Goal: Task Accomplishment & Management: Manage account settings

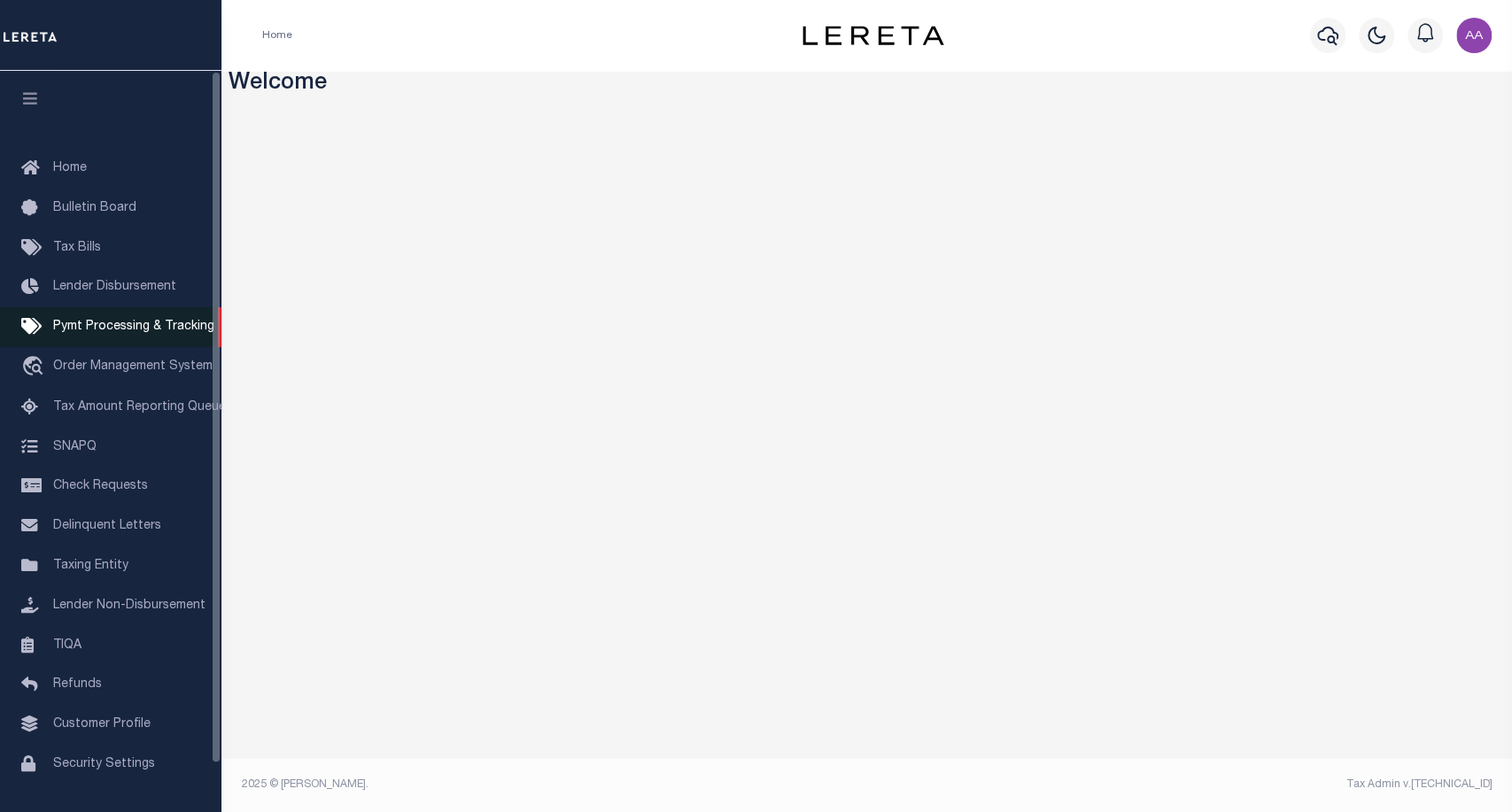
click at [101, 333] on span "Pymt Processing & Tracking" at bounding box center [134, 326] width 161 height 12
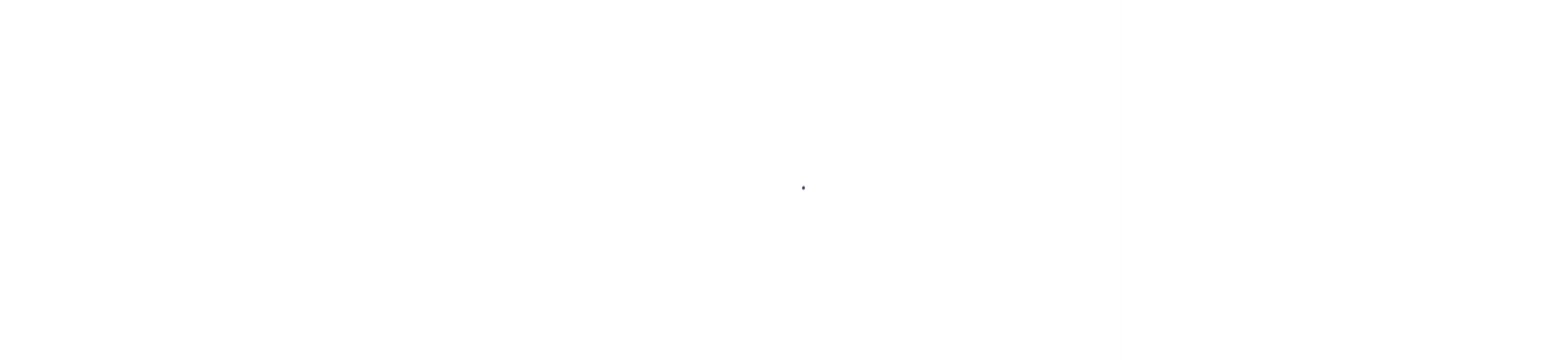
scroll to position [53, 0]
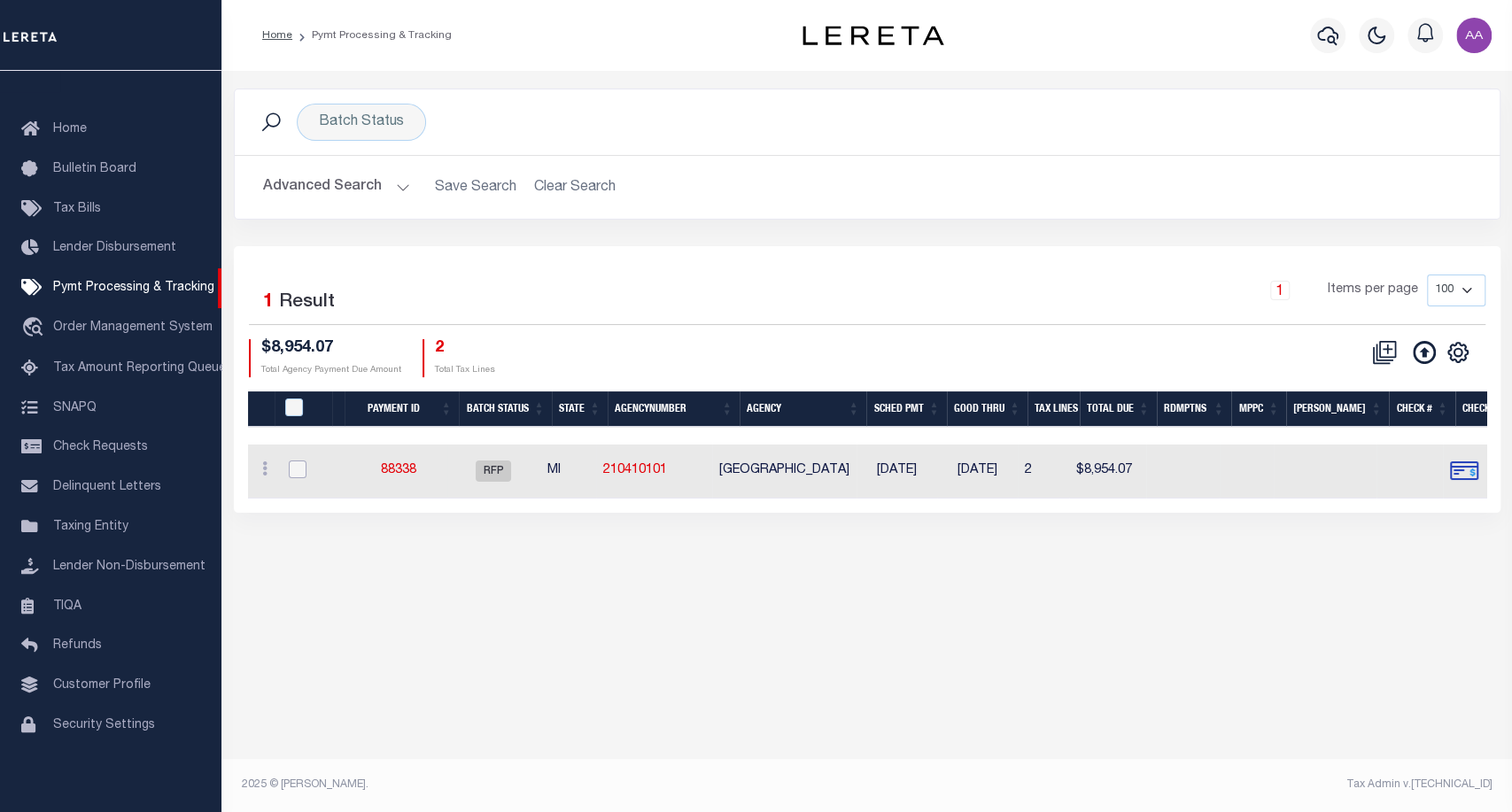
click at [297, 474] on input "checkbox" at bounding box center [297, 469] width 18 height 18
checkbox input "true"
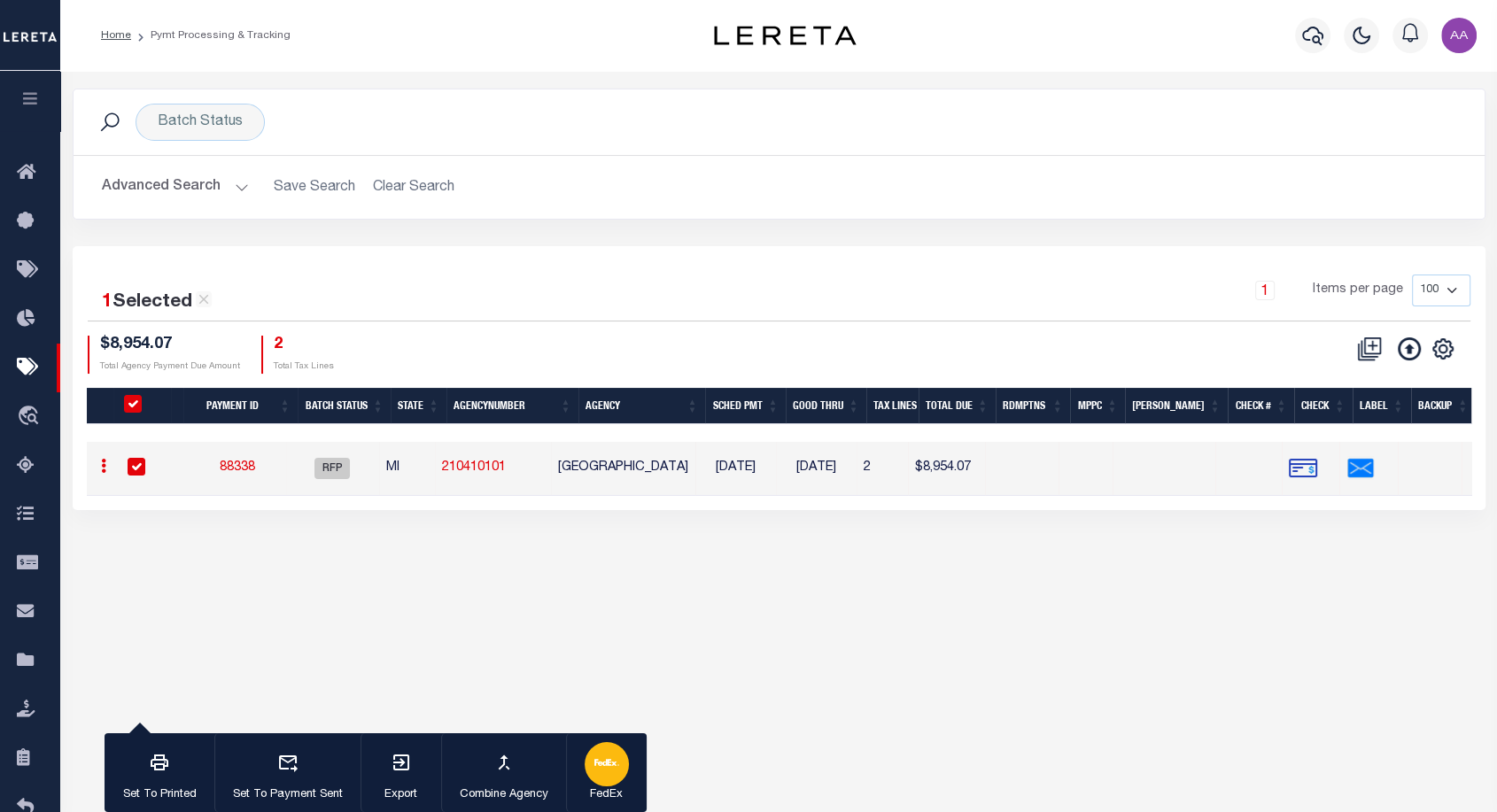
click at [604, 776] on div "button" at bounding box center [606, 764] width 44 height 44
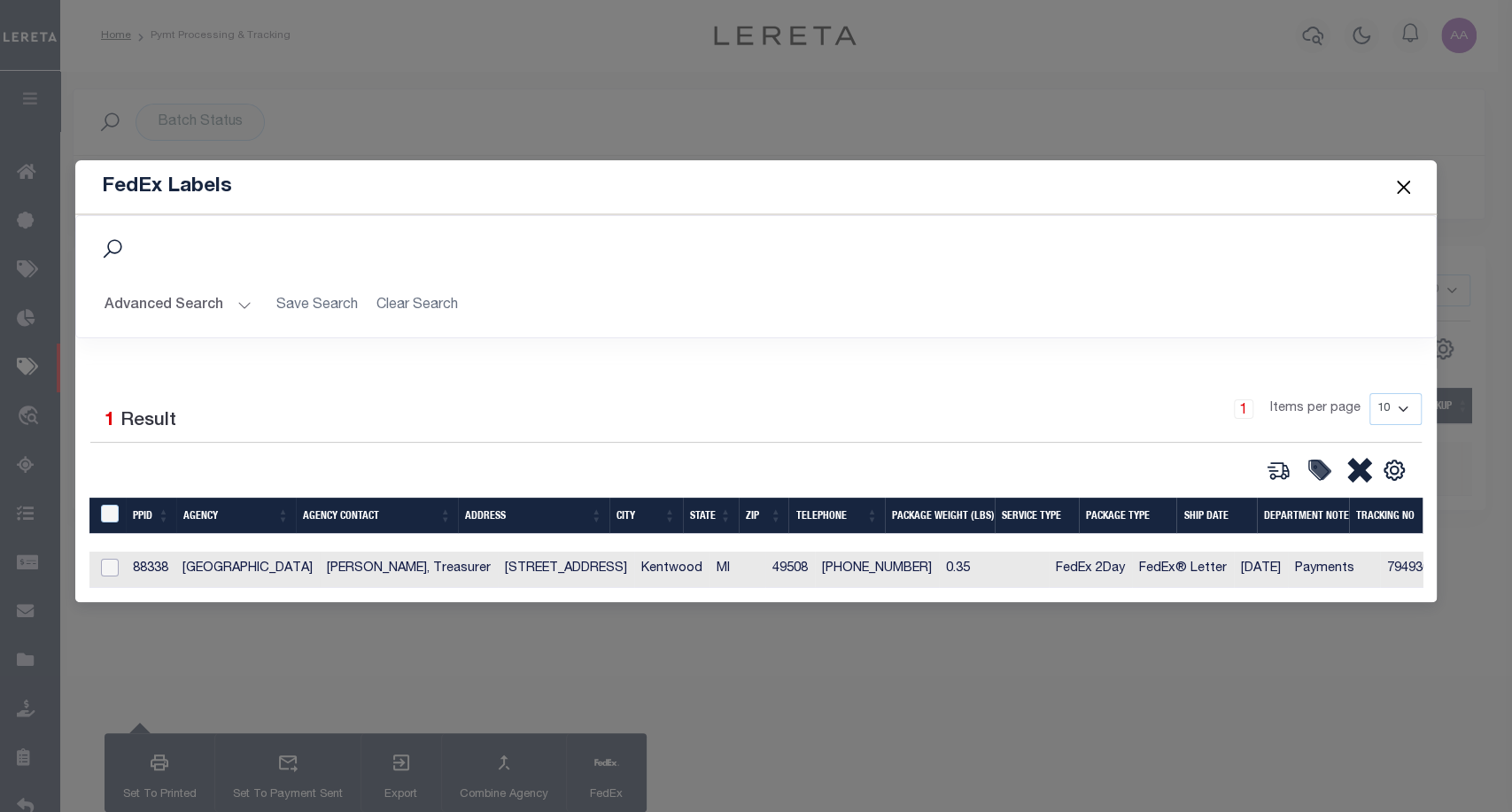
click at [102, 563] on input "checkbox" at bounding box center [110, 568] width 18 height 18
checkbox input "true"
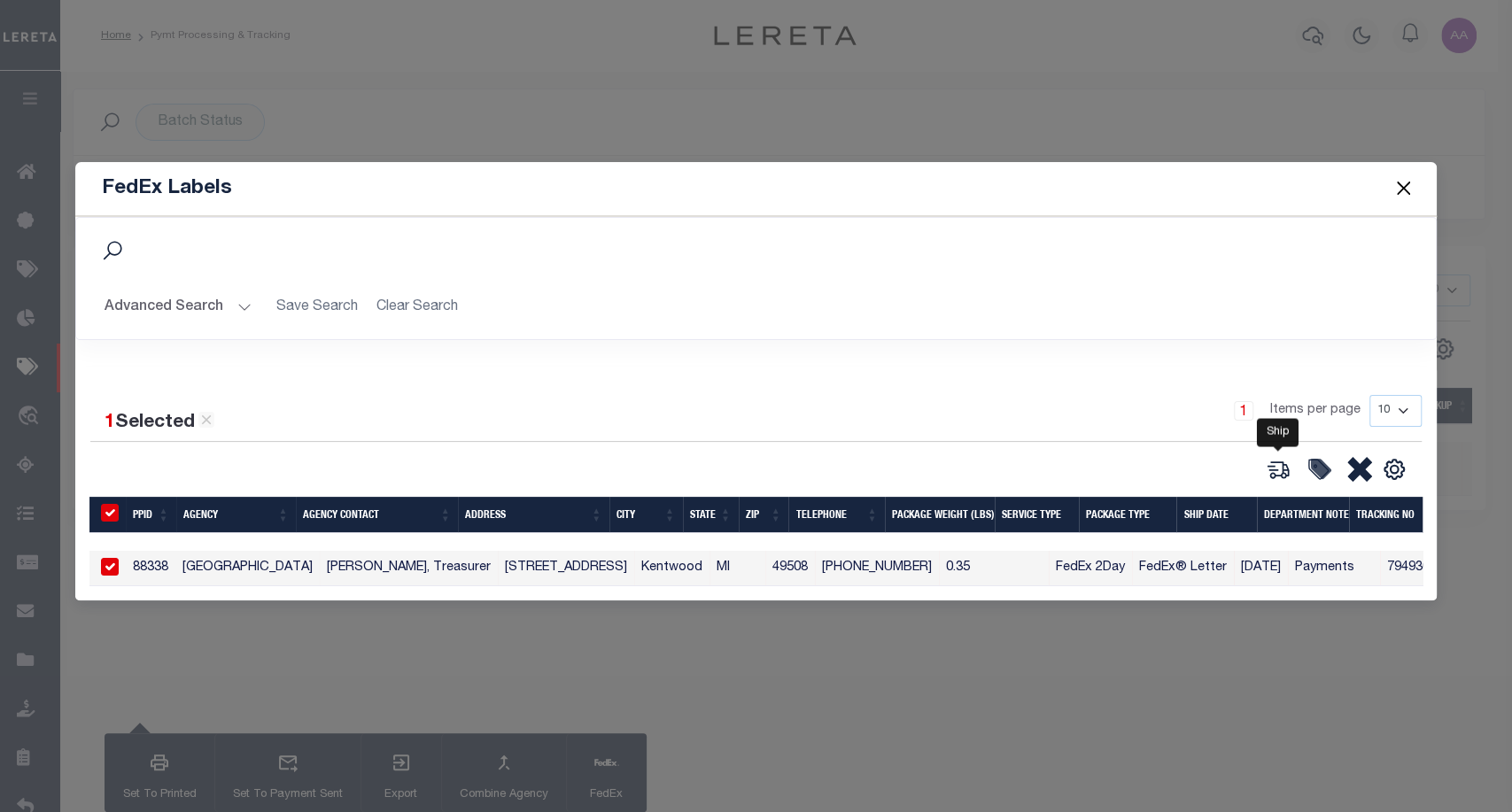
click at [1280, 467] on icon at bounding box center [1279, 469] width 24 height 24
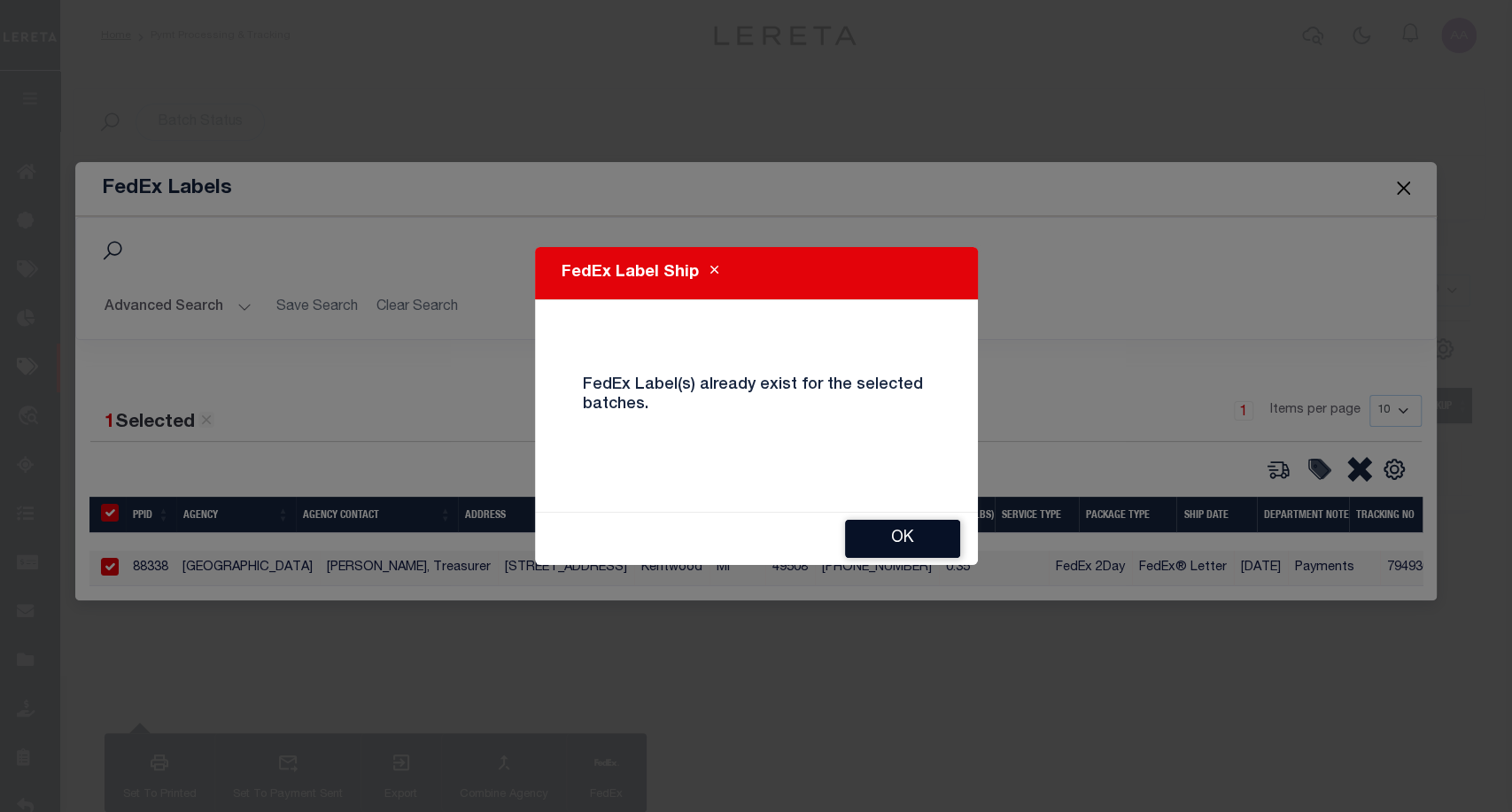
click at [925, 540] on button "OK" at bounding box center [902, 539] width 115 height 38
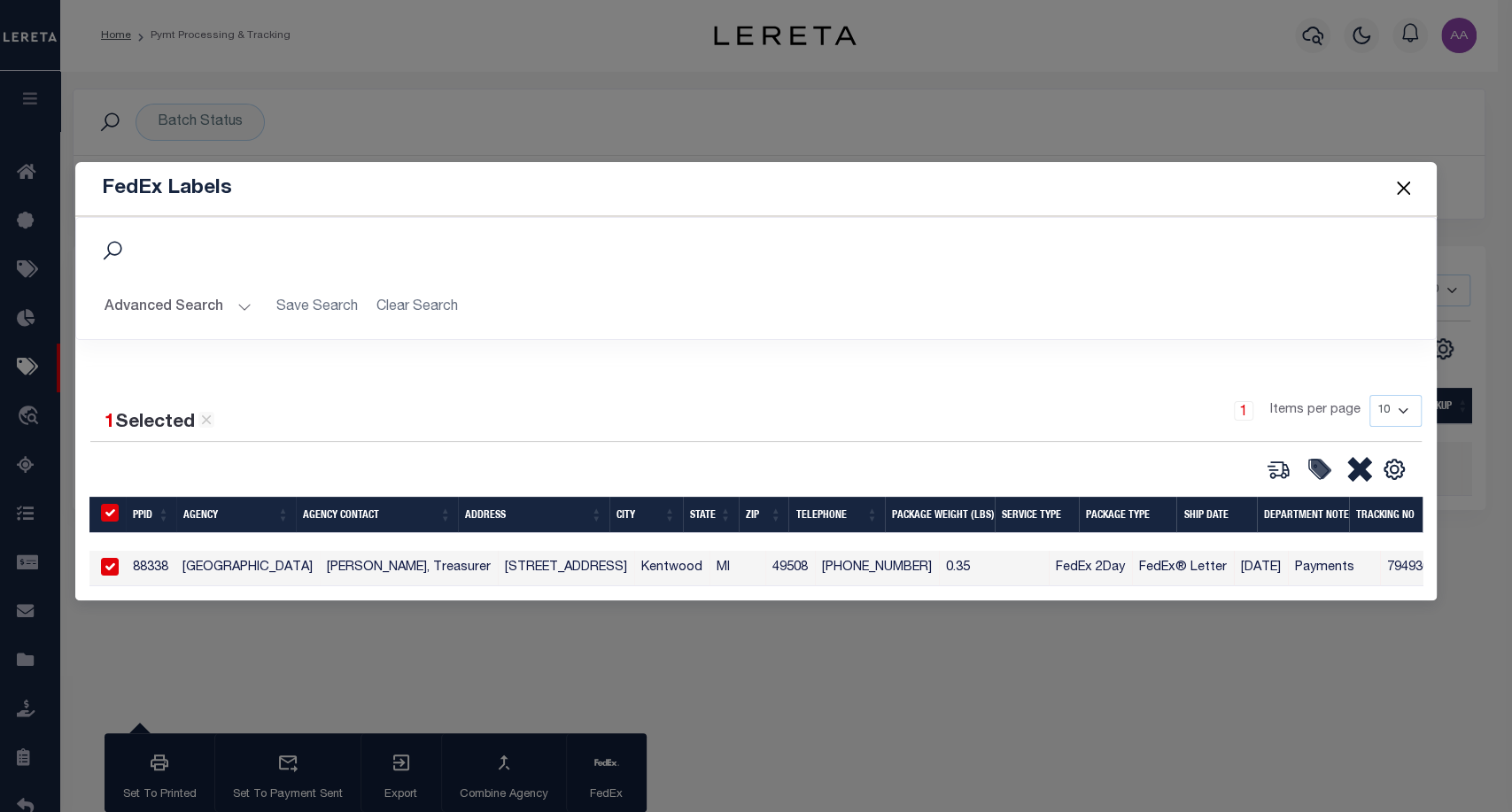
click at [1411, 186] on button "Close" at bounding box center [1403, 188] width 23 height 23
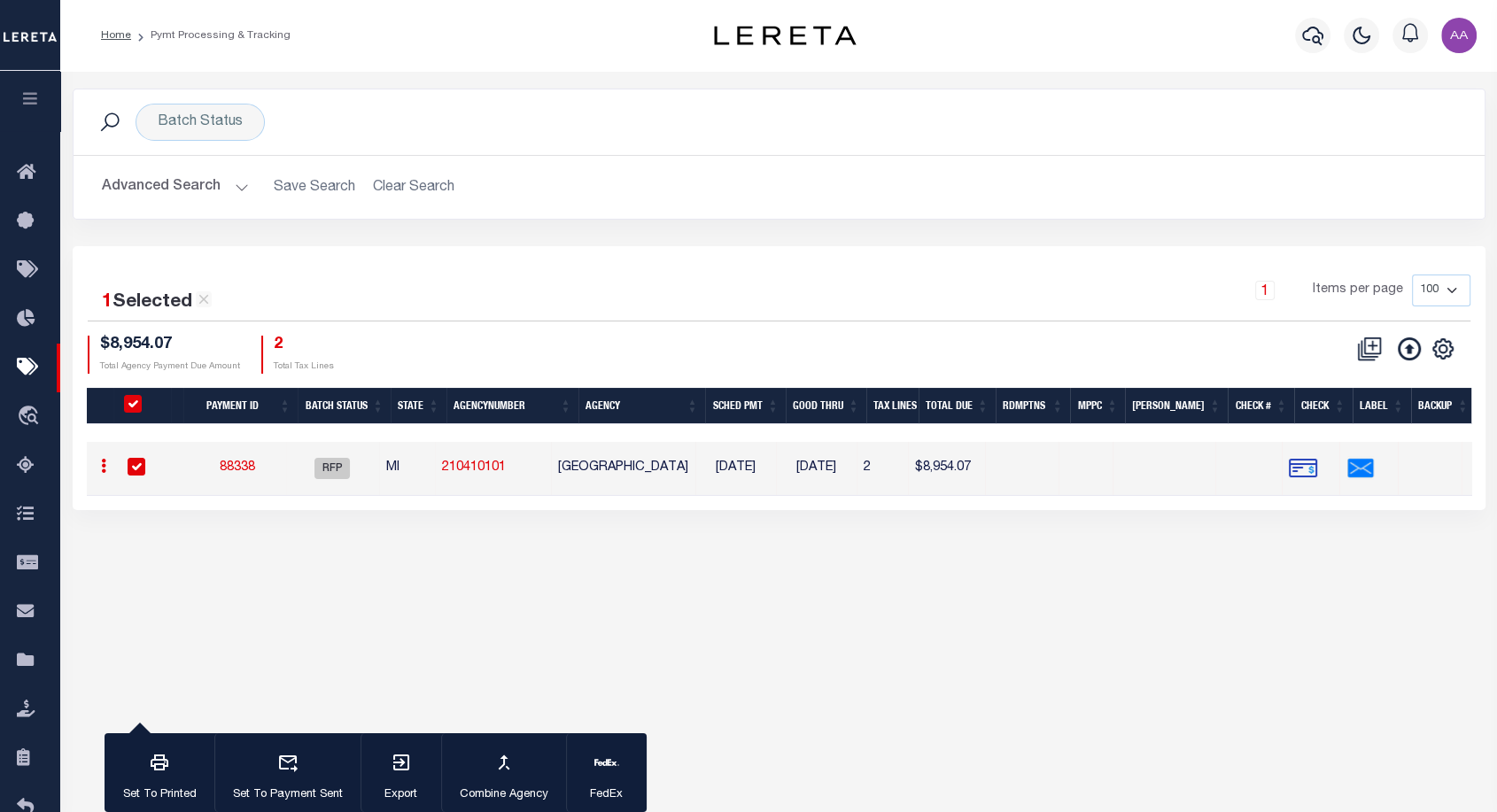
click at [408, 194] on h2 "Advanced Search Save Search Clear Search PayeeSearchTable_dynamictable_____Defa…" at bounding box center [779, 187] width 1383 height 35
drag, startPoint x: 250, startPoint y: 190, endPoint x: 220, endPoint y: 182, distance: 31.0
click at [220, 182] on h2 "Advanced Search Save Search Clear Search PayeeSearchTable_dynamictable_____Defa…" at bounding box center [779, 187] width 1383 height 35
click at [220, 182] on button "Advanced Search" at bounding box center [175, 187] width 147 height 35
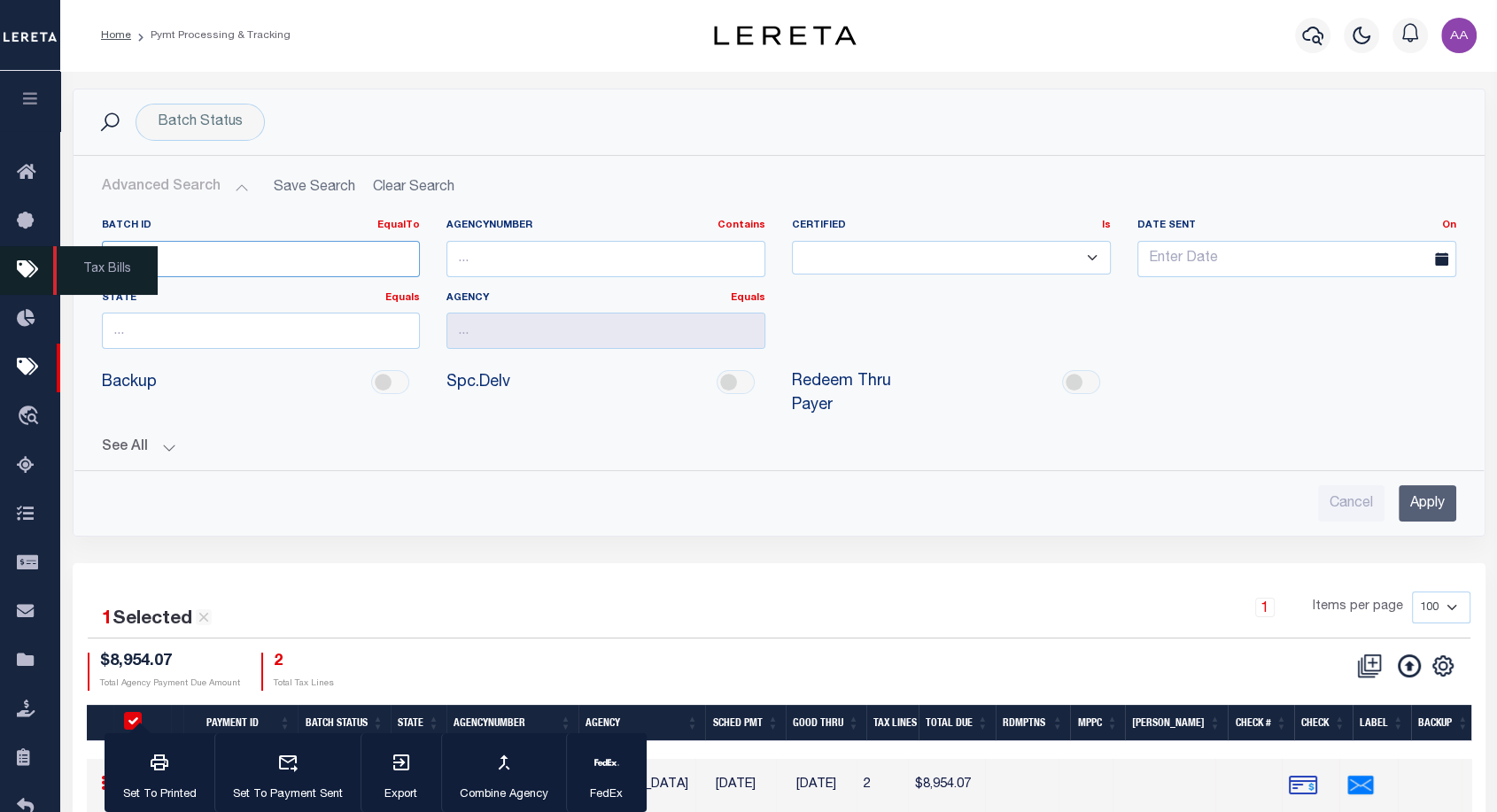
drag, startPoint x: 227, startPoint y: 262, endPoint x: 52, endPoint y: 265, distance: 175.0
click at [52, 265] on div "Home Pymt Processing & Tracking" at bounding box center [748, 440] width 1497 height 880
click at [1427, 485] on input "Apply" at bounding box center [1427, 503] width 57 height 37
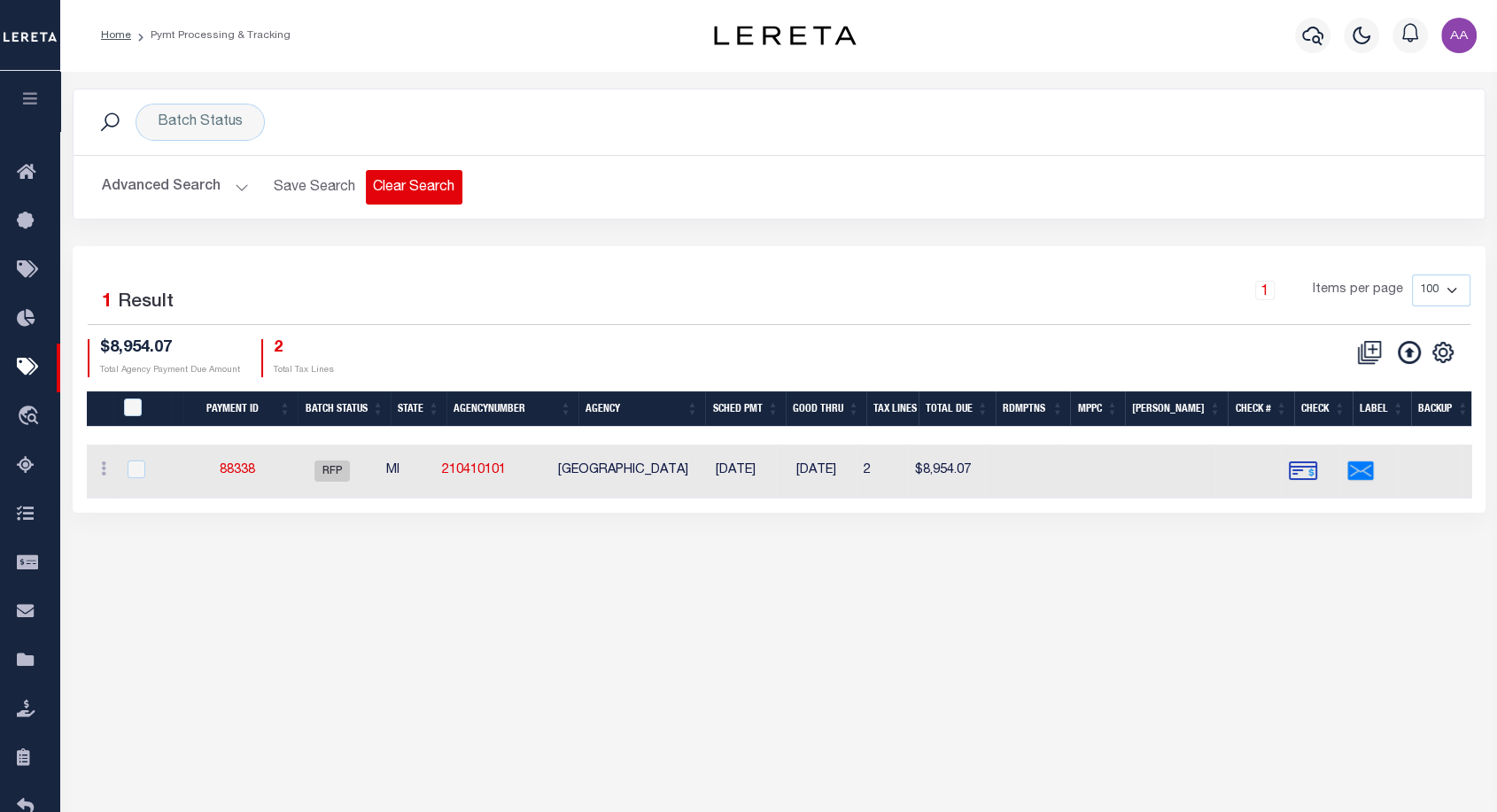
click at [421, 186] on button "Clear Search" at bounding box center [414, 187] width 96 height 35
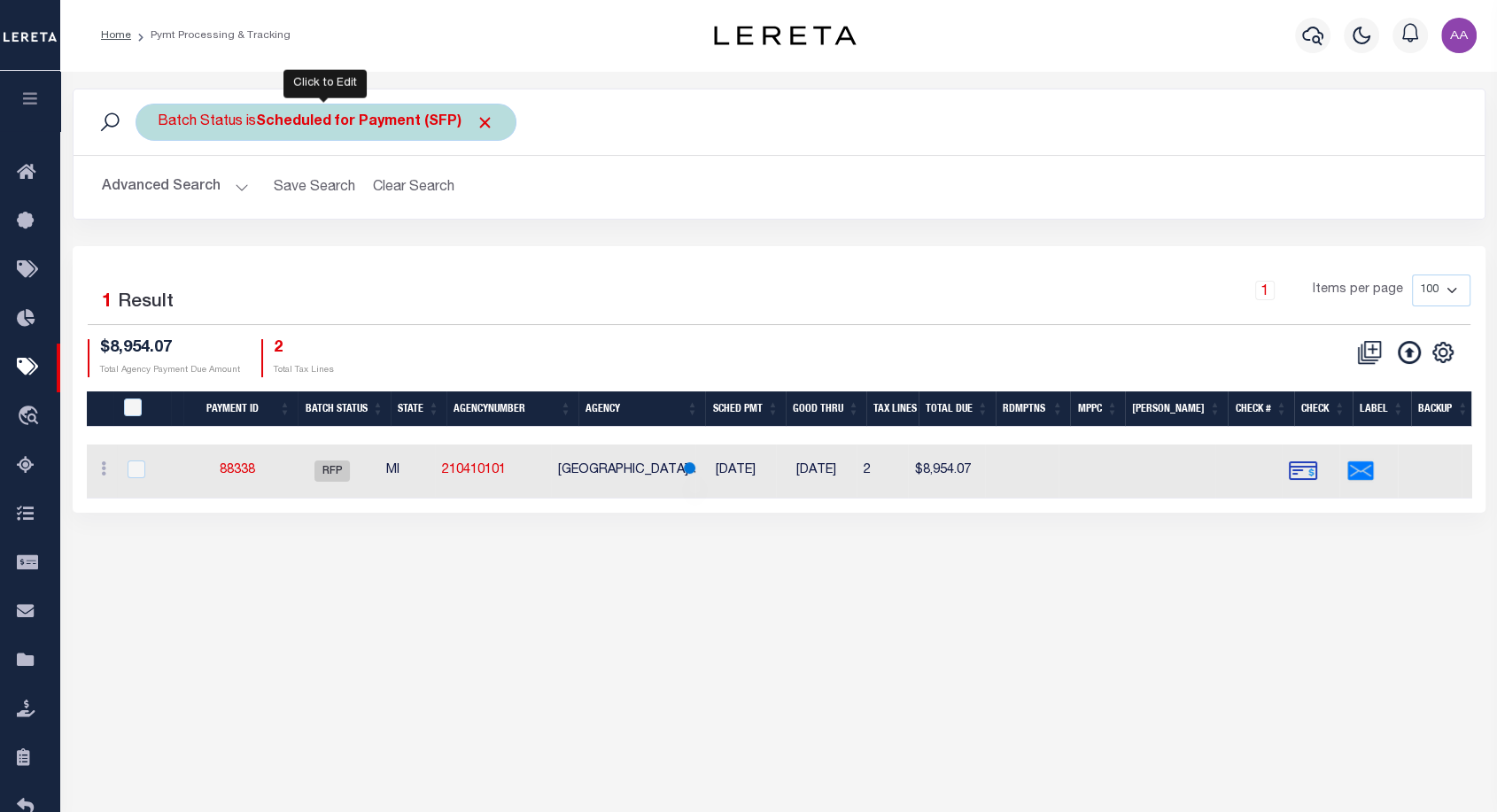
click at [354, 121] on b "Scheduled for Payment (SFP)" at bounding box center [375, 122] width 238 height 14
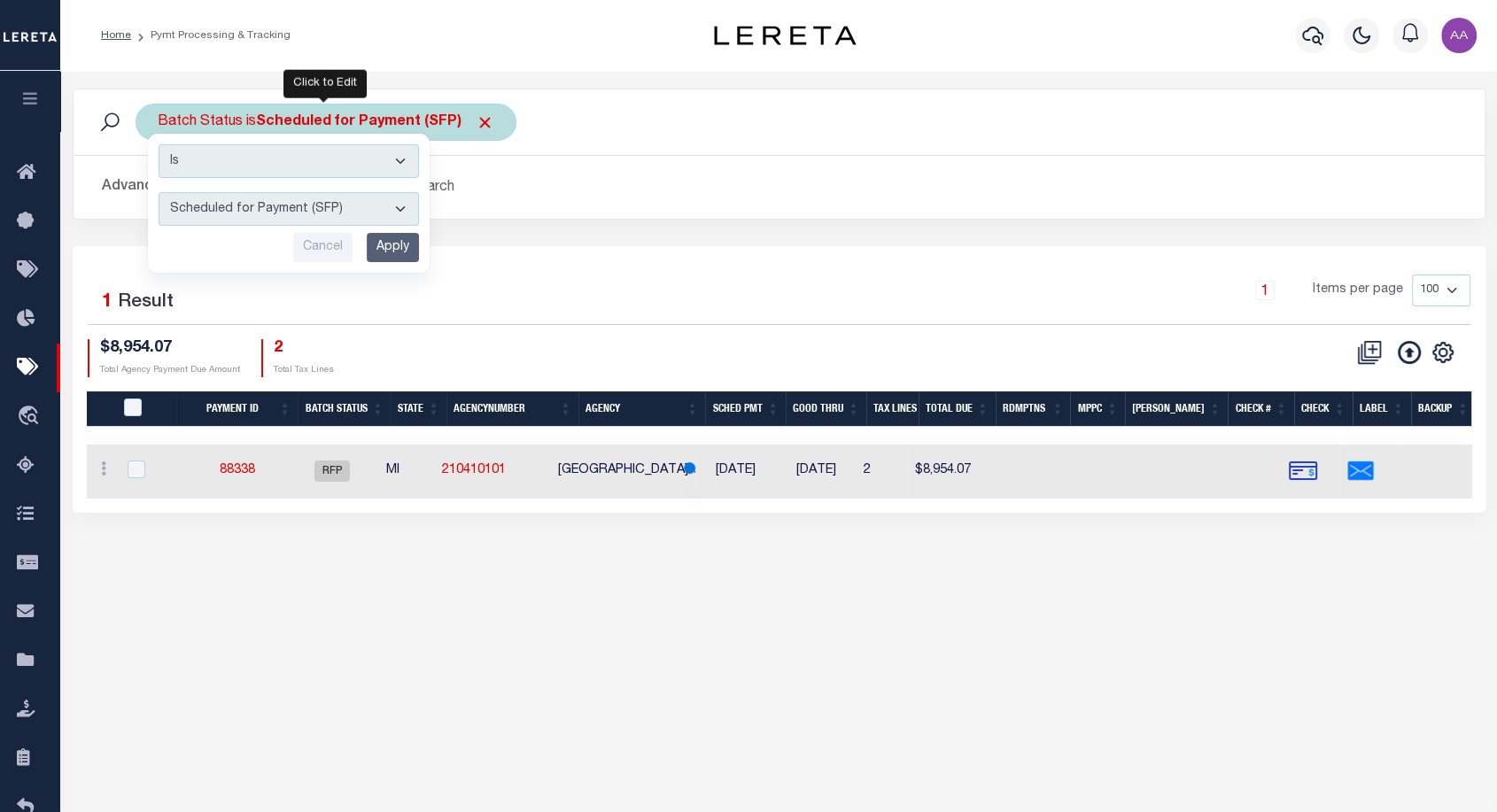
click at [290, 206] on select "Awaiting Funds (AWF) Cleared and Complete (CAC) New Check Needed (NCN) Payment …" at bounding box center [289, 209] width 260 height 34
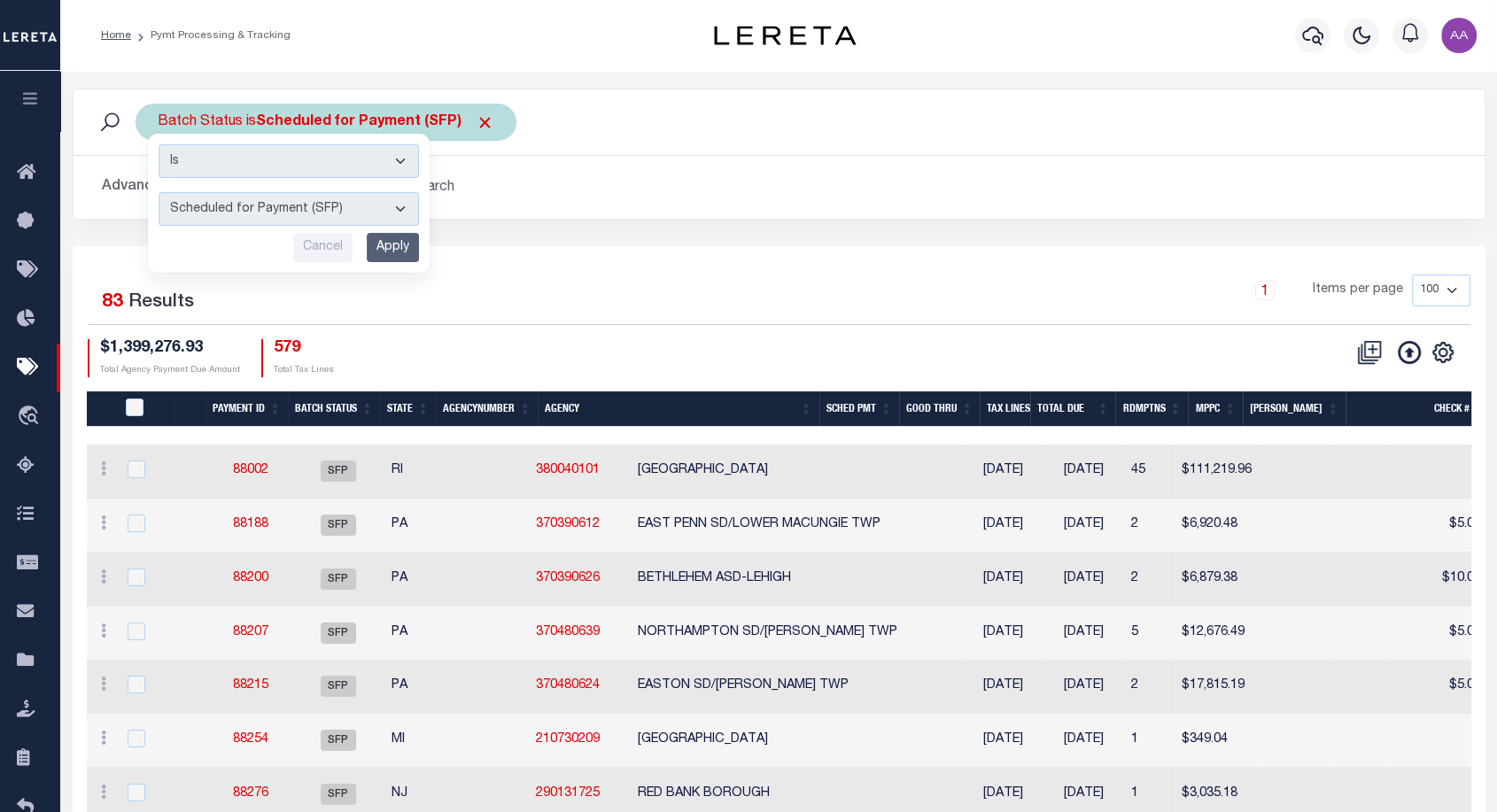
select select "RFP"
click at [158, 192] on select "Awaiting Funds (AWF) Cleared and Complete (CAC) New Check Needed (NCN) Payment …" at bounding box center [289, 209] width 260 height 34
click at [401, 256] on input "Apply" at bounding box center [393, 247] width 52 height 29
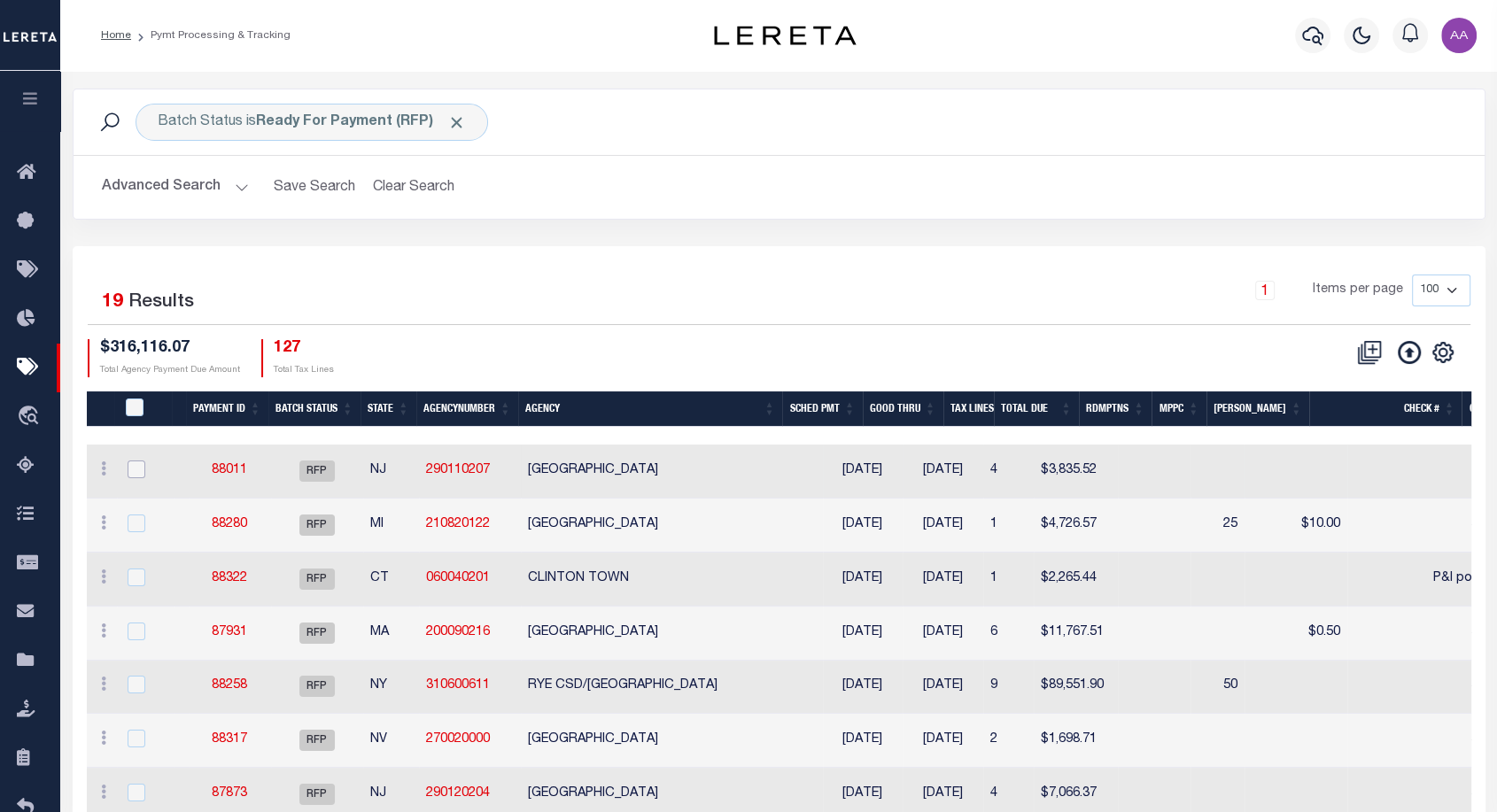
click at [129, 465] on input "checkbox" at bounding box center [136, 469] width 18 height 18
checkbox input "true"
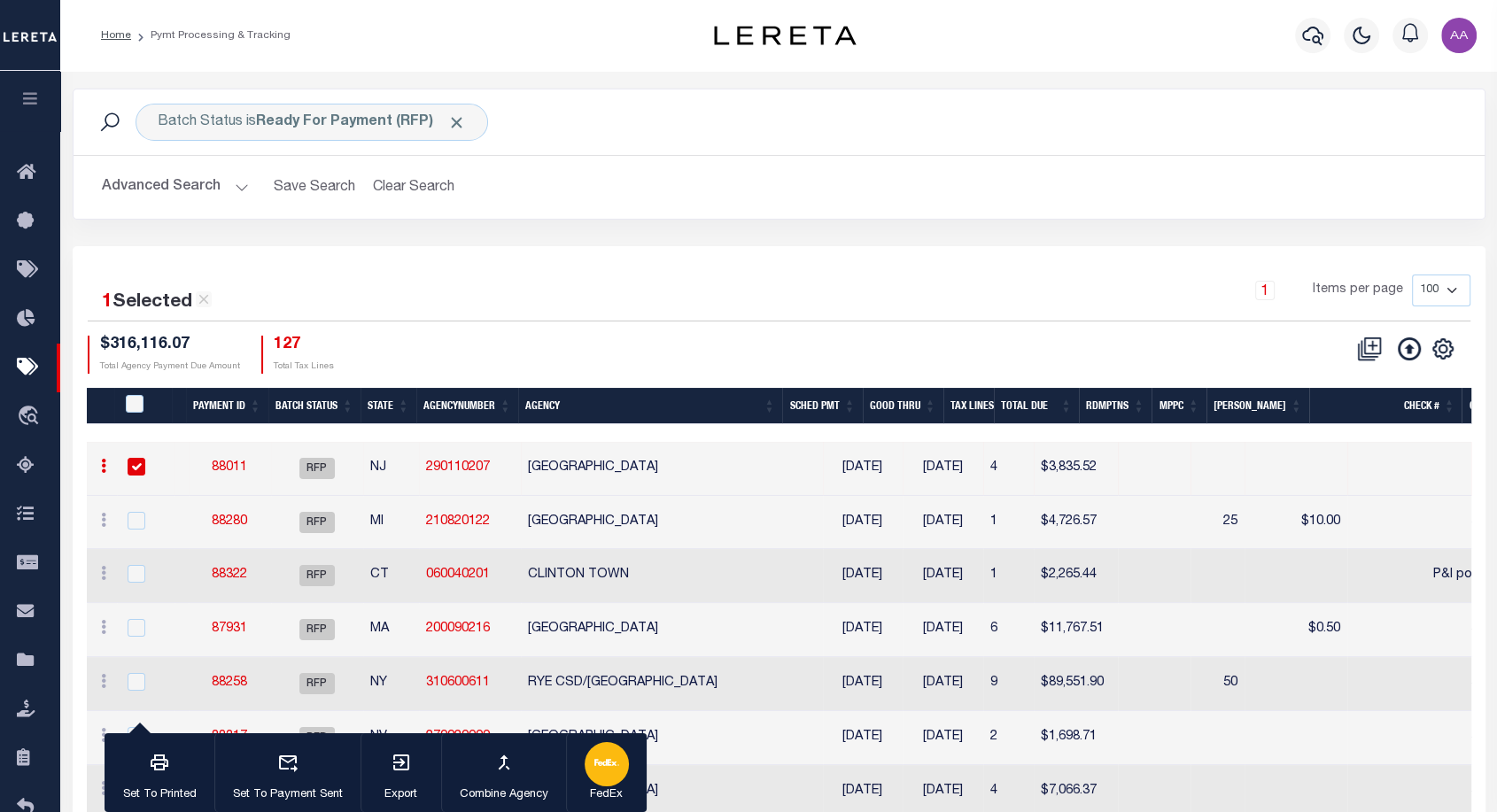
click at [623, 787] on p "FedEx" at bounding box center [606, 795] width 44 height 18
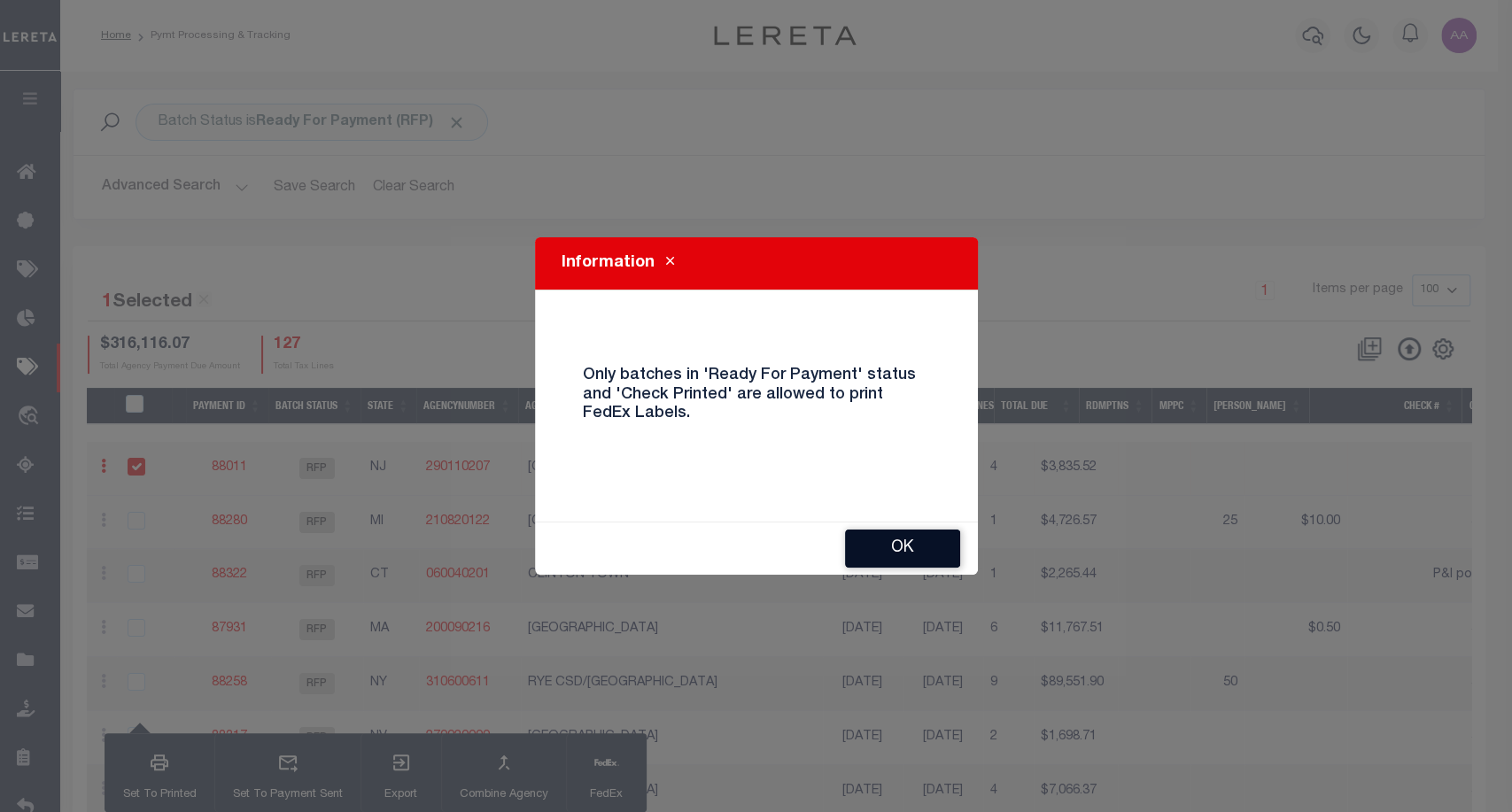
click at [946, 548] on button "OK" at bounding box center [902, 549] width 115 height 38
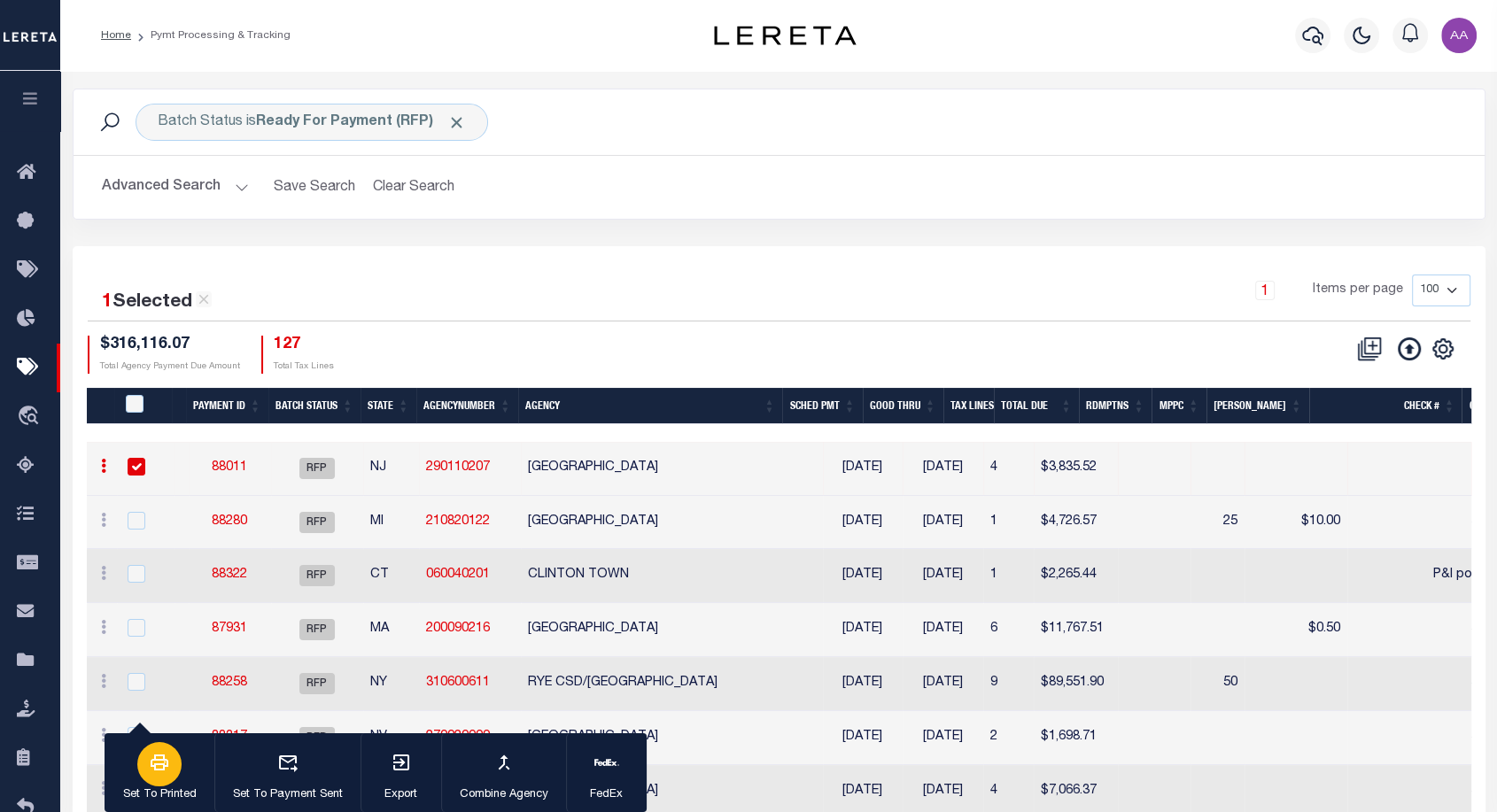
click at [175, 749] on div "button" at bounding box center [159, 764] width 44 height 44
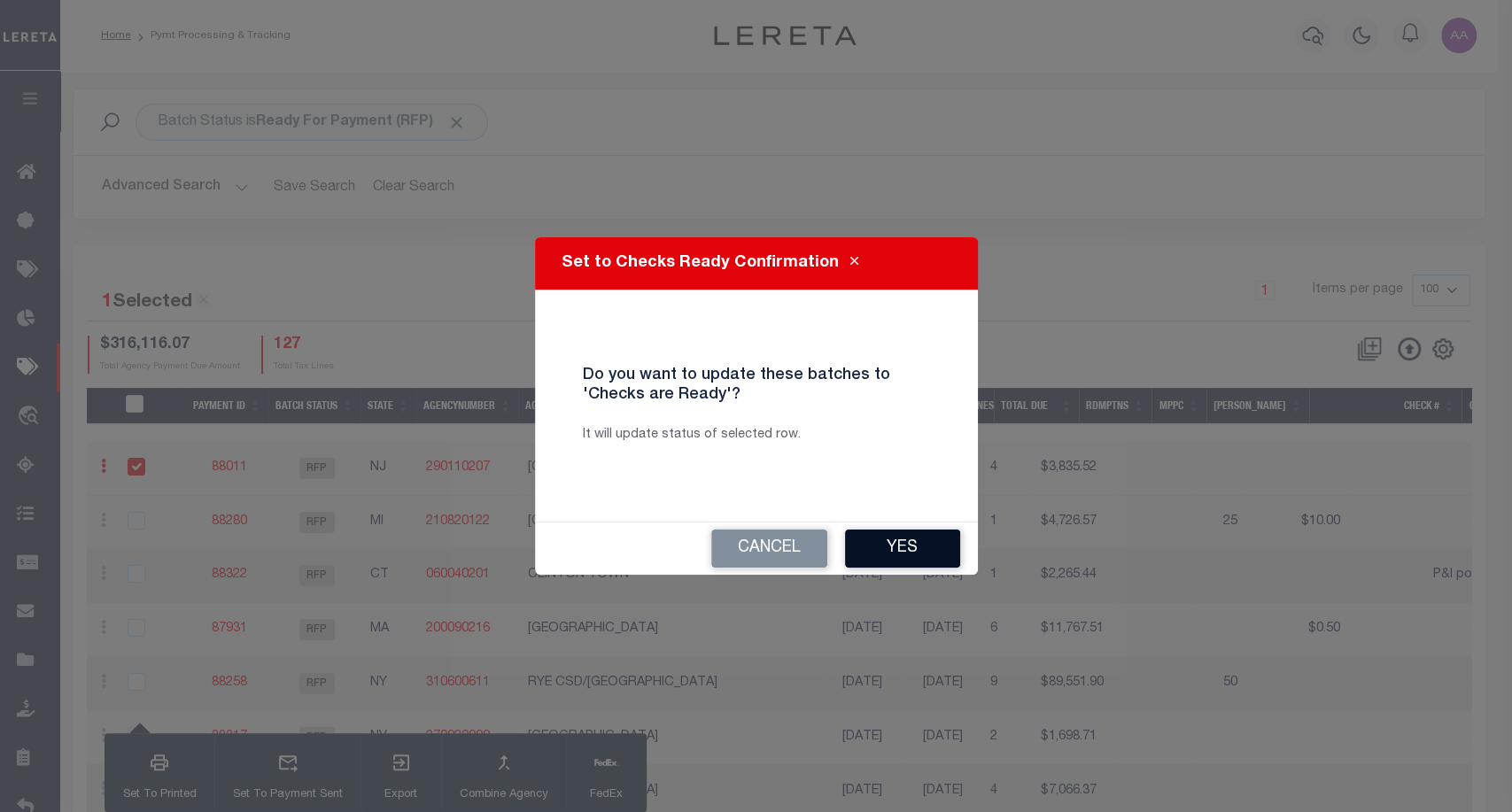
click at [917, 554] on button "Yes" at bounding box center [902, 549] width 115 height 38
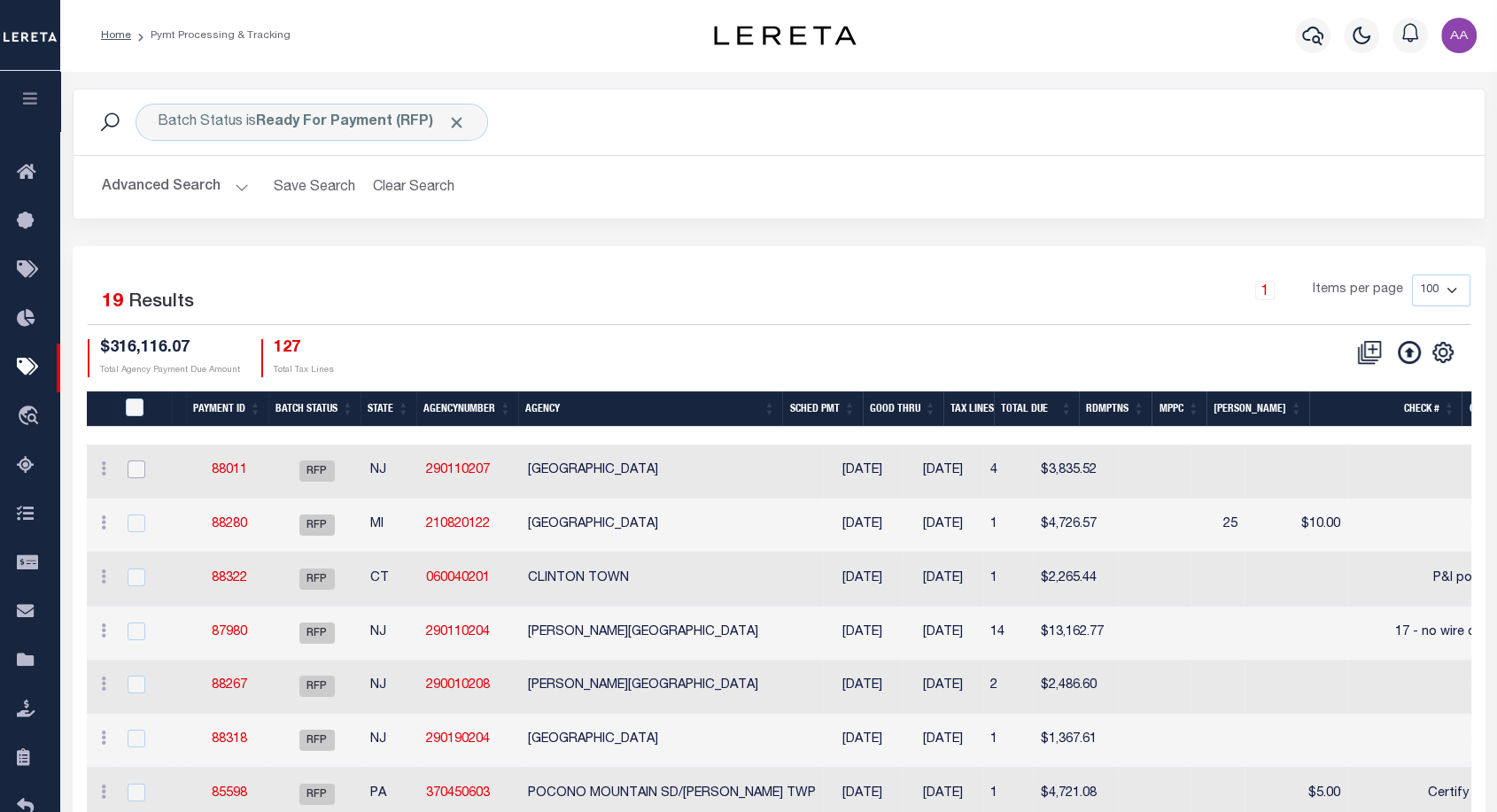
click at [141, 465] on input "checkbox" at bounding box center [136, 469] width 18 height 18
checkbox input "true"
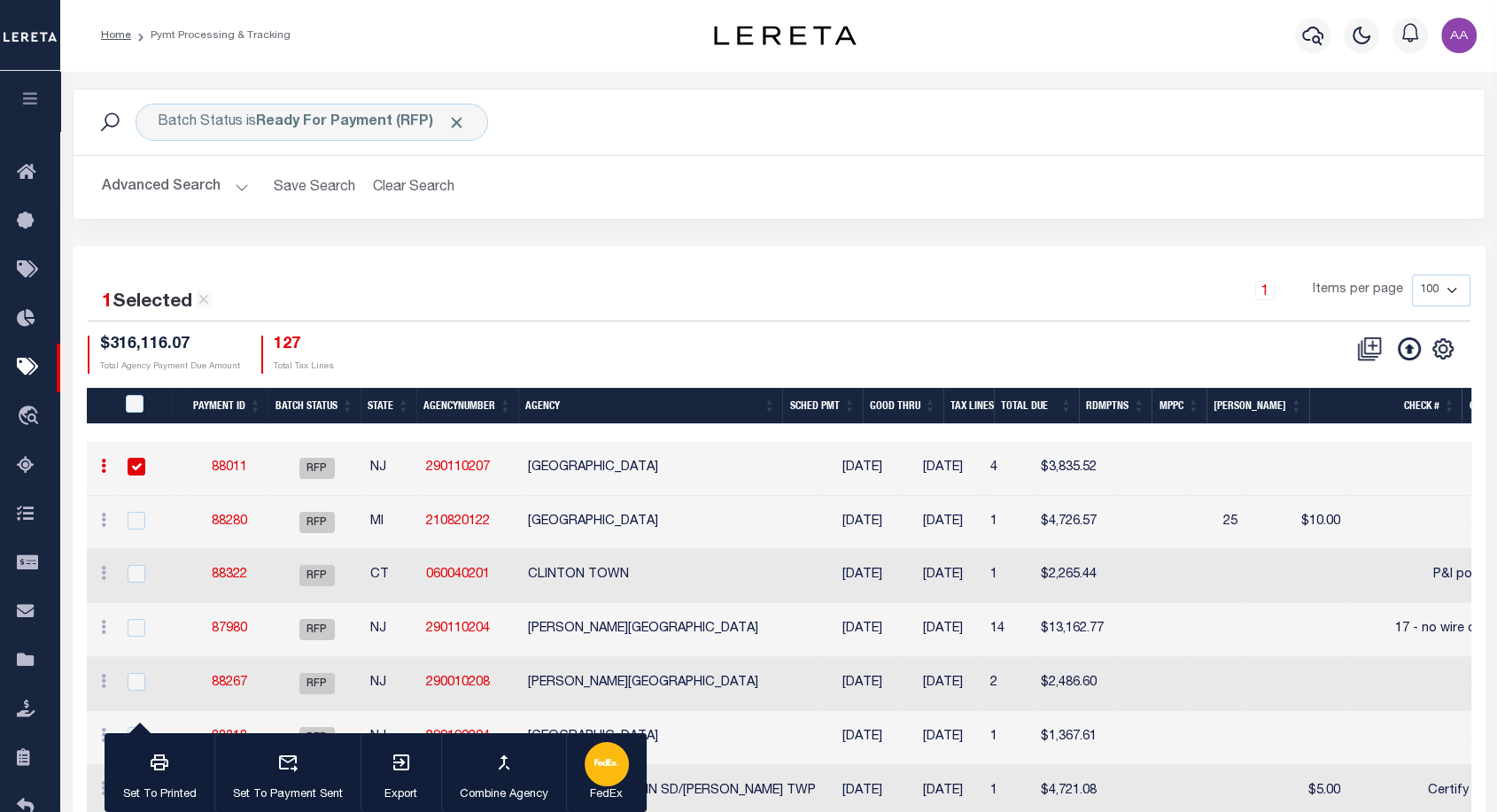
click at [600, 774] on icon "button" at bounding box center [607, 762] width 24 height 24
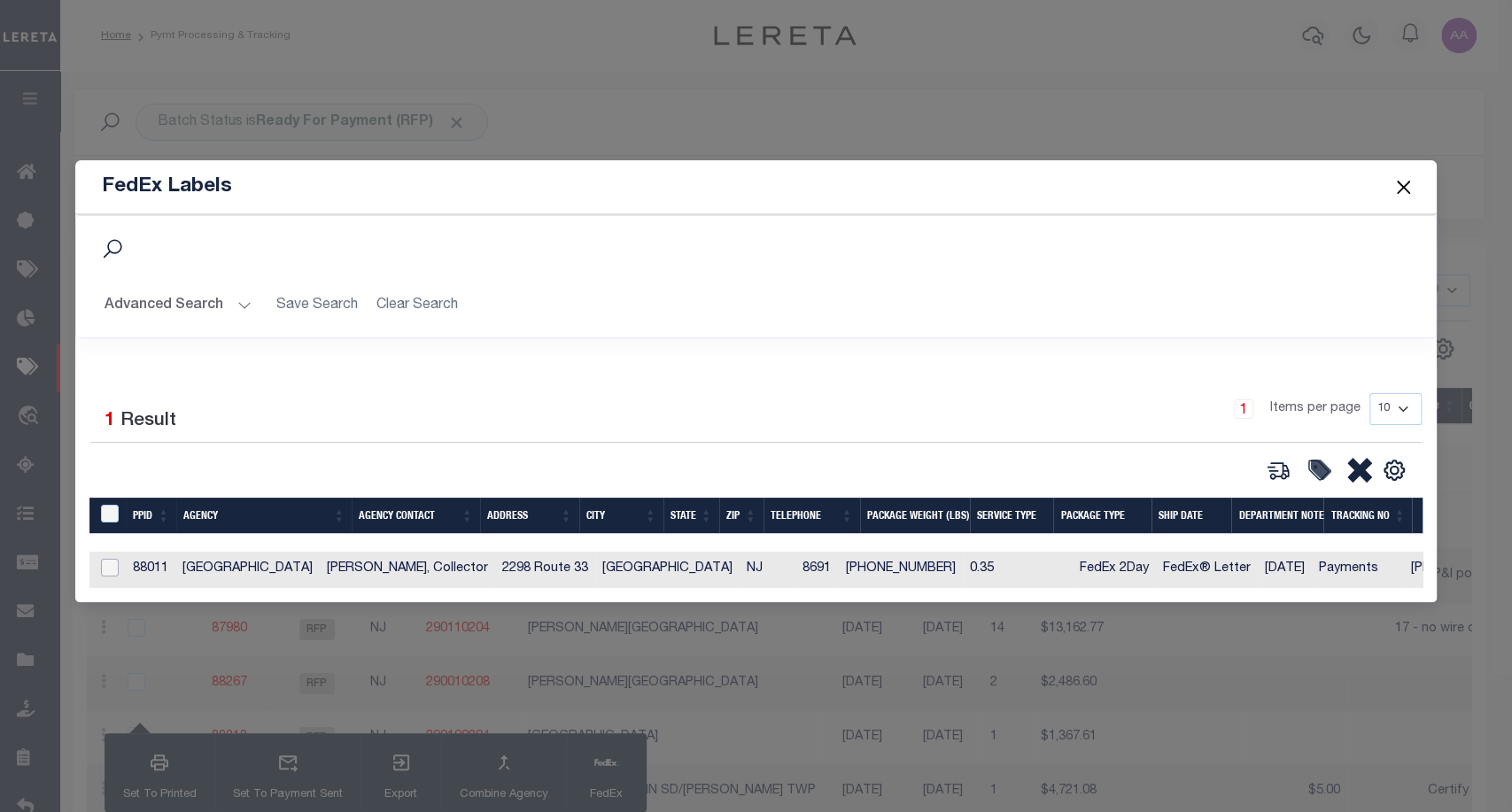
click at [107, 568] on input "checkbox" at bounding box center [110, 568] width 18 height 18
checkbox input "true"
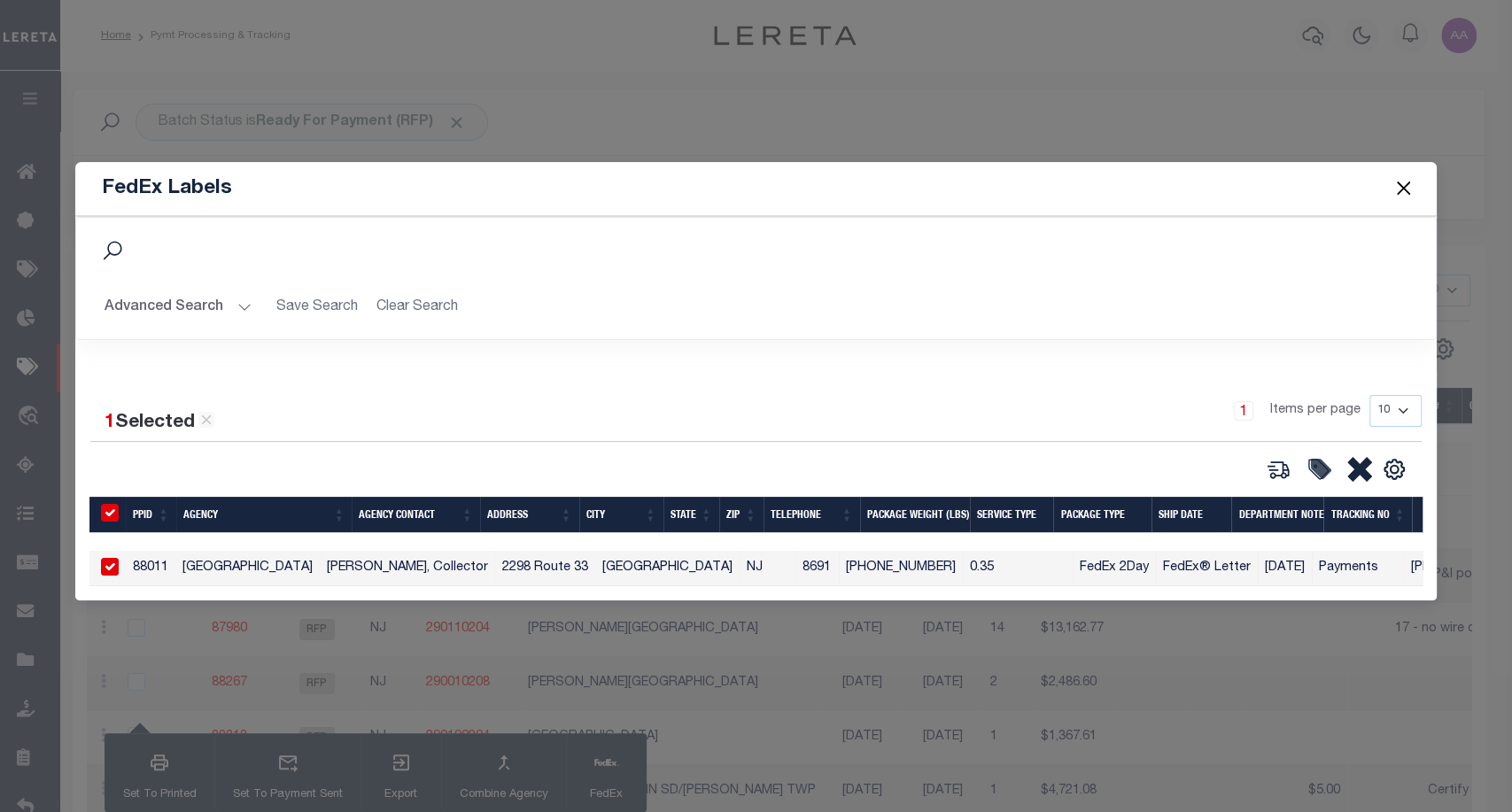
click at [1297, 467] on button at bounding box center [1279, 469] width 41 height 26
type input "88011"
type input "0.35"
select select "FEDEX_2_DAY"
select select "FEDEX_ENVELOPE"
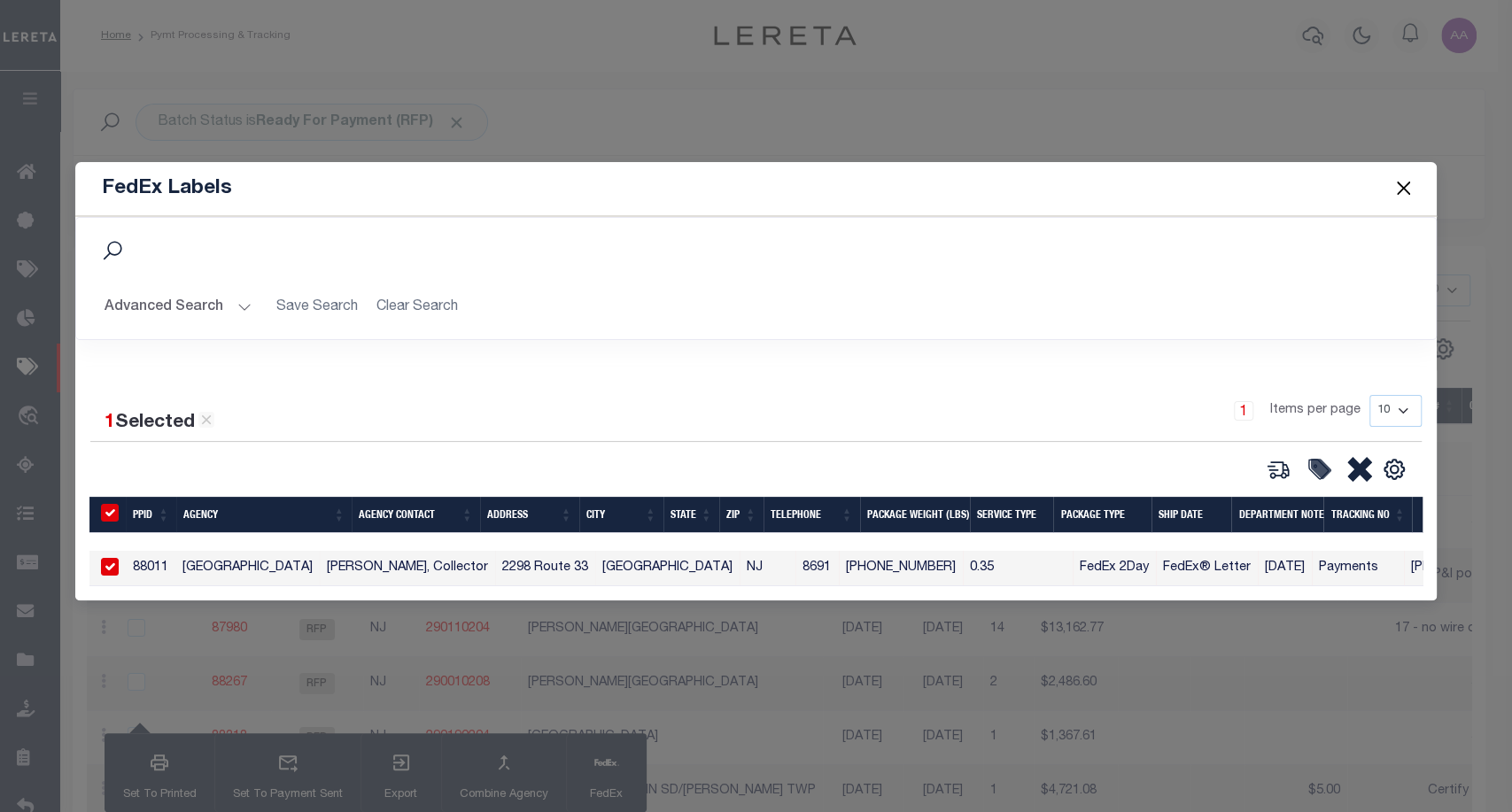
type input "[DATE]"
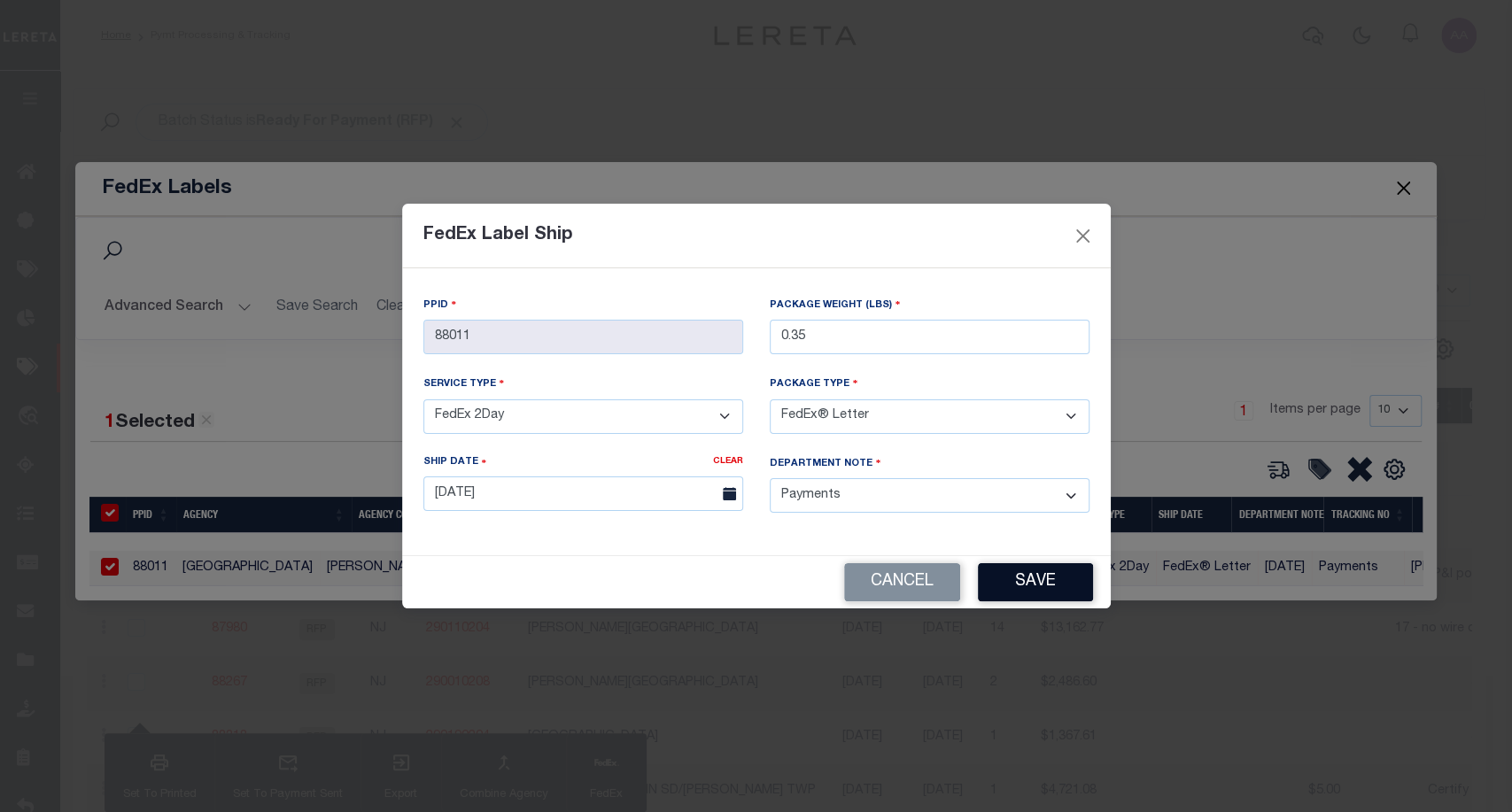
click at [1054, 583] on button "Save" at bounding box center [1035, 583] width 115 height 38
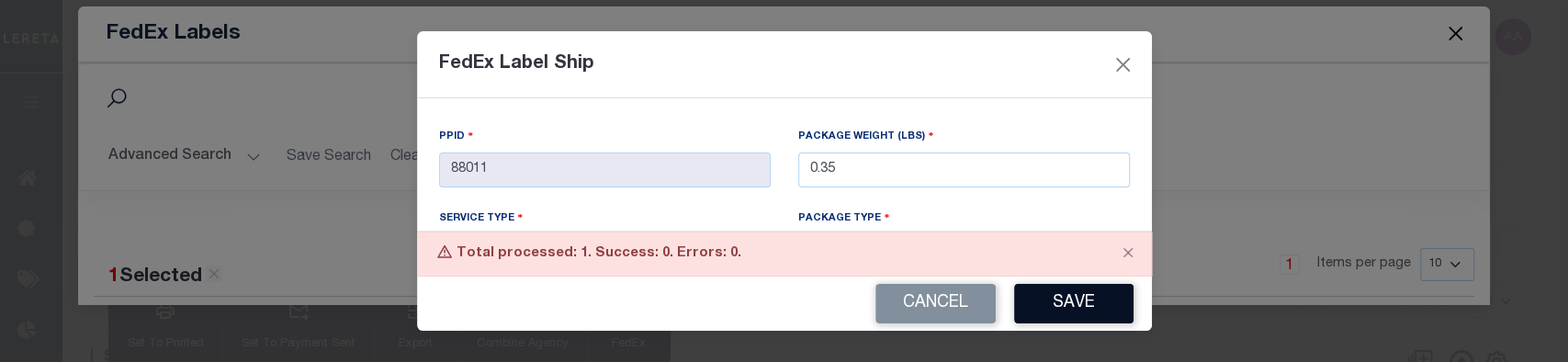
click at [1075, 301] on button "Save" at bounding box center [1074, 303] width 119 height 40
click at [1094, 307] on button "Save" at bounding box center [1074, 303] width 119 height 40
click at [1082, 295] on button "Save" at bounding box center [1074, 303] width 119 height 40
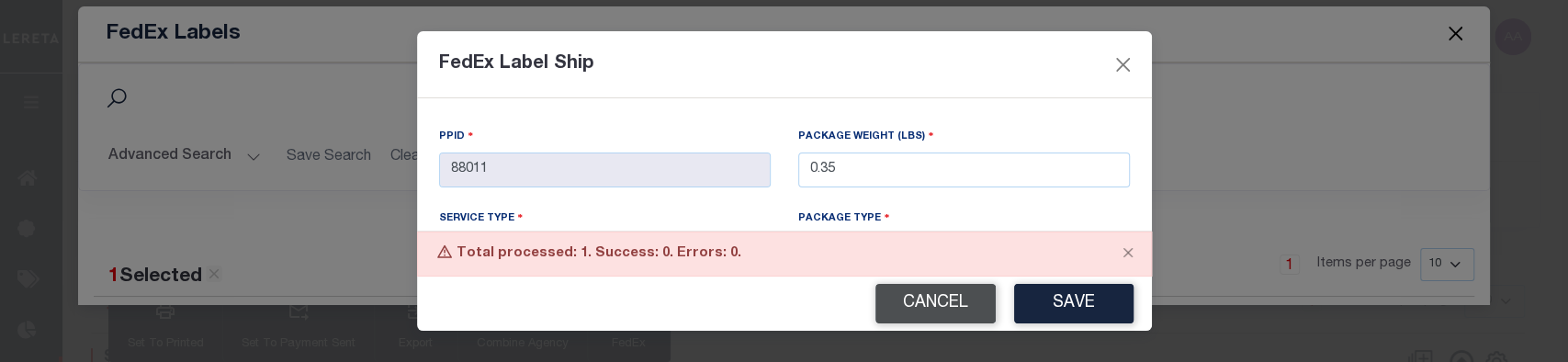
click at [939, 291] on button "Cancel" at bounding box center [936, 303] width 120 height 40
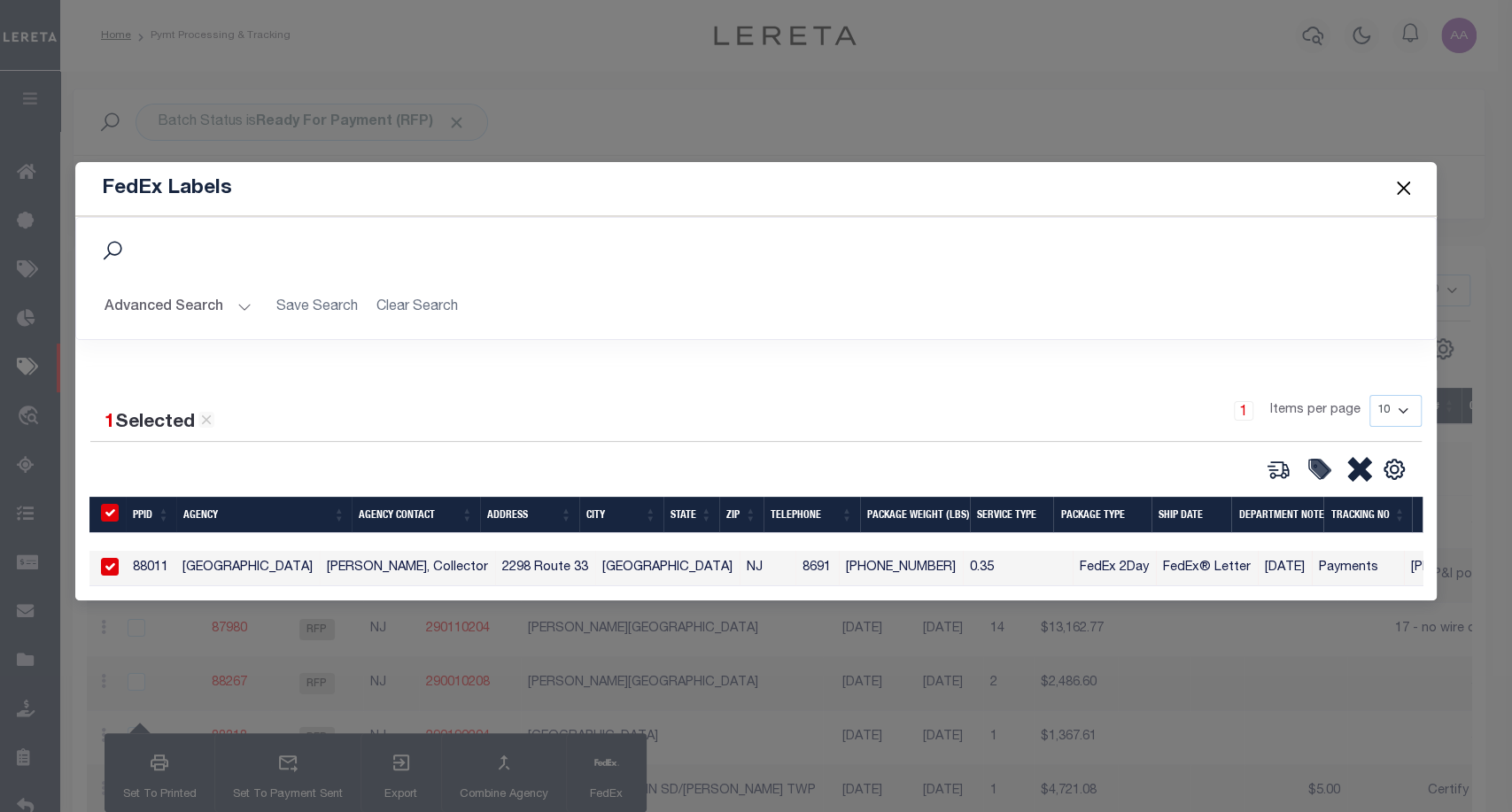
click at [1409, 178] on button "Close" at bounding box center [1403, 188] width 23 height 23
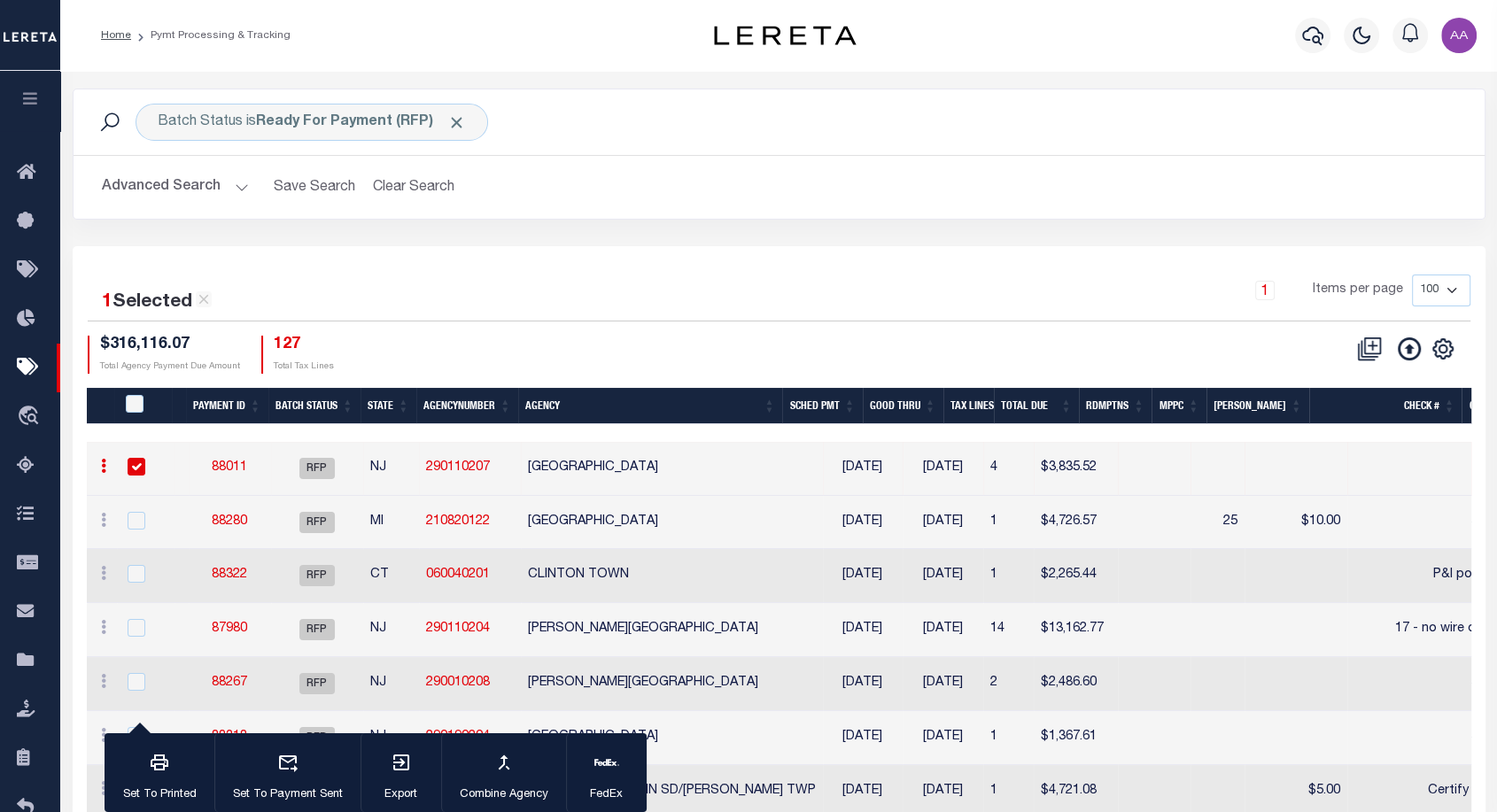
click at [190, 199] on button "Advanced Search" at bounding box center [175, 187] width 147 height 35
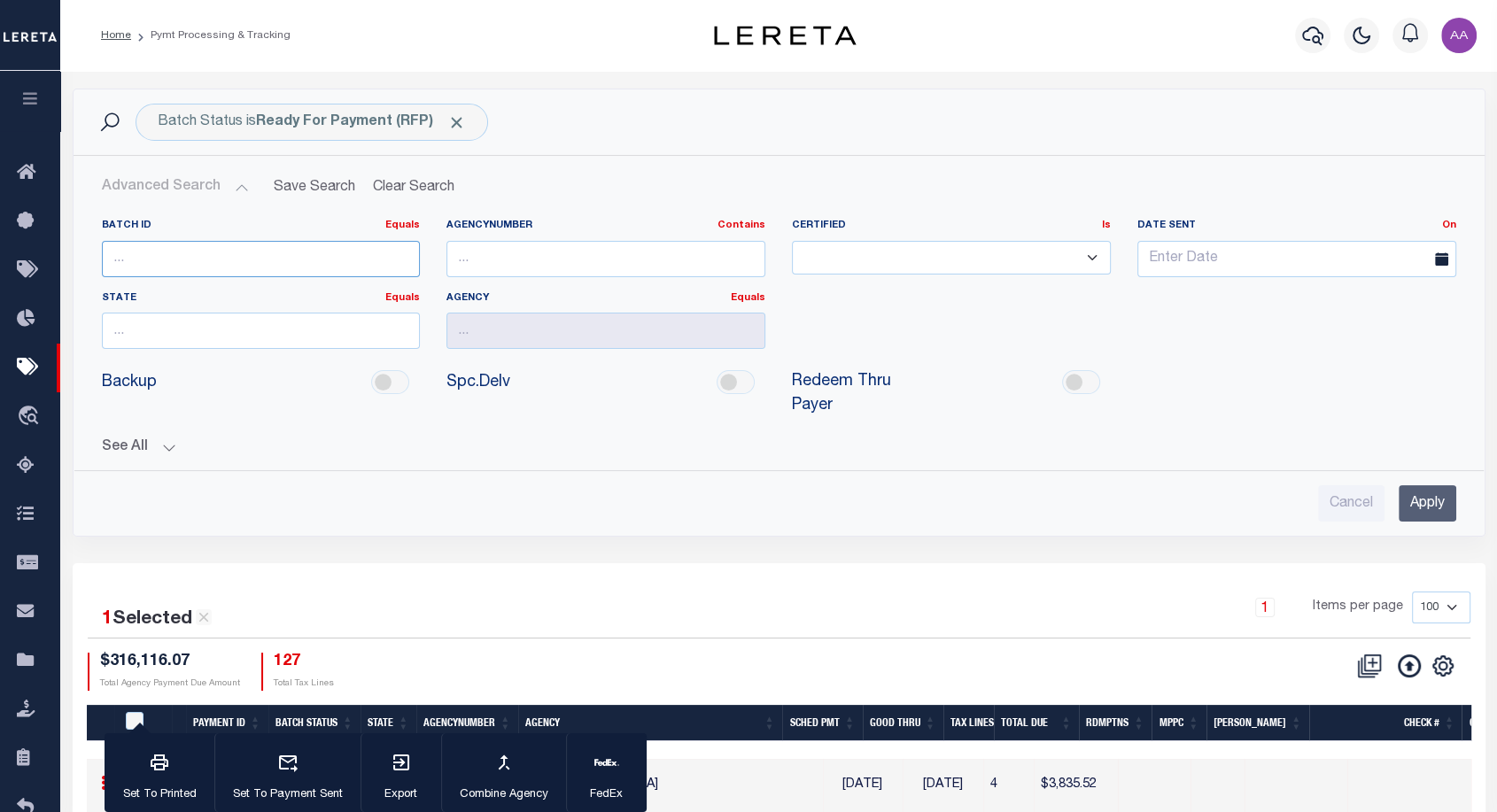
click at [173, 257] on input "number" at bounding box center [261, 258] width 319 height 37
paste input "88338"
type input "88338"
click at [1399, 496] on input "Apply" at bounding box center [1427, 503] width 57 height 37
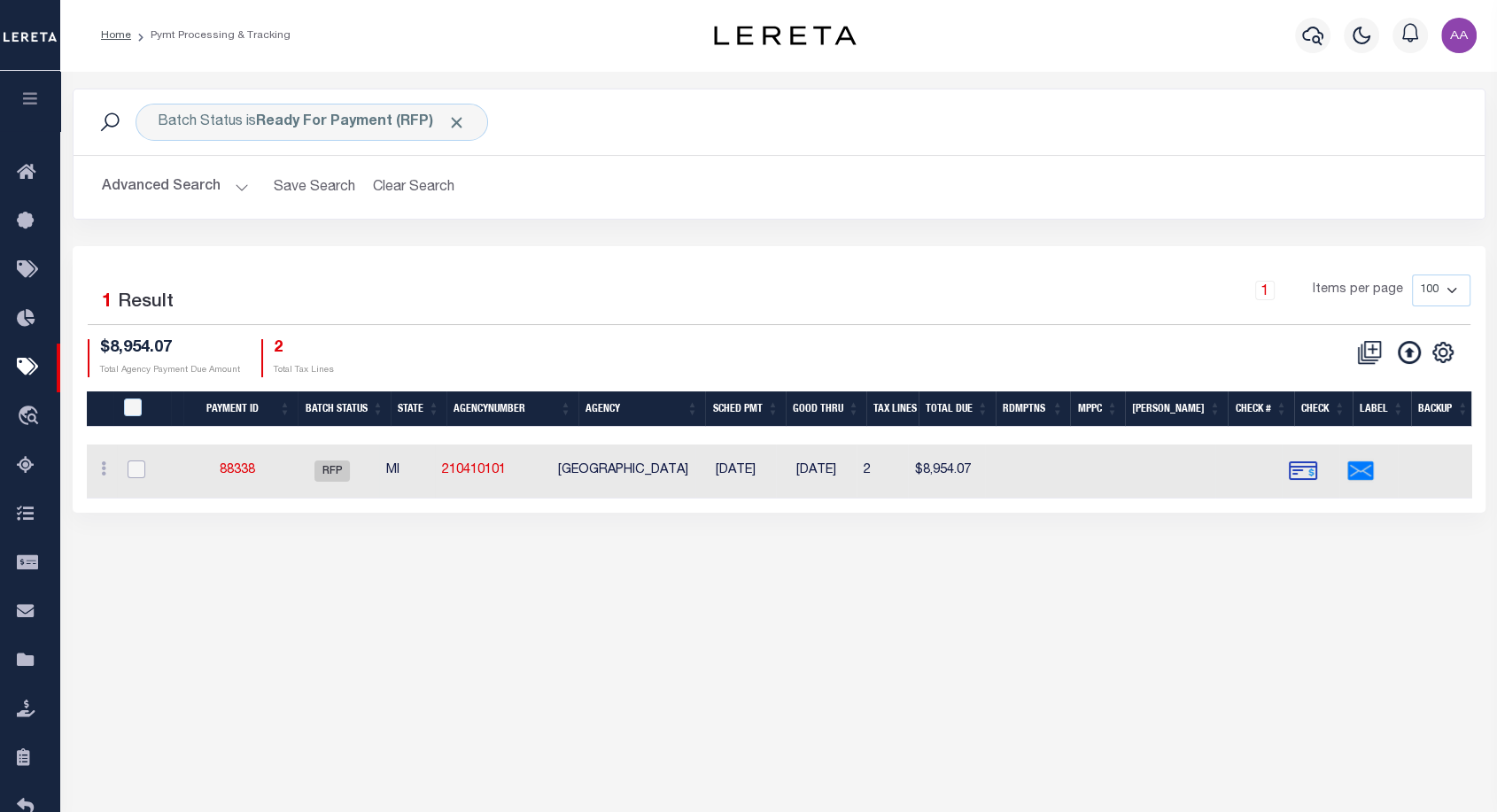
click at [135, 467] on input "checkbox" at bounding box center [136, 469] width 18 height 18
checkbox input "true"
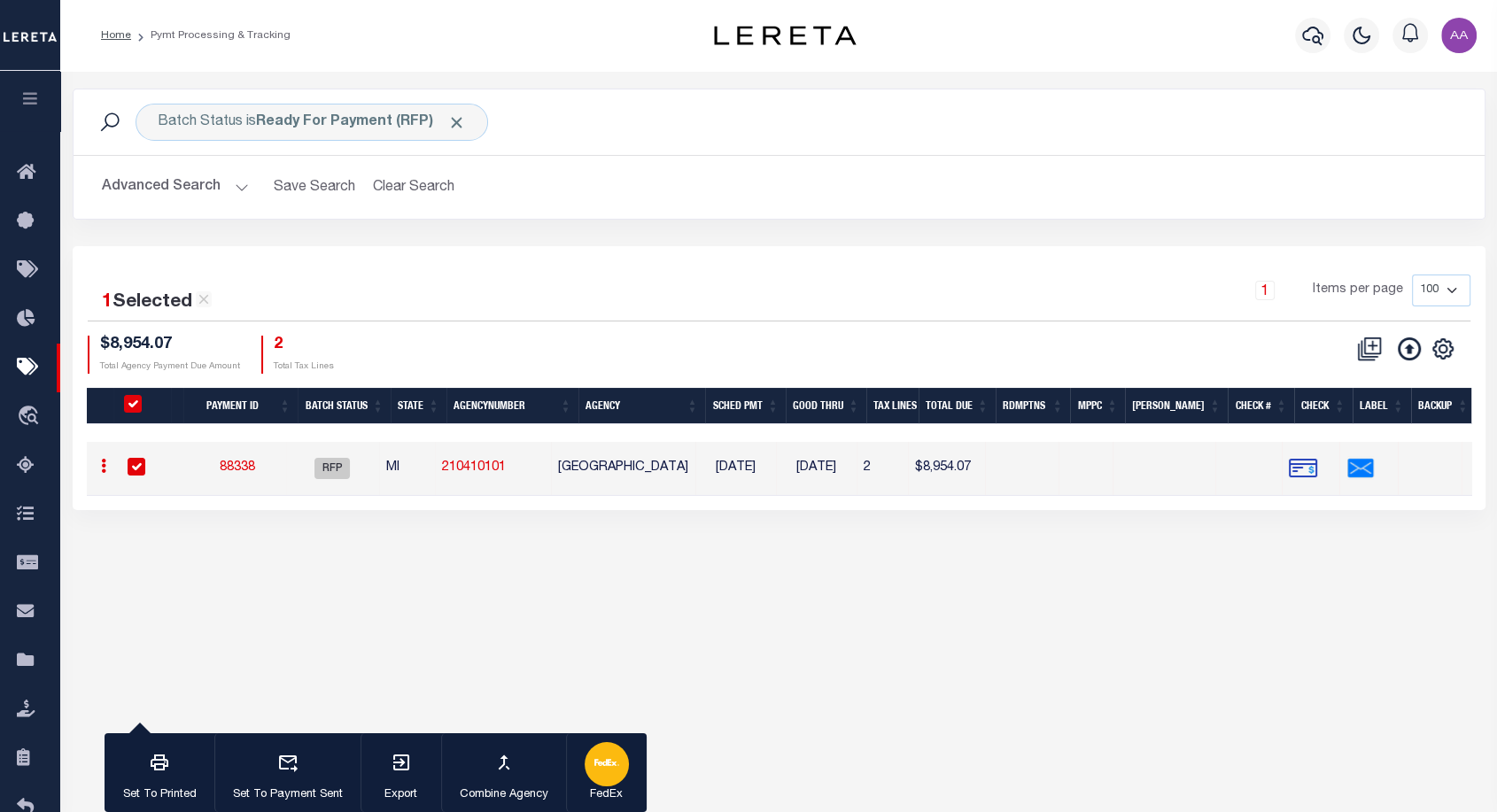
click at [614, 776] on div "button" at bounding box center [606, 764] width 44 height 44
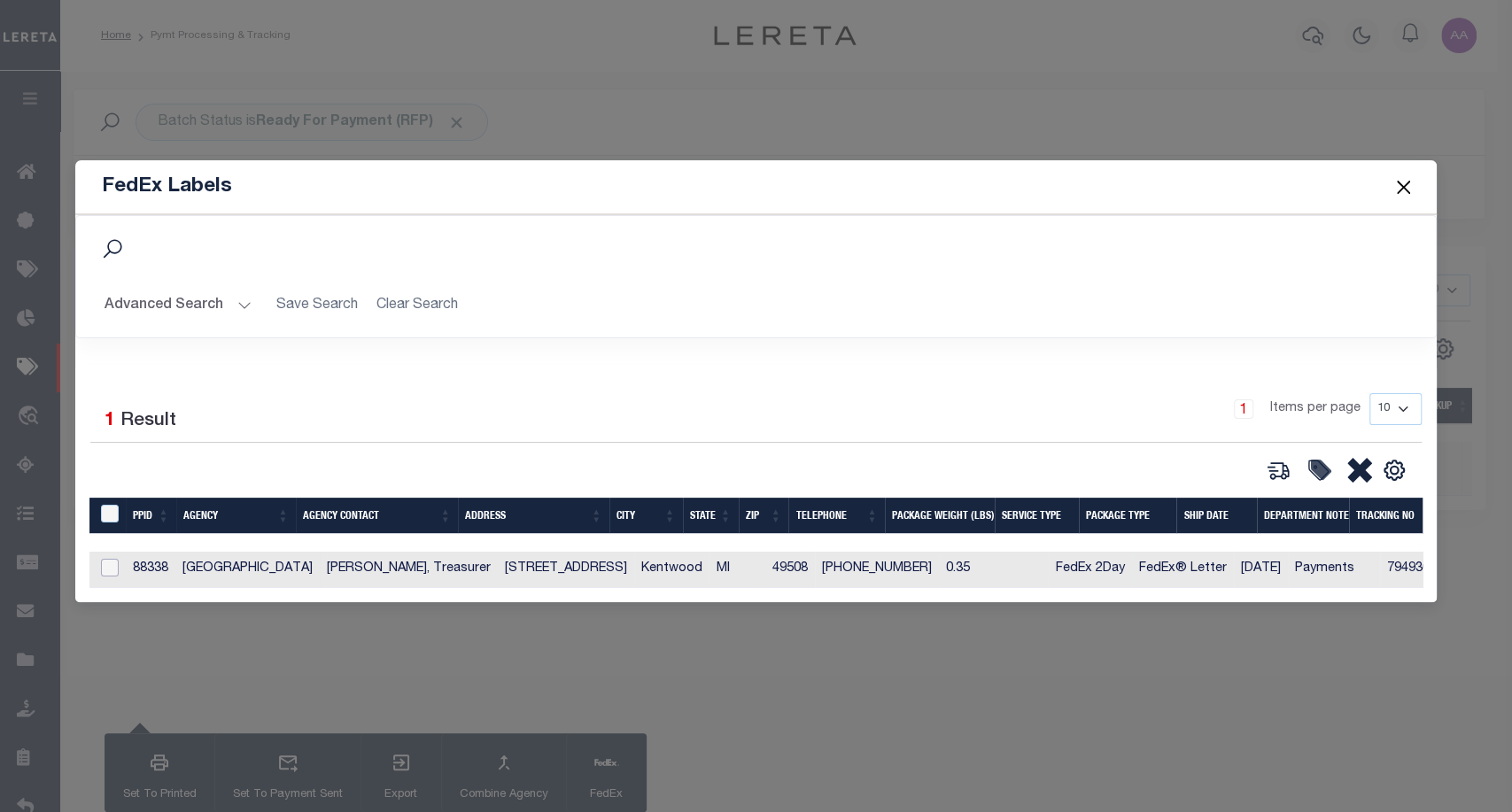
click at [114, 559] on input "checkbox" at bounding box center [110, 568] width 18 height 18
checkbox input "true"
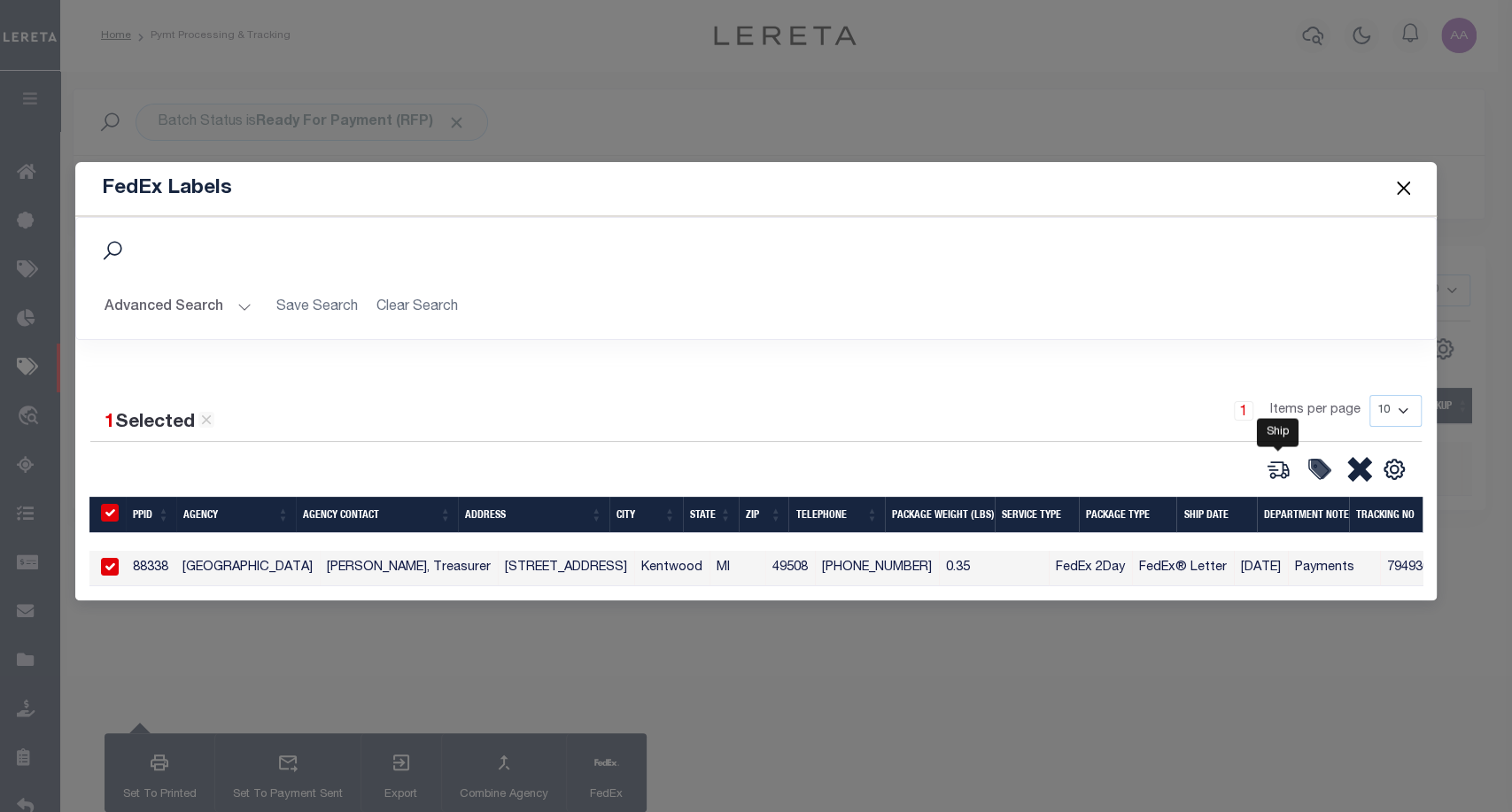
click at [1268, 463] on icon at bounding box center [1279, 469] width 24 height 24
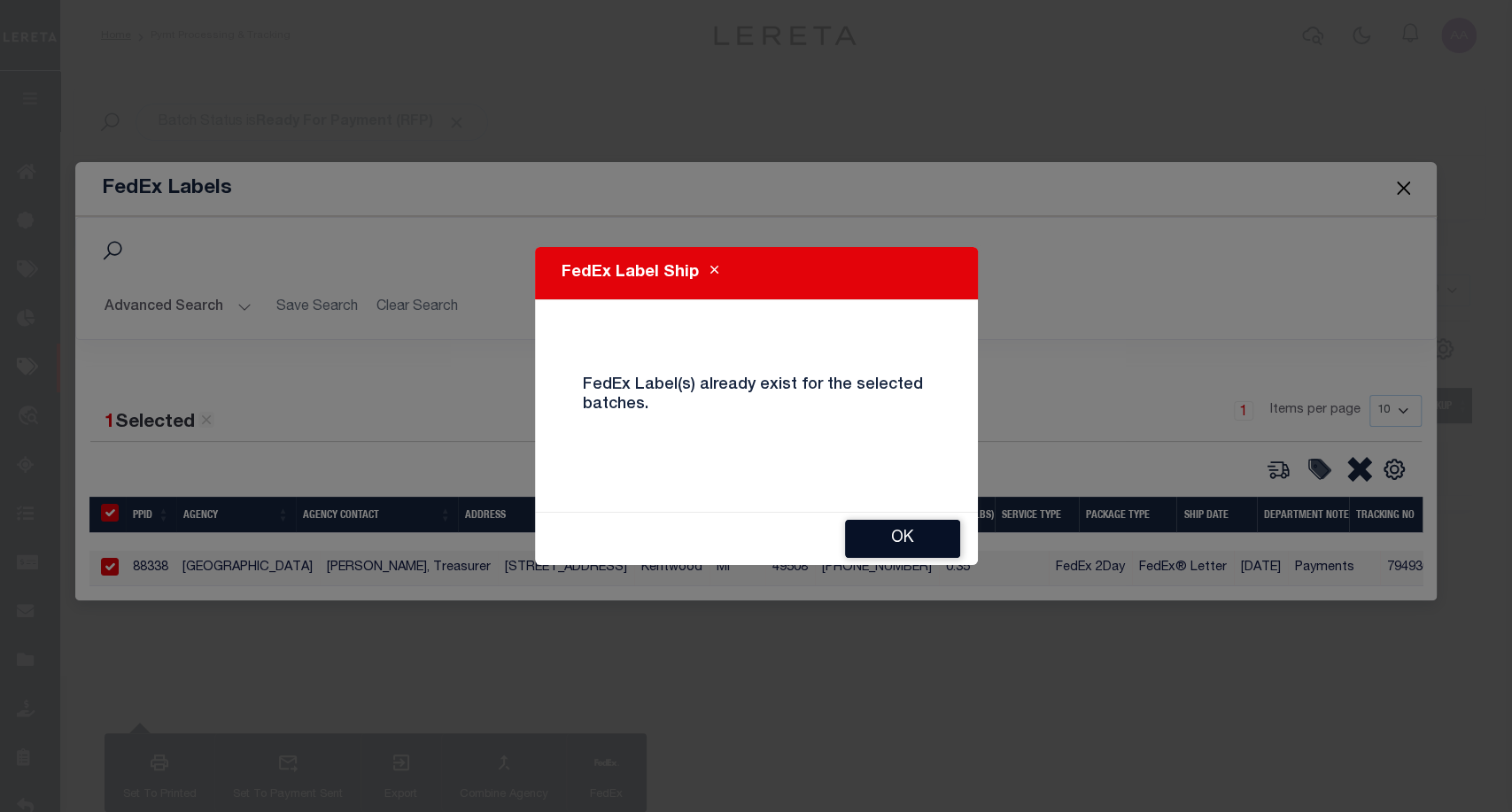
click at [870, 526] on button "OK" at bounding box center [902, 539] width 115 height 38
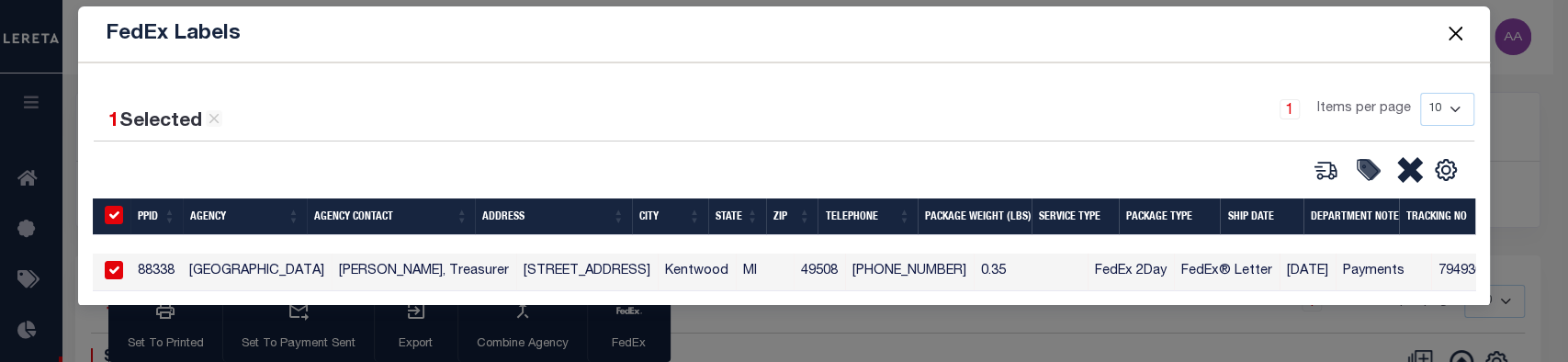
scroll to position [157, 0]
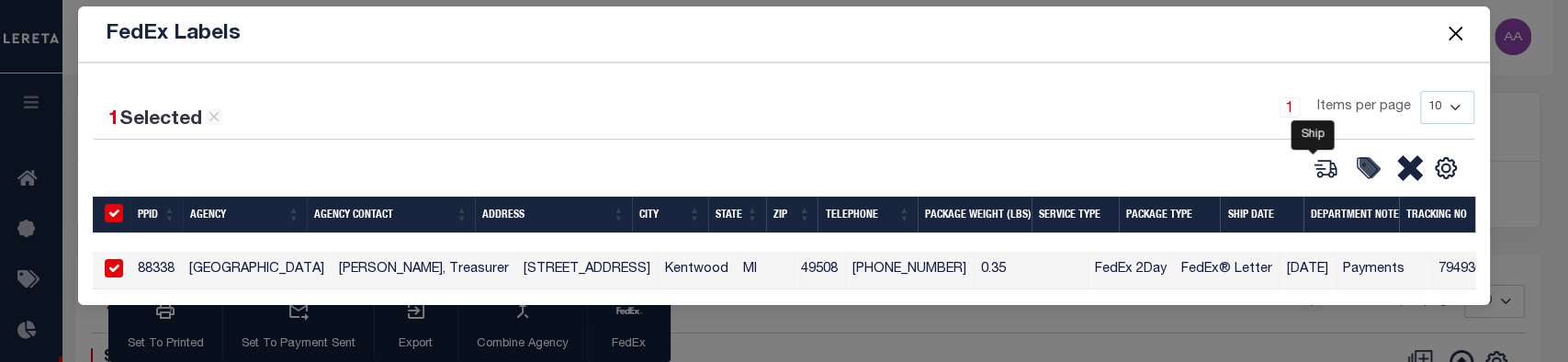
click at [1313, 167] on icon at bounding box center [1326, 168] width 25 height 25
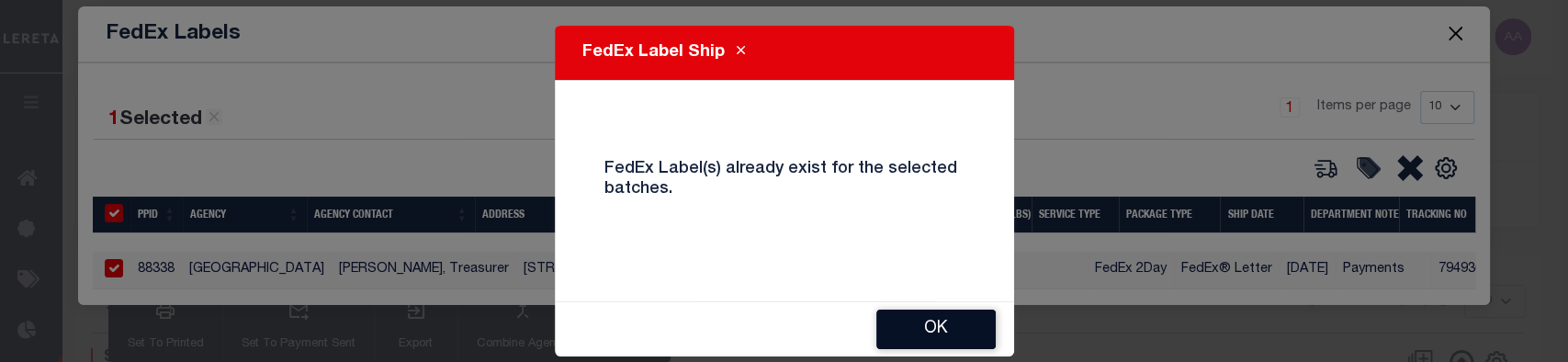
click at [925, 315] on button "OK" at bounding box center [936, 329] width 119 height 40
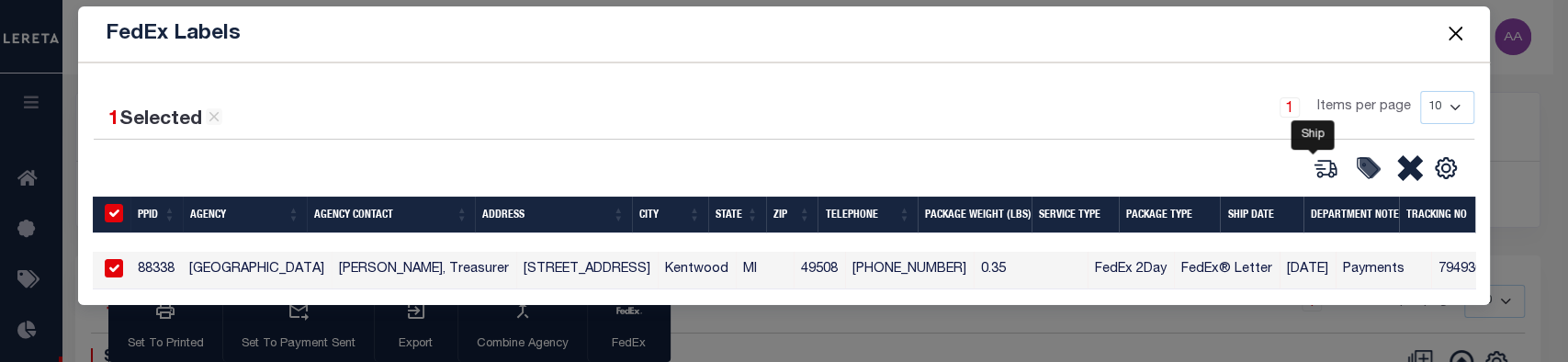
click at [1322, 168] on icon at bounding box center [1326, 169] width 20 height 17
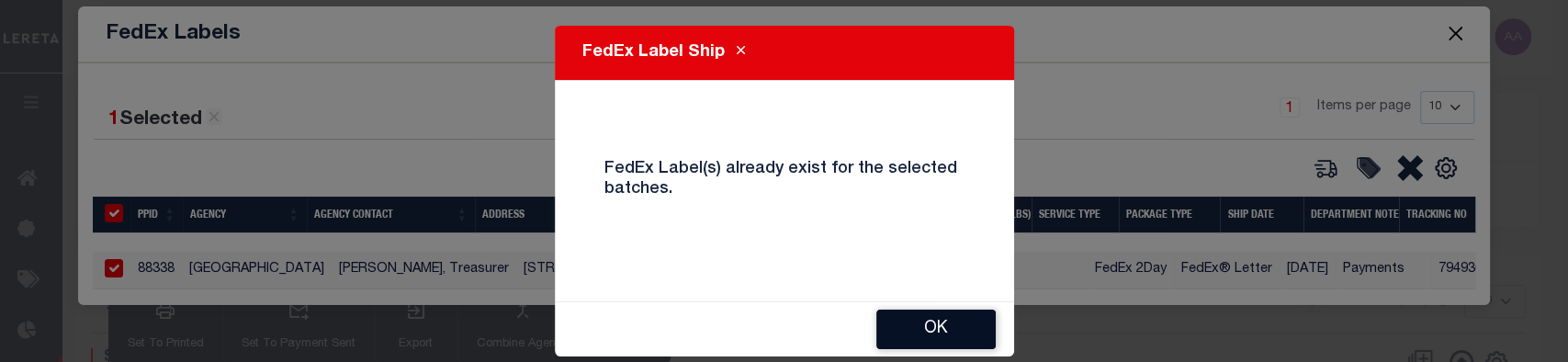
click at [944, 313] on button "OK" at bounding box center [936, 329] width 119 height 40
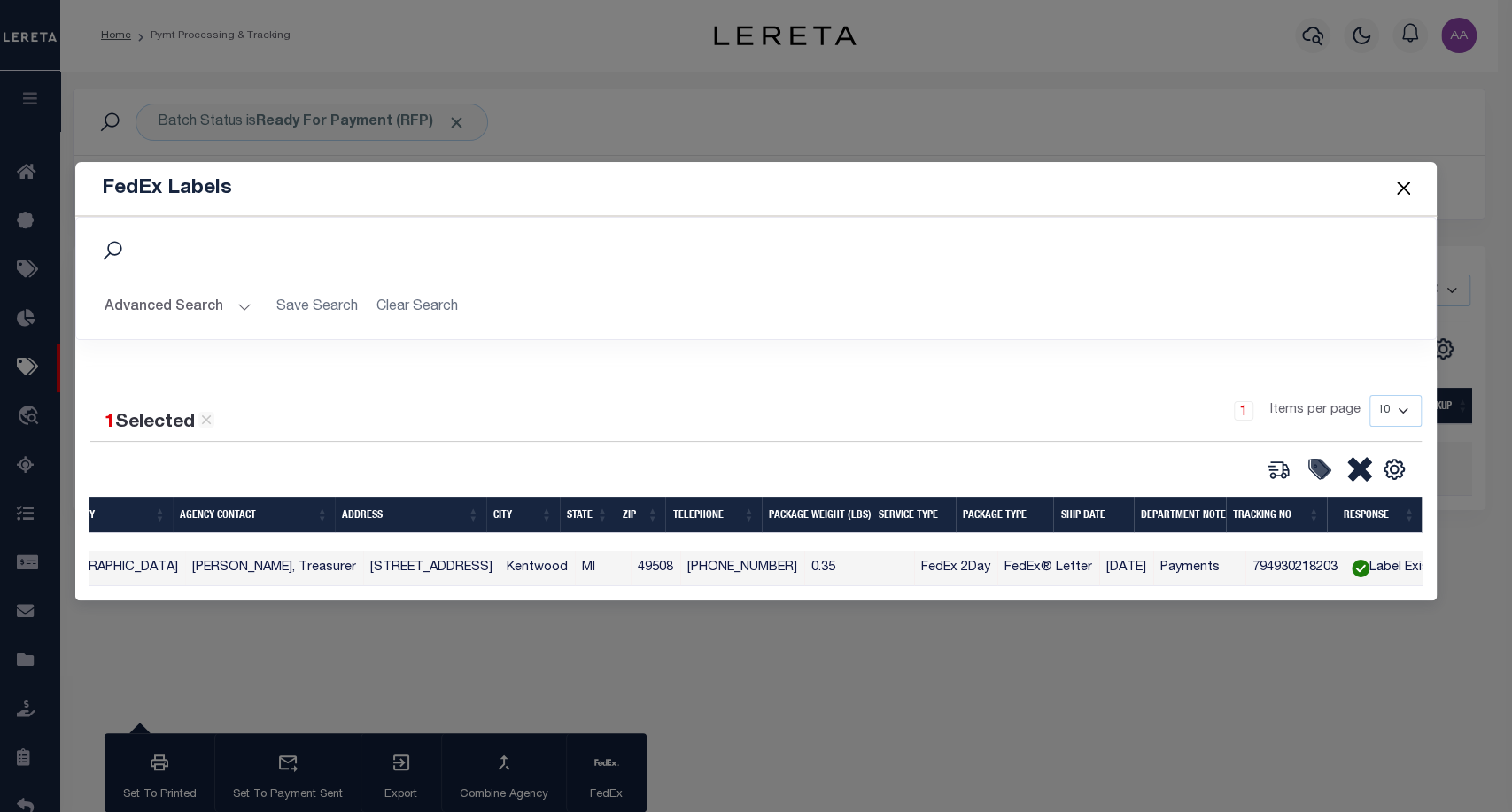
scroll to position [0, 123]
click at [1403, 186] on button "Close" at bounding box center [1403, 188] width 23 height 23
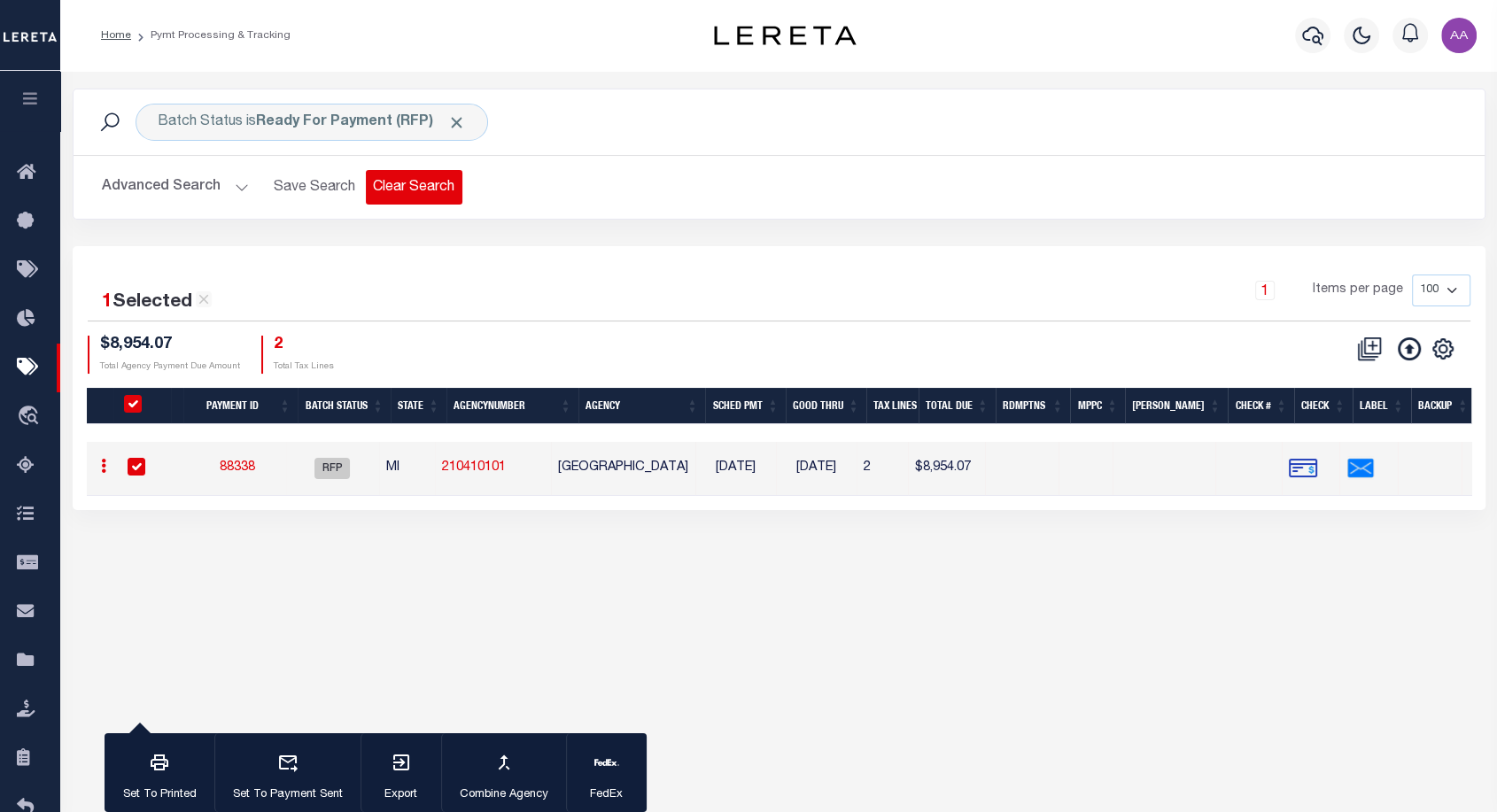
click at [424, 192] on button "Clear Search" at bounding box center [414, 187] width 96 height 35
click at [142, 458] on input "checkbox" at bounding box center [136, 466] width 18 height 18
checkbox input "false"
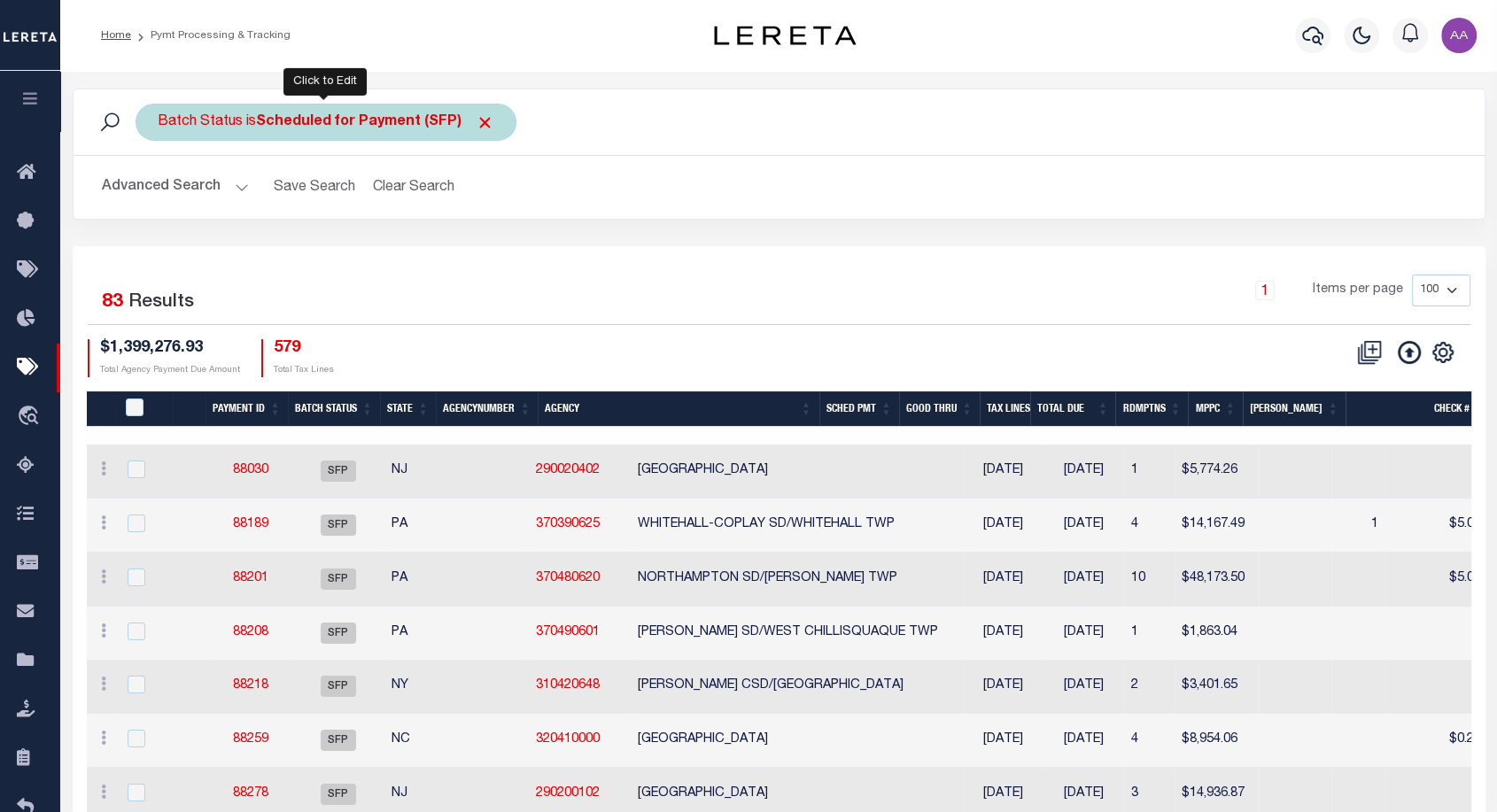
click at [368, 124] on b "Scheduled for Payment (SFP)" at bounding box center [375, 122] width 238 height 14
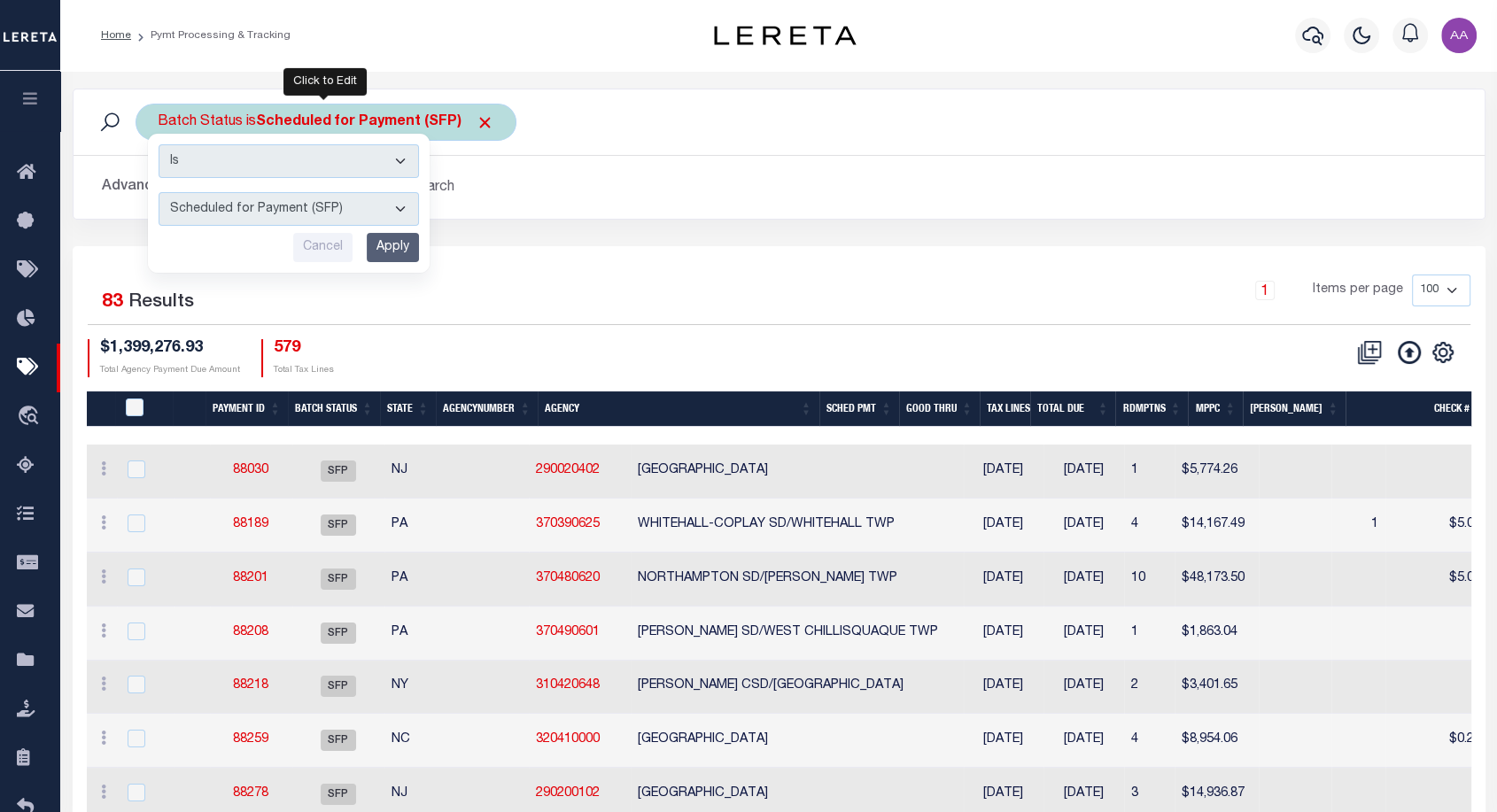
click at [310, 202] on select "Awaiting Funds (AWF) Cleared and Complete (CAC) New Check Needed (NCN) Payment …" at bounding box center [289, 209] width 260 height 34
select select "RFP"
click at [158, 192] on select "Awaiting Funds (AWF) Cleared and Complete (CAC) New Check Needed (NCN) Payment …" at bounding box center [289, 209] width 260 height 34
click at [396, 249] on input "Apply" at bounding box center [393, 247] width 52 height 29
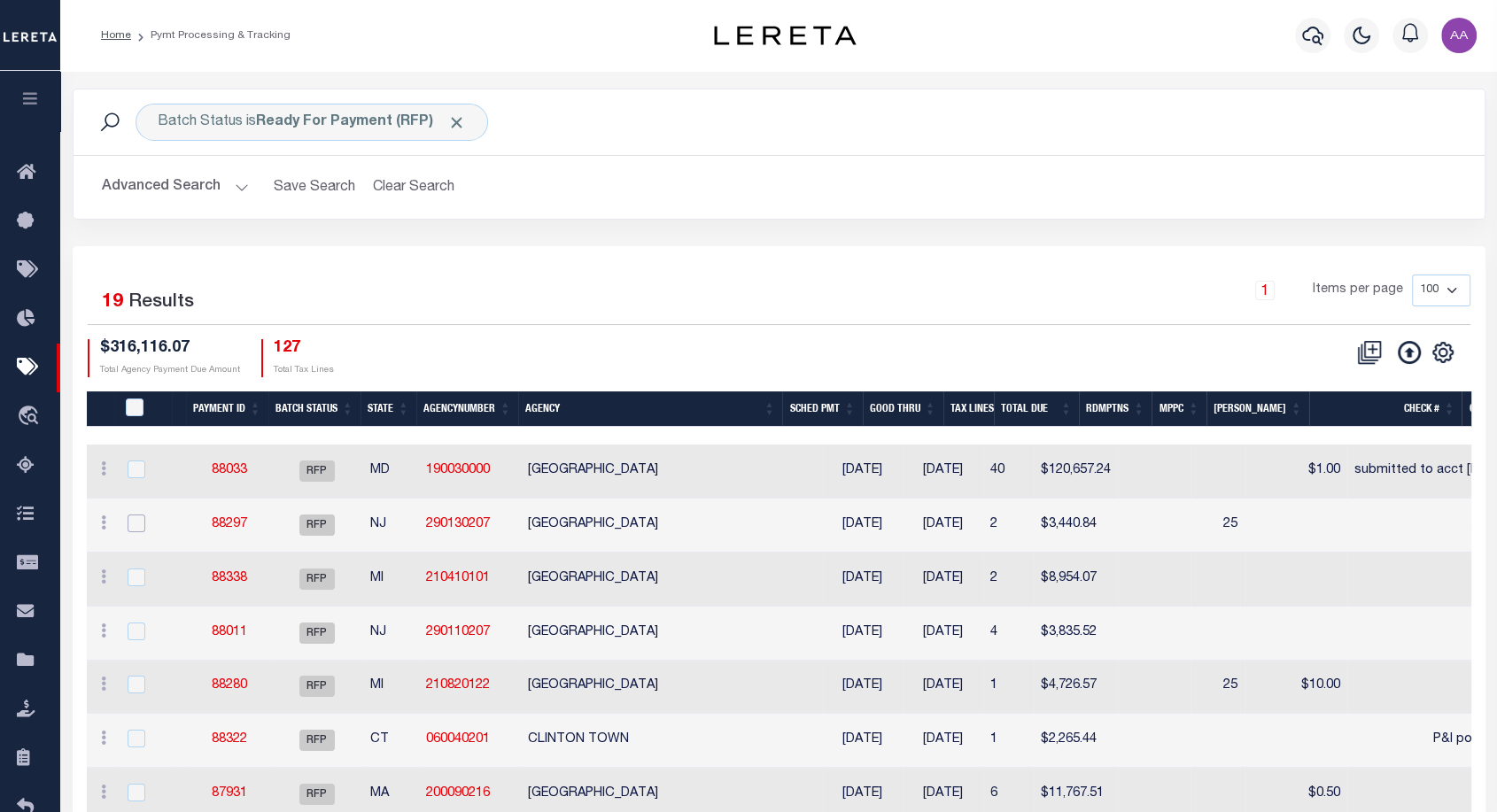
click at [128, 526] on input "checkbox" at bounding box center [136, 524] width 18 height 18
checkbox input "true"
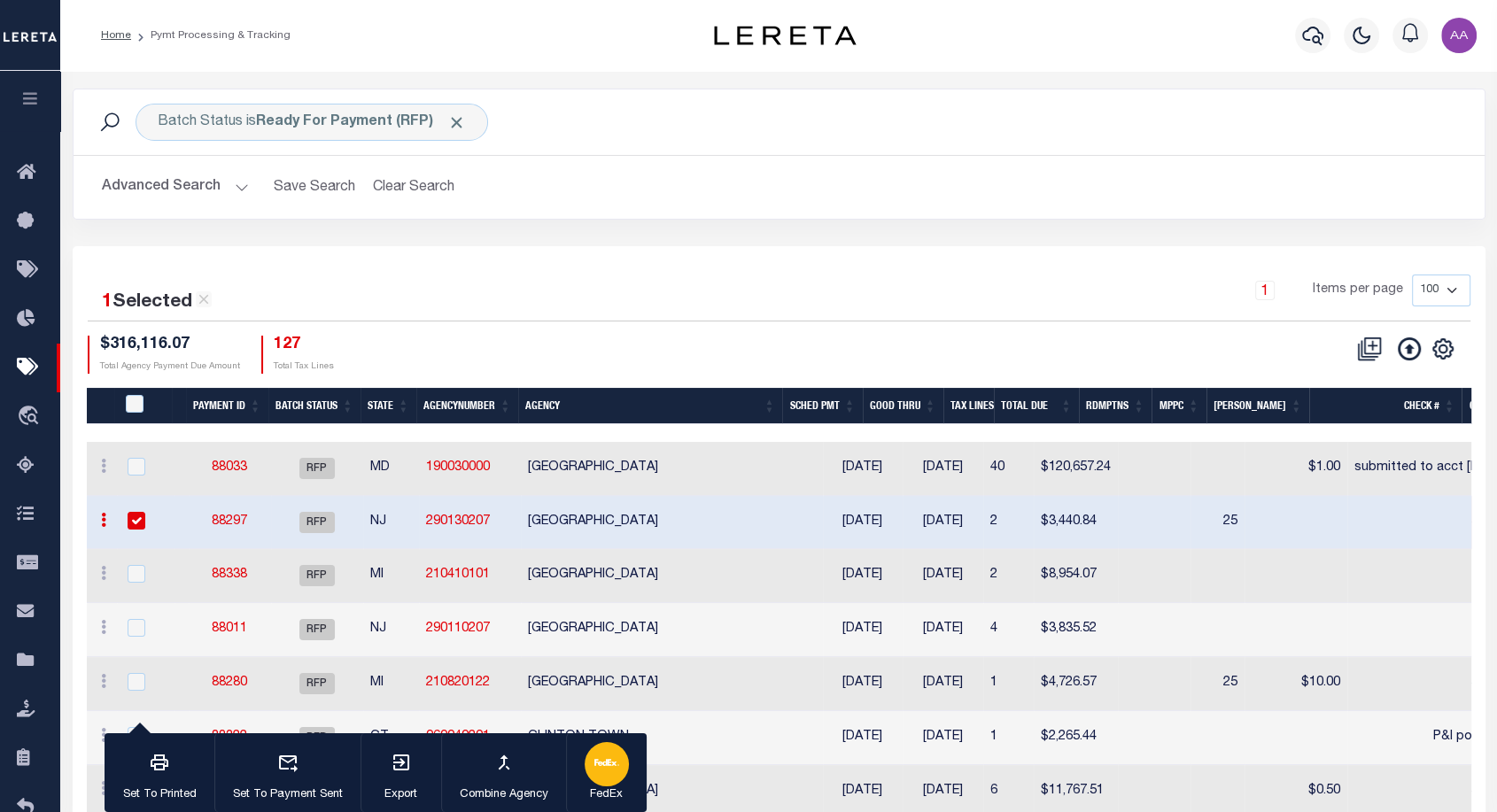
click at [605, 785] on div "button" at bounding box center [606, 764] width 44 height 44
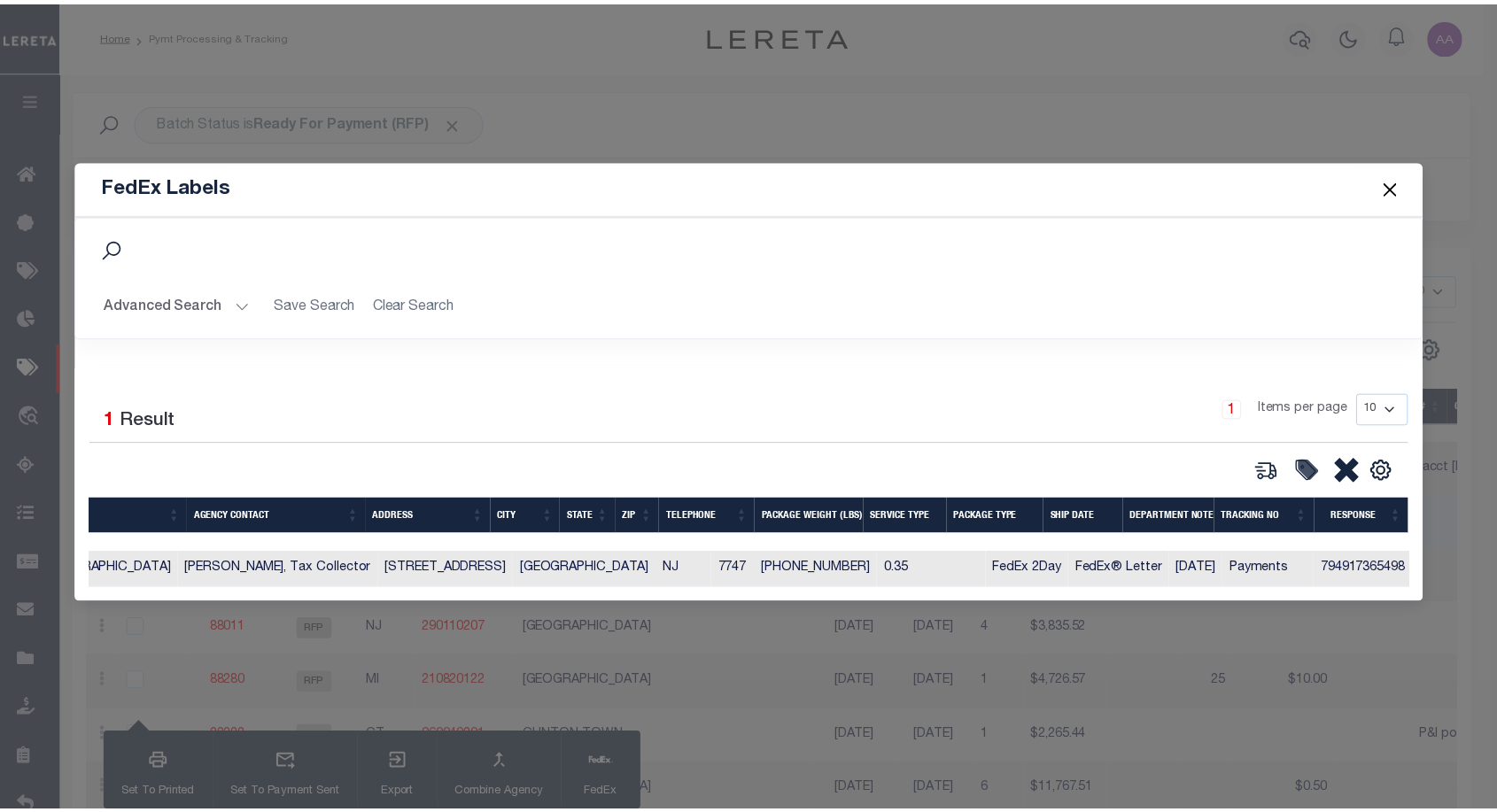
scroll to position [0, 0]
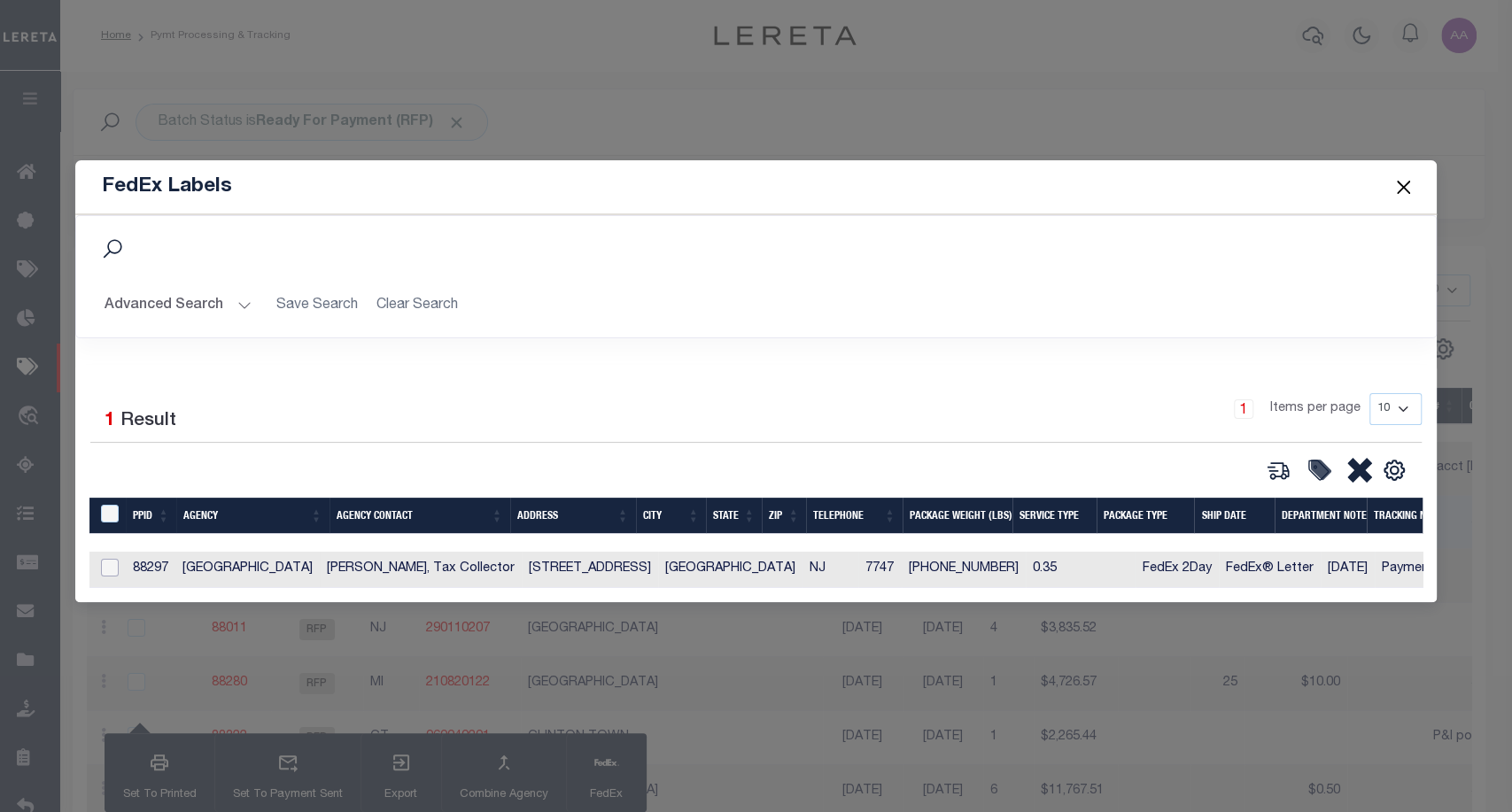
click at [106, 562] on input "checkbox" at bounding box center [110, 568] width 18 height 18
checkbox input "true"
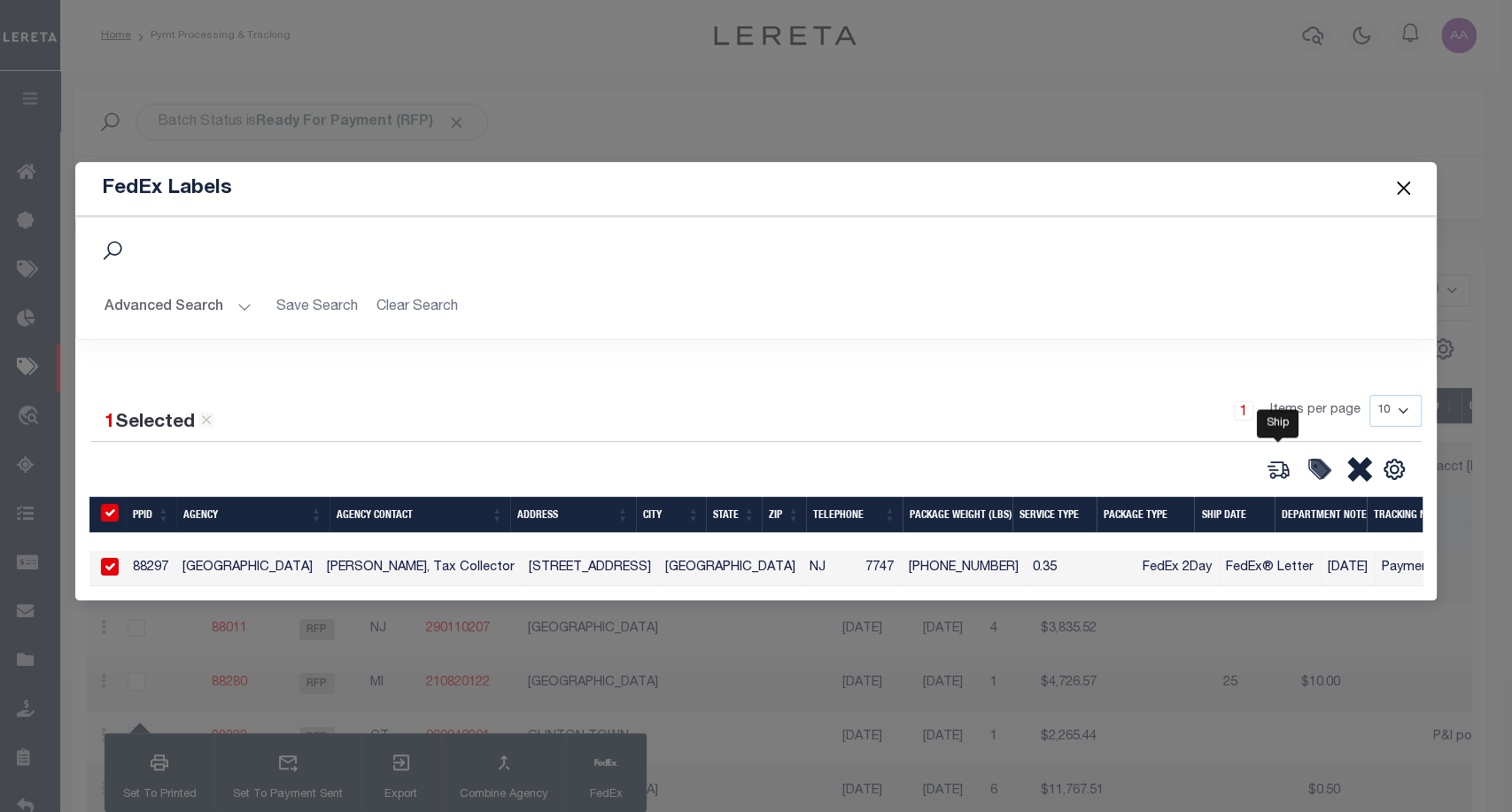
click at [1287, 465] on icon at bounding box center [1279, 470] width 20 height 17
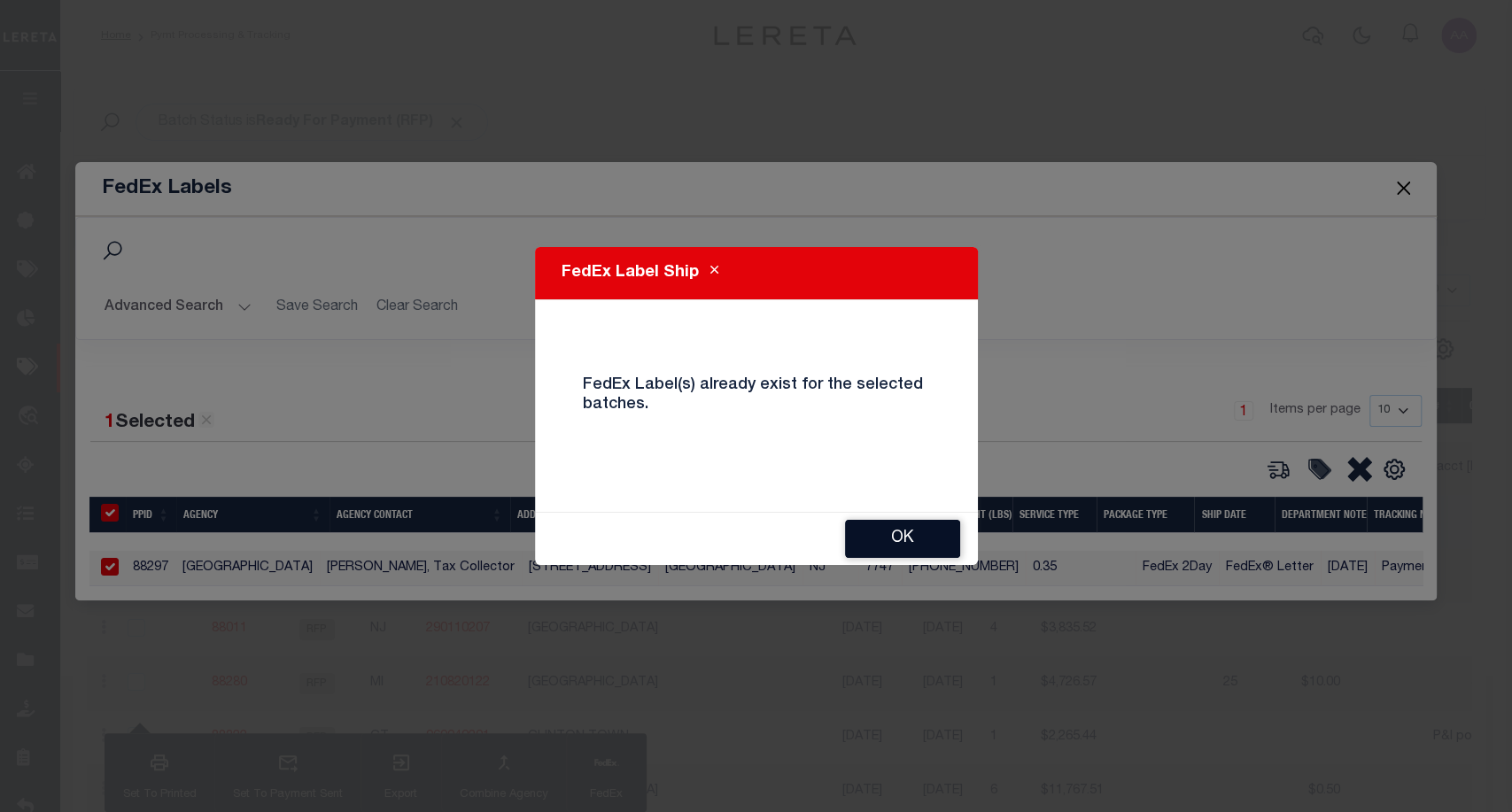
click at [886, 543] on button "OK" at bounding box center [902, 539] width 115 height 38
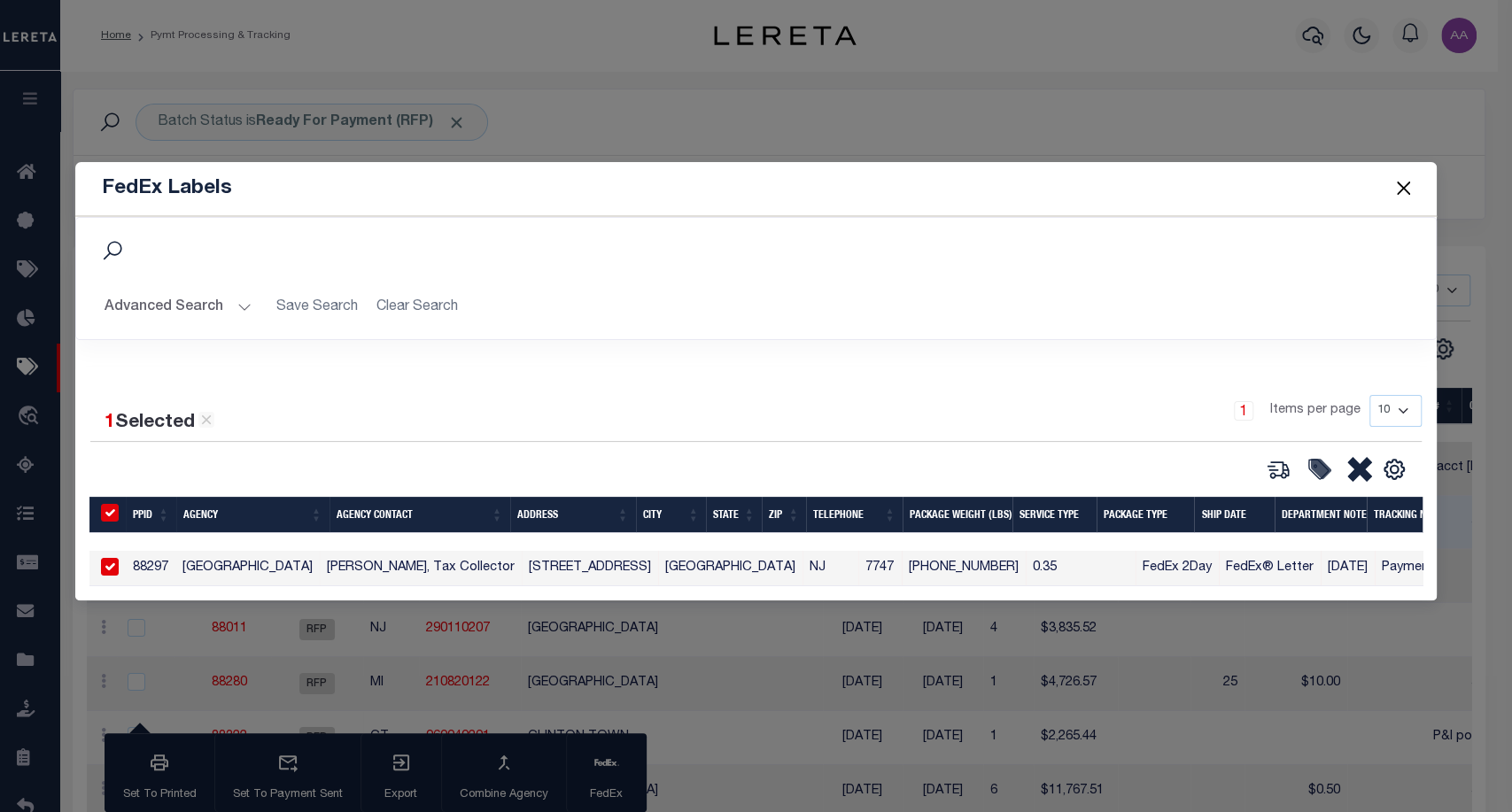
click at [1401, 192] on button "Close" at bounding box center [1403, 188] width 23 height 23
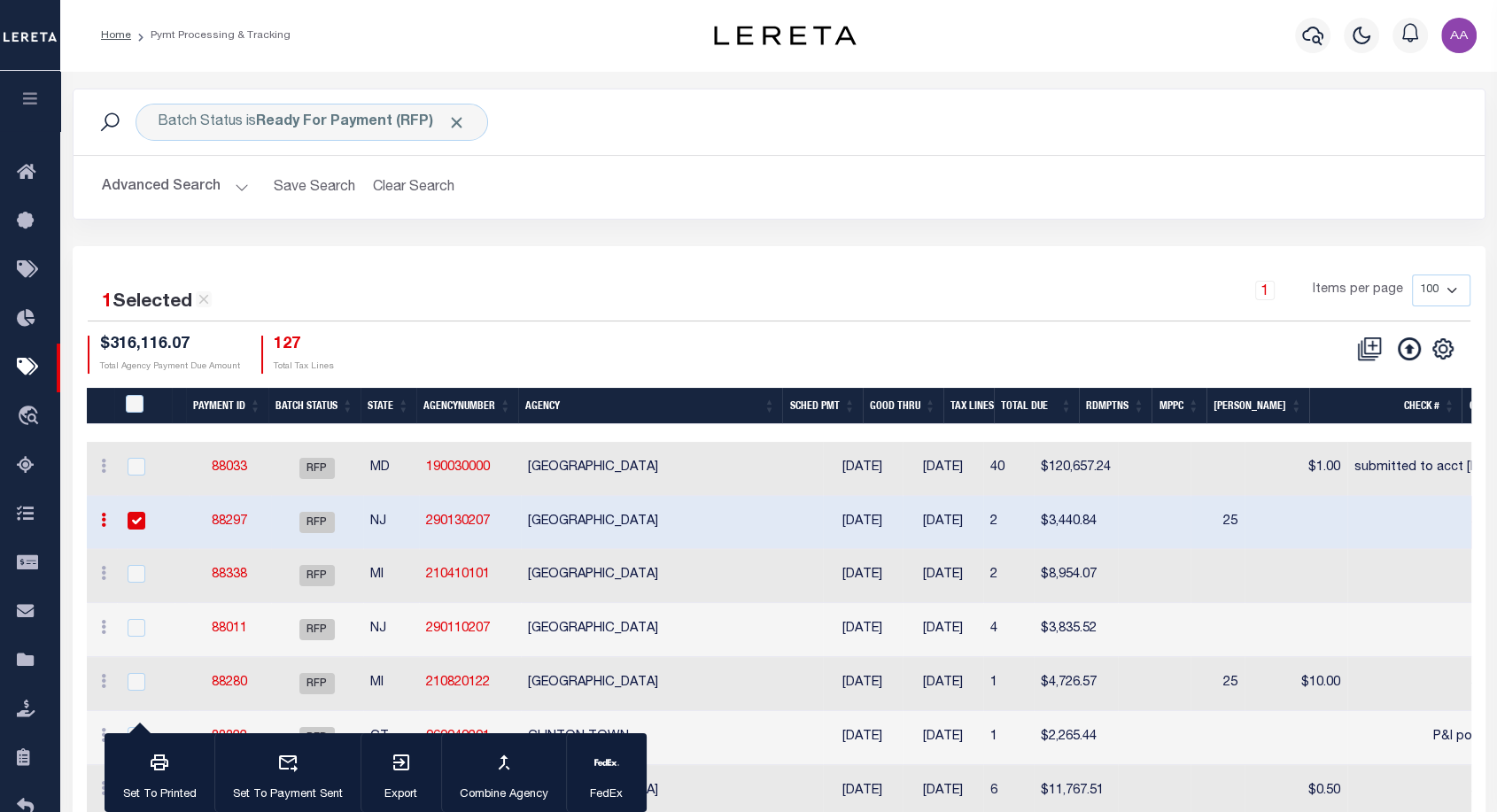
click at [131, 524] on input "checkbox" at bounding box center [136, 521] width 18 height 18
checkbox input "false"
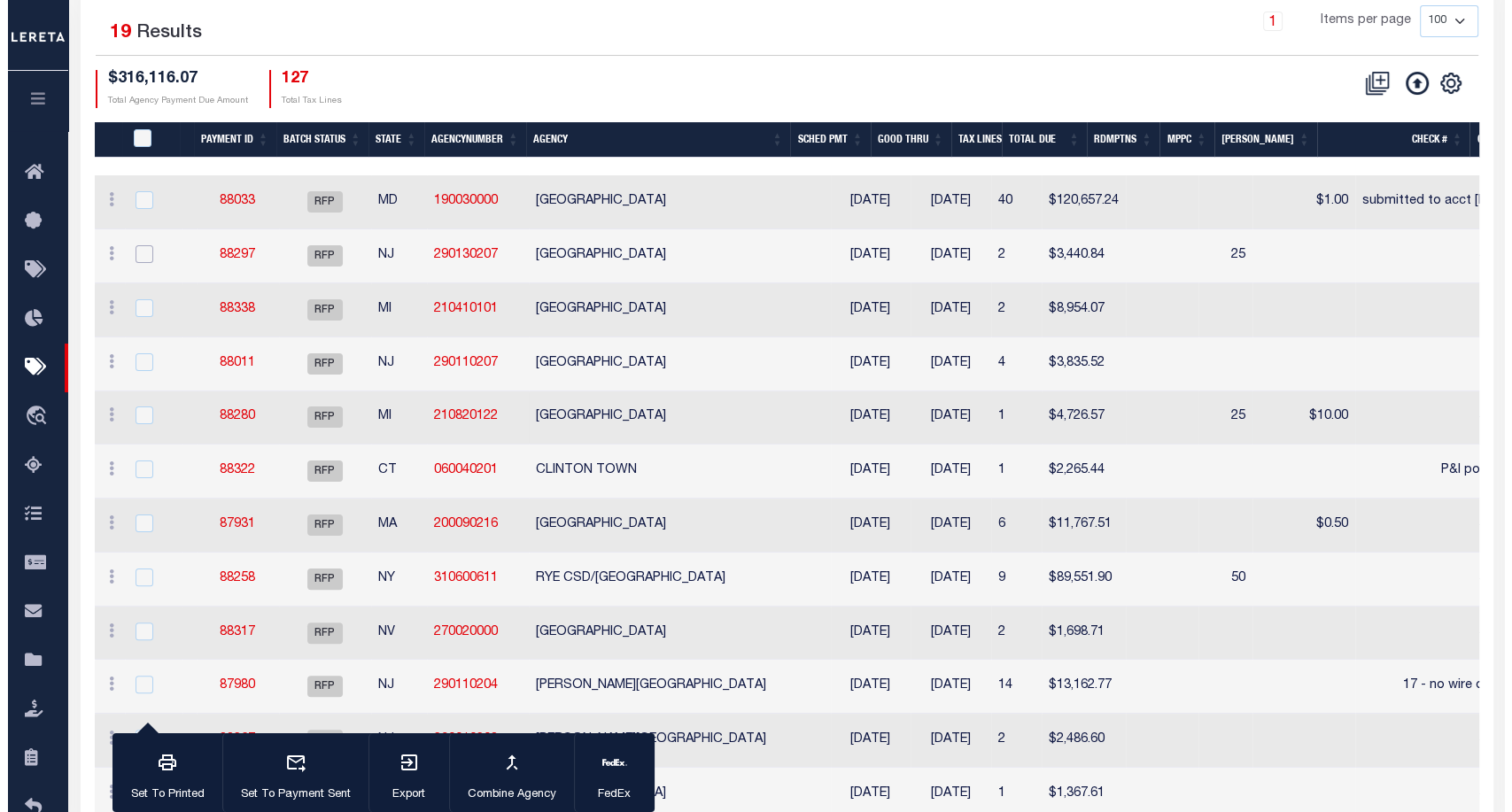
scroll to position [271, 0]
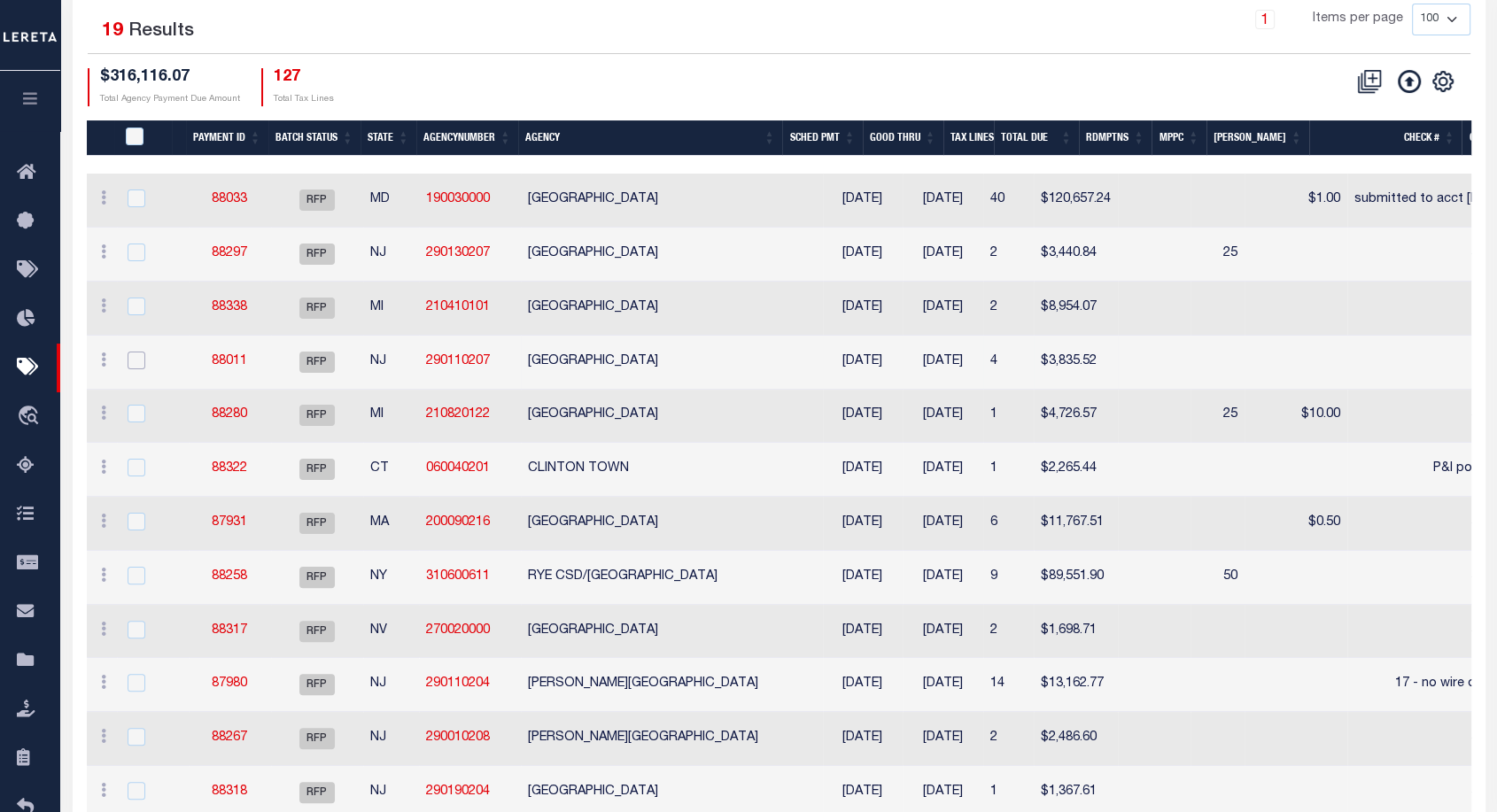
click at [141, 354] on input "checkbox" at bounding box center [136, 360] width 18 height 18
checkbox input "true"
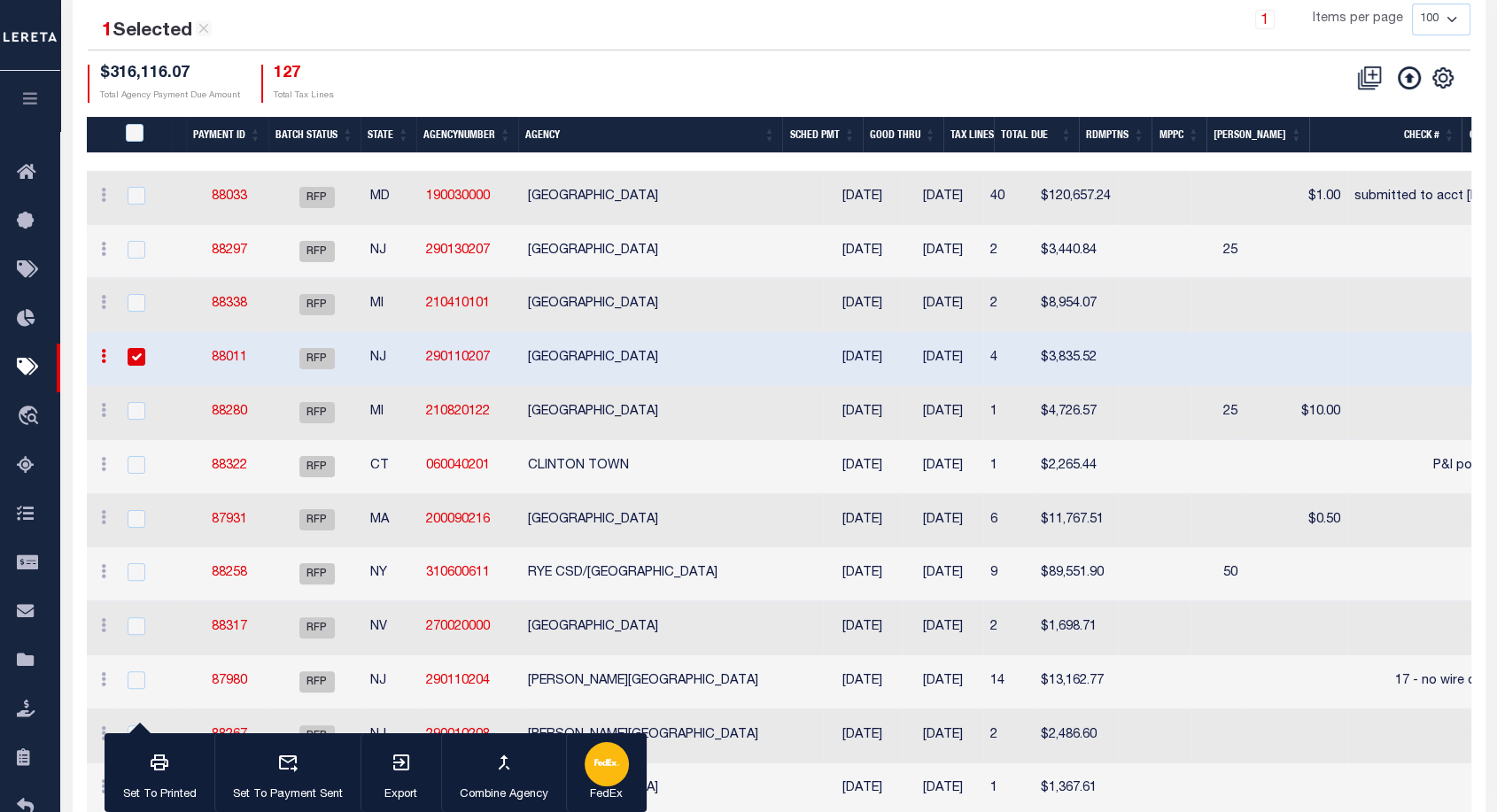
click at [616, 783] on div "button" at bounding box center [606, 764] width 44 height 44
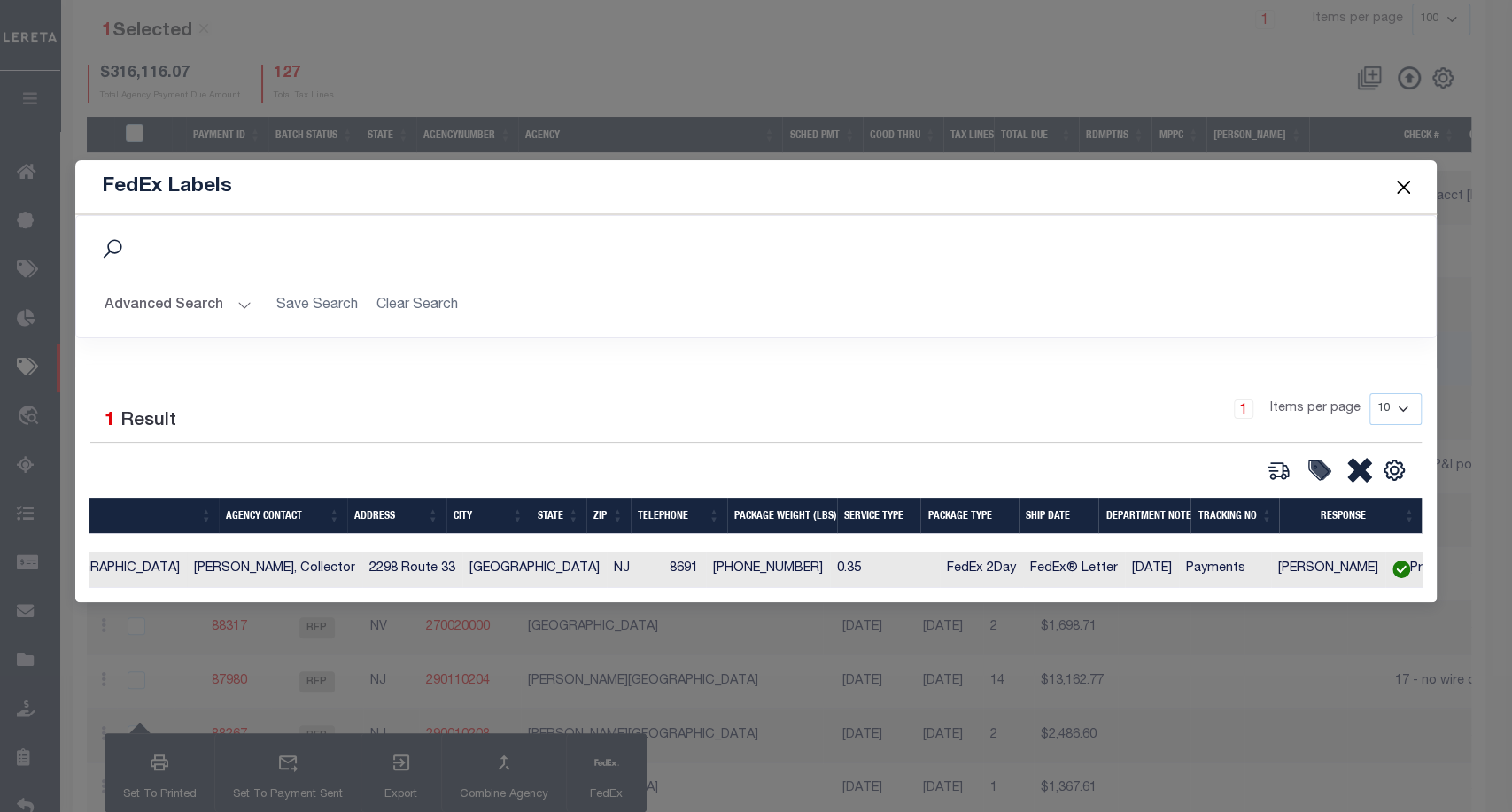
scroll to position [0, 0]
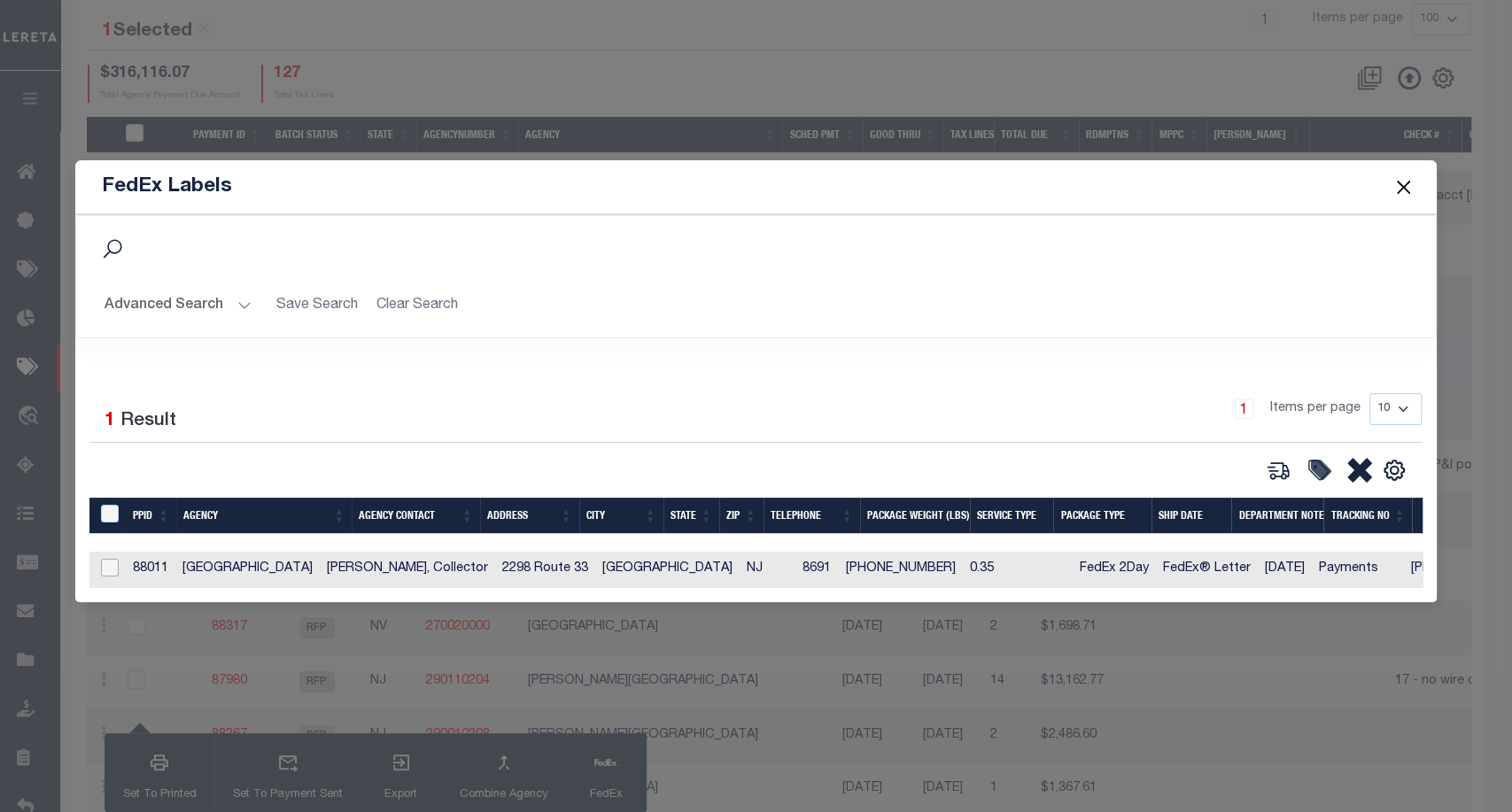
click at [105, 562] on input "checkbox" at bounding box center [110, 568] width 18 height 18
checkbox input "true"
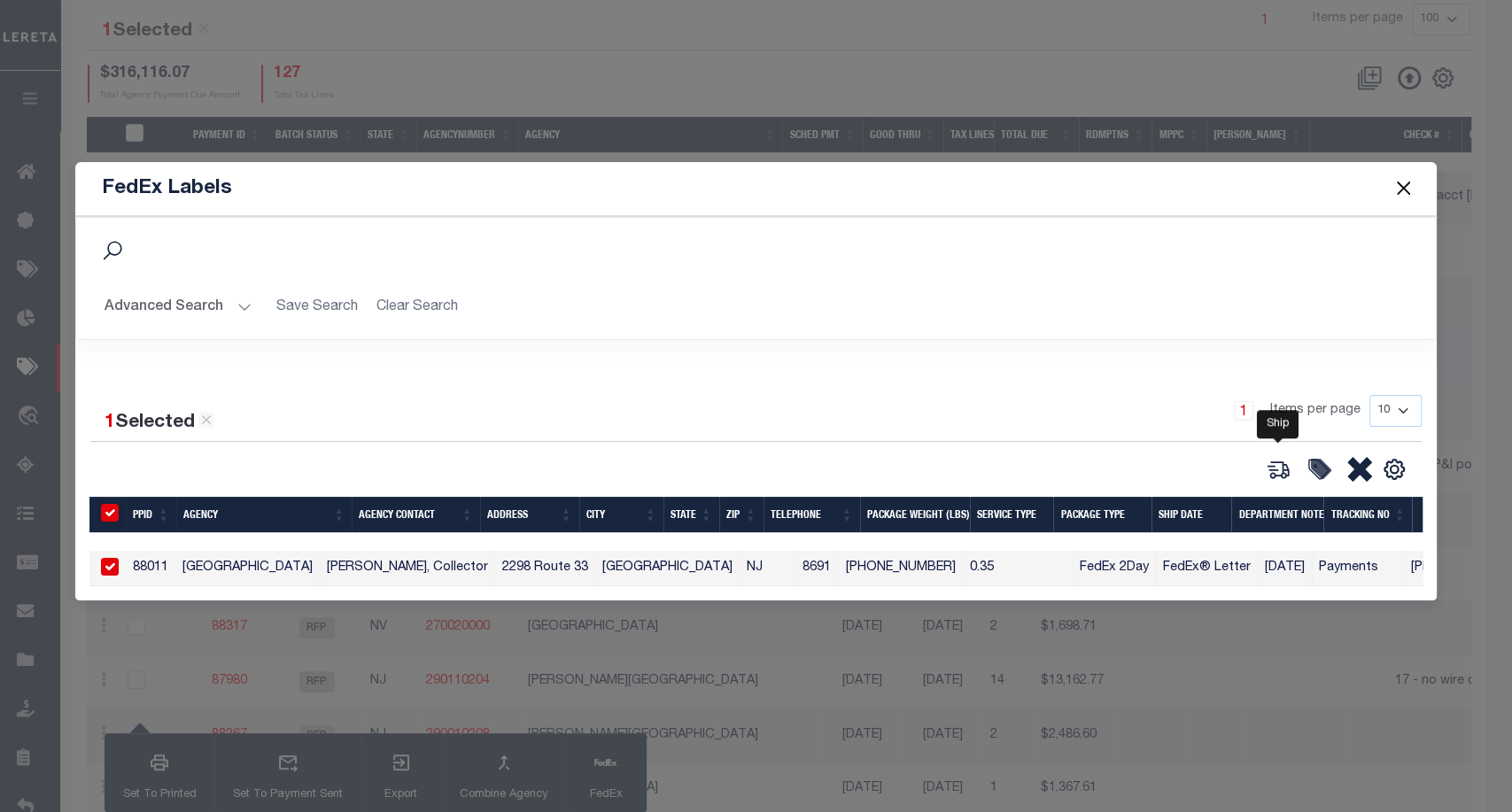
click at [1276, 467] on icon at bounding box center [1279, 469] width 24 height 24
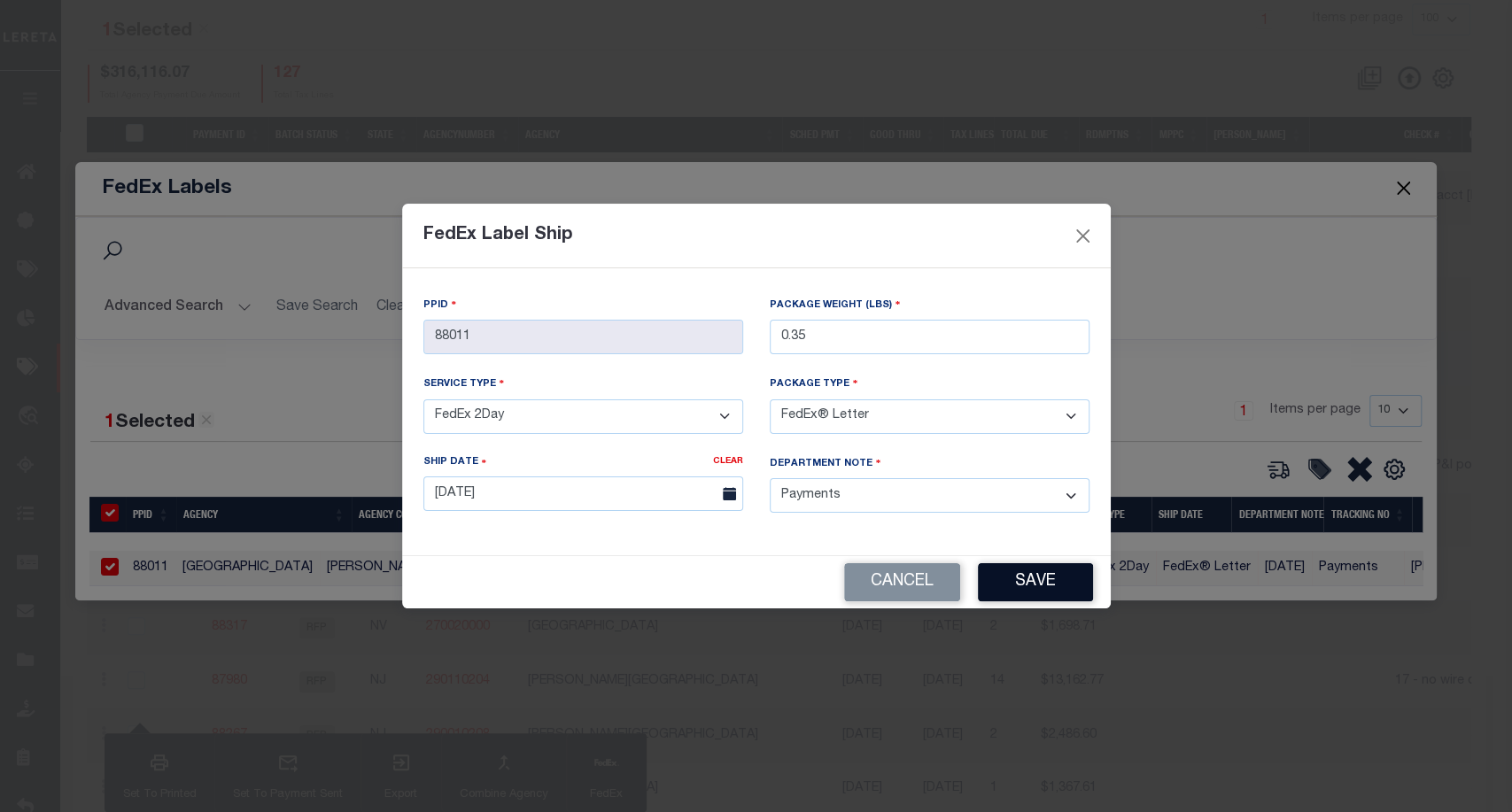
click at [1081, 578] on button "Save" at bounding box center [1035, 583] width 115 height 38
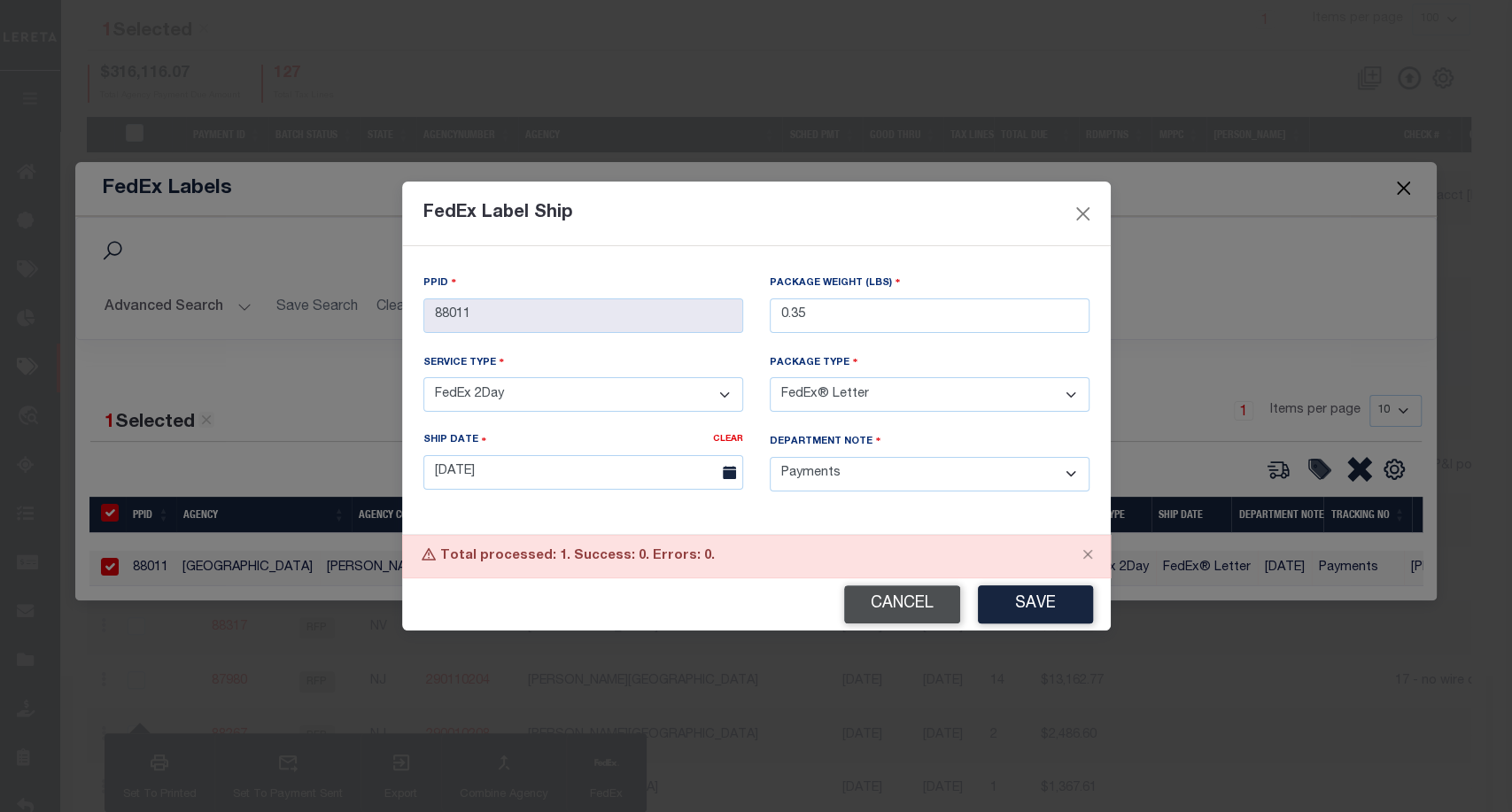
click at [936, 597] on button "Cancel" at bounding box center [902, 604] width 116 height 38
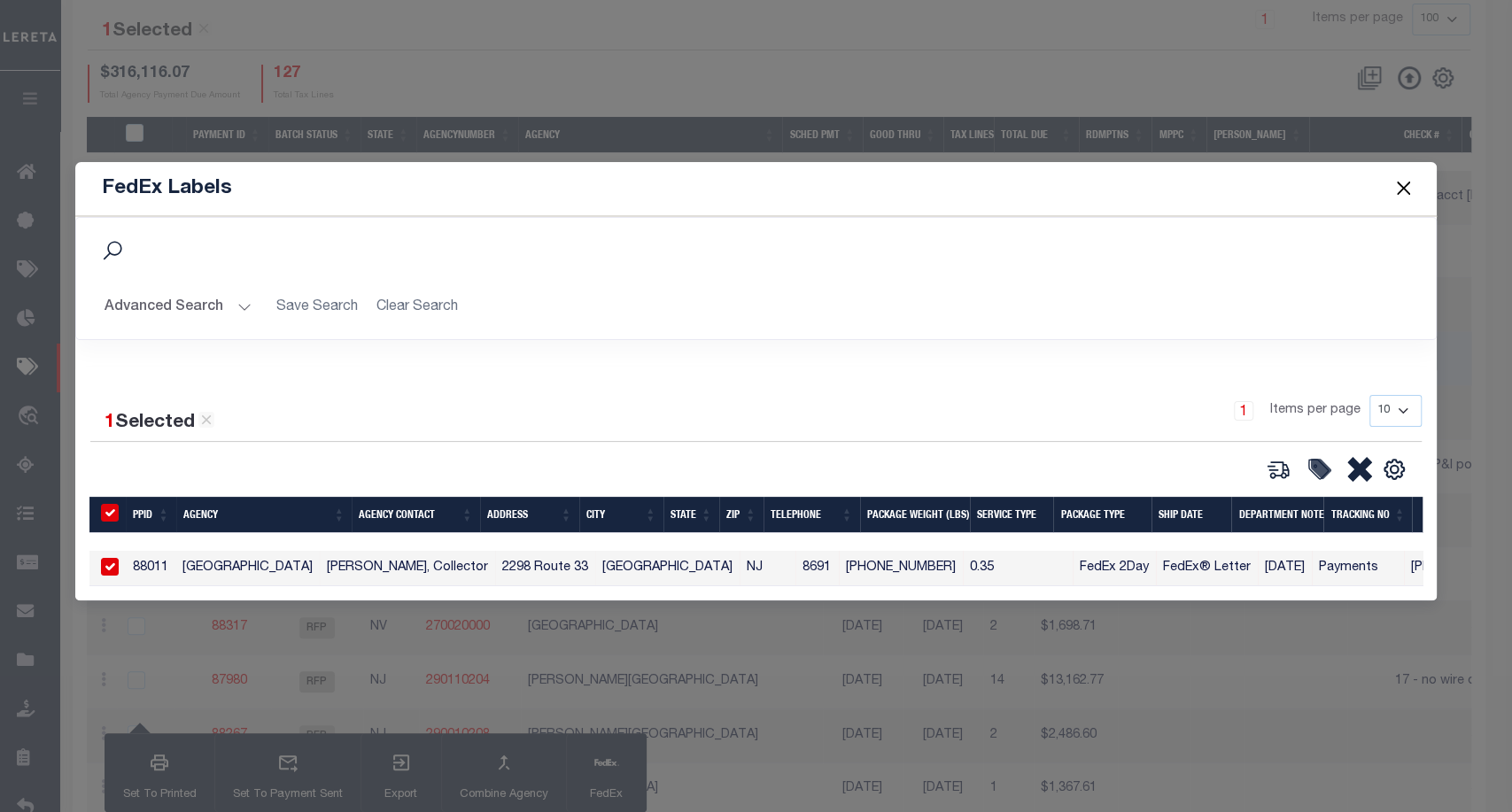
click at [1410, 186] on button "Close" at bounding box center [1403, 188] width 23 height 23
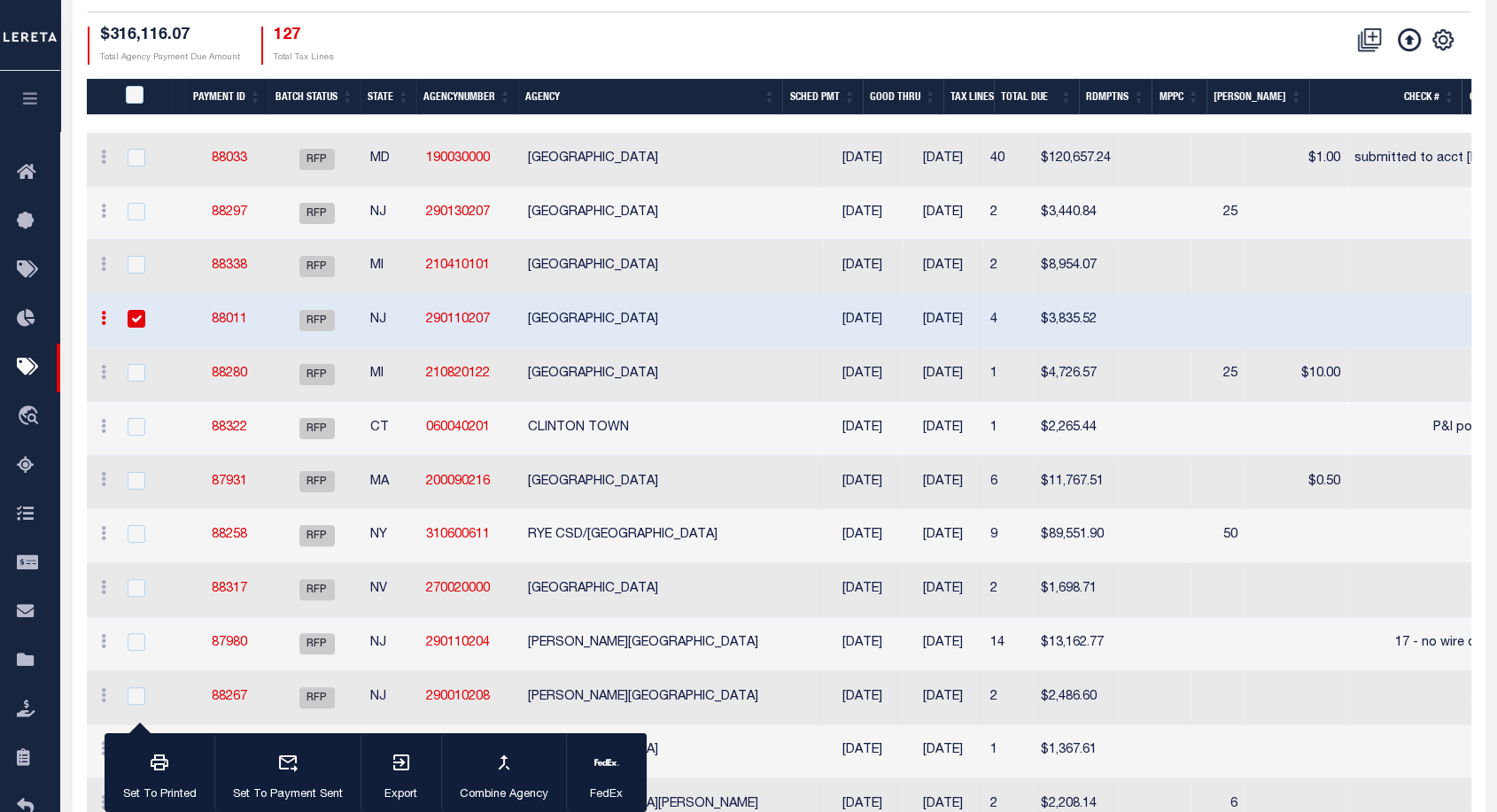
click at [141, 314] on input "checkbox" at bounding box center [136, 318] width 18 height 18
checkbox input "false"
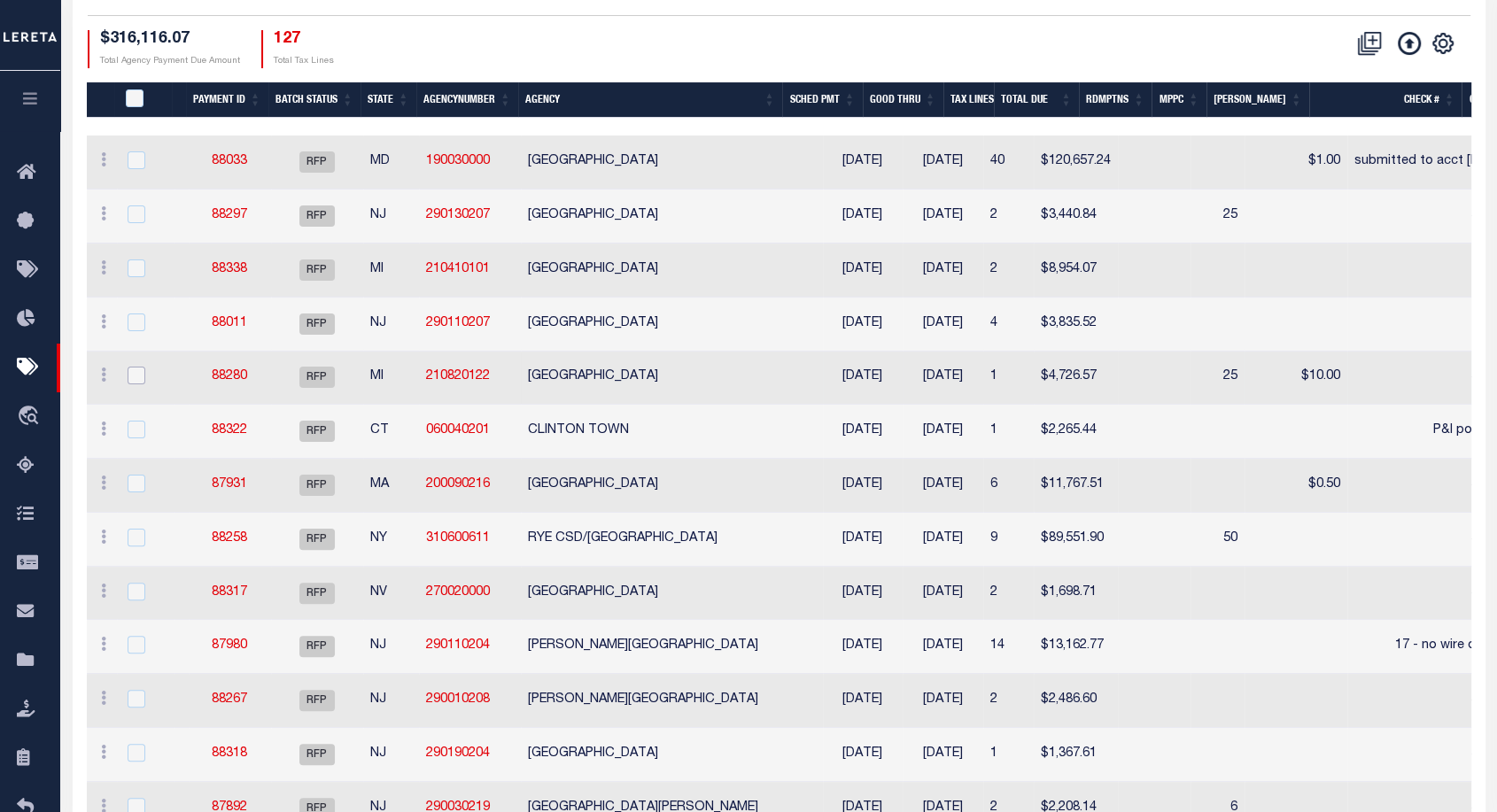
click at [135, 380] on input "checkbox" at bounding box center [136, 376] width 18 height 18
checkbox input "true"
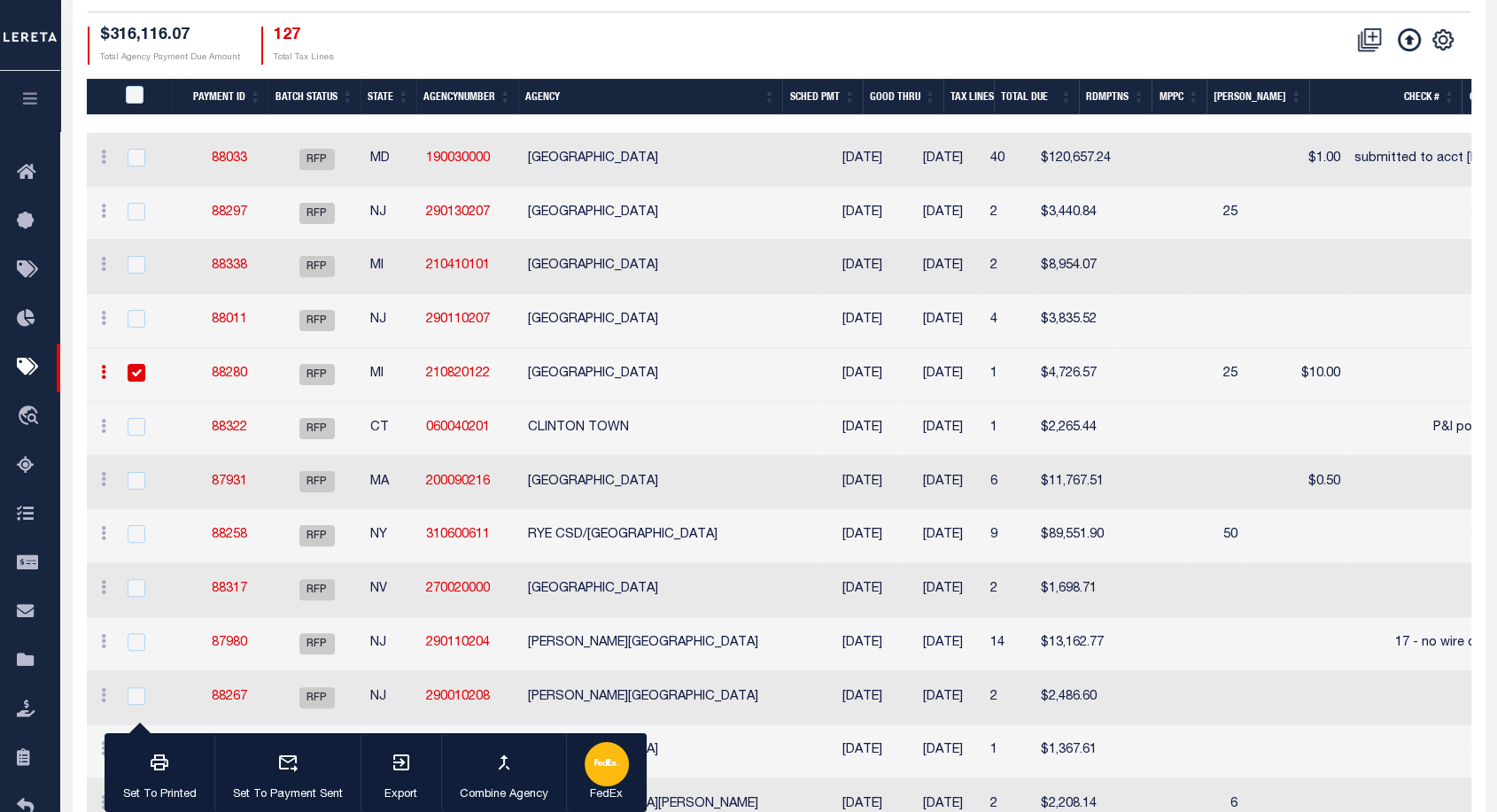
click at [621, 754] on div "button" at bounding box center [606, 764] width 44 height 44
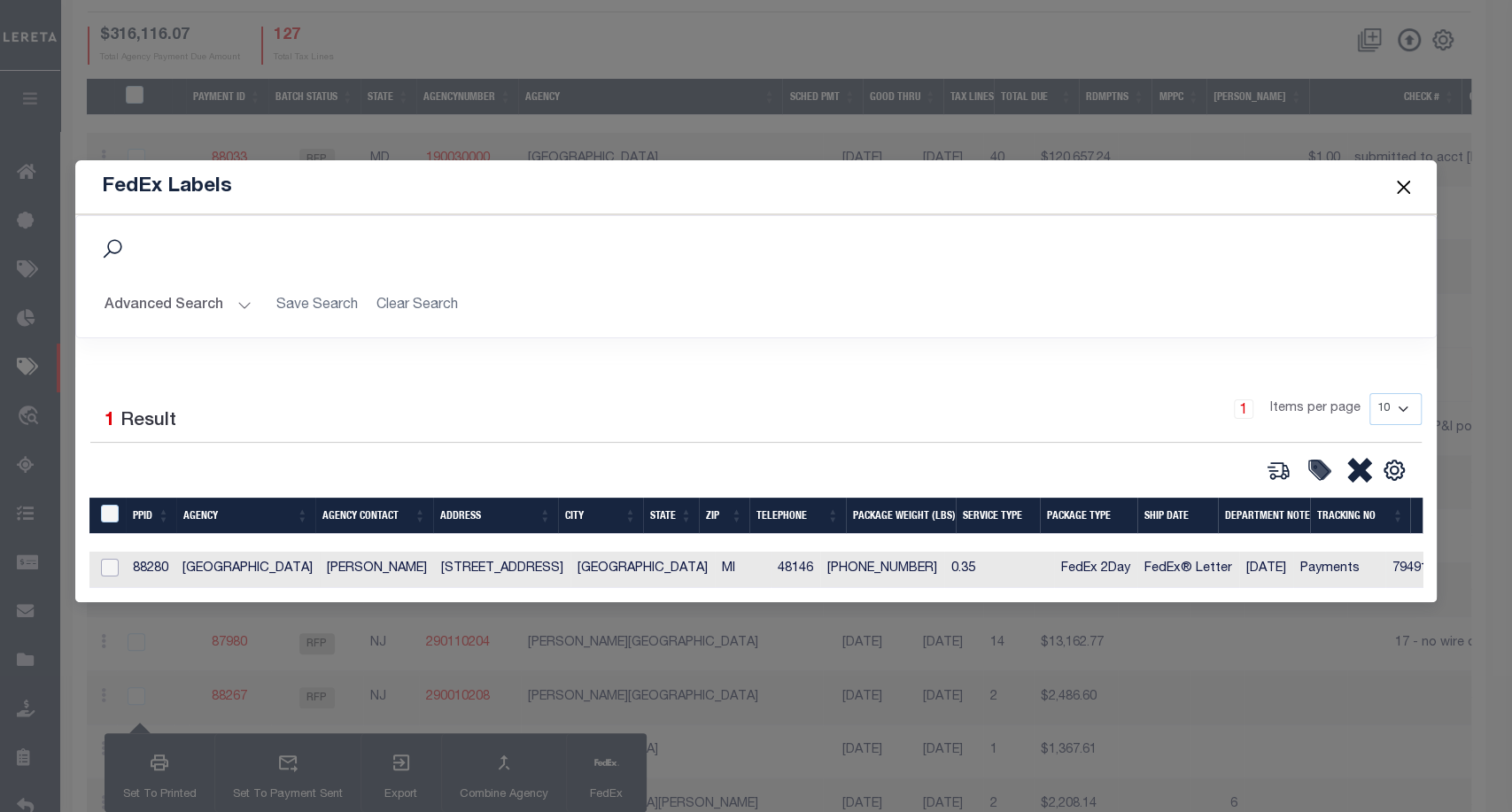
click at [106, 564] on input "checkbox" at bounding box center [110, 568] width 18 height 18
checkbox input "true"
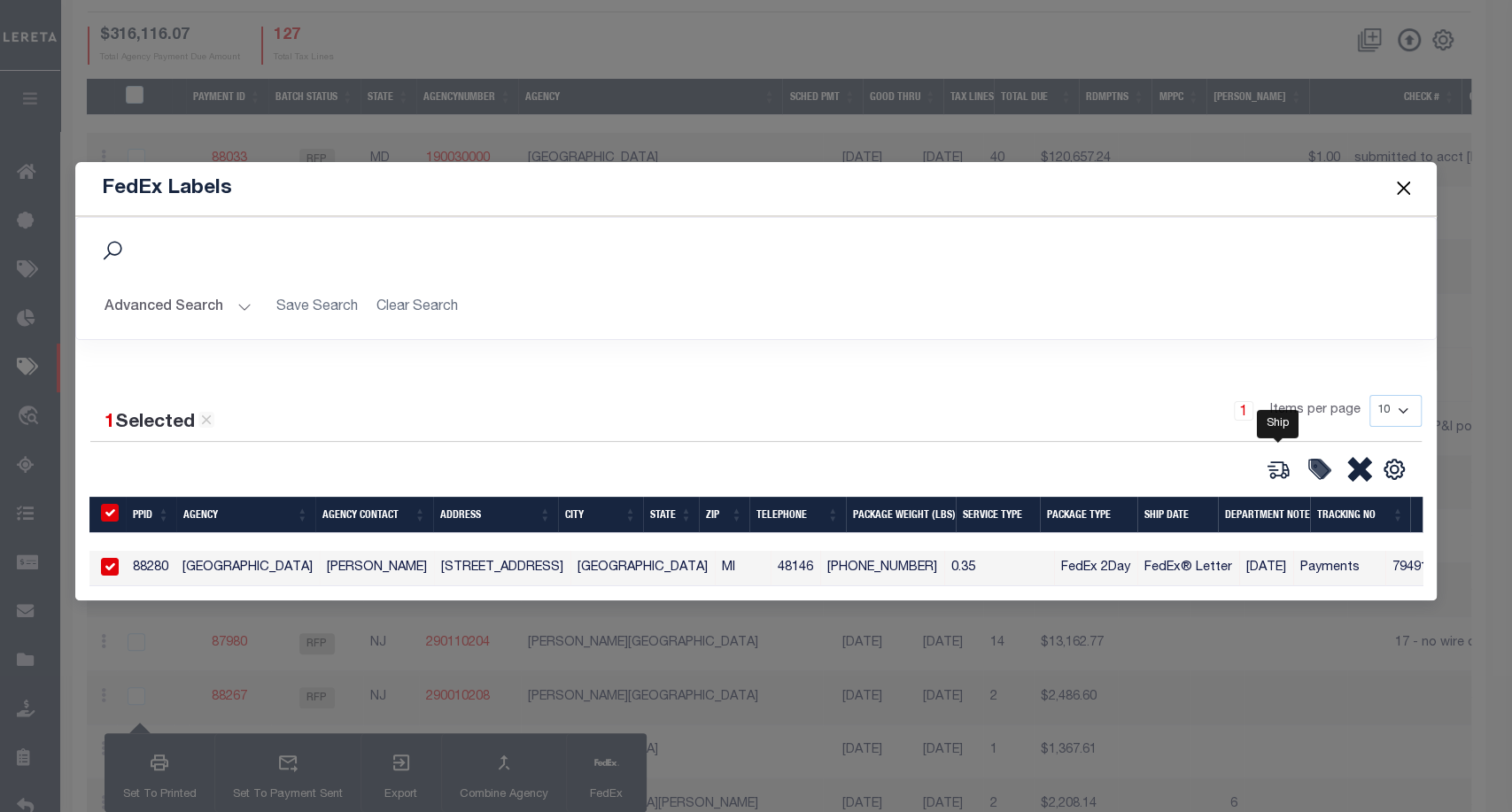
click at [1283, 457] on icon at bounding box center [1279, 469] width 24 height 24
type input "88280"
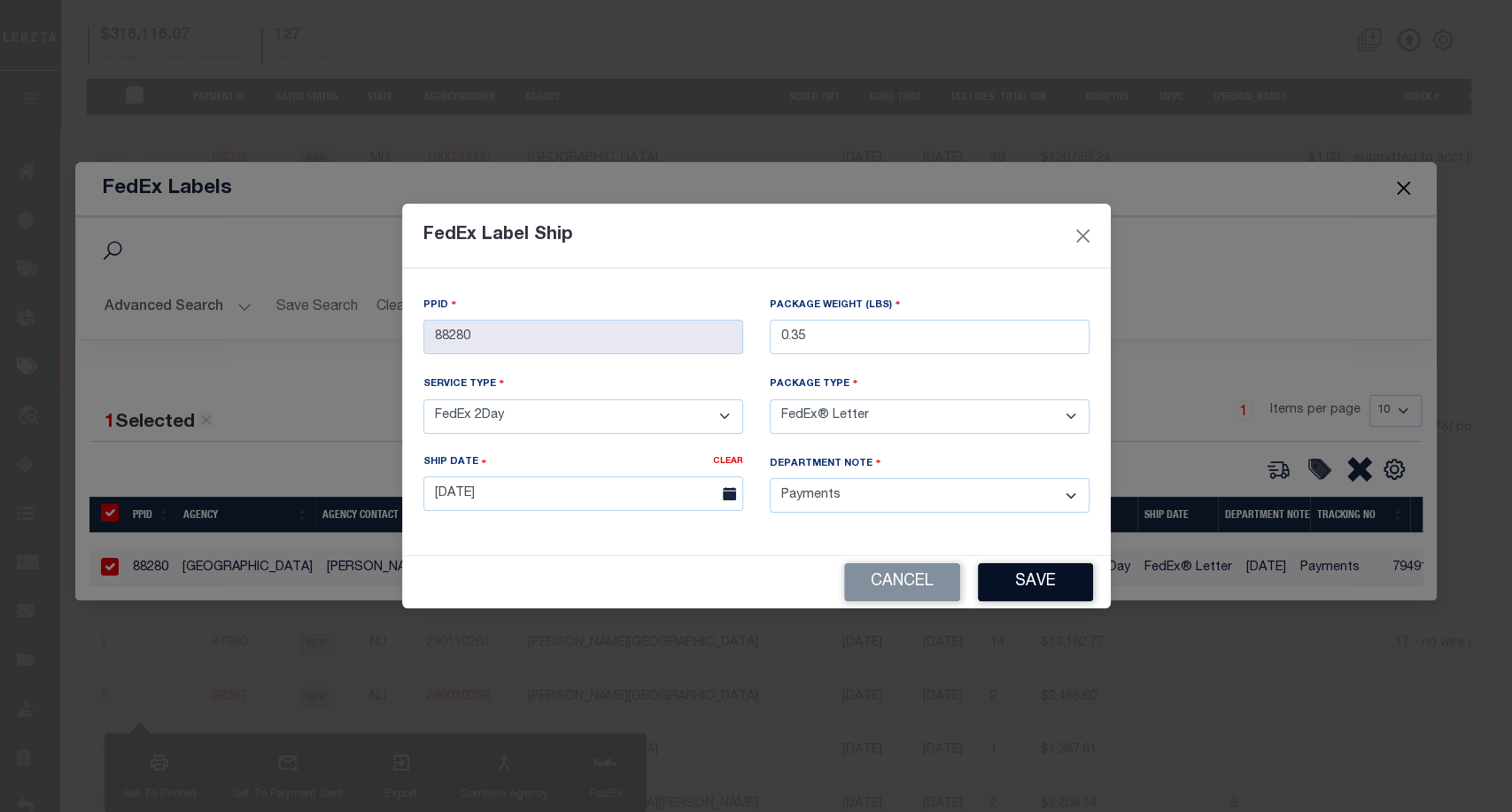
click at [1058, 574] on button "Save" at bounding box center [1035, 583] width 115 height 38
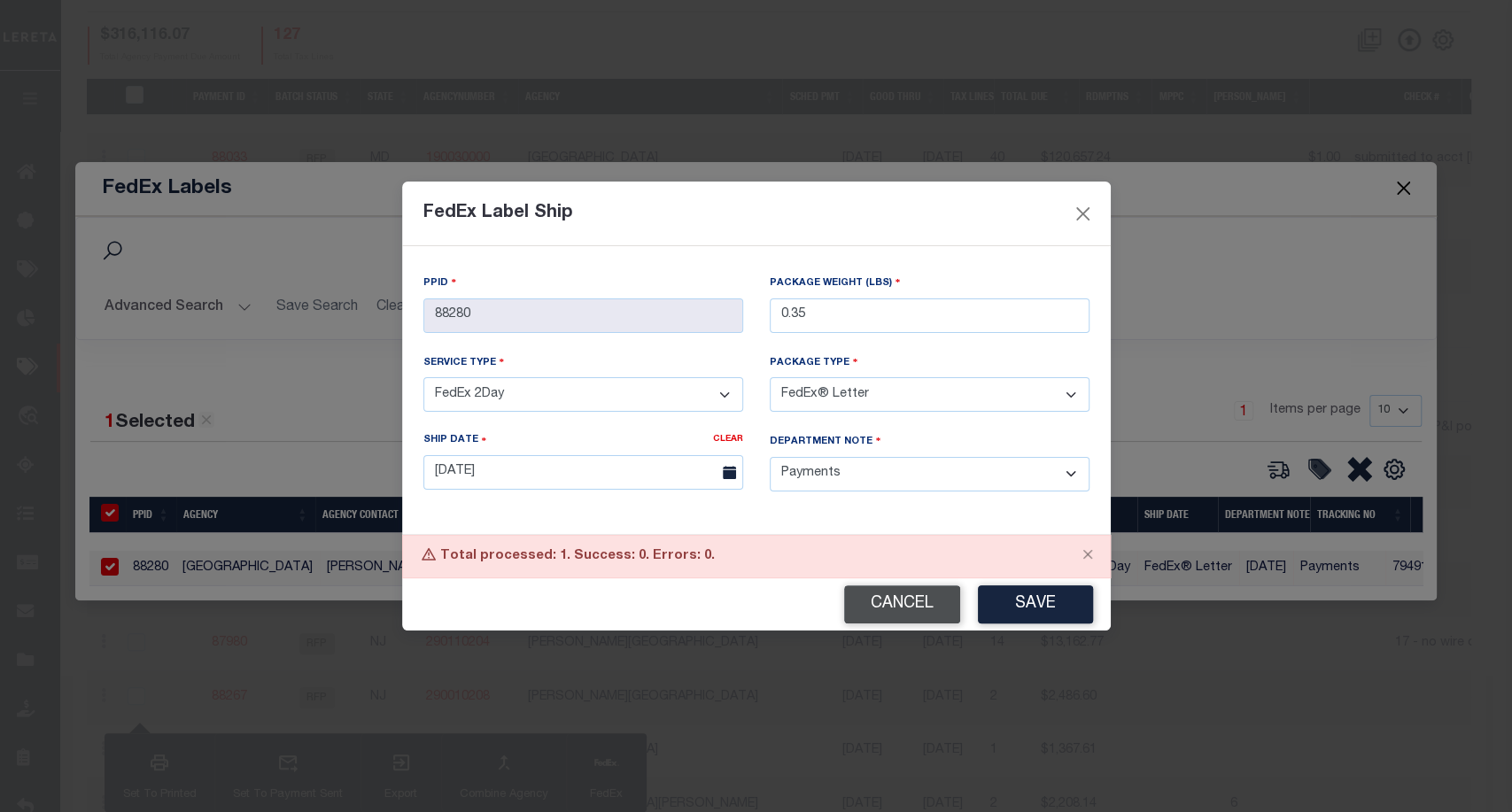
click at [935, 603] on button "Cancel" at bounding box center [902, 604] width 116 height 38
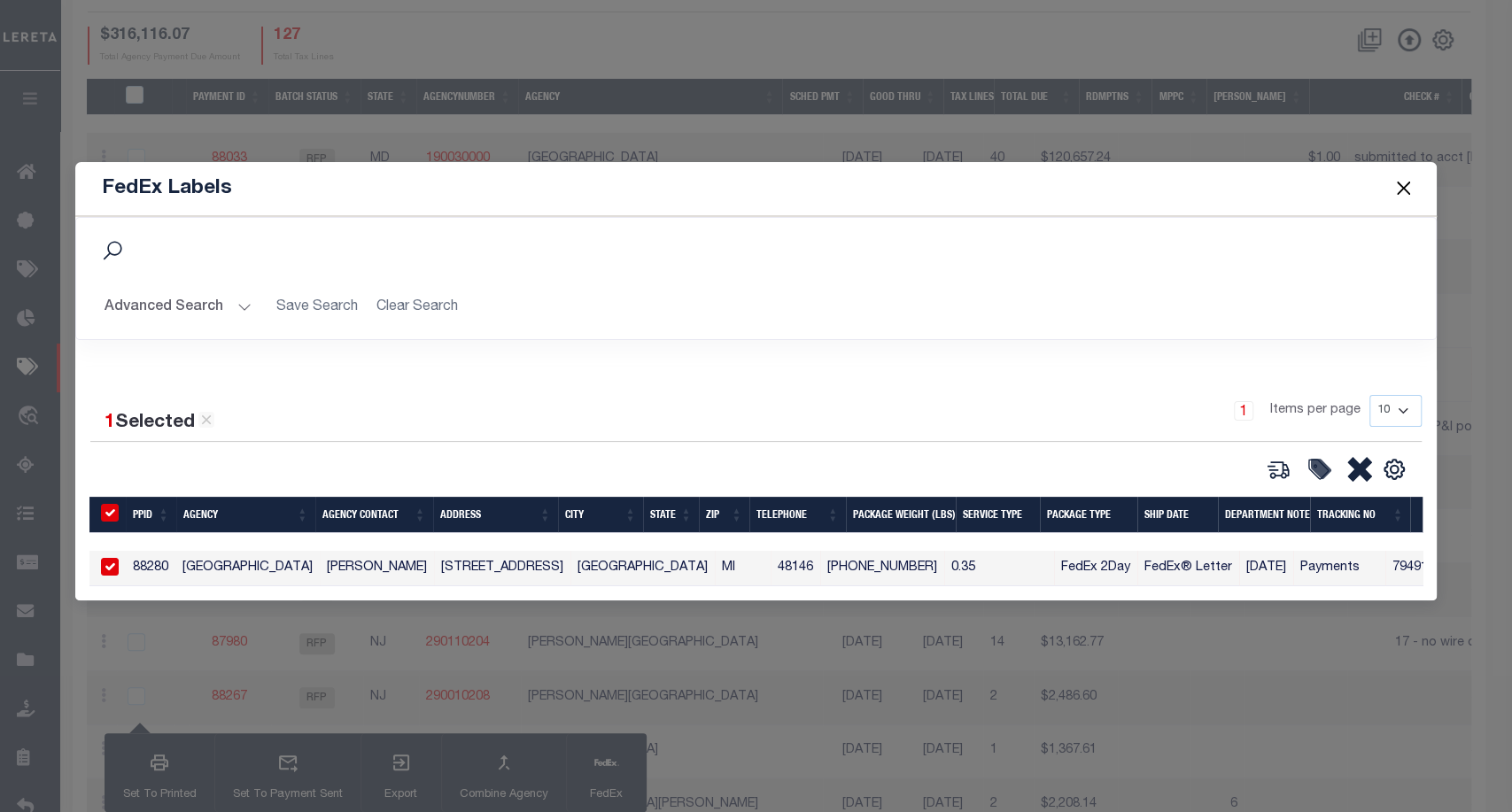
click at [1415, 179] on button "Close" at bounding box center [1403, 188] width 23 height 23
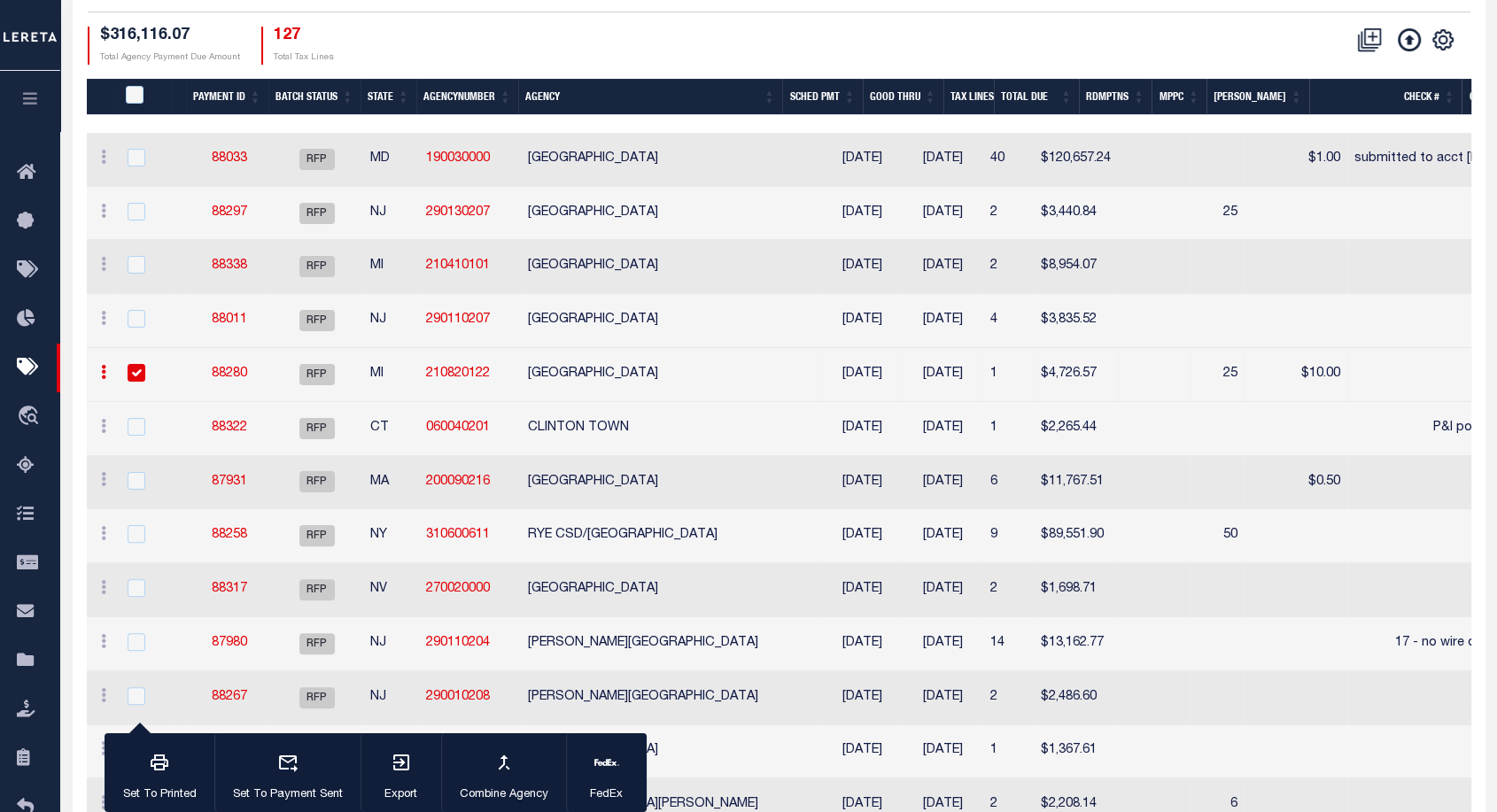
click at [222, 368] on link "88280" at bounding box center [230, 374] width 36 height 12
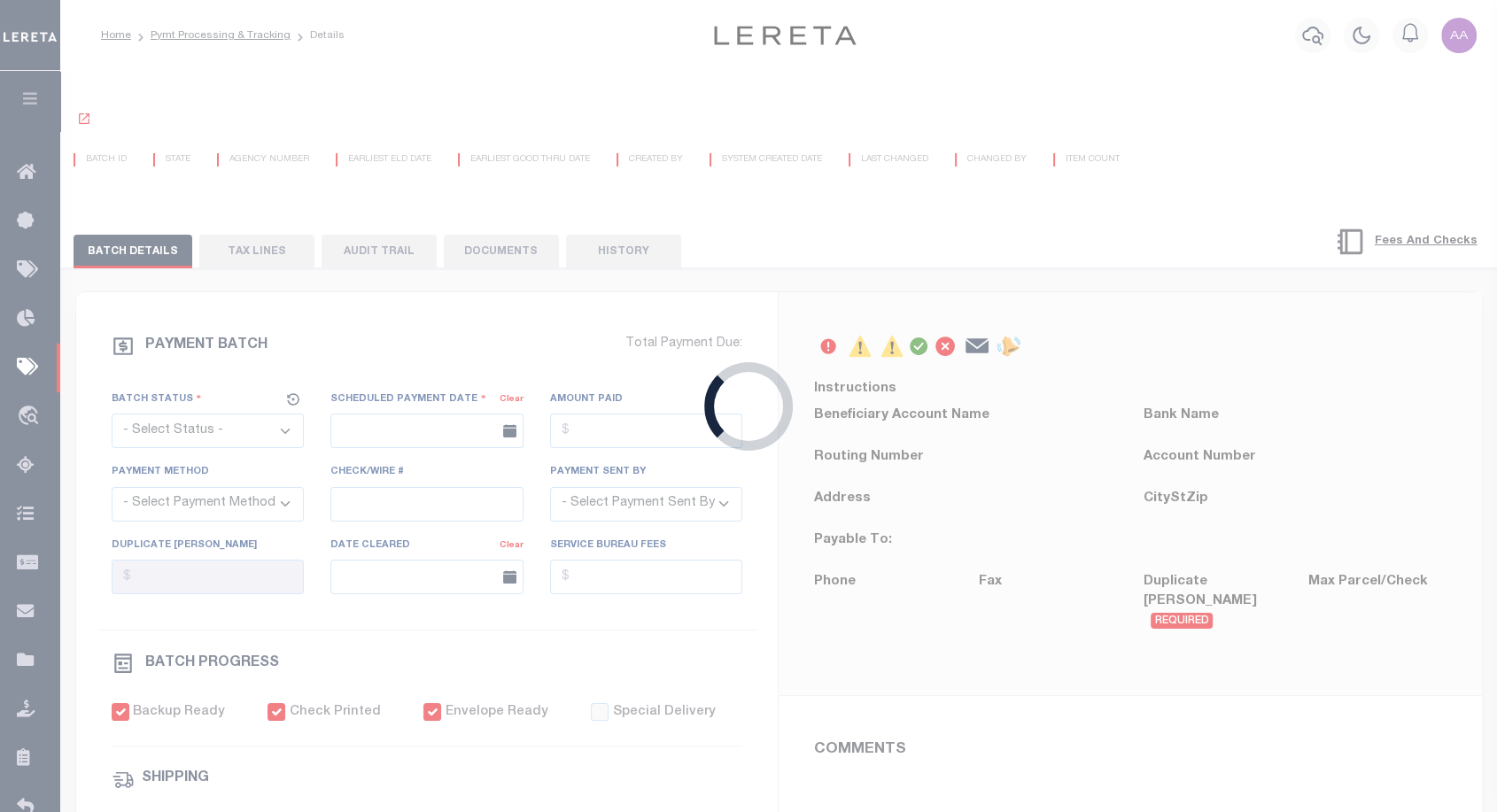
select select "RFP"
type input "08/12/2025"
type input "$4,726.57"
select select "CHK"
type input "52408"
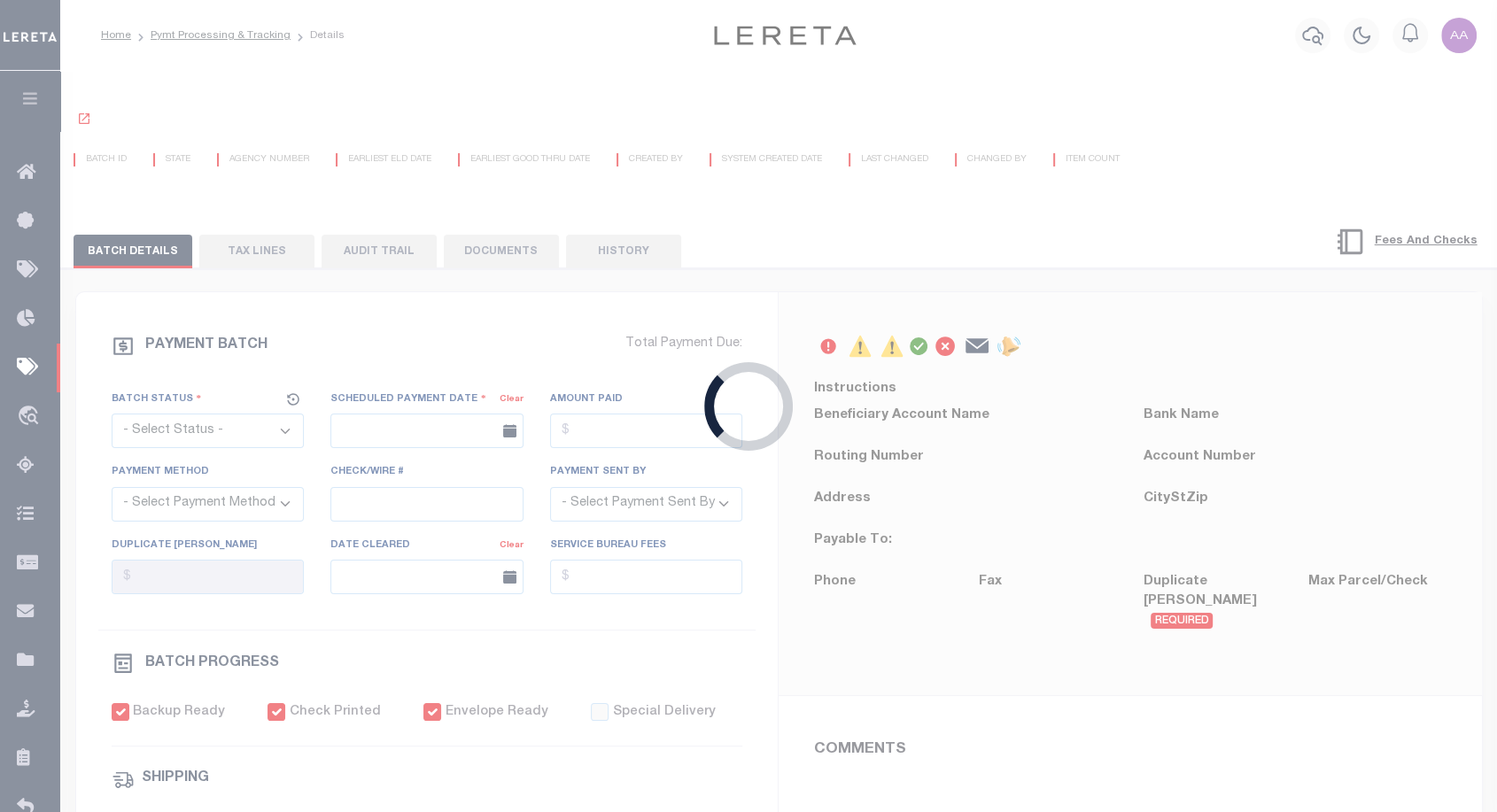
select select
type input "$10"
checkbox input "true"
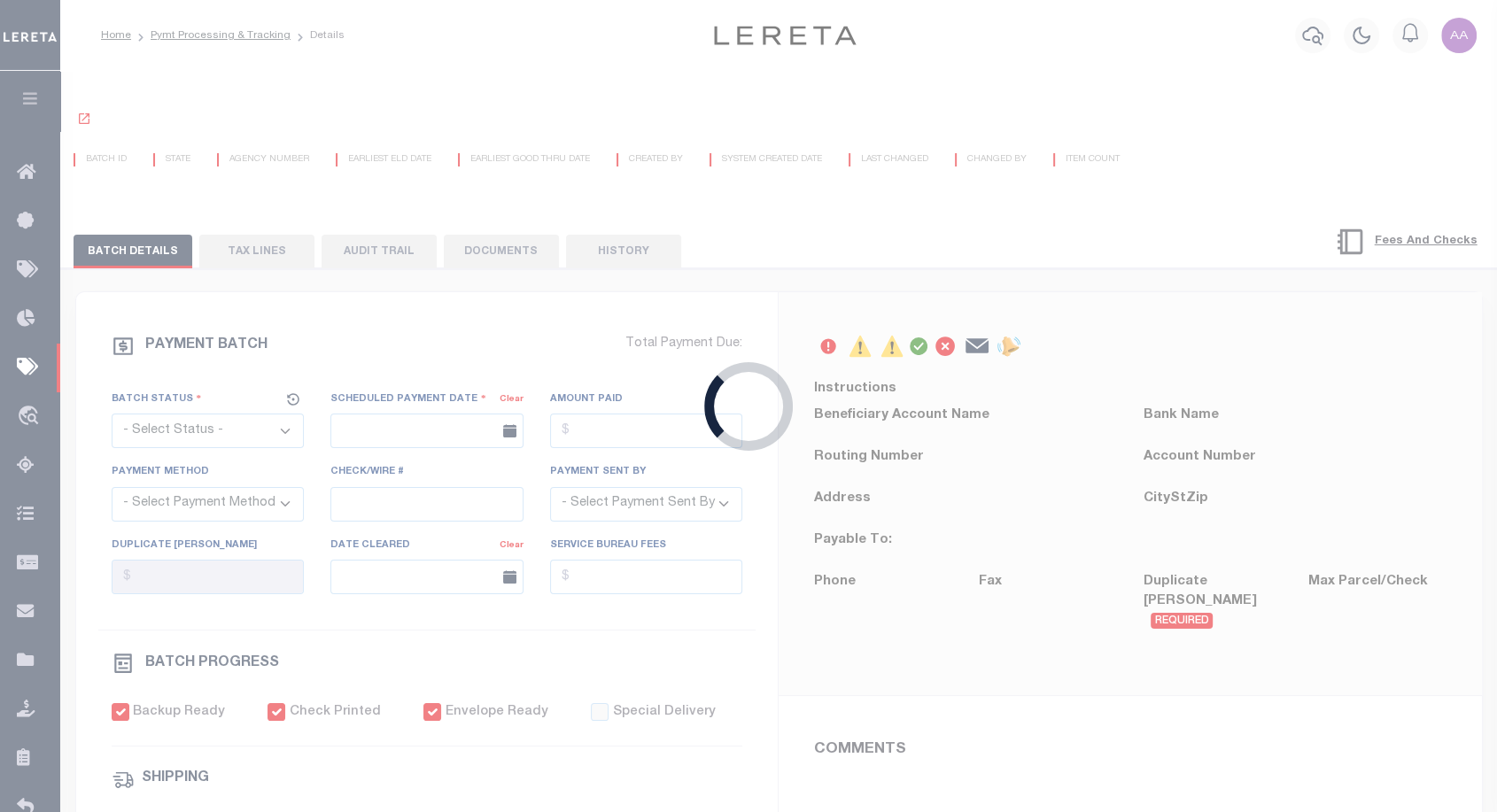
select select "FDX"
type input "794917010015"
select select "36"
select select "70"
select select "60"
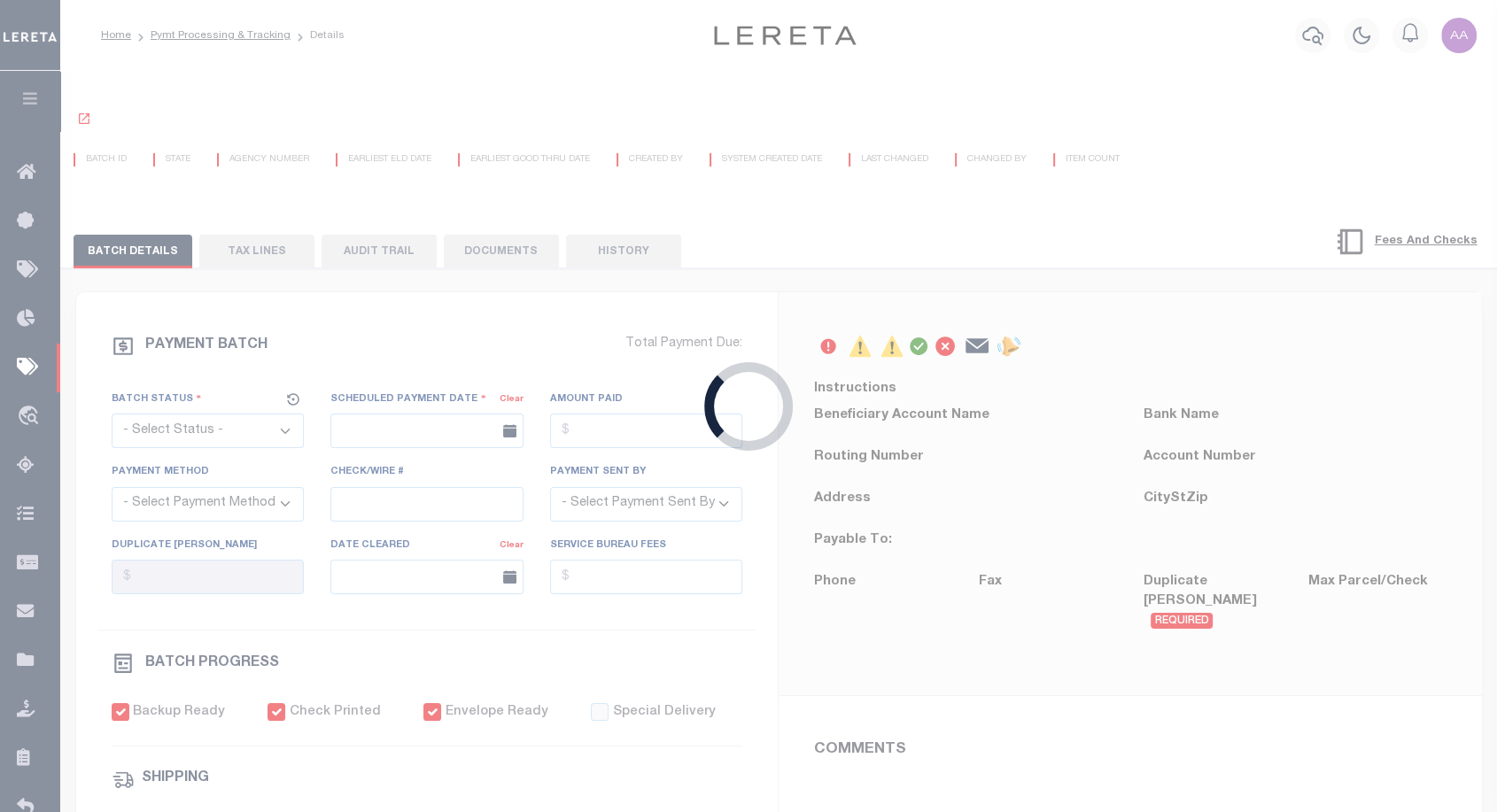
select select "44"
radio input "true"
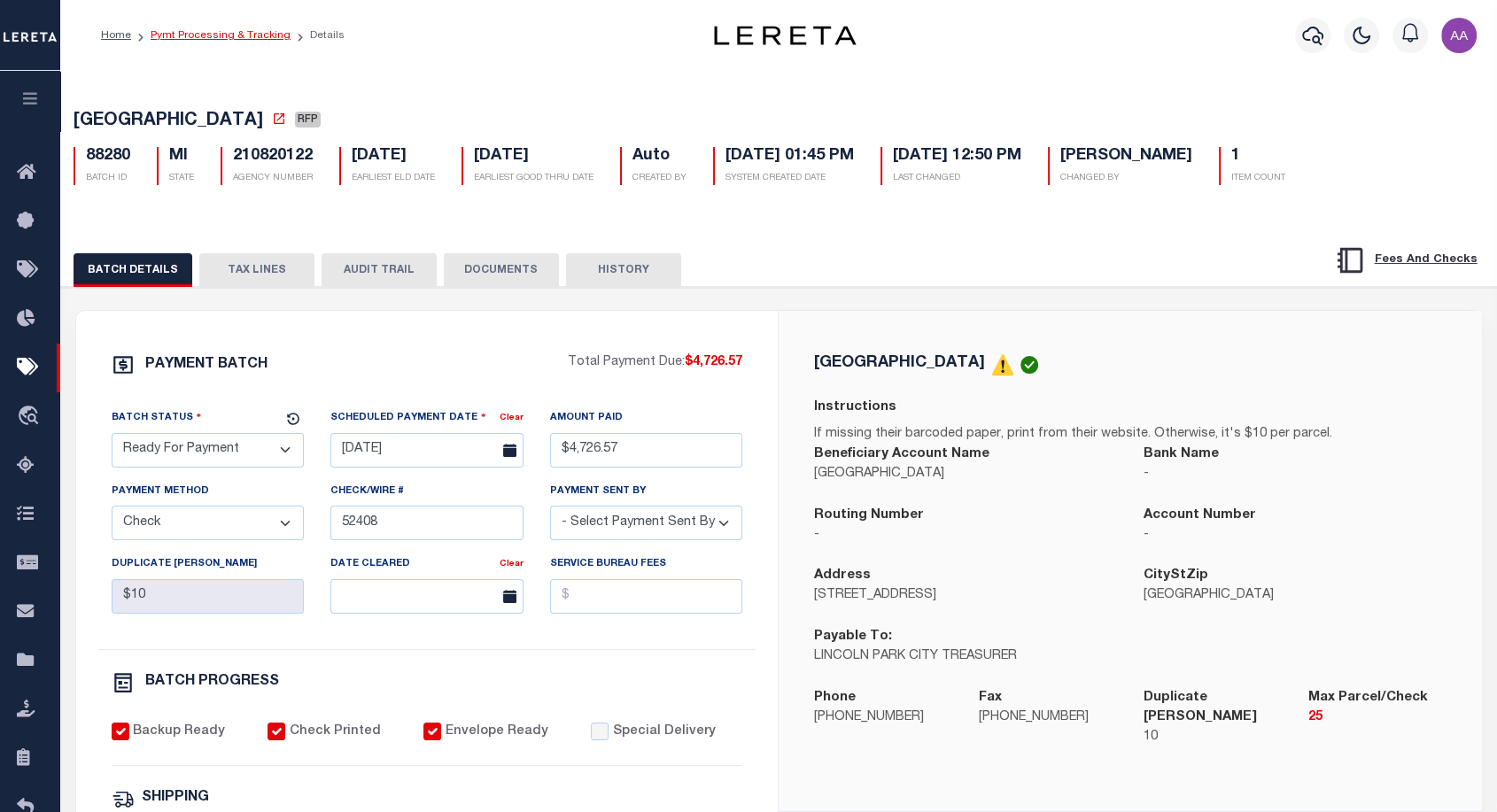
click at [198, 36] on link "Pymt Processing & Tracking" at bounding box center [220, 35] width 140 height 10
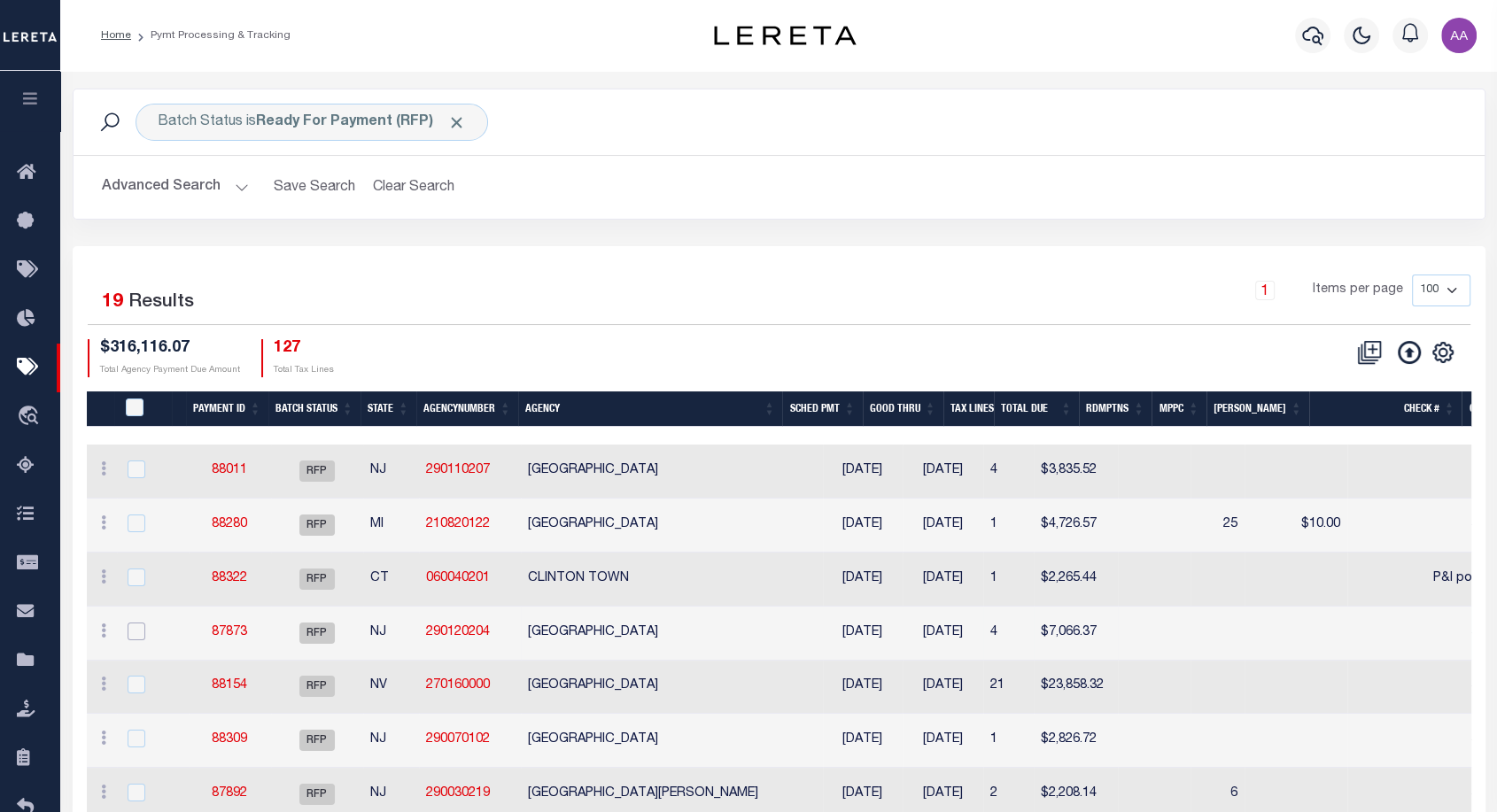
click at [133, 629] on input "checkbox" at bounding box center [136, 631] width 18 height 18
checkbox input "true"
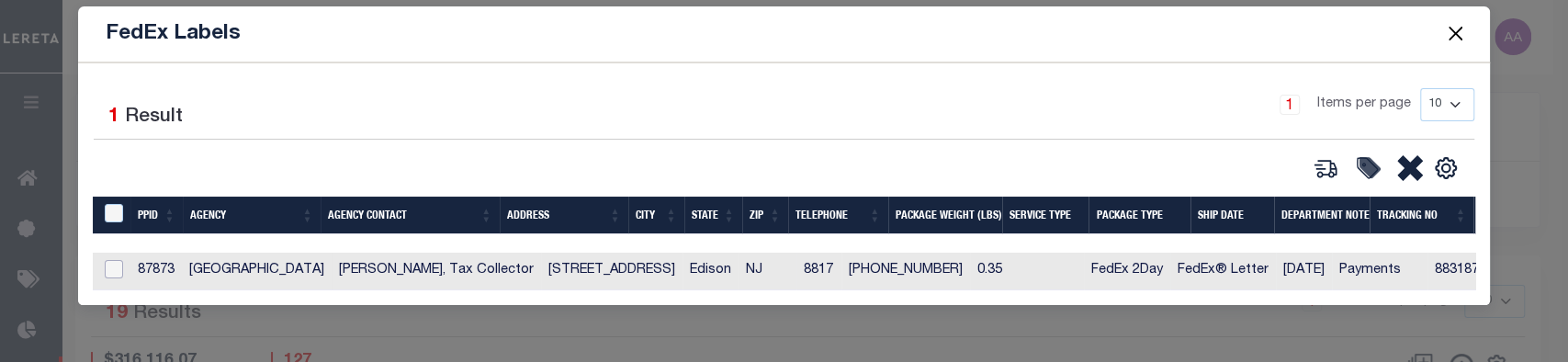
click at [113, 264] on input "checkbox" at bounding box center [114, 269] width 18 height 18
checkbox input "true"
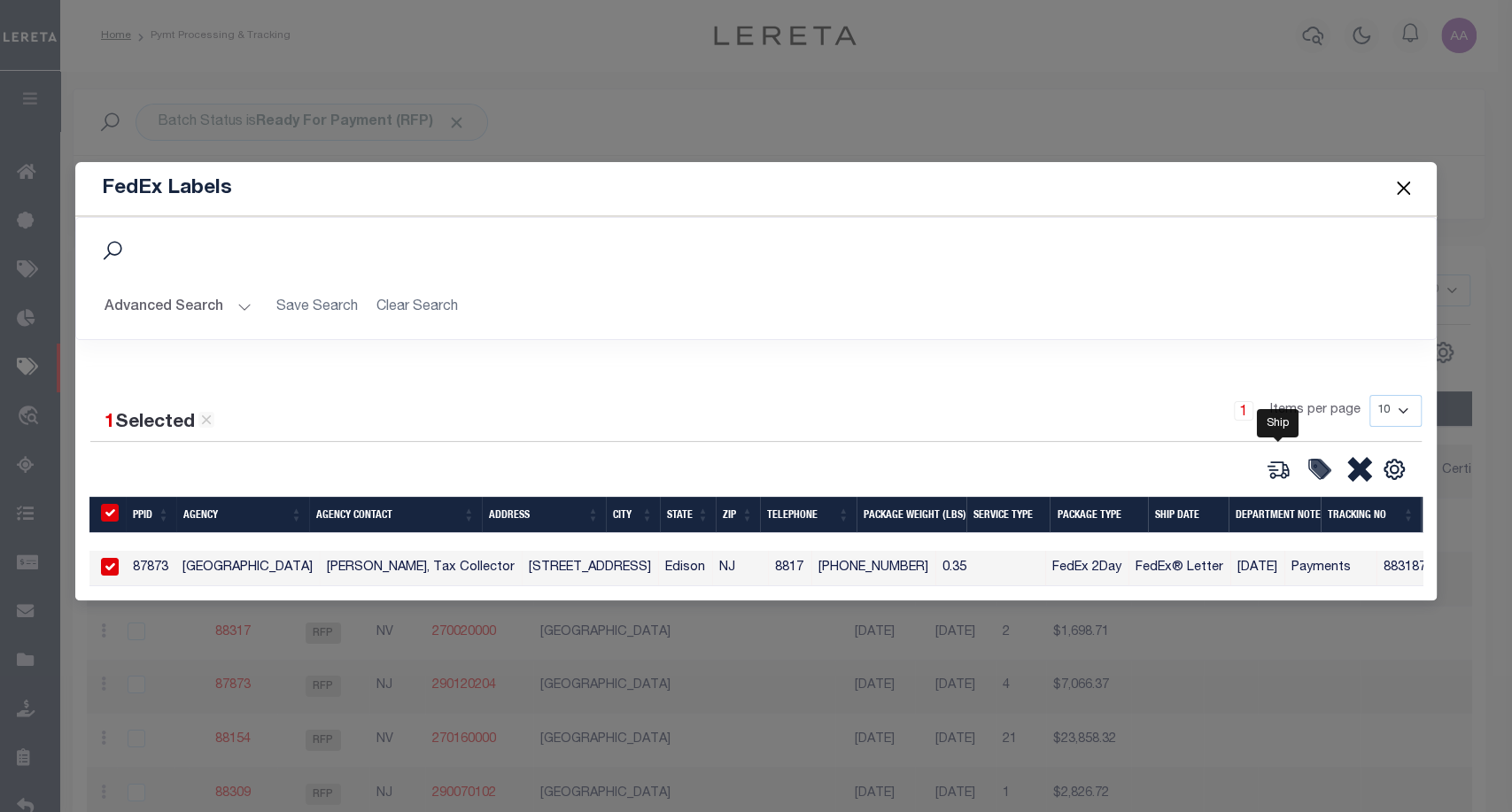
click at [1288, 462] on icon at bounding box center [1279, 469] width 24 height 24
type input "87873"
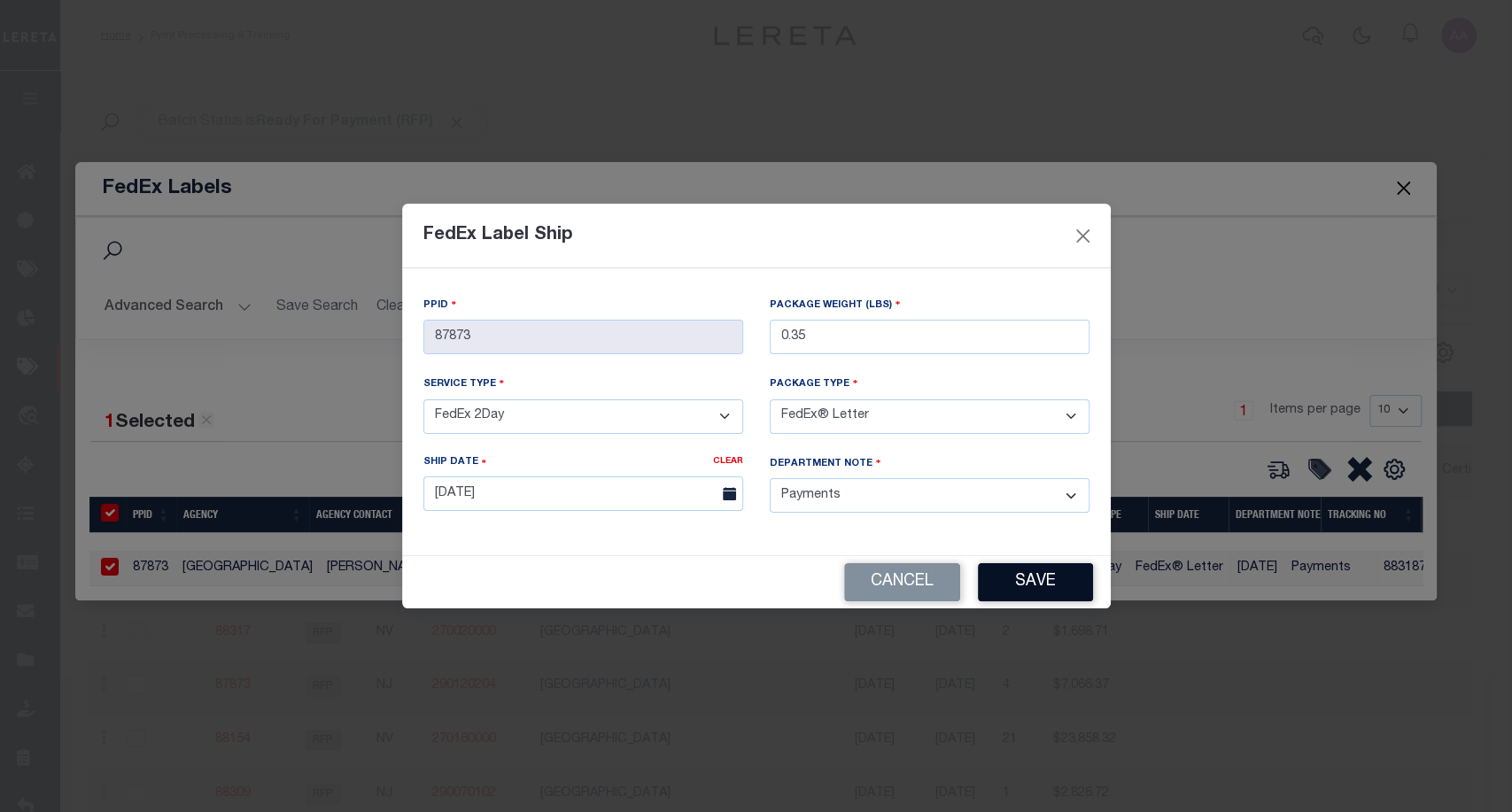
click at [1037, 571] on button "Save" at bounding box center [1035, 583] width 115 height 38
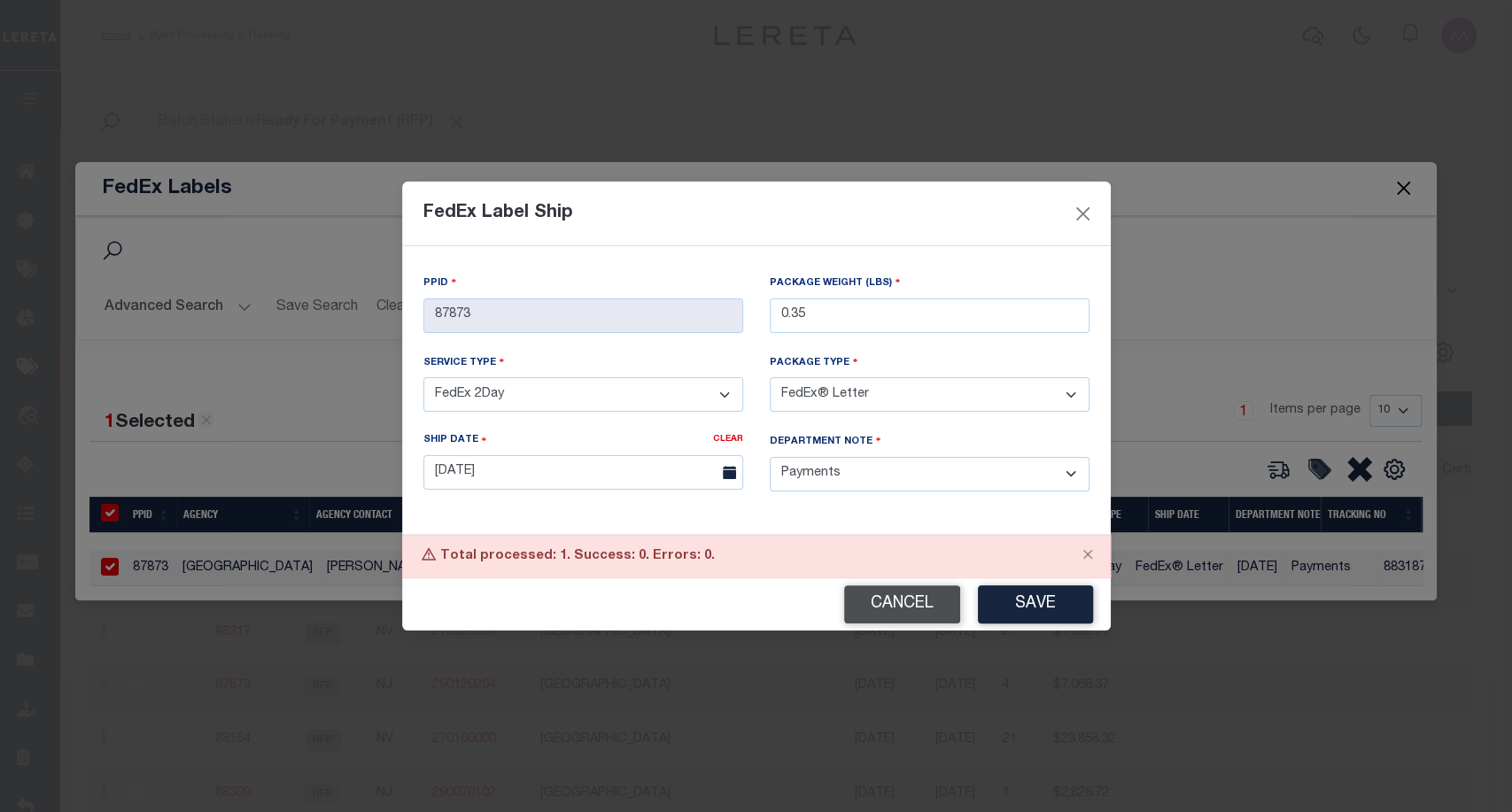
click at [903, 604] on button "Cancel" at bounding box center [902, 604] width 116 height 38
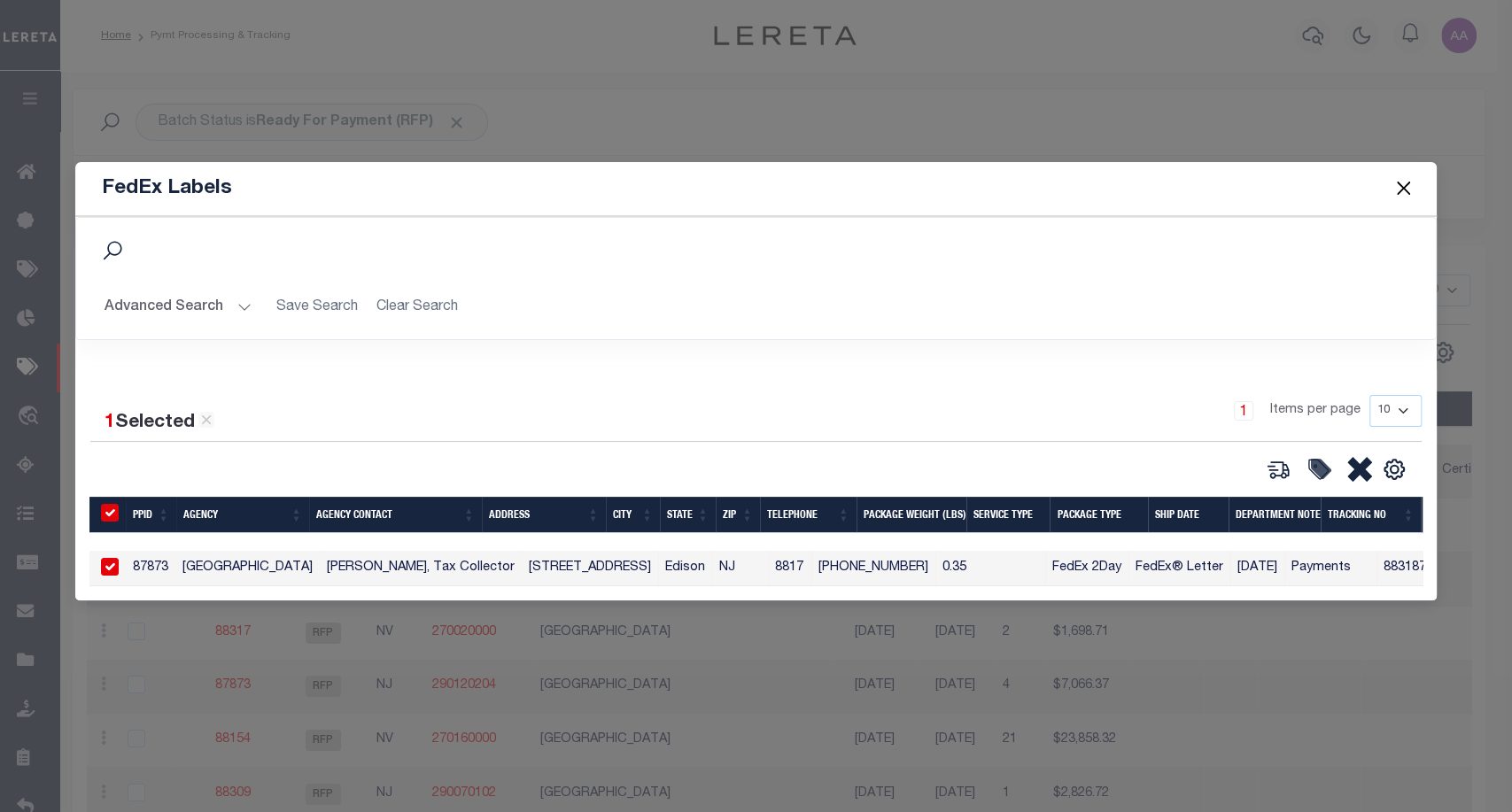
click at [1401, 188] on button "Close" at bounding box center [1403, 188] width 23 height 23
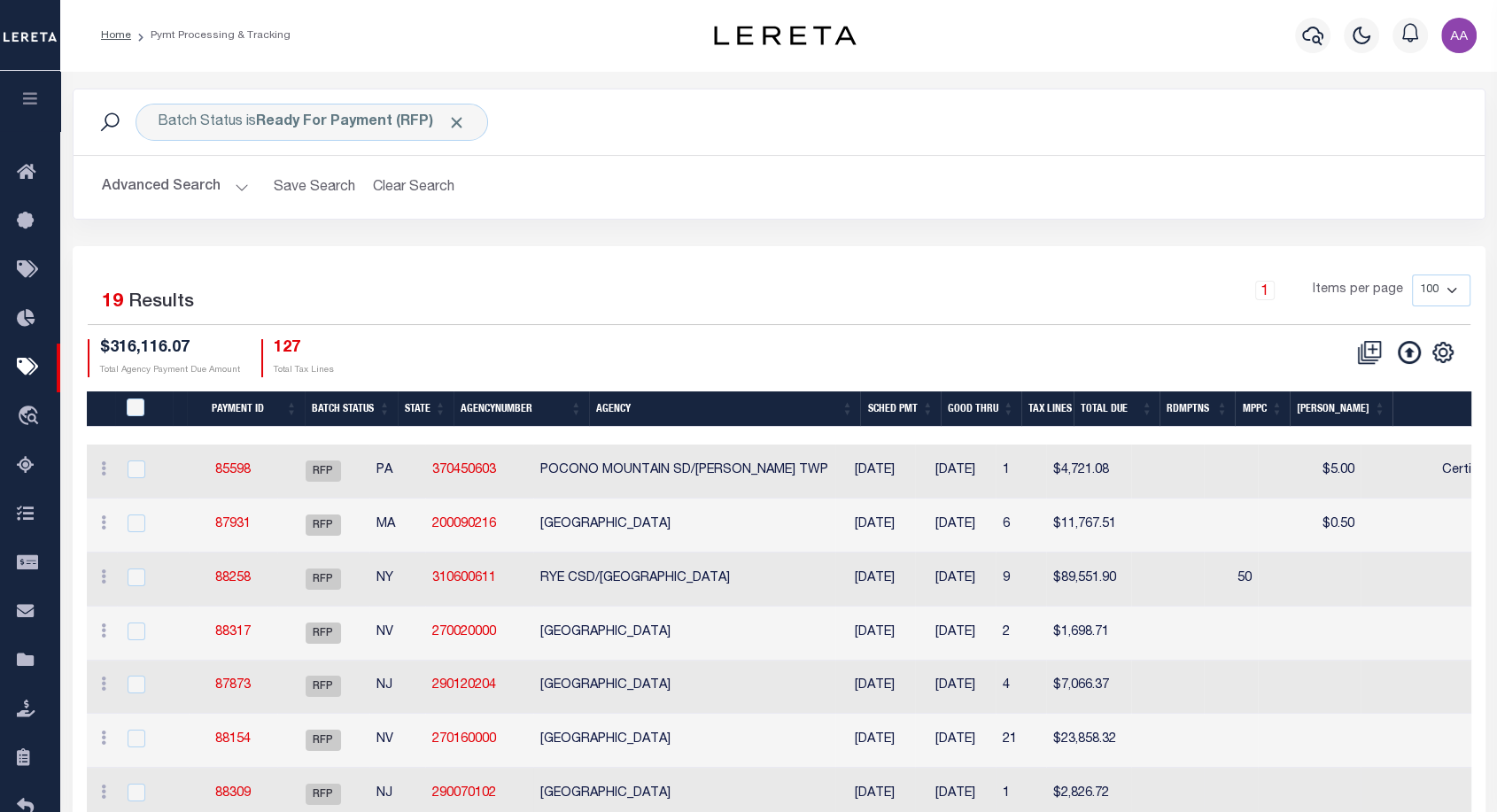
scroll to position [113, 0]
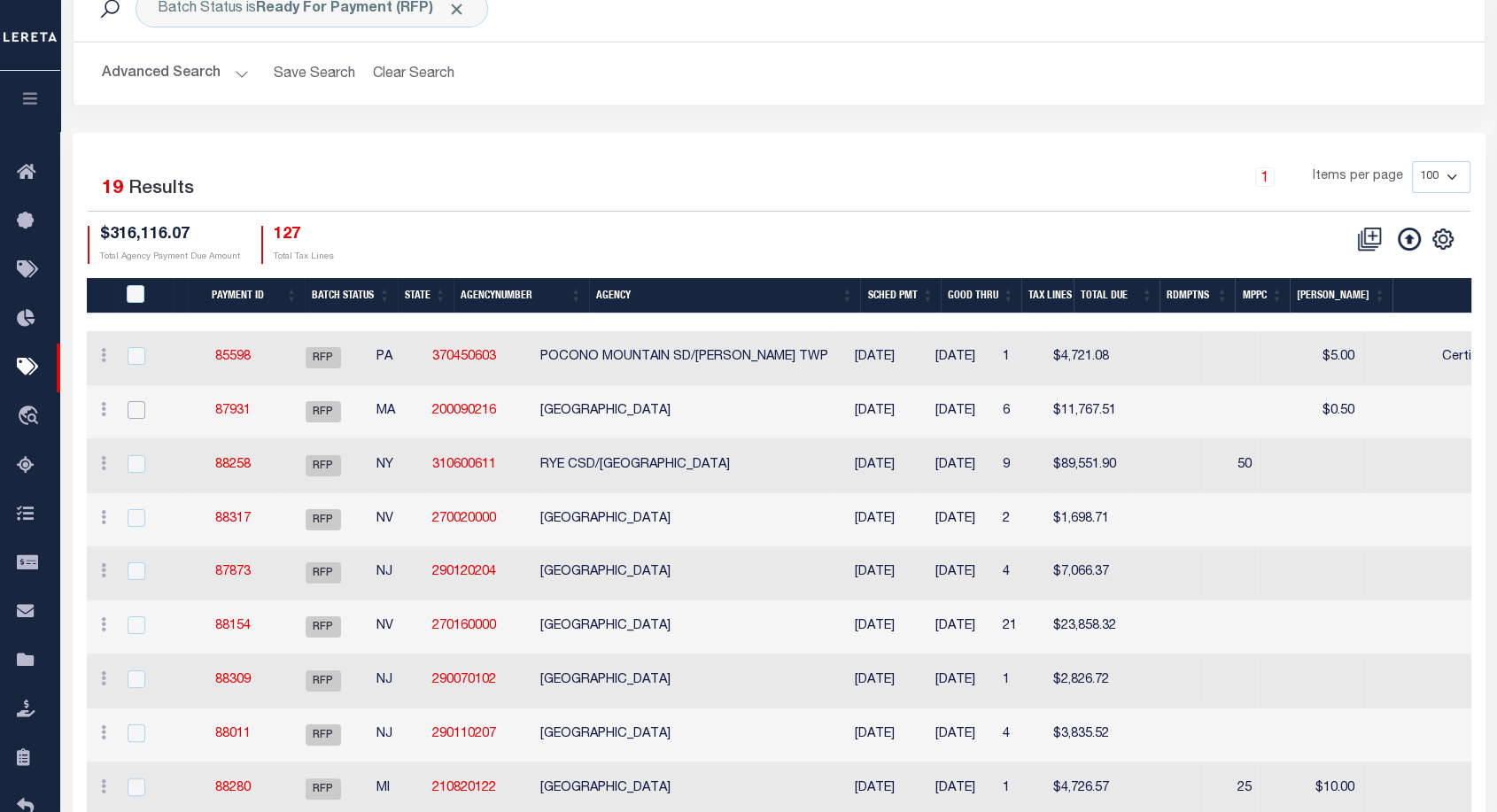
click at [131, 406] on input "checkbox" at bounding box center [136, 409] width 18 height 18
checkbox input "true"
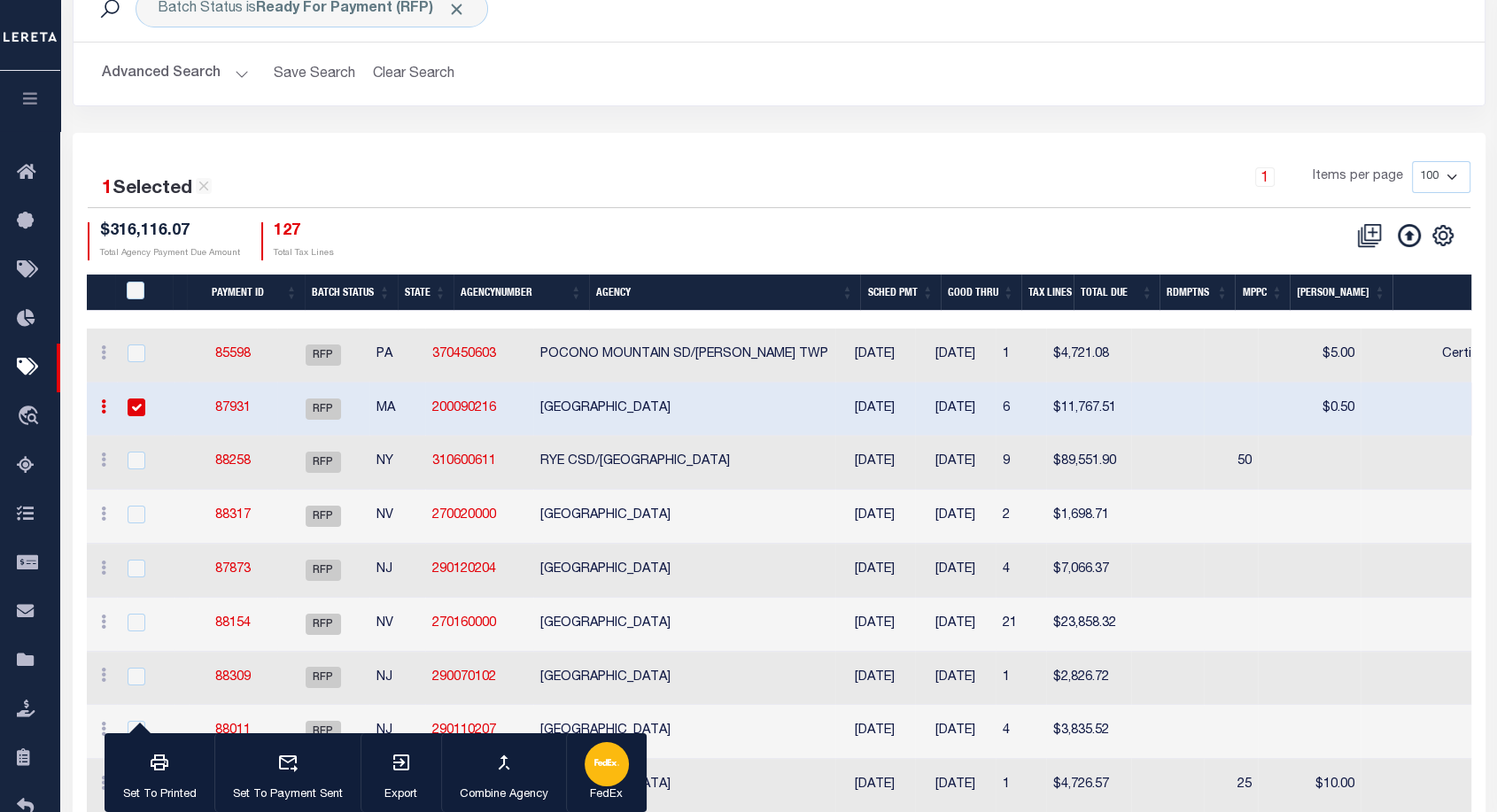
click at [607, 785] on div "button" at bounding box center [606, 764] width 44 height 44
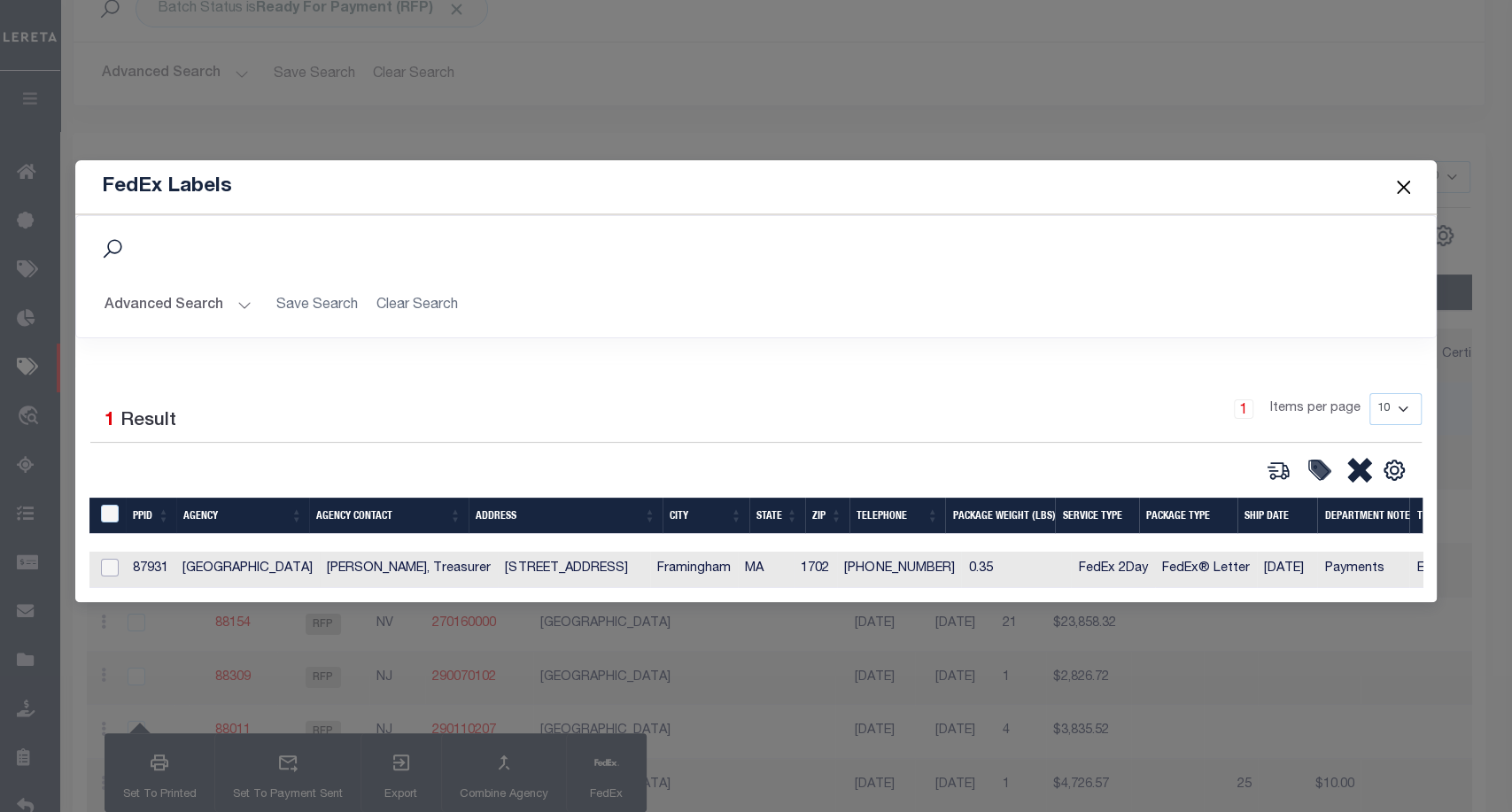
click at [111, 564] on input "checkbox" at bounding box center [110, 568] width 18 height 18
checkbox input "true"
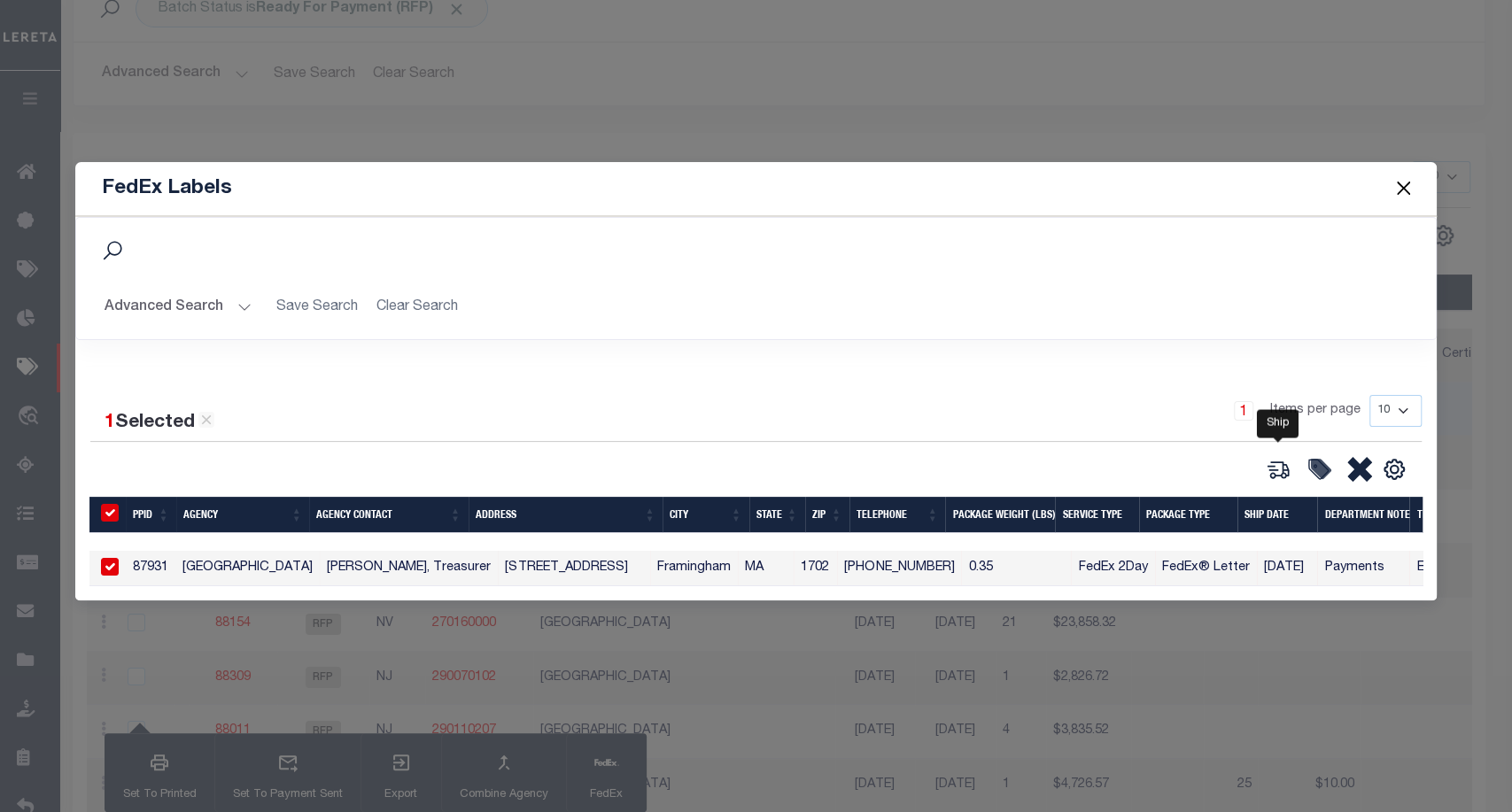
click at [1282, 458] on icon at bounding box center [1279, 469] width 24 height 24
type input "87931"
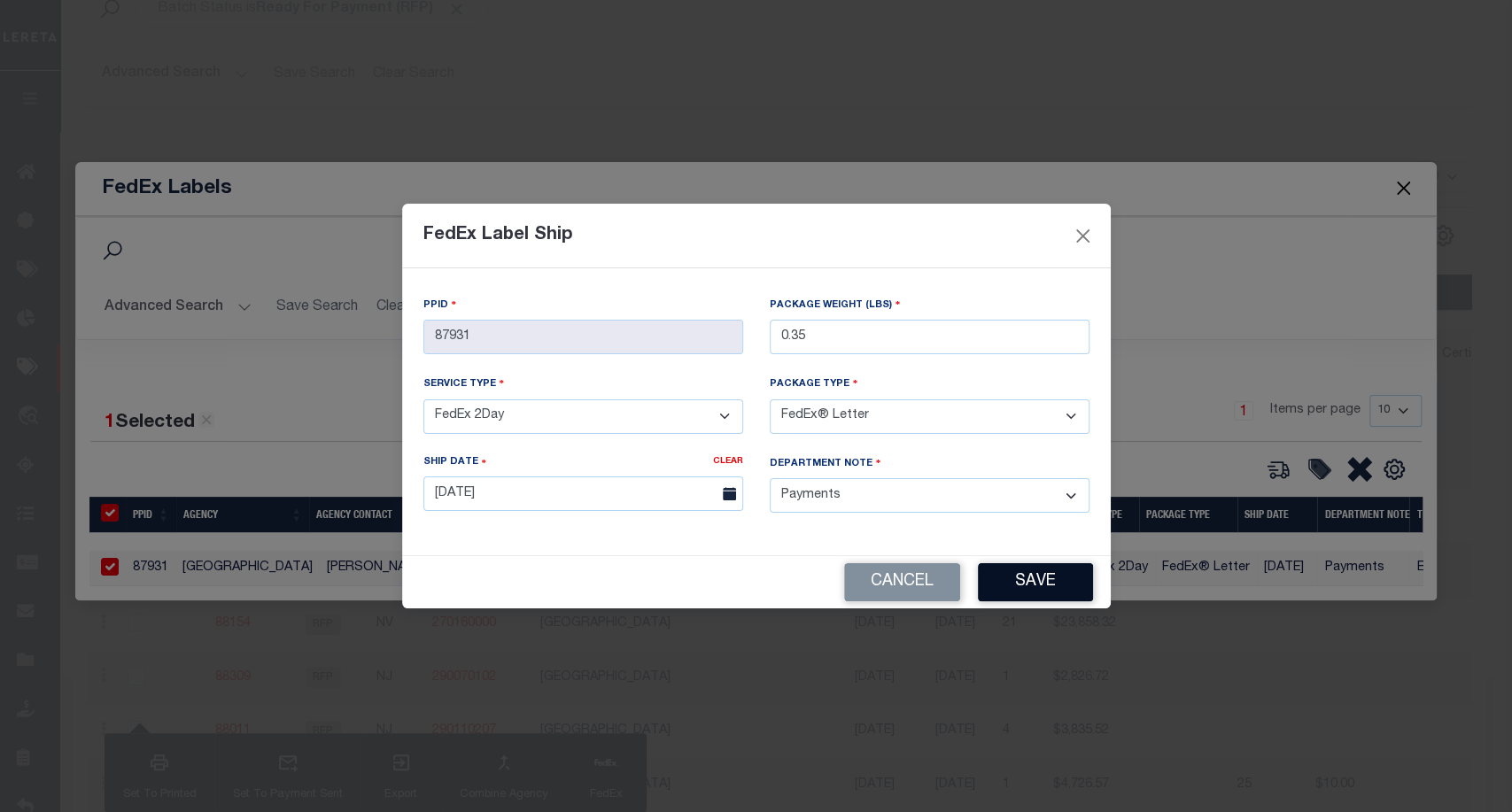
click at [1049, 587] on button "Save" at bounding box center [1035, 583] width 115 height 38
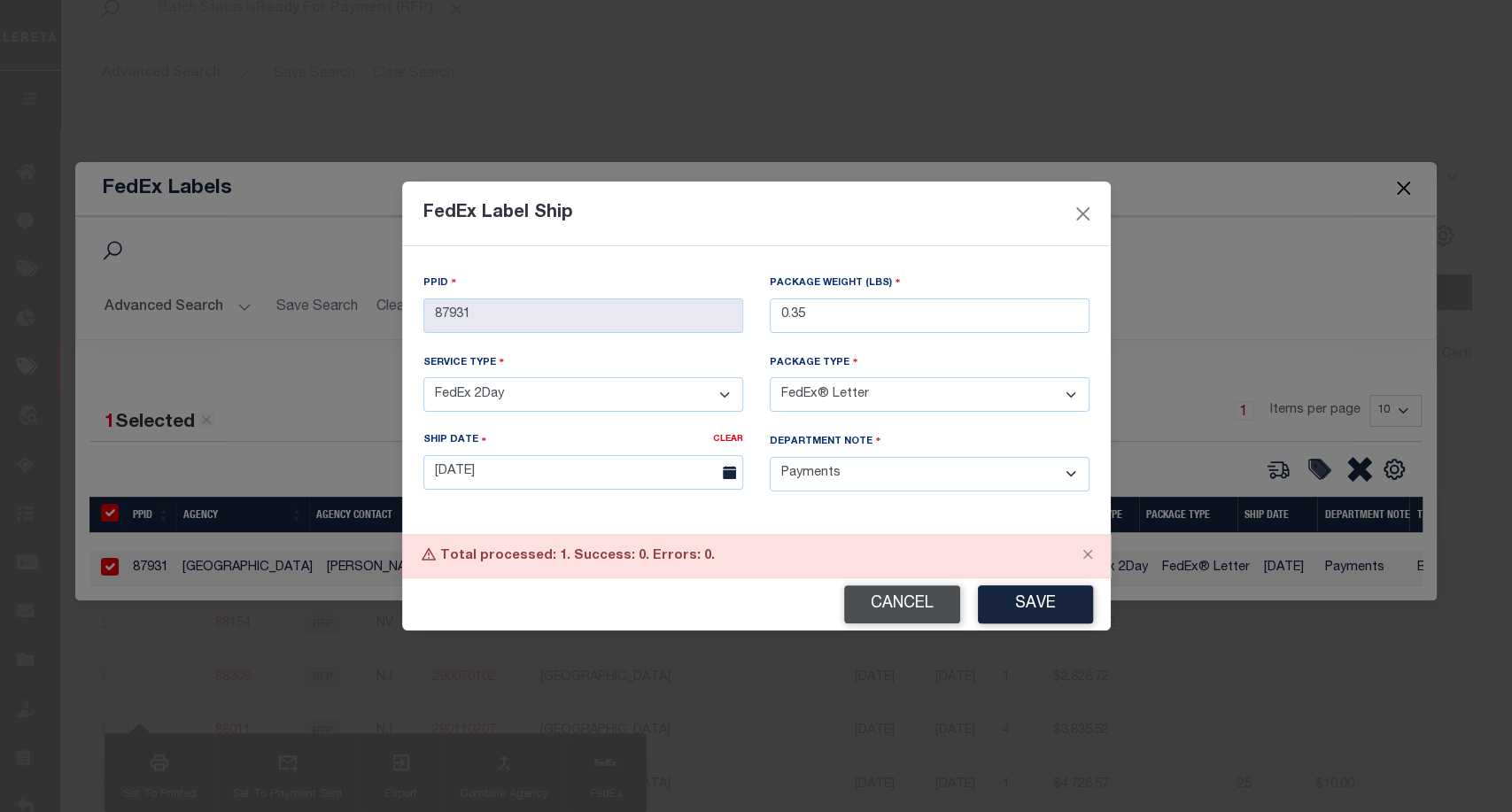
click at [915, 604] on button "Cancel" at bounding box center [902, 604] width 116 height 38
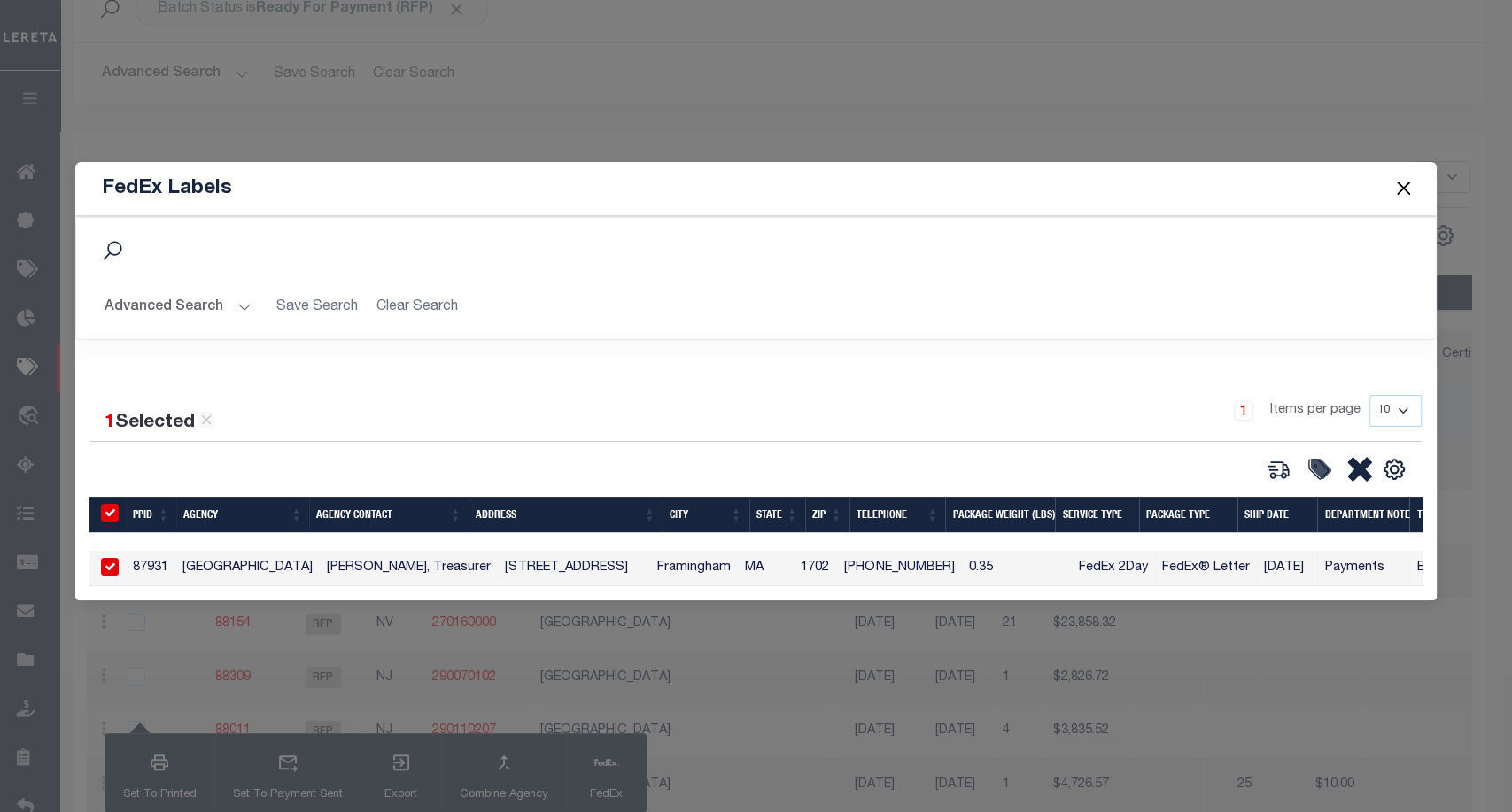
click at [1406, 179] on button "Close" at bounding box center [1403, 188] width 23 height 23
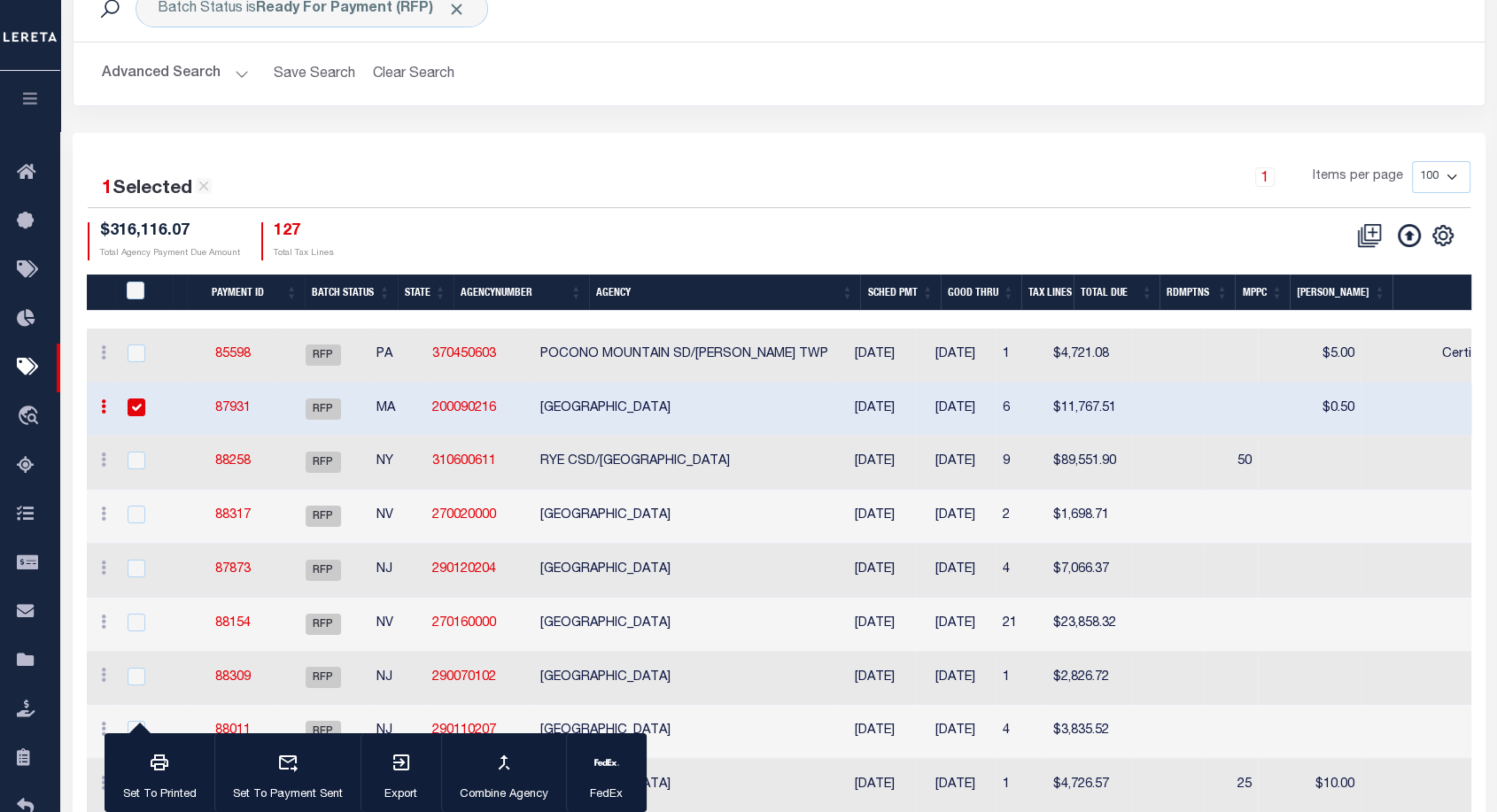
click at [141, 401] on input "checkbox" at bounding box center [136, 407] width 18 height 18
checkbox input "false"
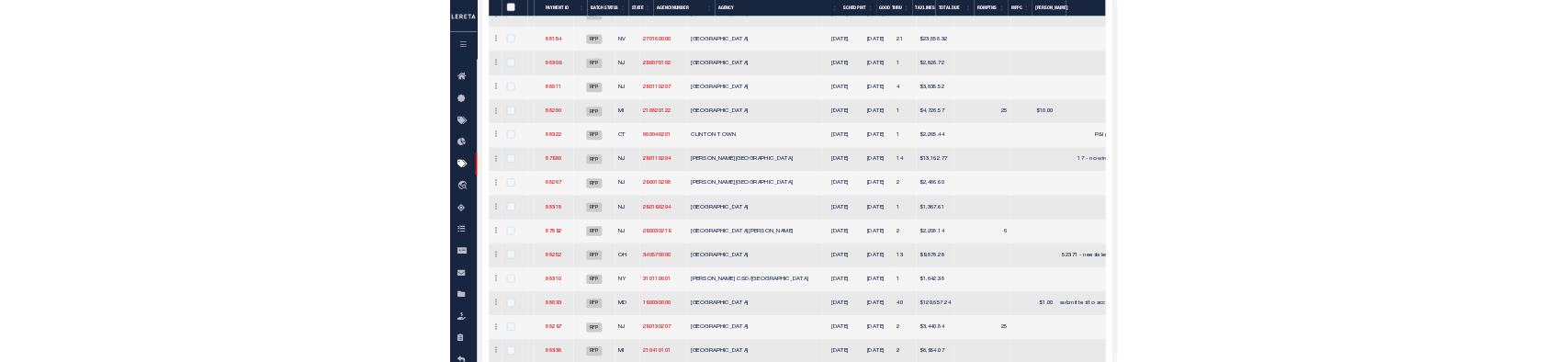
scroll to position [694, 0]
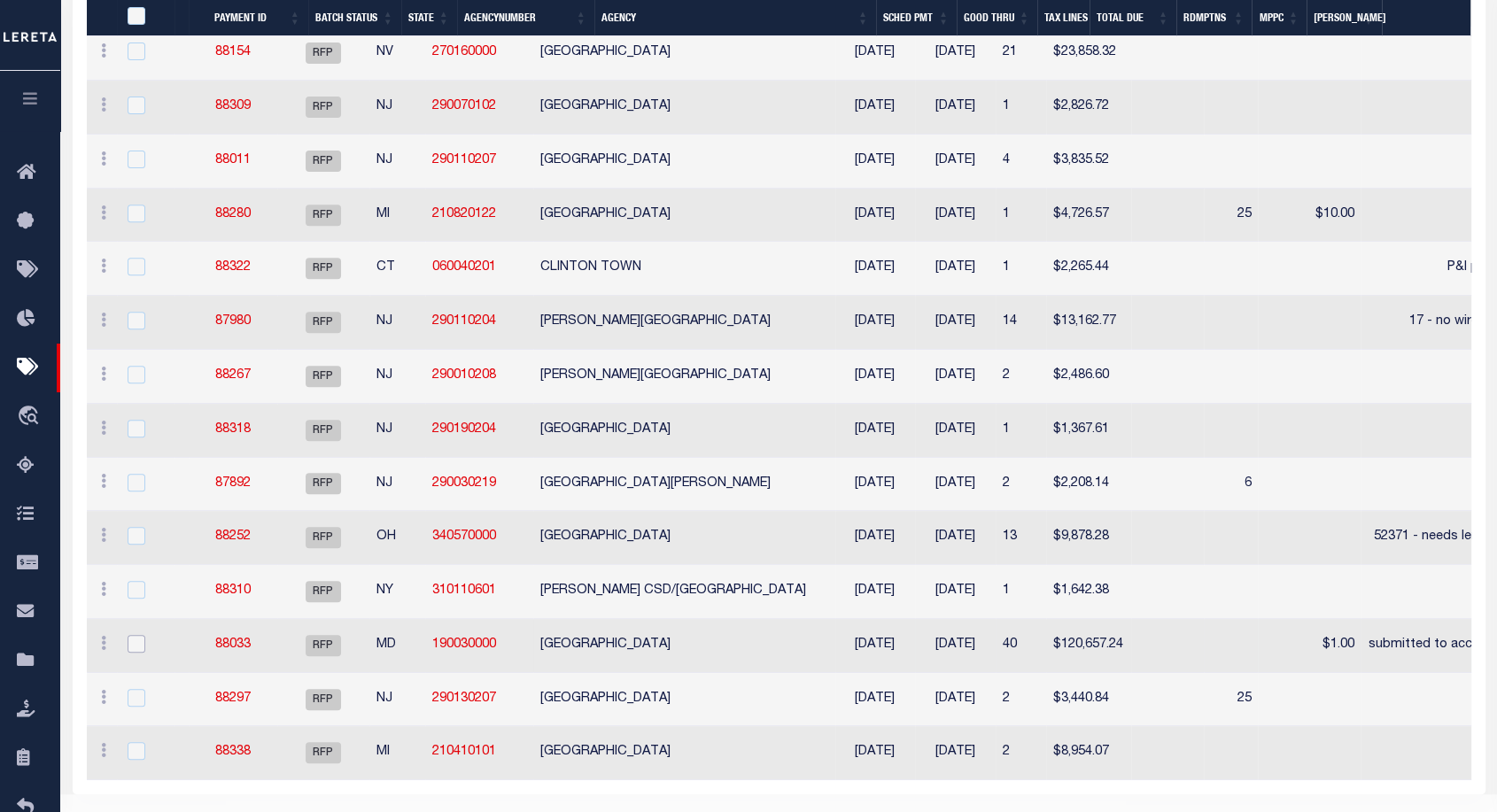
click at [137, 637] on input "checkbox" at bounding box center [136, 643] width 18 height 18
checkbox input "true"
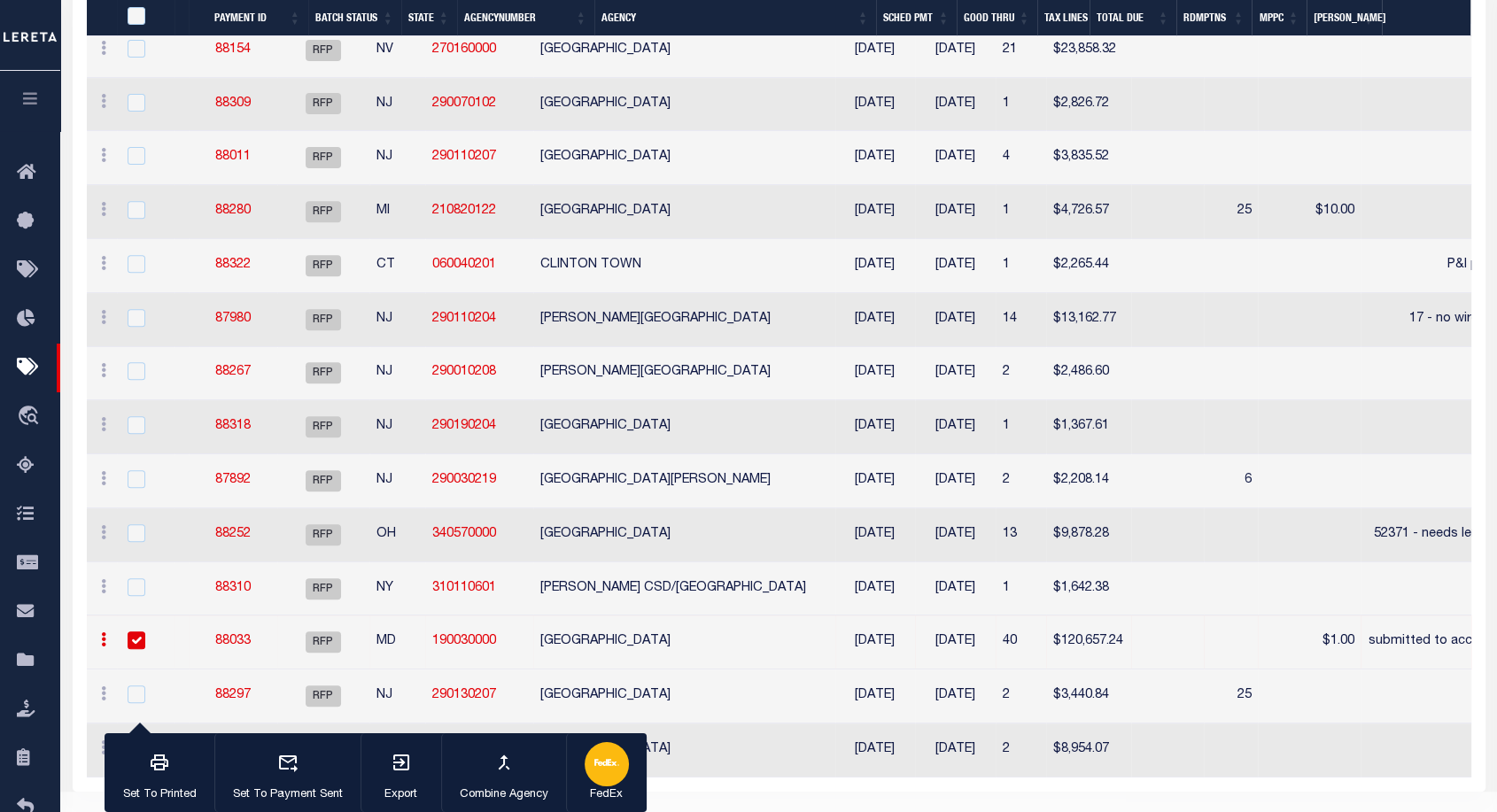
click at [586, 760] on div "button" at bounding box center [606, 764] width 44 height 44
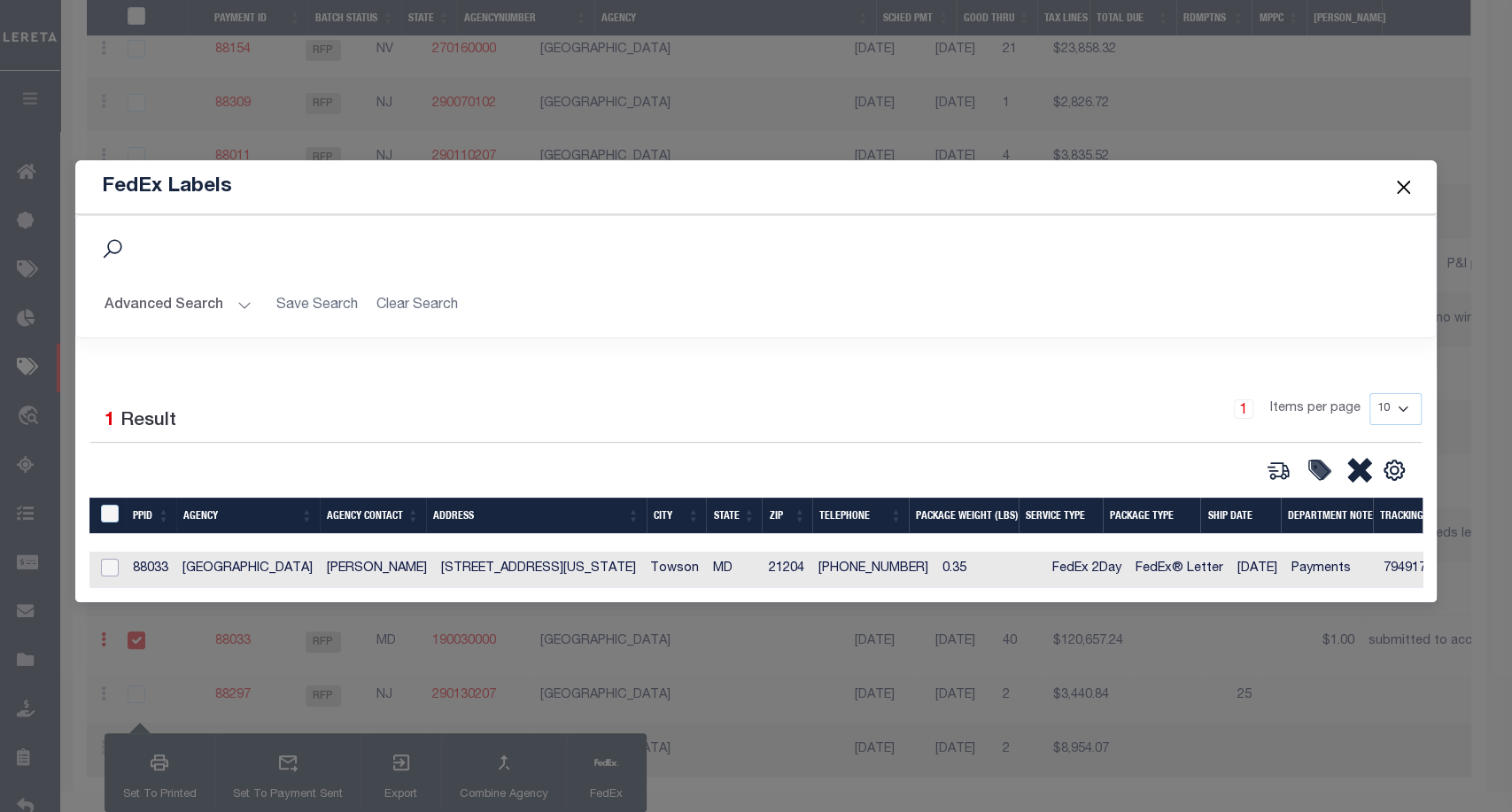
click at [114, 559] on input "checkbox" at bounding box center [110, 568] width 18 height 18
checkbox input "true"
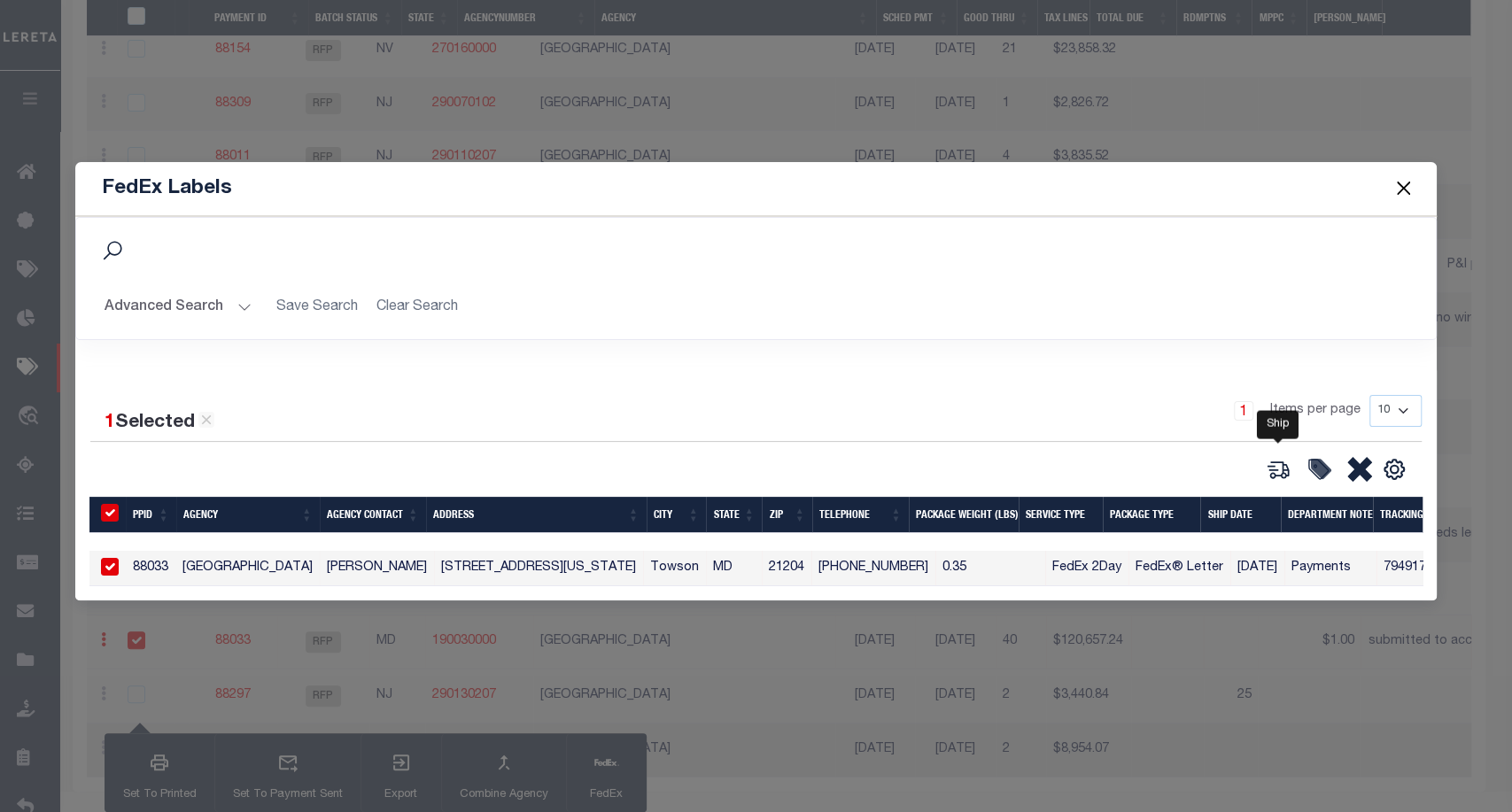
click at [1276, 459] on icon at bounding box center [1279, 469] width 24 height 24
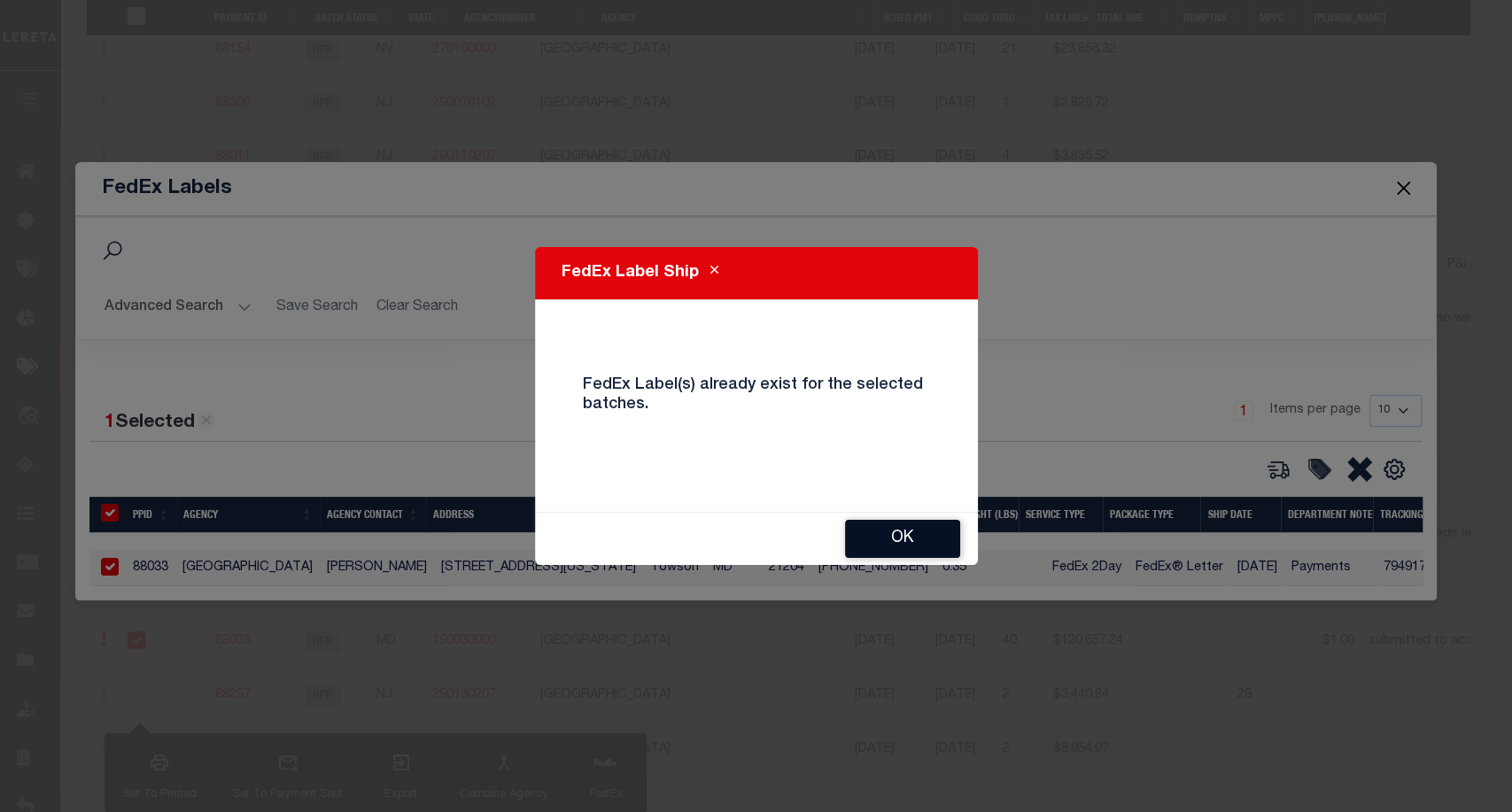
click at [901, 554] on button "OK" at bounding box center [902, 539] width 115 height 38
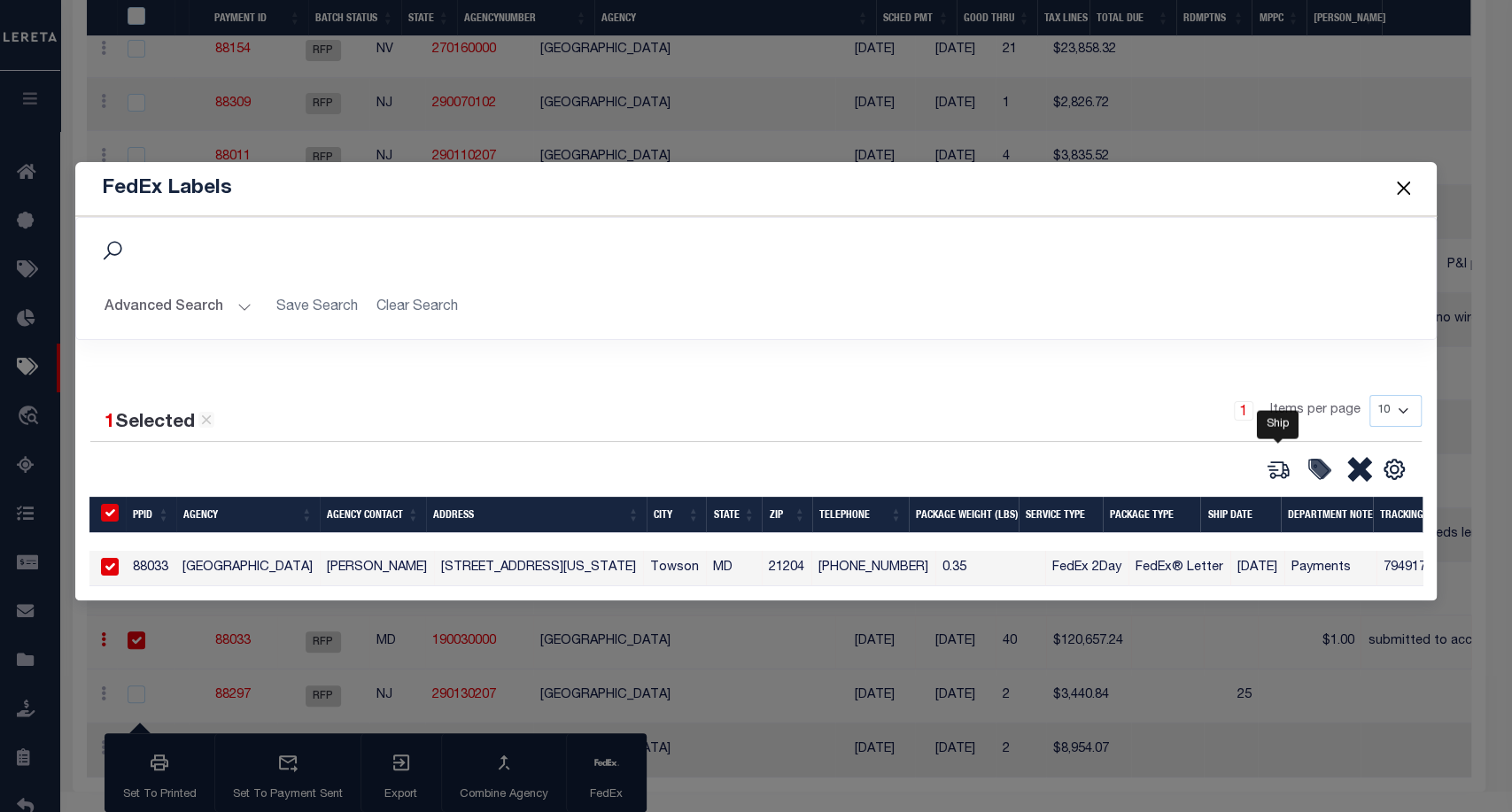
click at [1269, 469] on icon at bounding box center [1279, 470] width 20 height 17
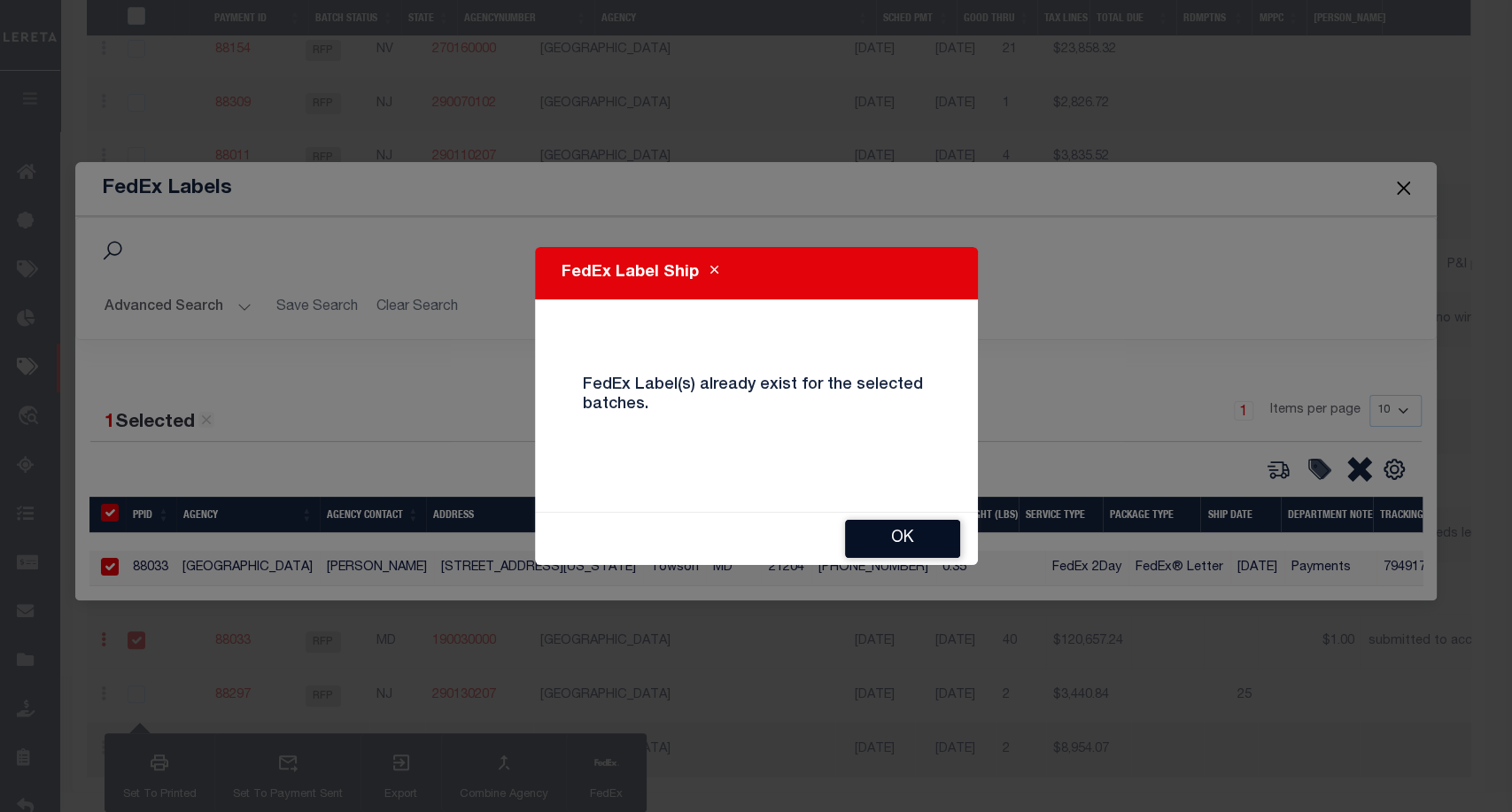
click at [915, 535] on button "OK" at bounding box center [902, 539] width 115 height 38
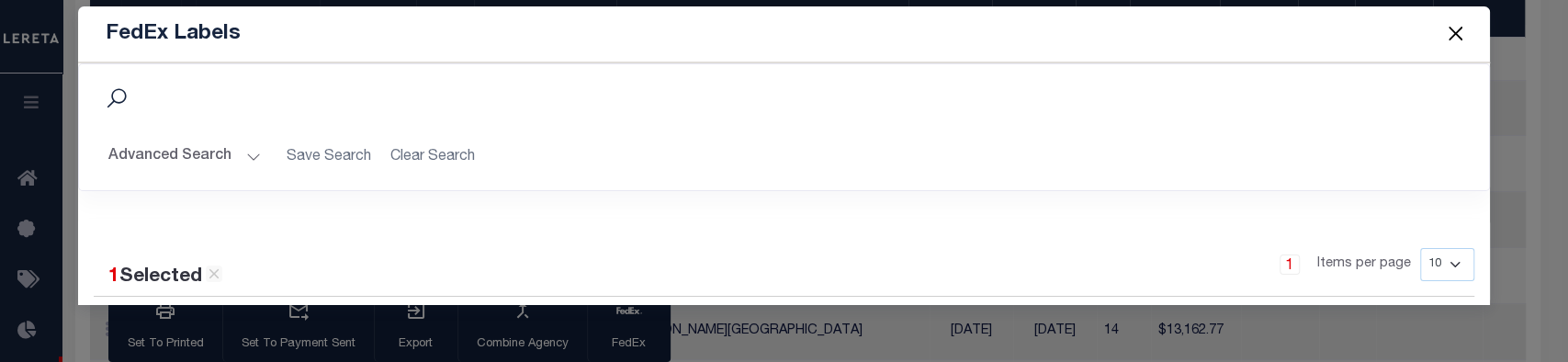
scroll to position [169, 0]
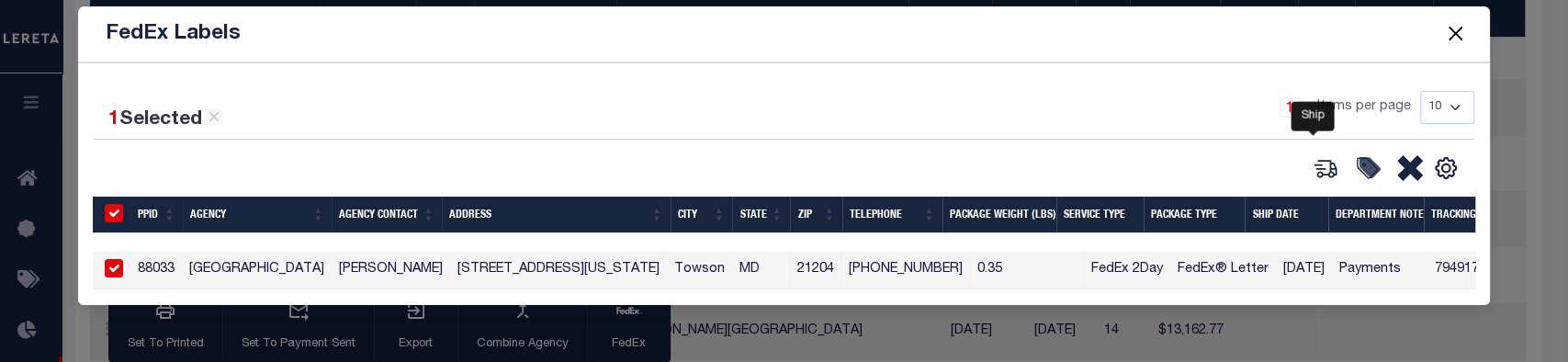
click at [1313, 155] on icon at bounding box center [1326, 168] width 25 height 25
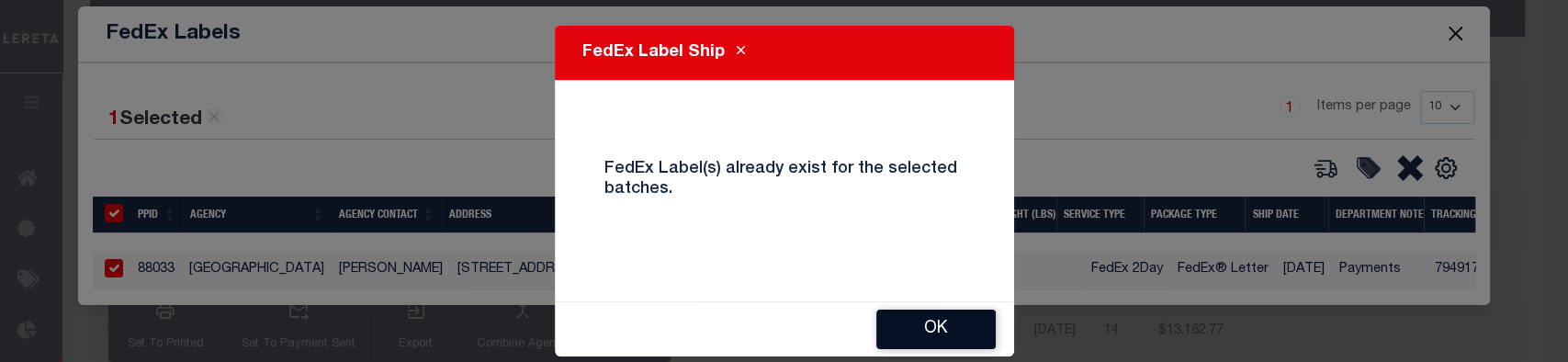
click at [937, 329] on button "OK" at bounding box center [936, 329] width 119 height 40
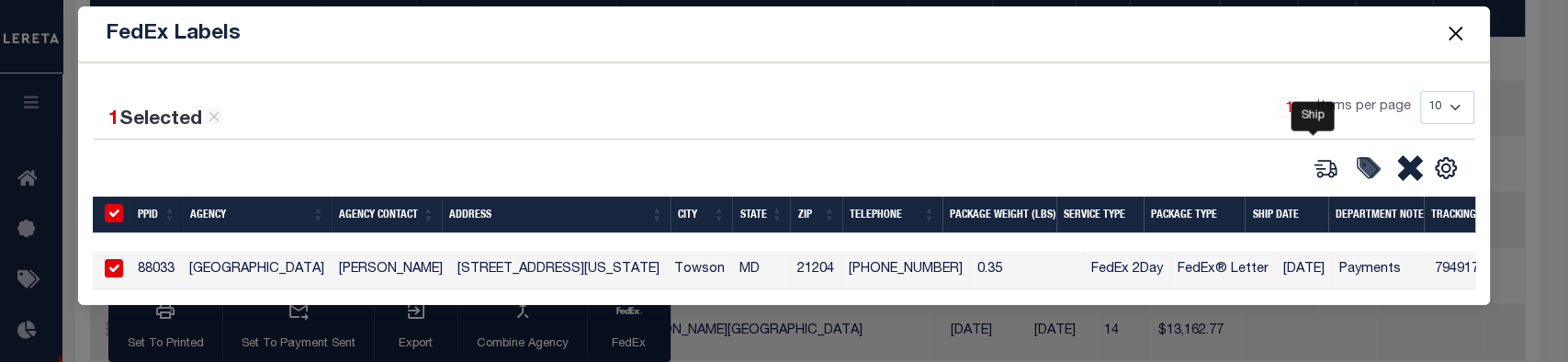
click at [1315, 155] on icon at bounding box center [1326, 168] width 25 height 25
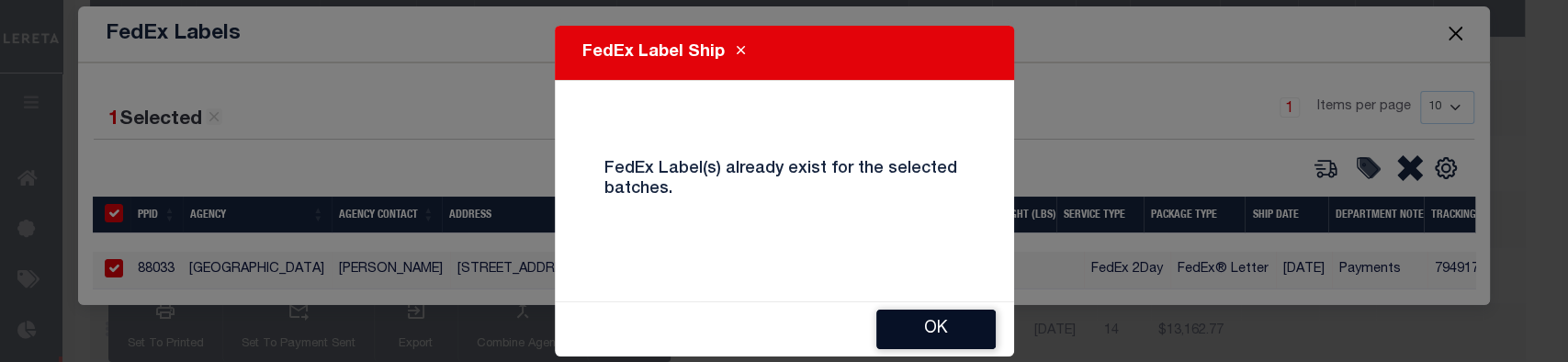
click at [949, 330] on button "OK" at bounding box center [936, 329] width 119 height 40
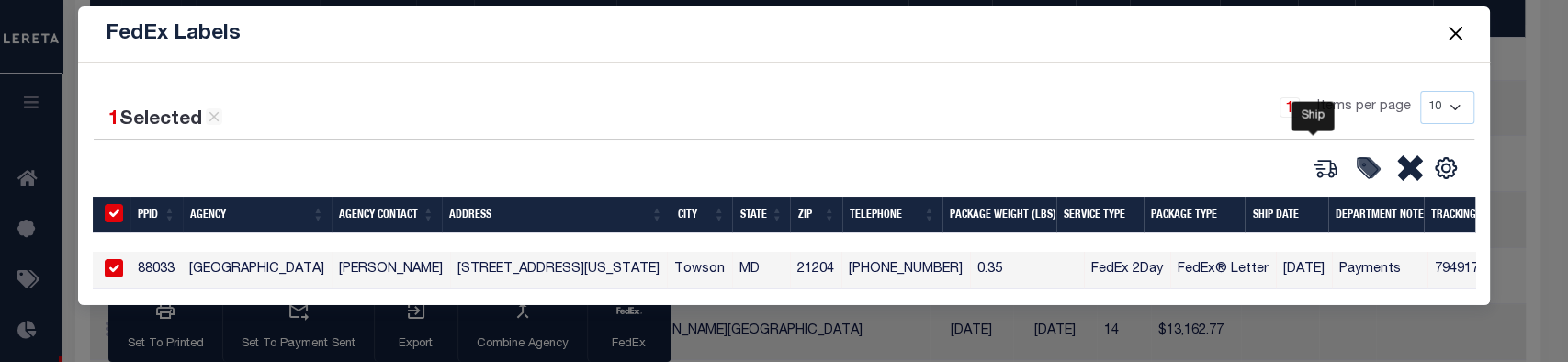
click at [1314, 155] on icon at bounding box center [1326, 168] width 25 height 25
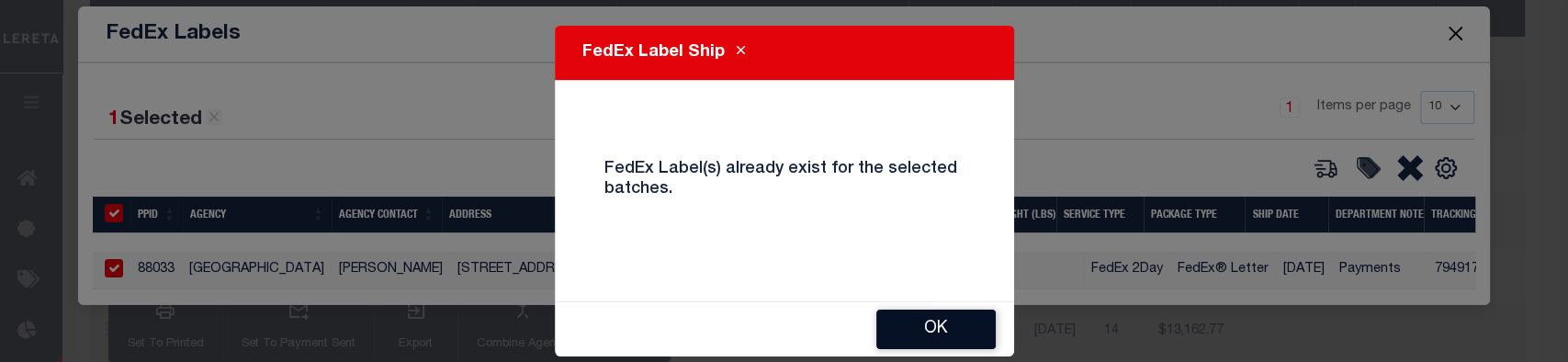
click at [934, 327] on button "OK" at bounding box center [936, 329] width 119 height 40
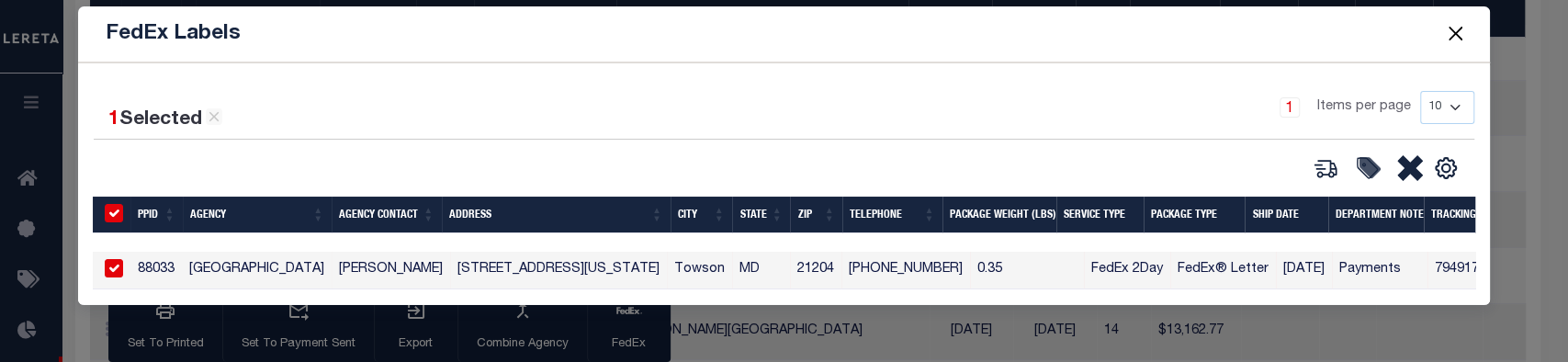
click at [1368, 165] on button at bounding box center [1369, 168] width 43 height 27
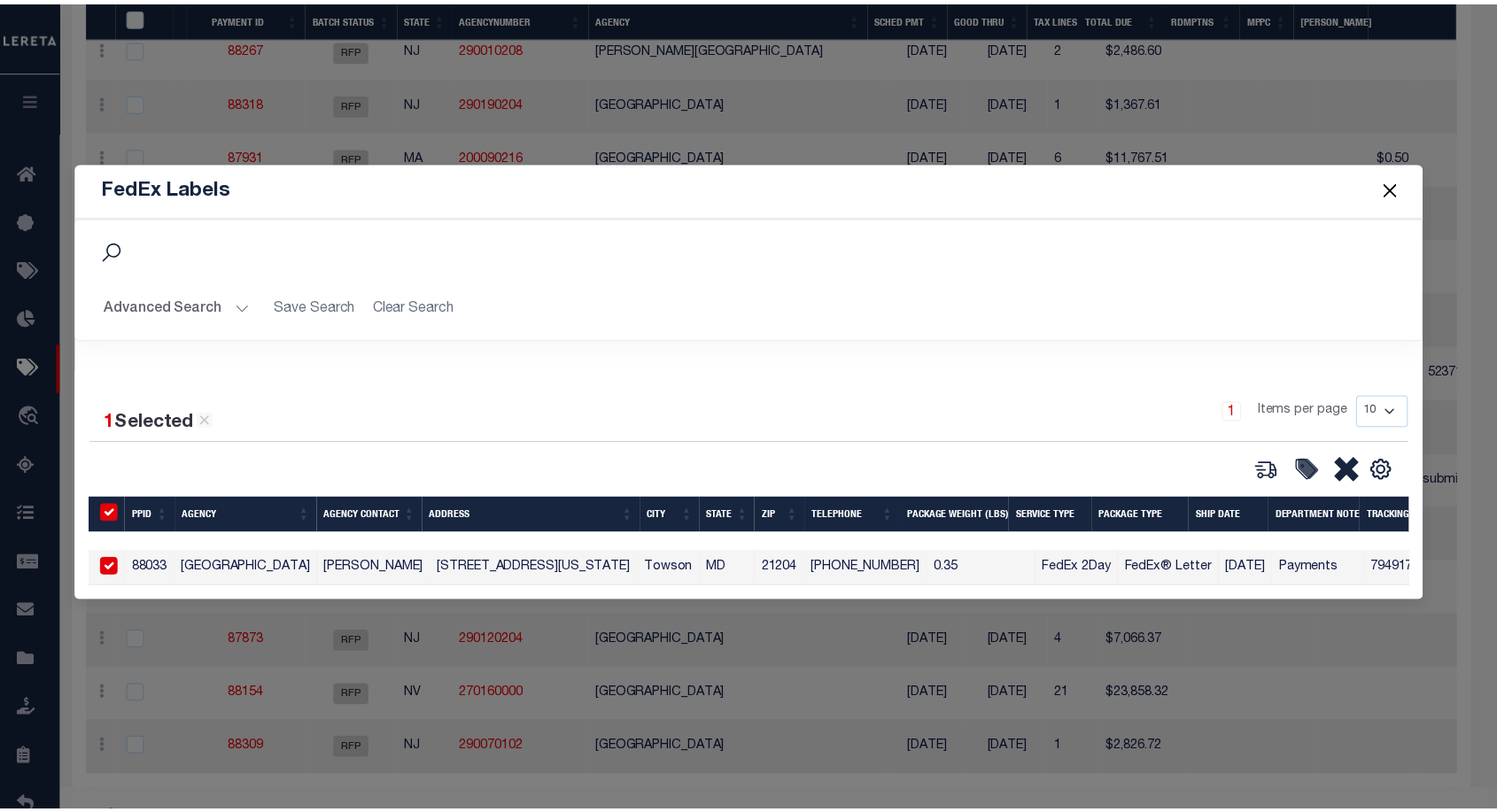
scroll to position [0, 0]
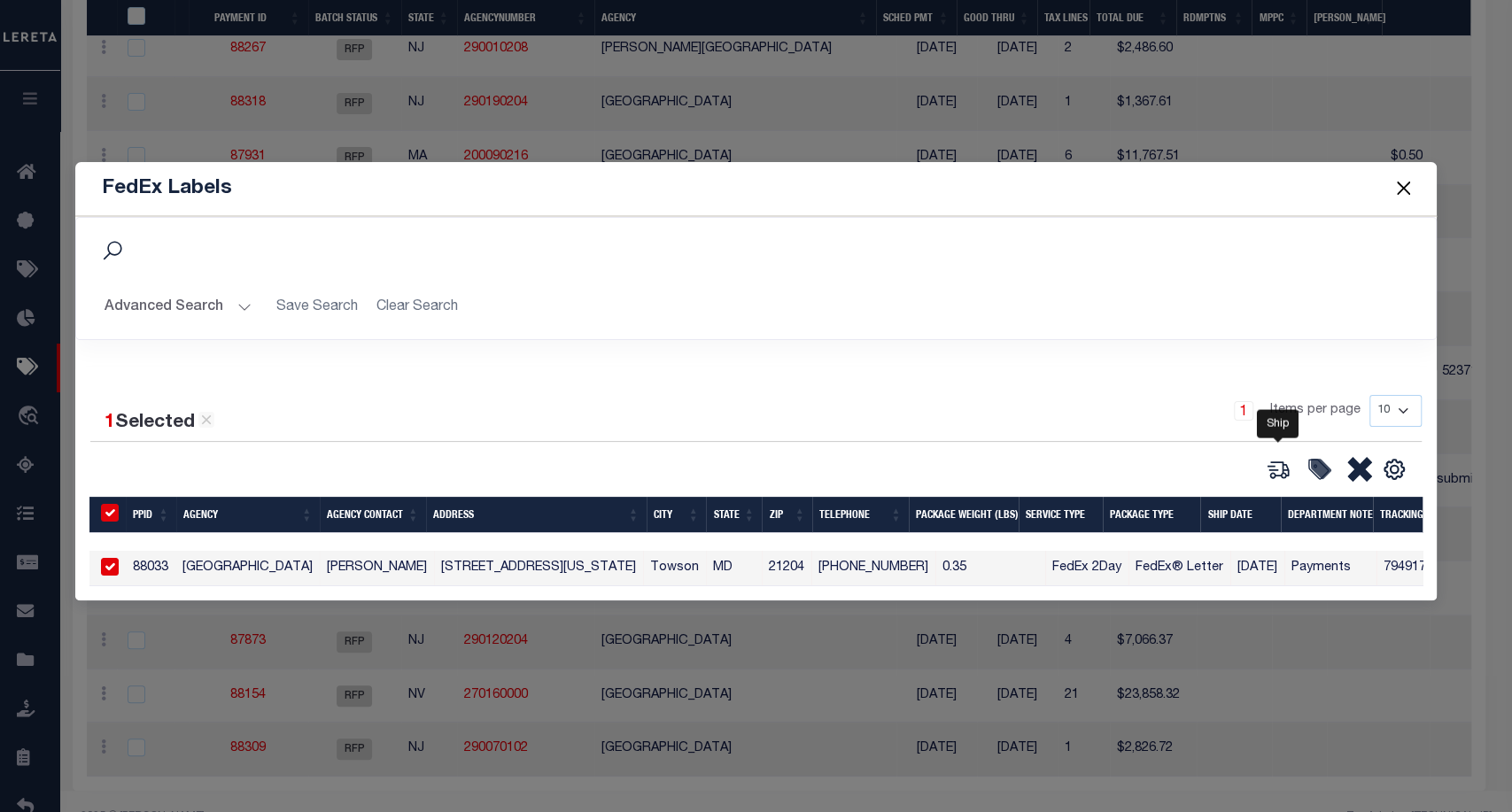
click at [1284, 469] on icon at bounding box center [1279, 469] width 24 height 24
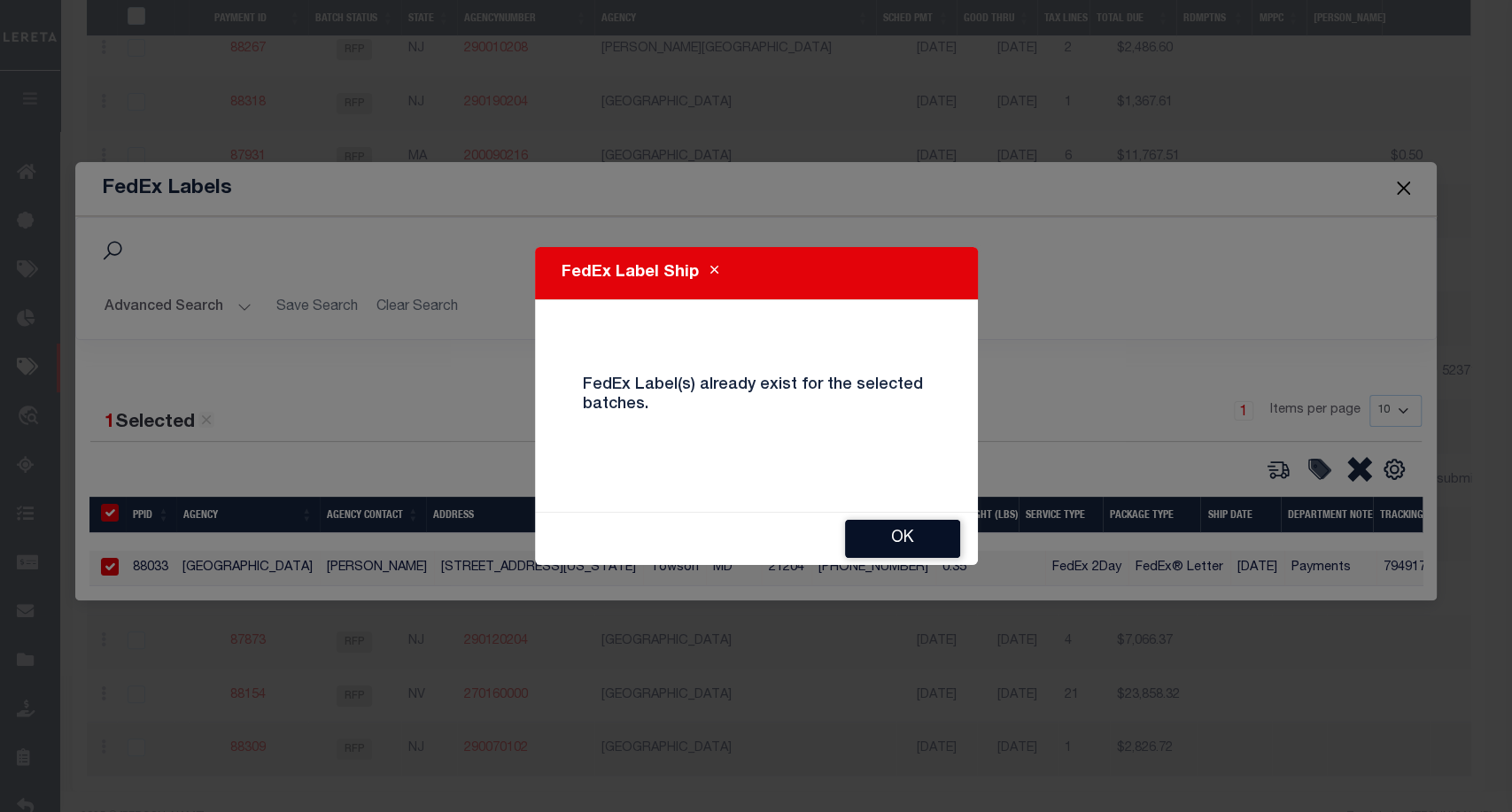
click at [903, 542] on button "OK" at bounding box center [902, 539] width 115 height 38
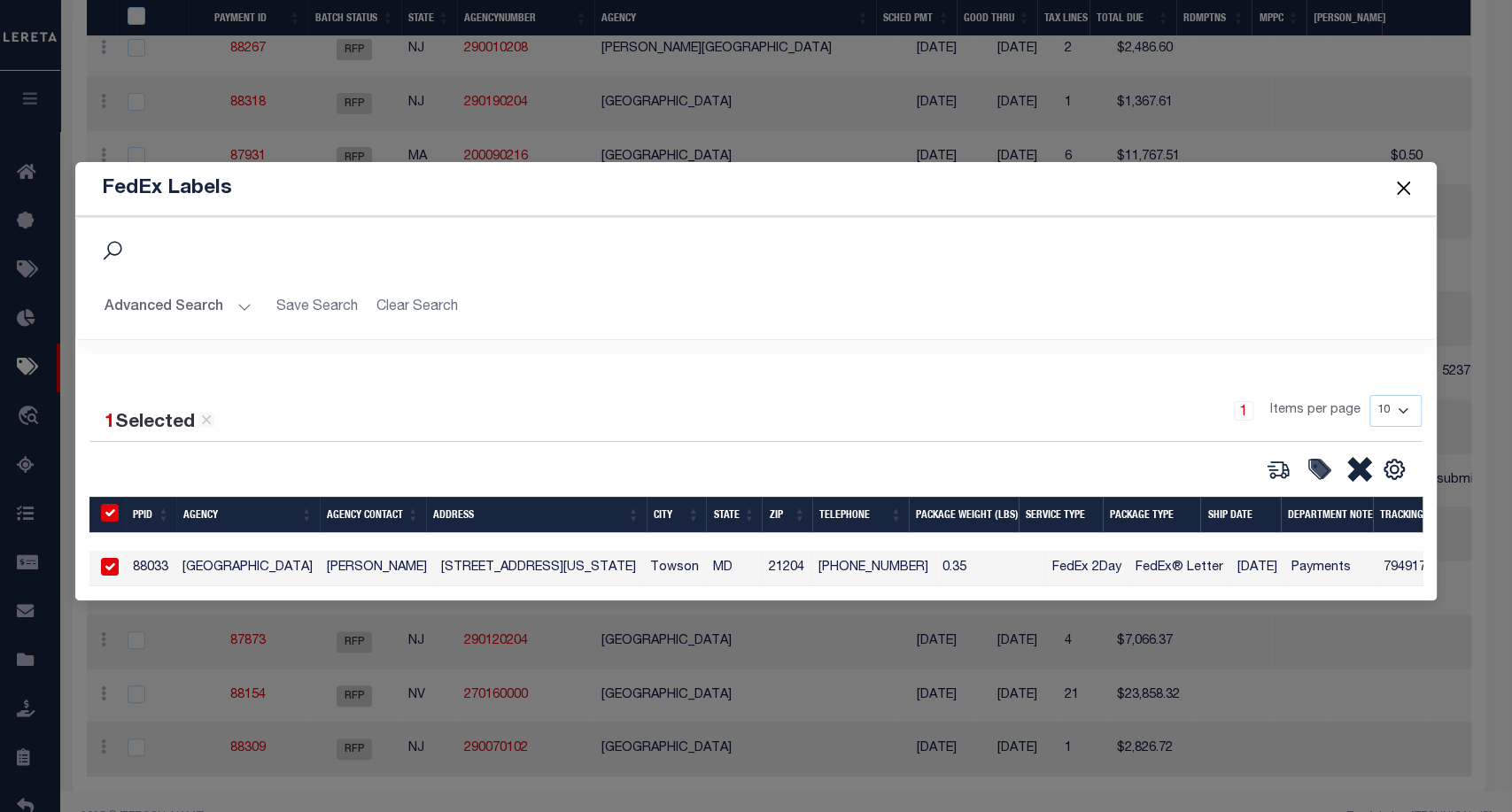
click at [1403, 187] on button "Close" at bounding box center [1403, 188] width 23 height 23
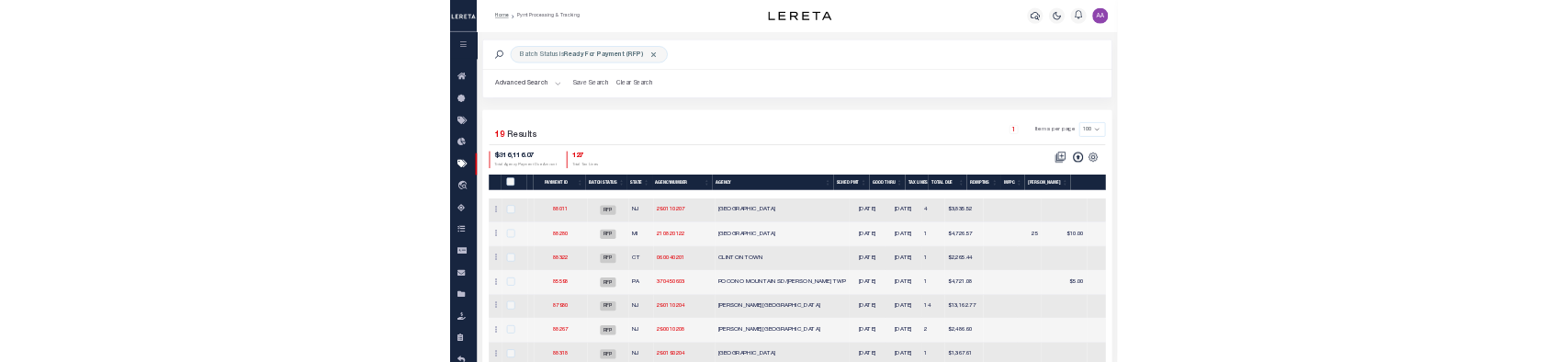
scroll to position [116, 0]
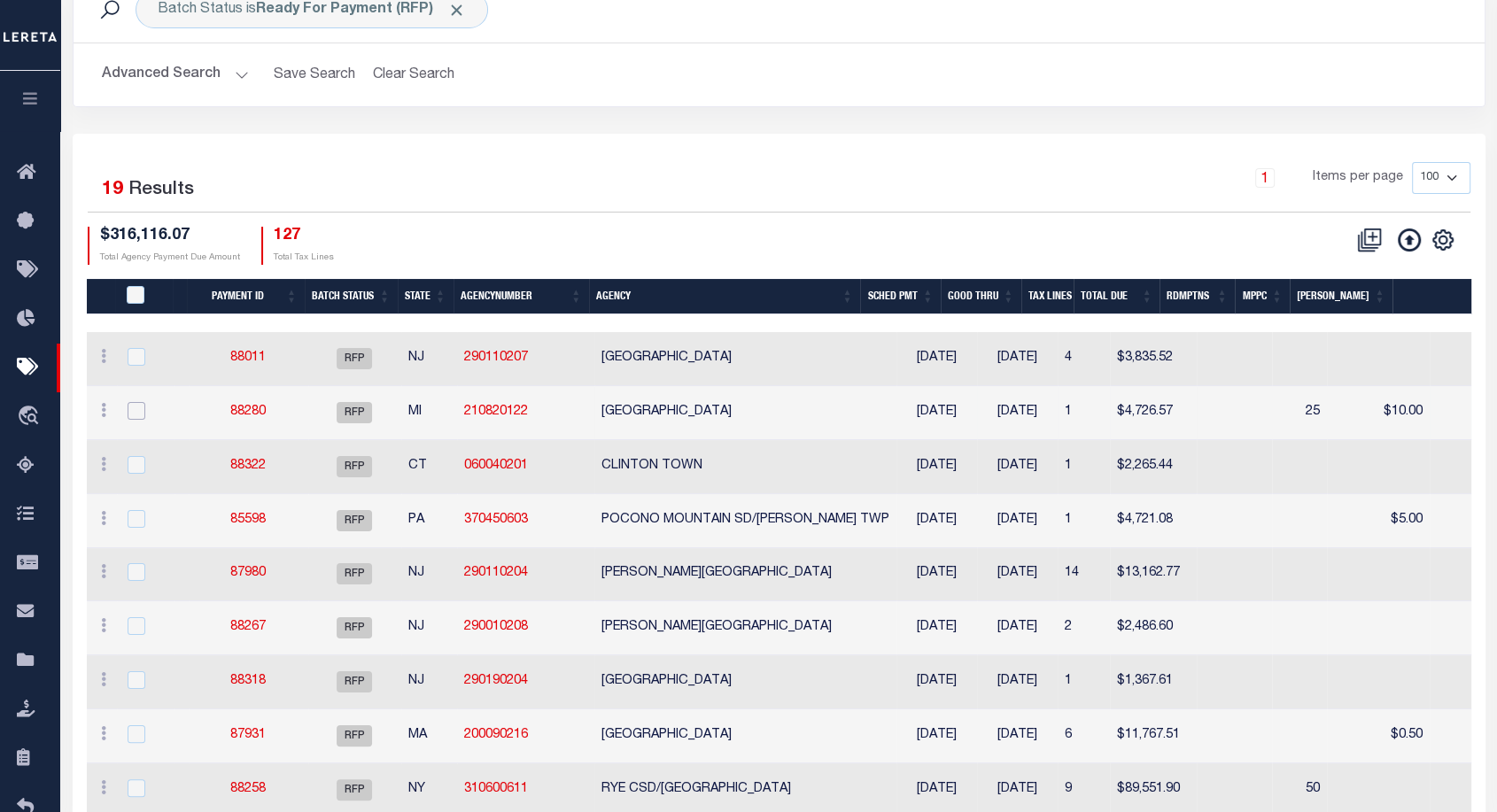
click at [142, 414] on input "checkbox" at bounding box center [136, 410] width 18 height 18
checkbox input "true"
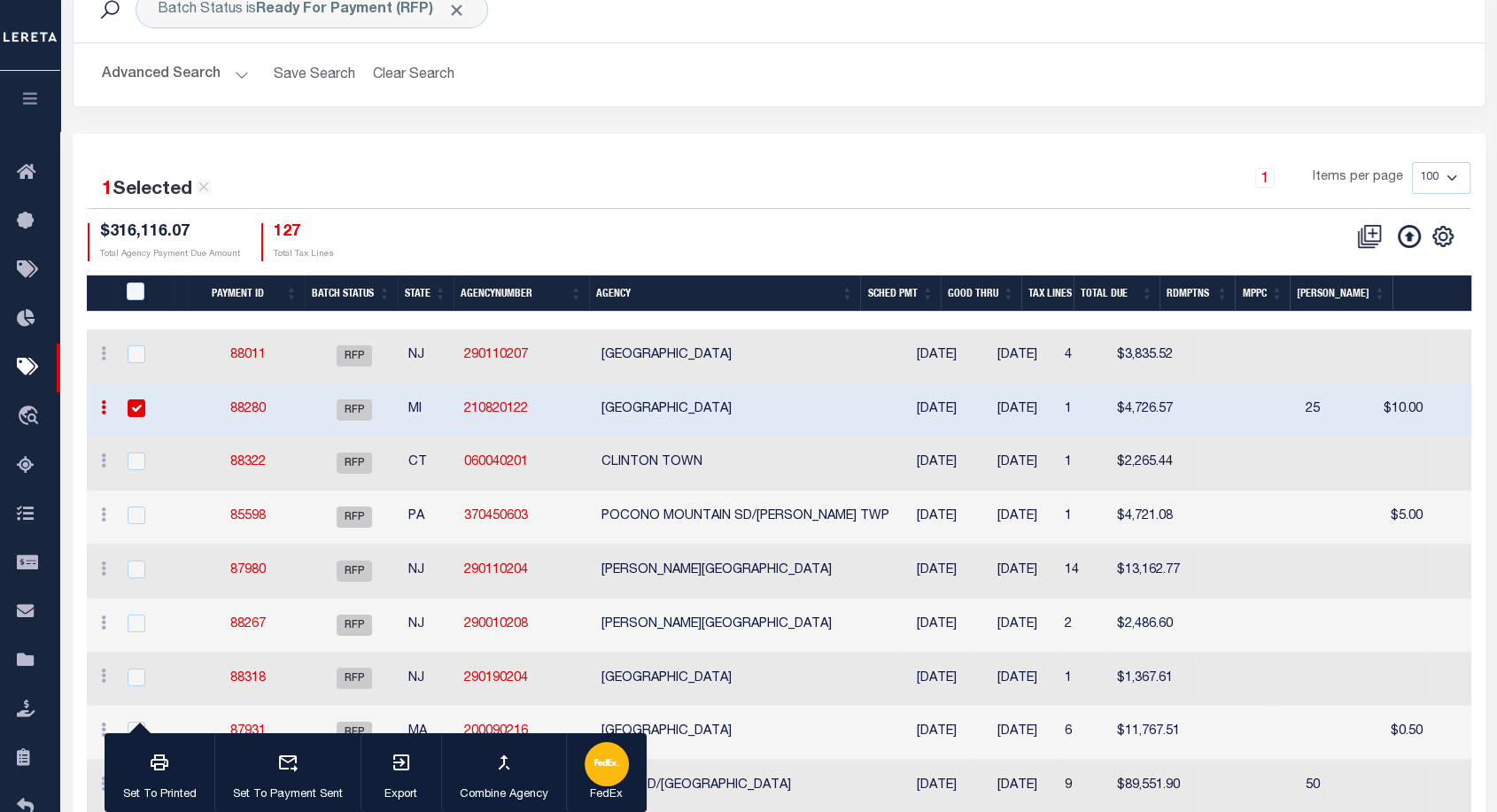
click at [585, 782] on button "FedEx" at bounding box center [606, 773] width 81 height 80
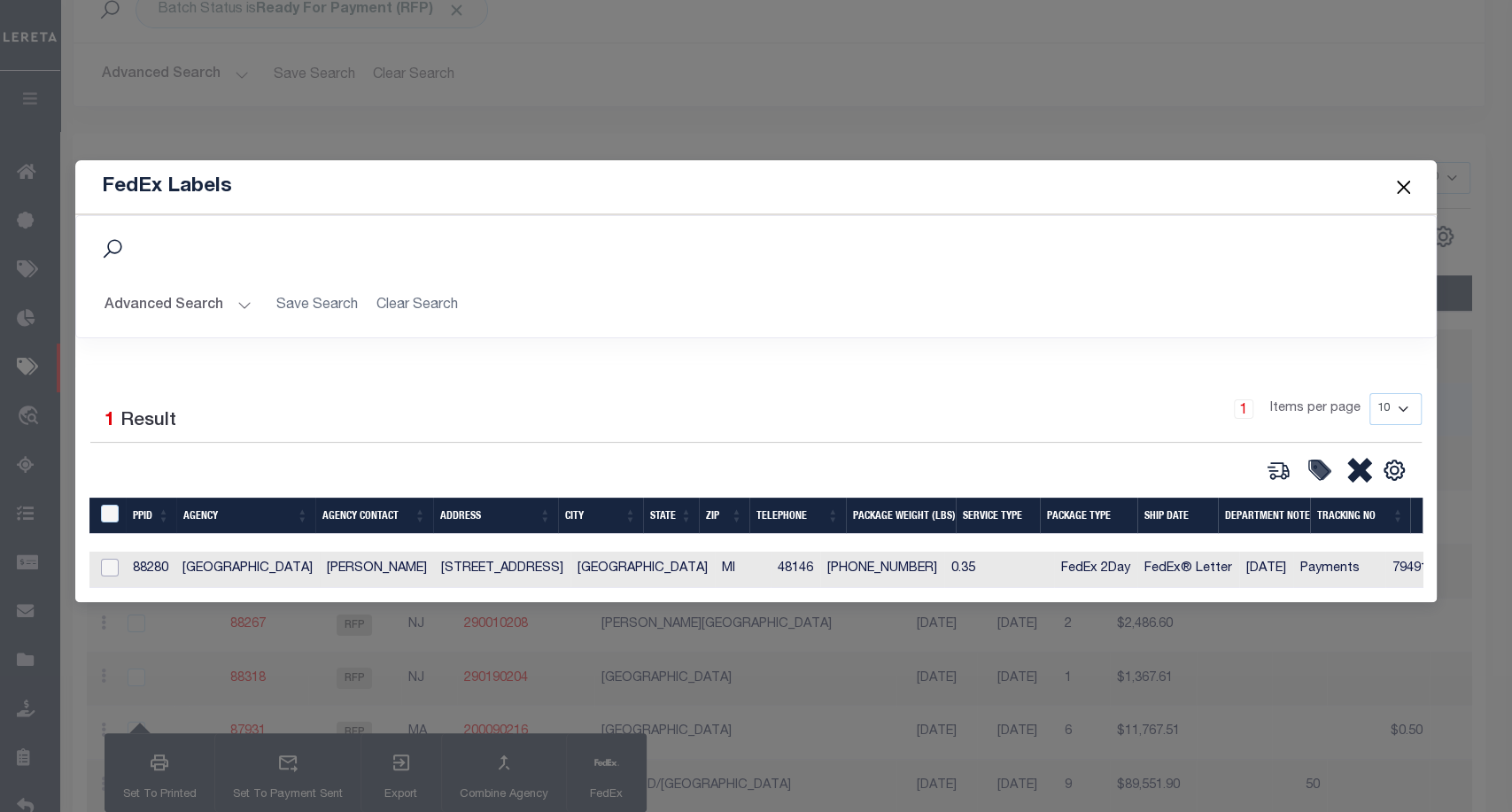
click at [110, 564] on input "checkbox" at bounding box center [110, 568] width 18 height 18
checkbox input "true"
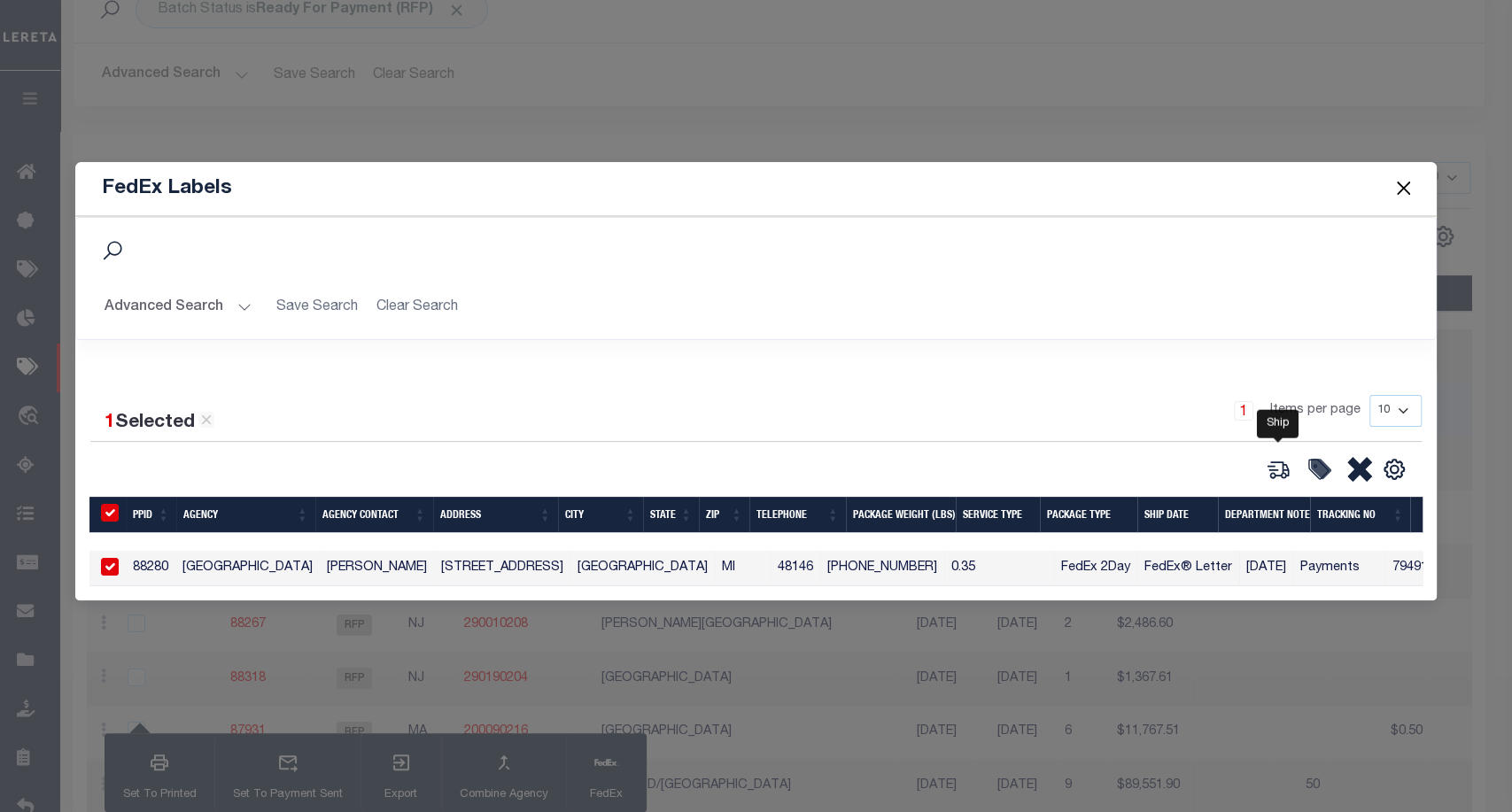
click at [1273, 465] on icon at bounding box center [1279, 469] width 24 height 24
type input "88280"
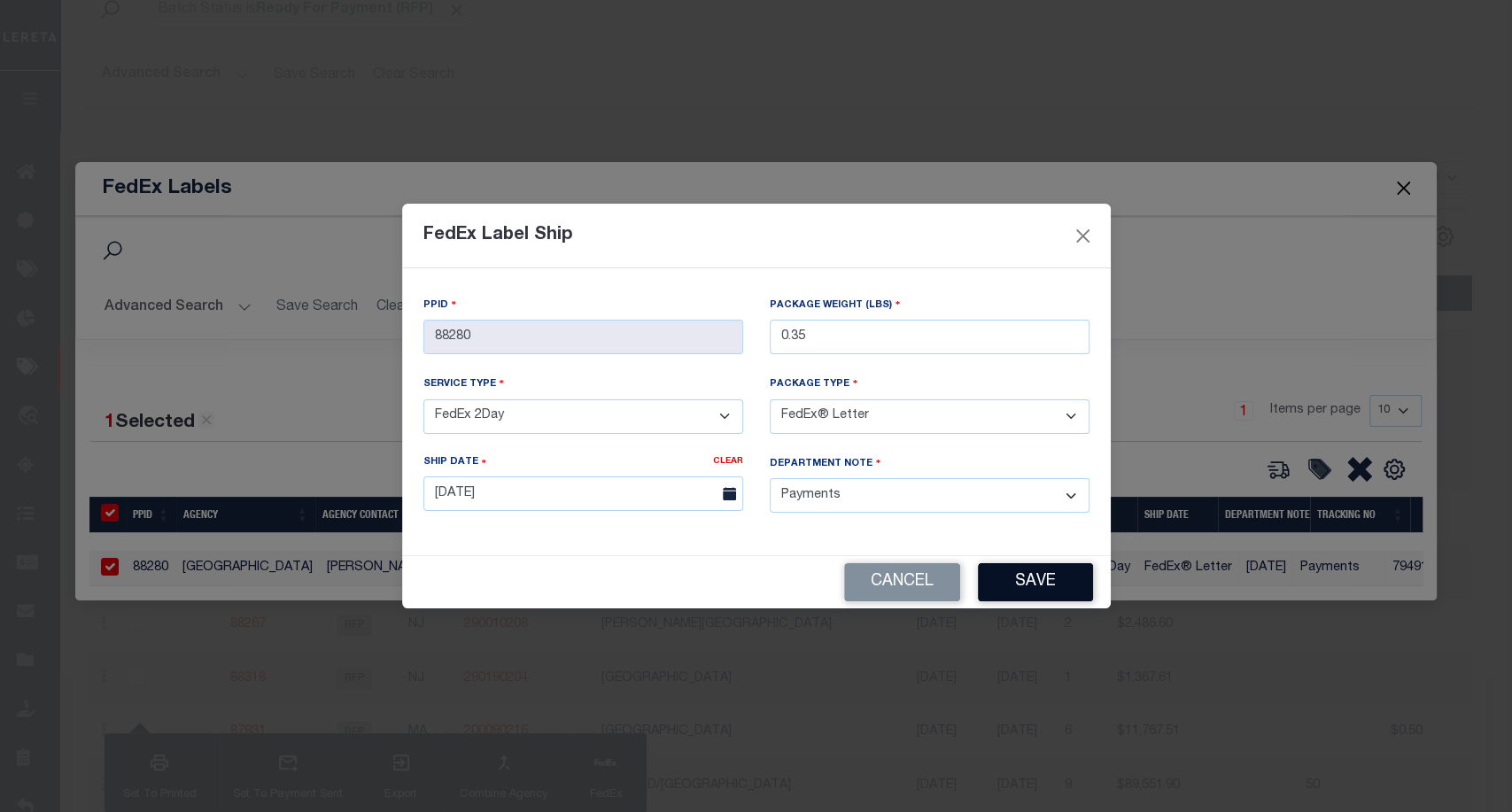
click at [1049, 569] on button "Save" at bounding box center [1035, 583] width 115 height 38
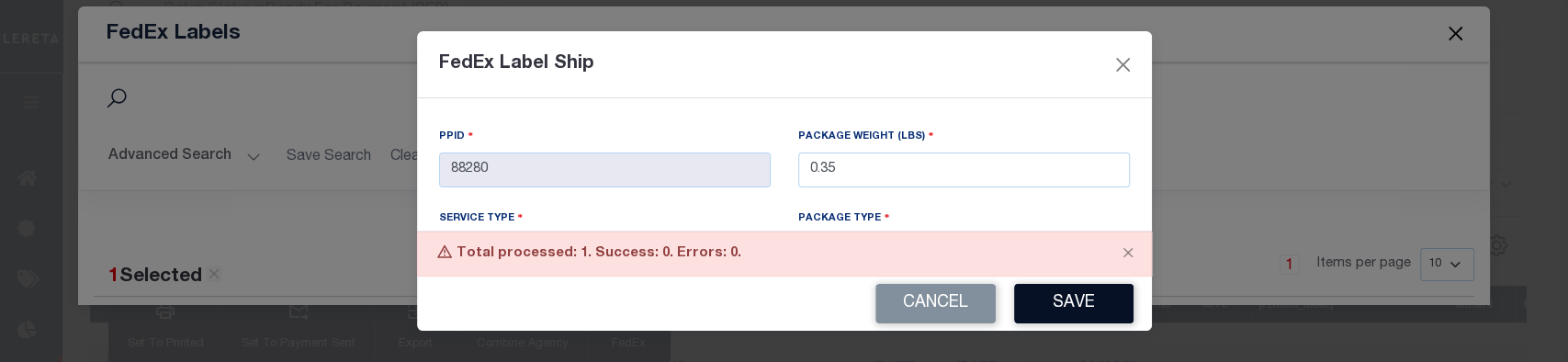
click at [1070, 299] on button "Save" at bounding box center [1074, 303] width 119 height 40
click at [1070, 293] on button "Save" at bounding box center [1074, 303] width 119 height 40
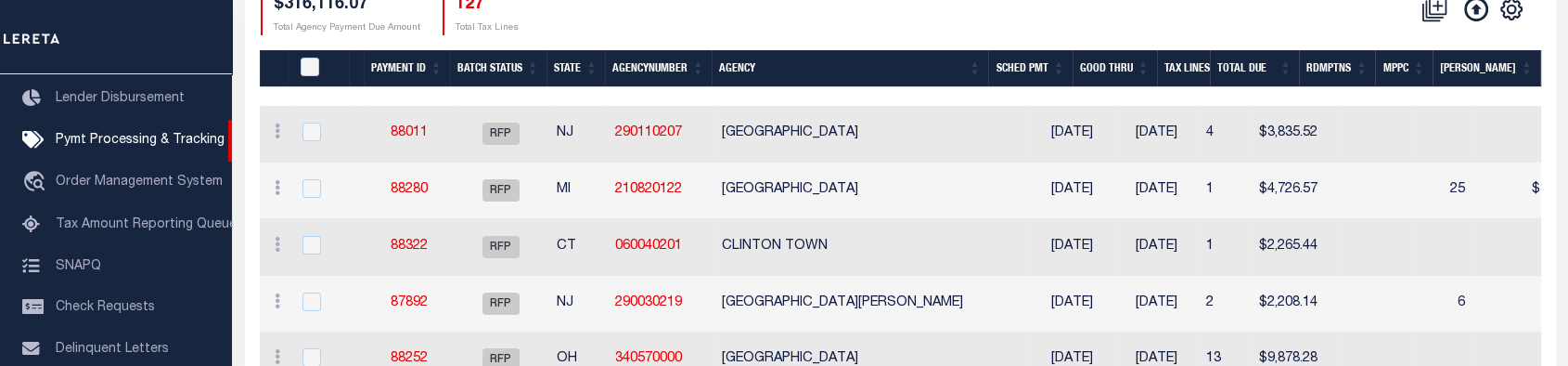
scroll to position [365, 0]
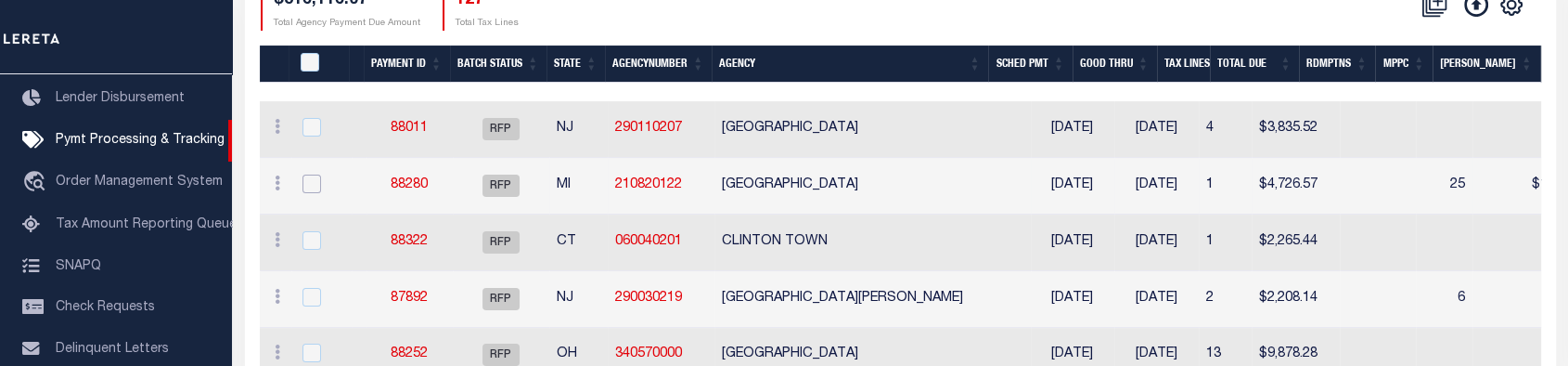
click at [310, 186] on input "checkbox" at bounding box center [311, 183] width 19 height 19
checkbox input "true"
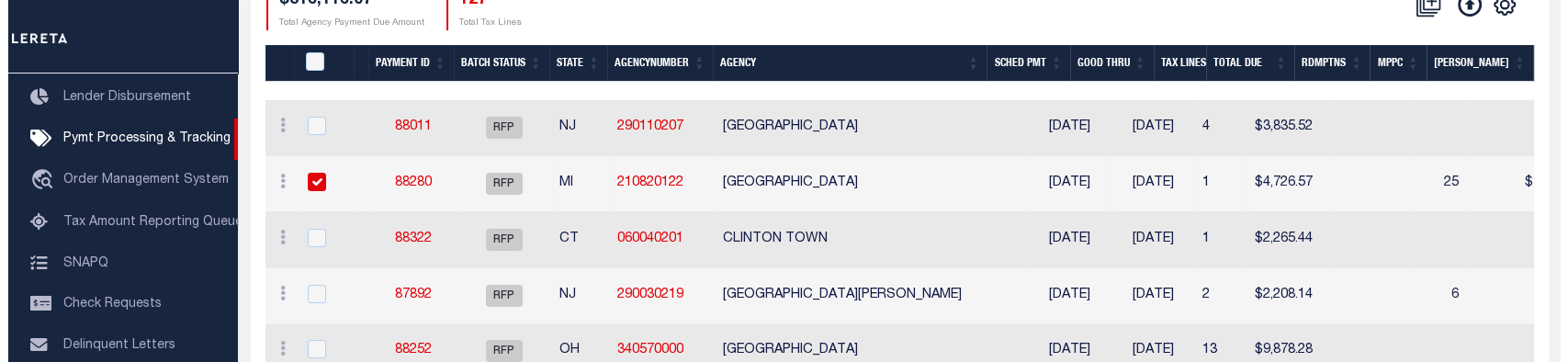
scroll to position [358, 0]
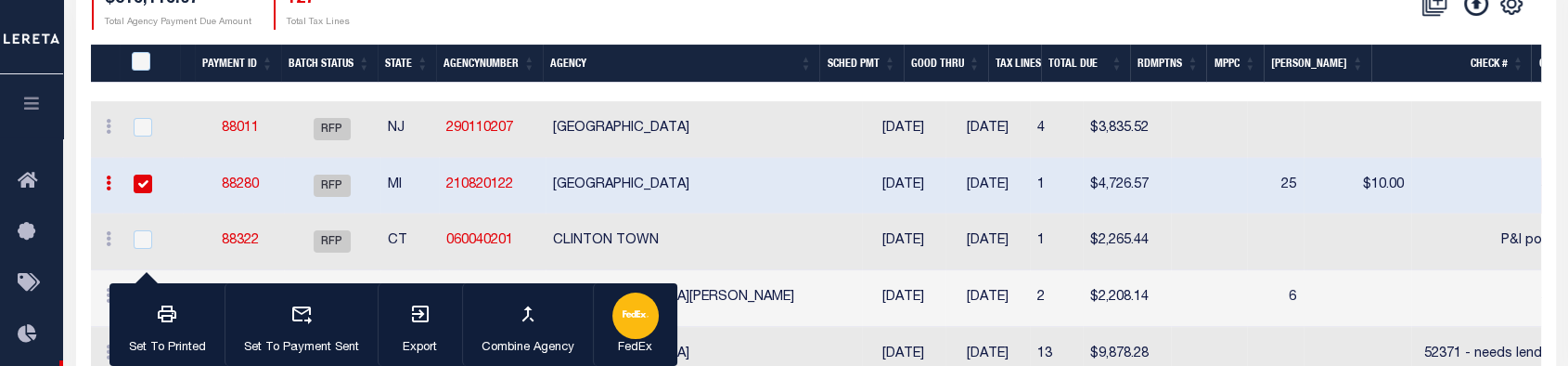
click at [633, 325] on icon "button" at bounding box center [636, 313] width 26 height 26
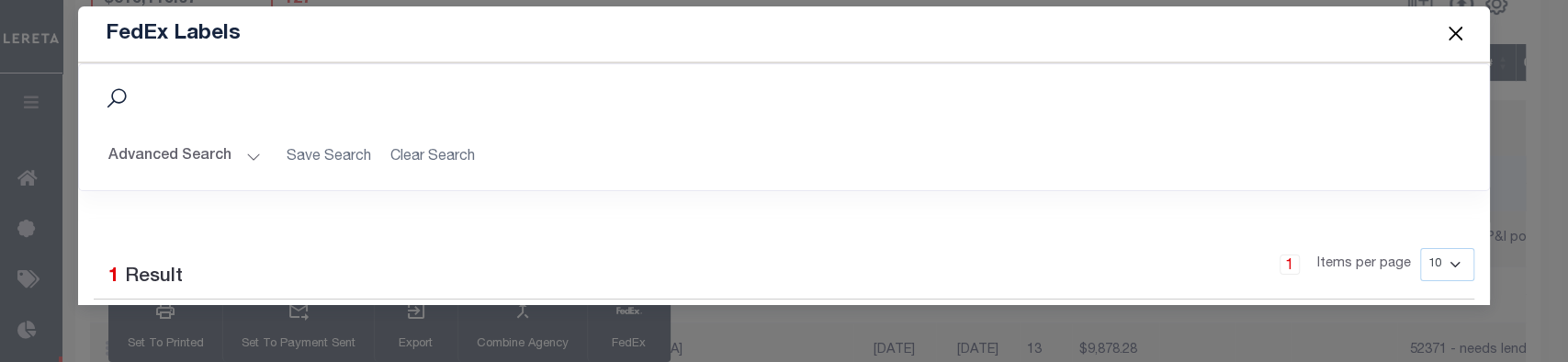
scroll to position [172, 0]
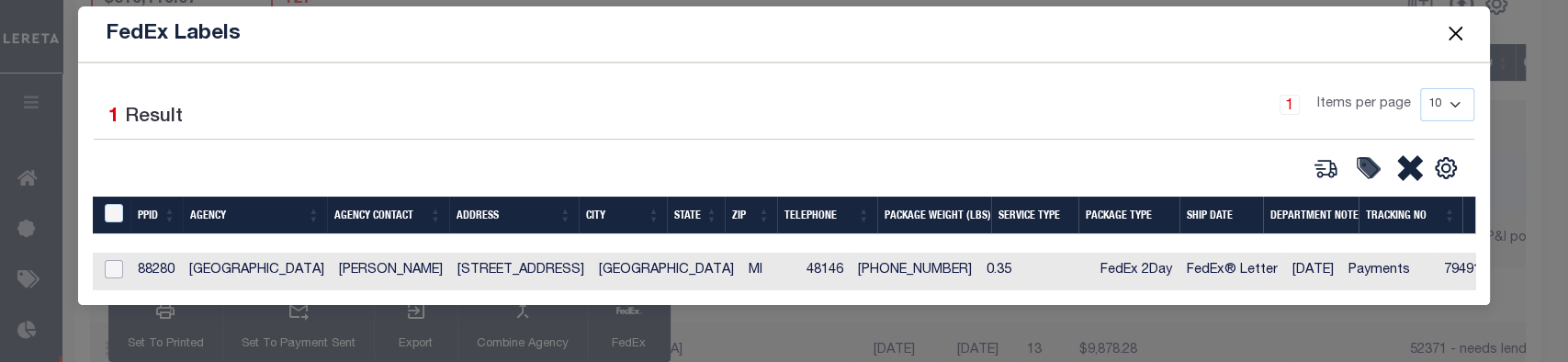
click at [112, 260] on input "checkbox" at bounding box center [114, 269] width 18 height 18
checkbox input "true"
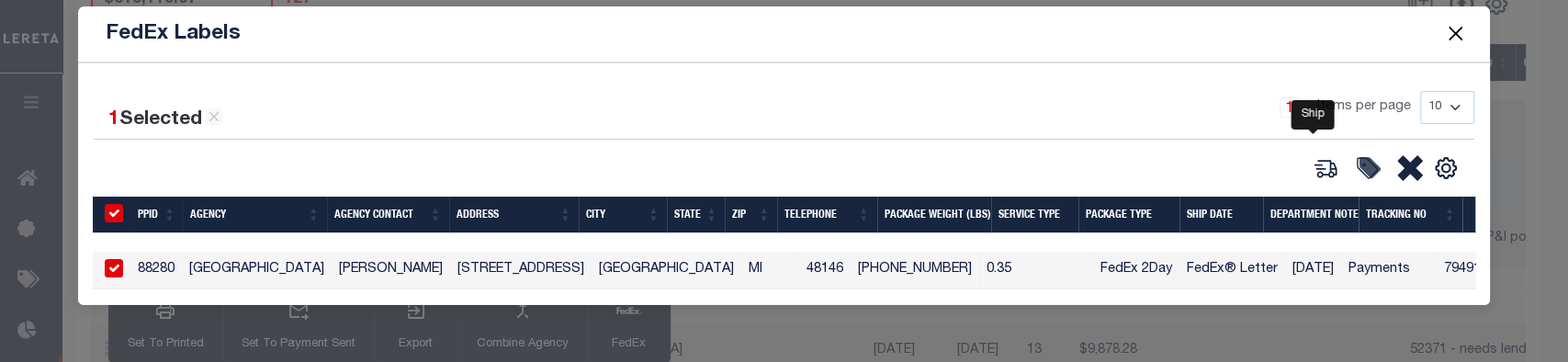
click at [1325, 157] on icon at bounding box center [1326, 168] width 25 height 25
type input "88280"
type input "0.35"
select select "FEDEX_2_DAY"
select select "FEDEX_ENVELOPE"
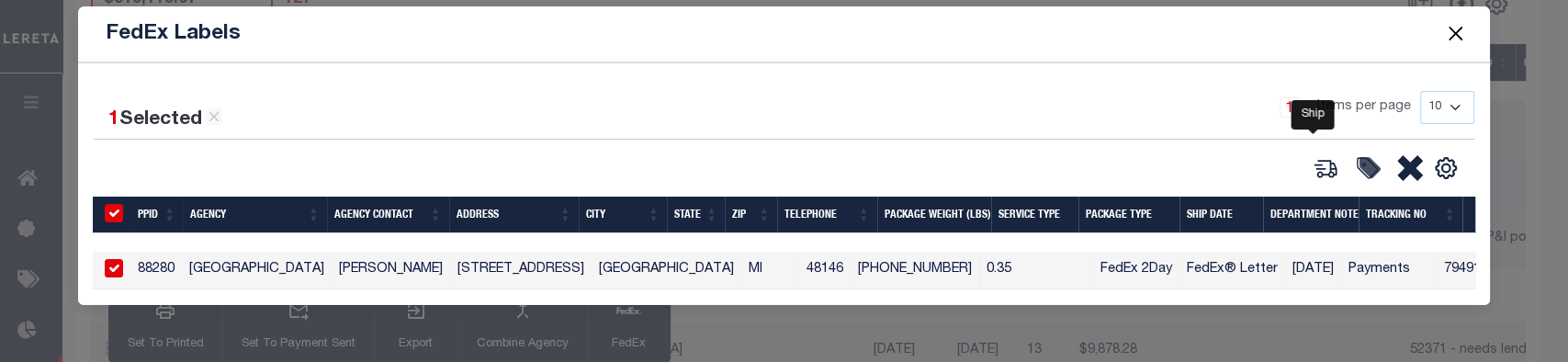
type input "[DATE]"
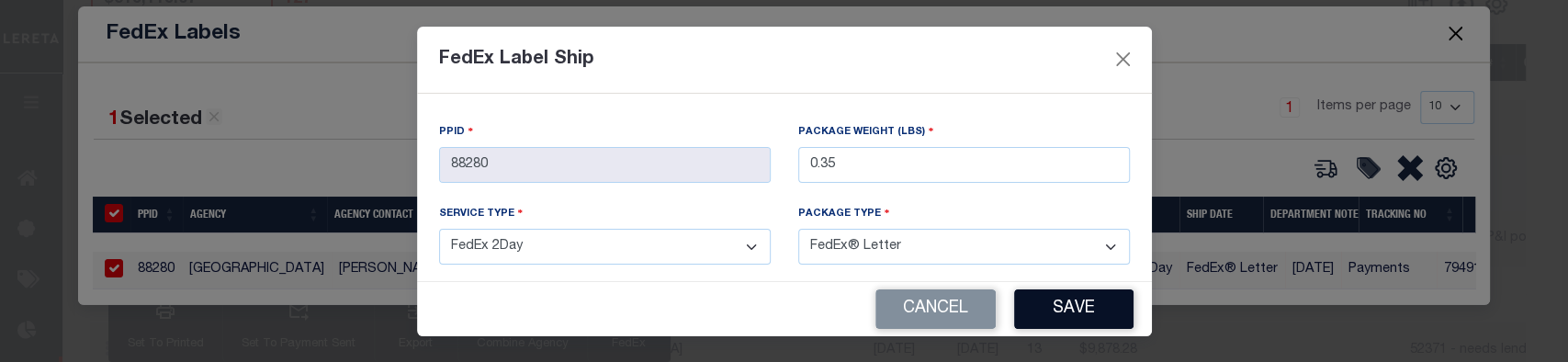
click at [1082, 308] on button "Save" at bounding box center [1074, 309] width 119 height 40
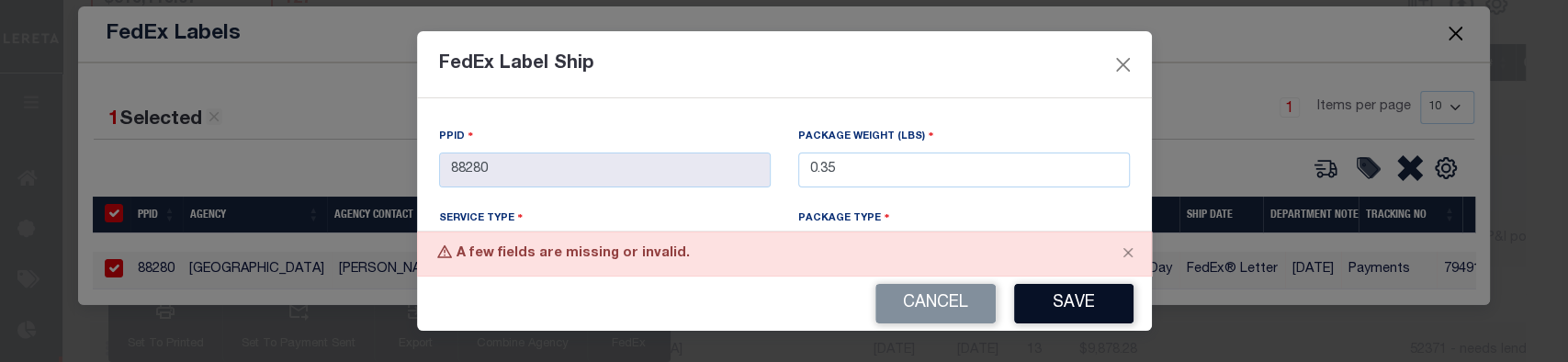
click at [1083, 294] on button "Save" at bounding box center [1074, 303] width 119 height 40
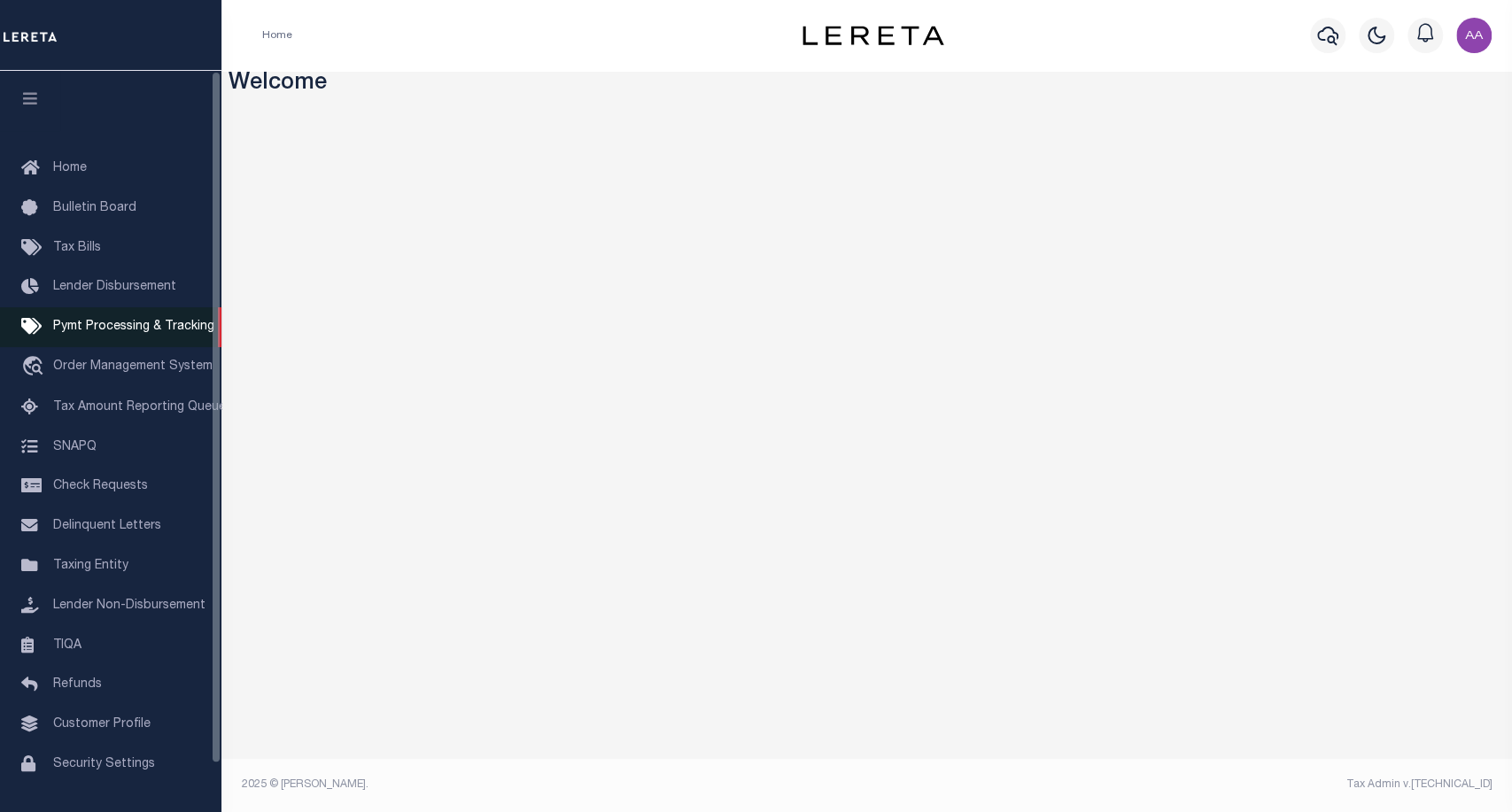
click at [128, 333] on span "Pymt Processing & Tracking" at bounding box center [134, 326] width 161 height 12
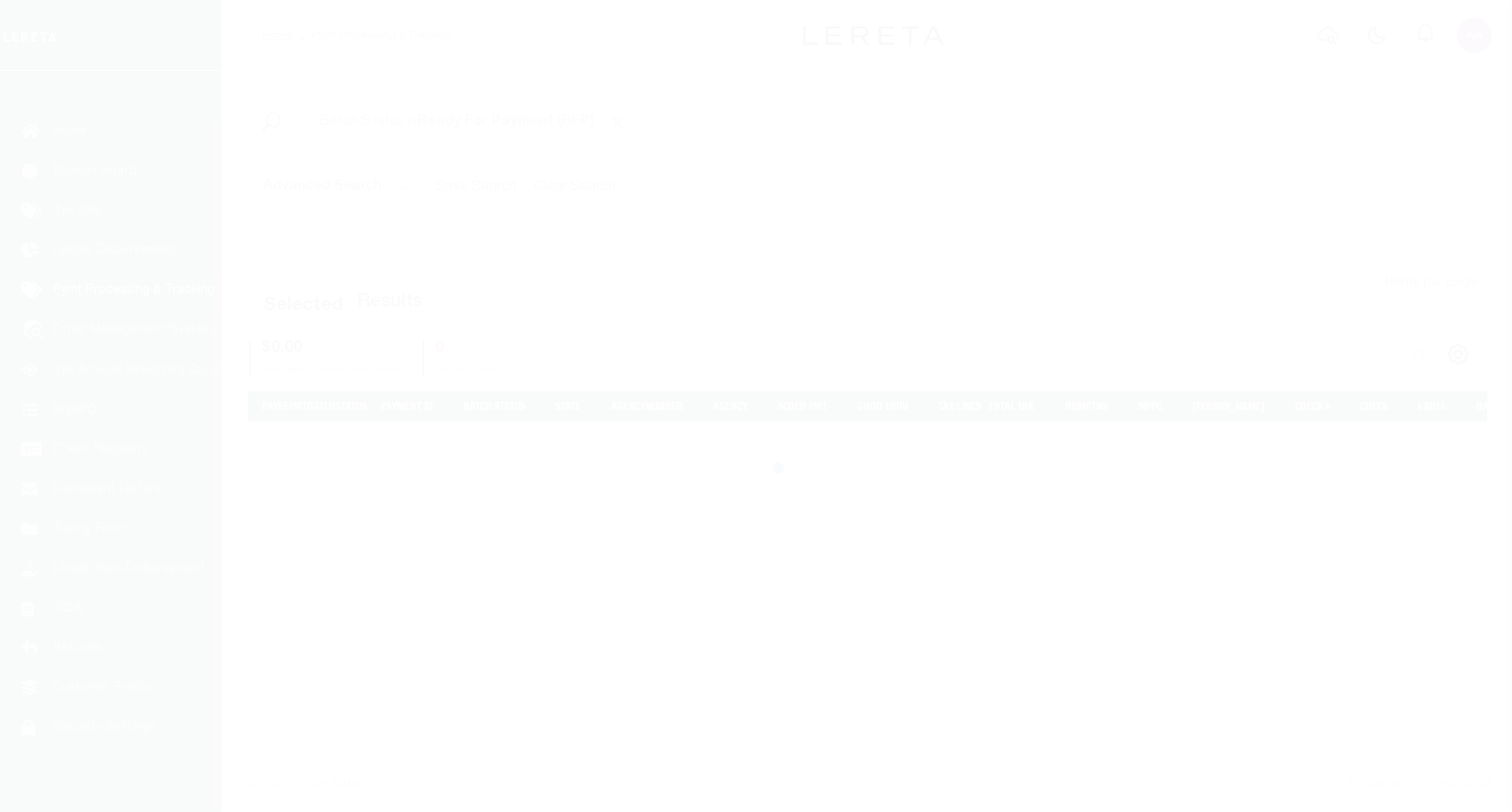
scroll to position [52, 0]
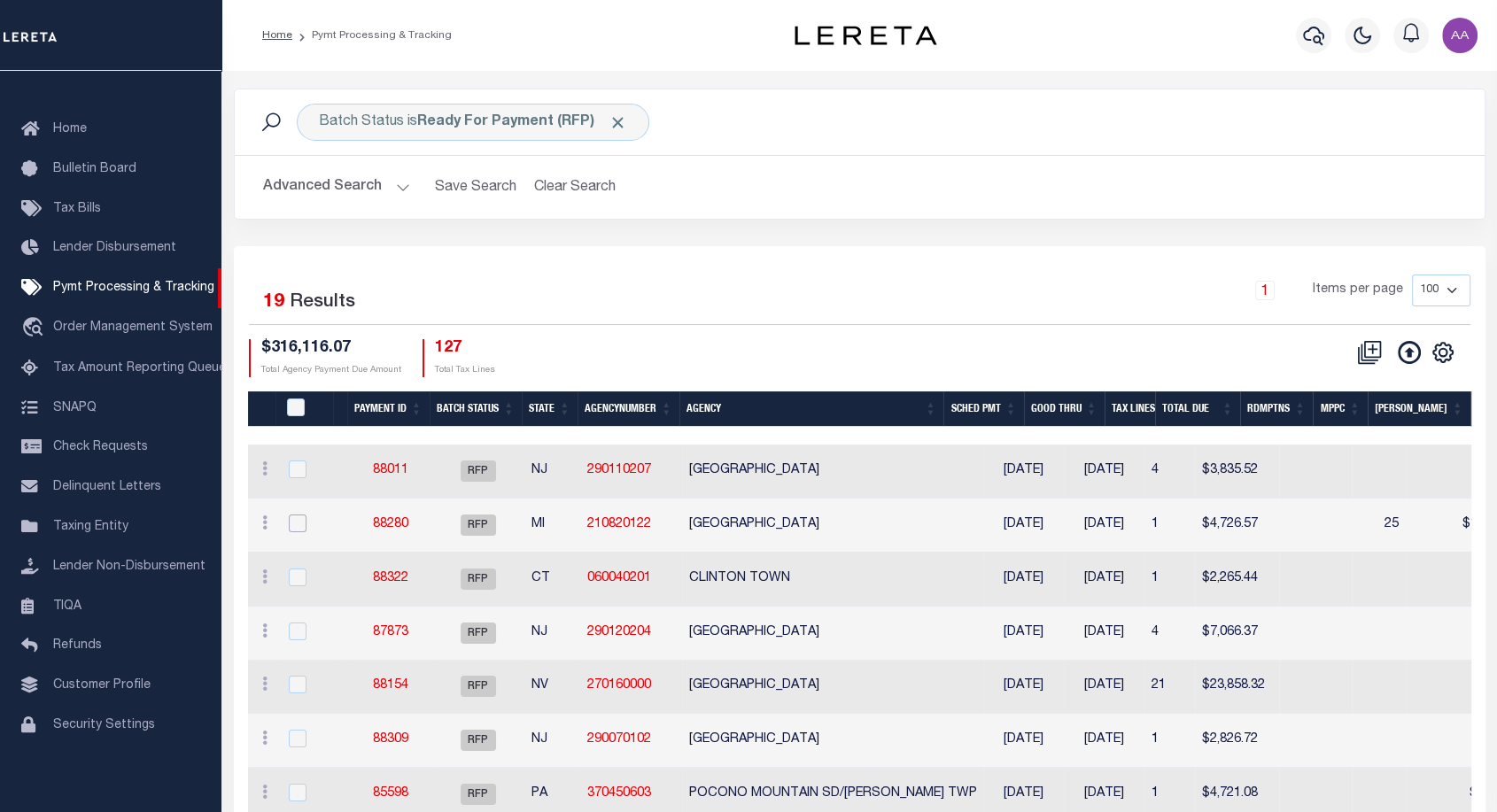
click at [302, 523] on input "checkbox" at bounding box center [297, 524] width 18 height 18
checkbox input "true"
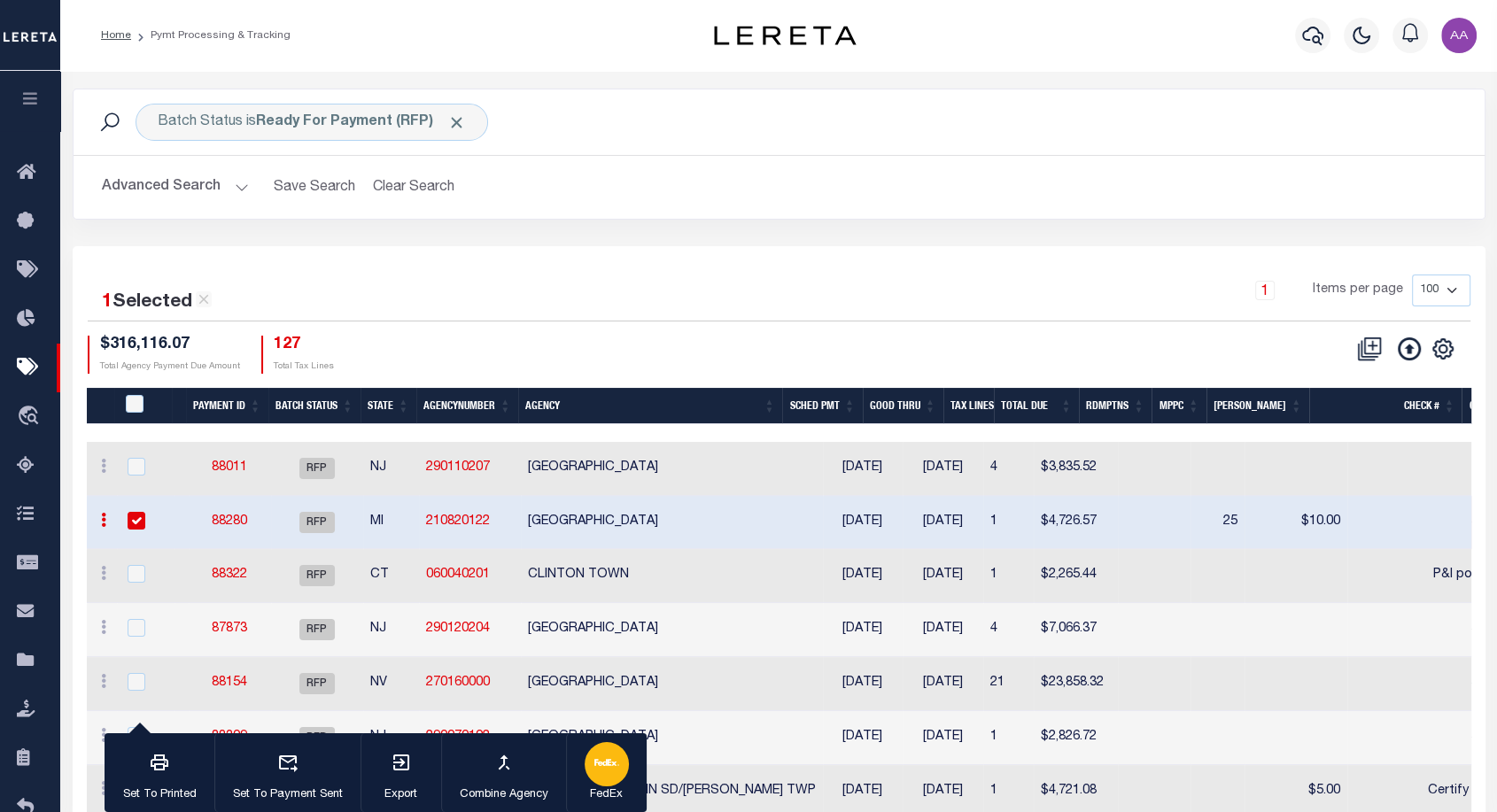
click at [606, 773] on icon "button" at bounding box center [607, 762] width 24 height 24
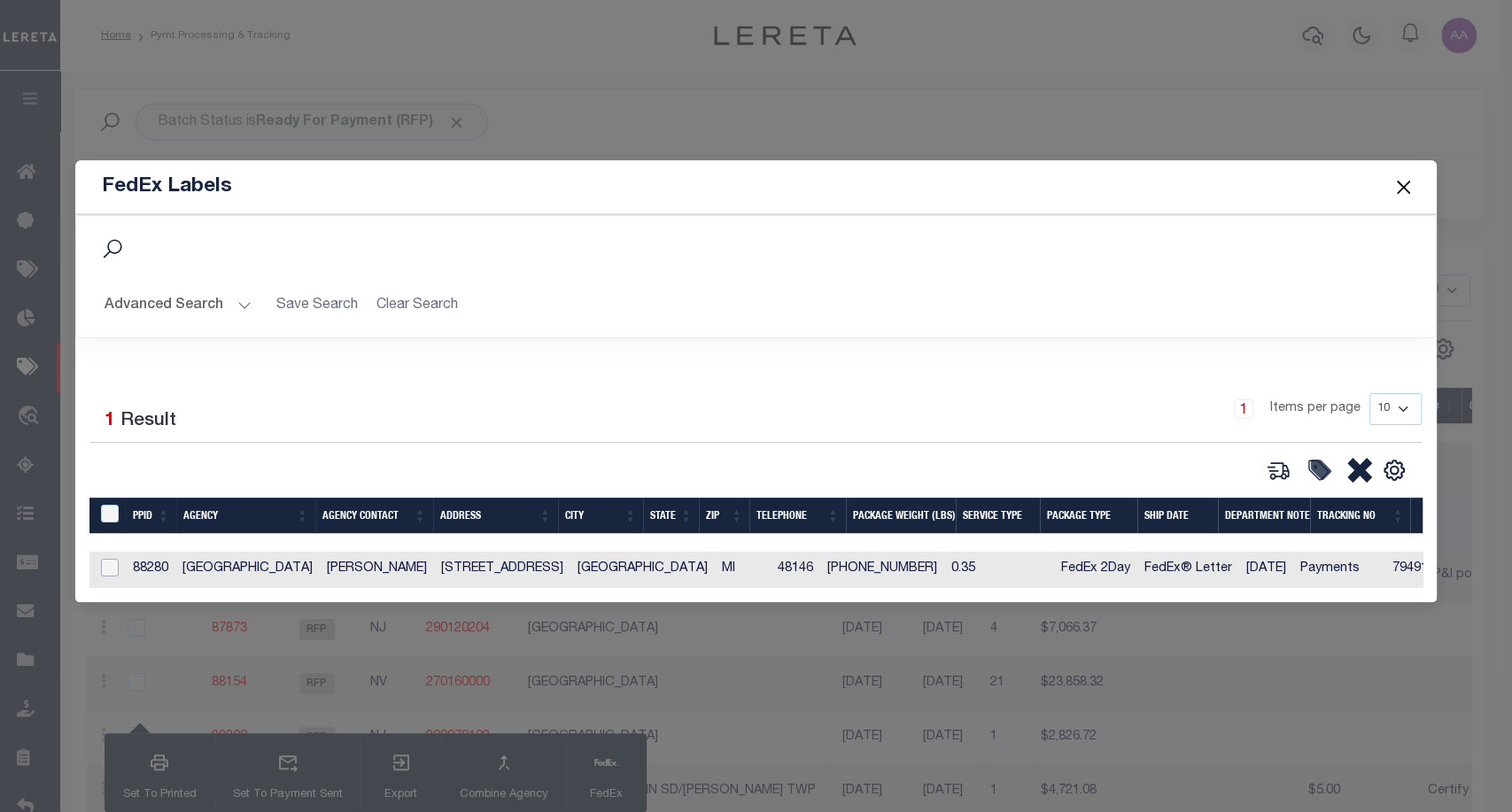
click at [106, 570] on input "checkbox" at bounding box center [110, 568] width 18 height 18
checkbox input "true"
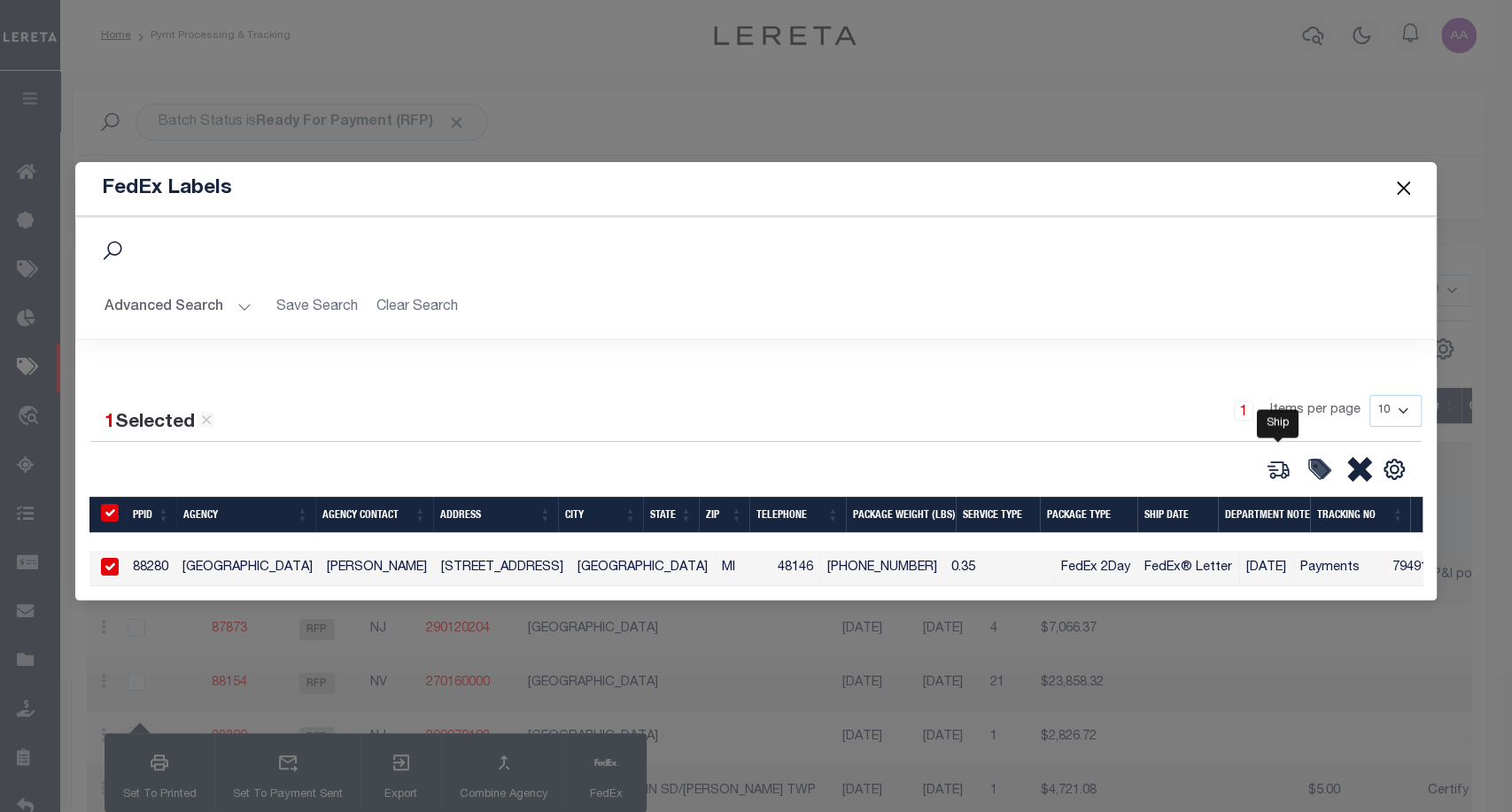
click at [1267, 474] on icon at bounding box center [1279, 469] width 24 height 24
type input "88280"
type input "0.35"
select select "FEDEX_2_DAY"
select select "FEDEX_ENVELOPE"
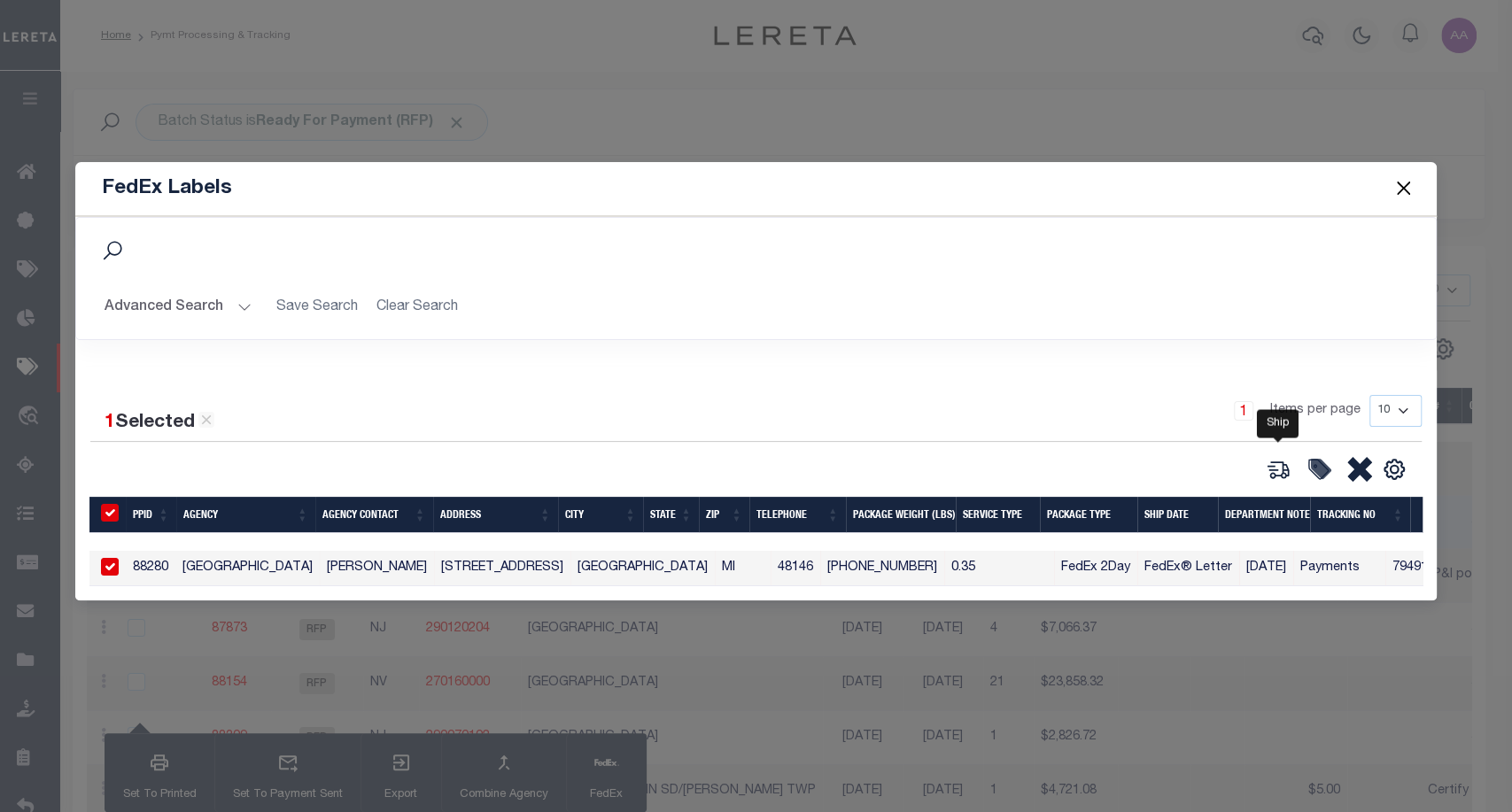
type input "[DATE]"
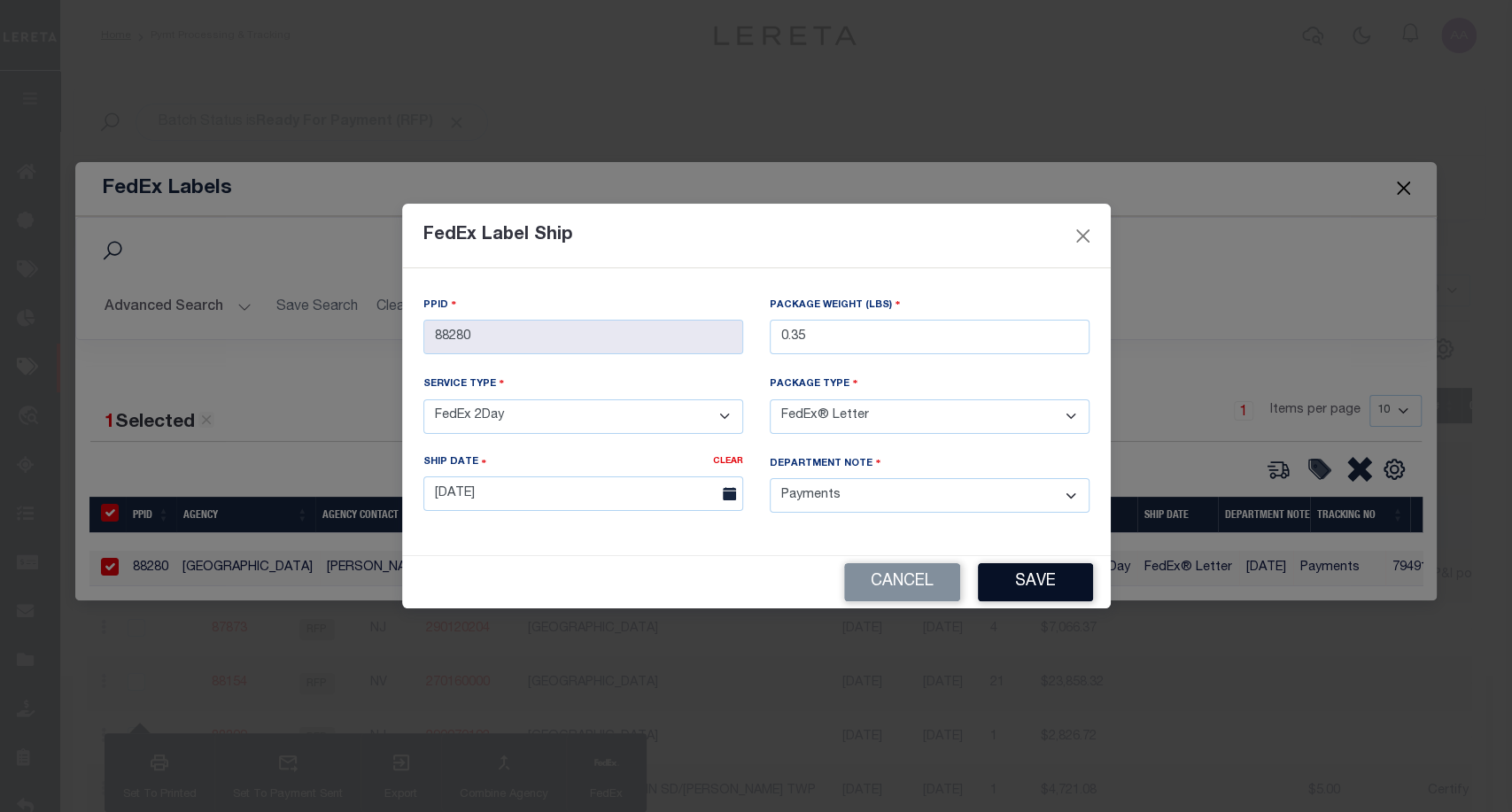
click at [1081, 564] on button "Save" at bounding box center [1035, 583] width 115 height 38
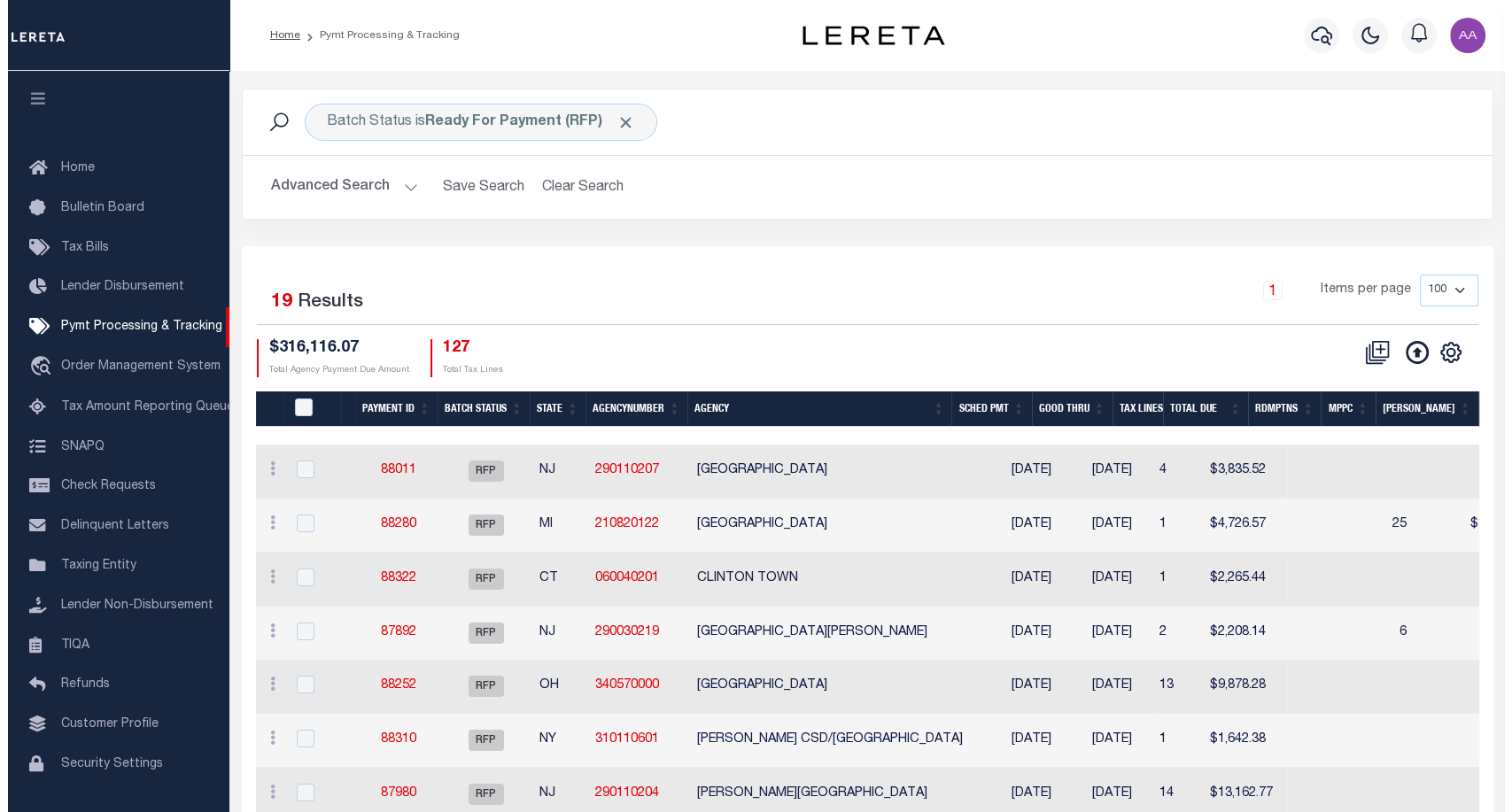
scroll to position [52, 0]
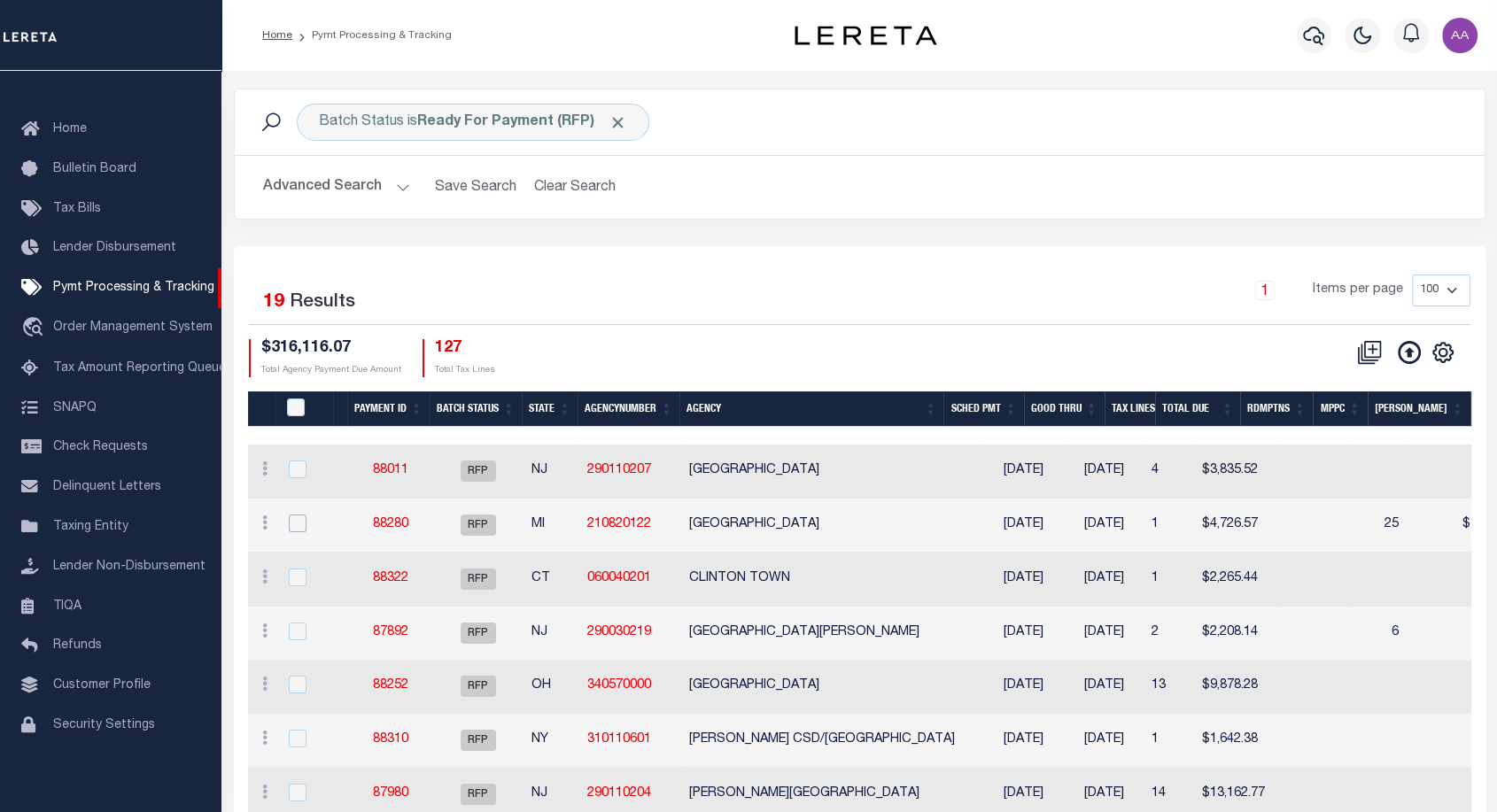
click at [289, 517] on input "checkbox" at bounding box center [297, 524] width 18 height 18
checkbox input "true"
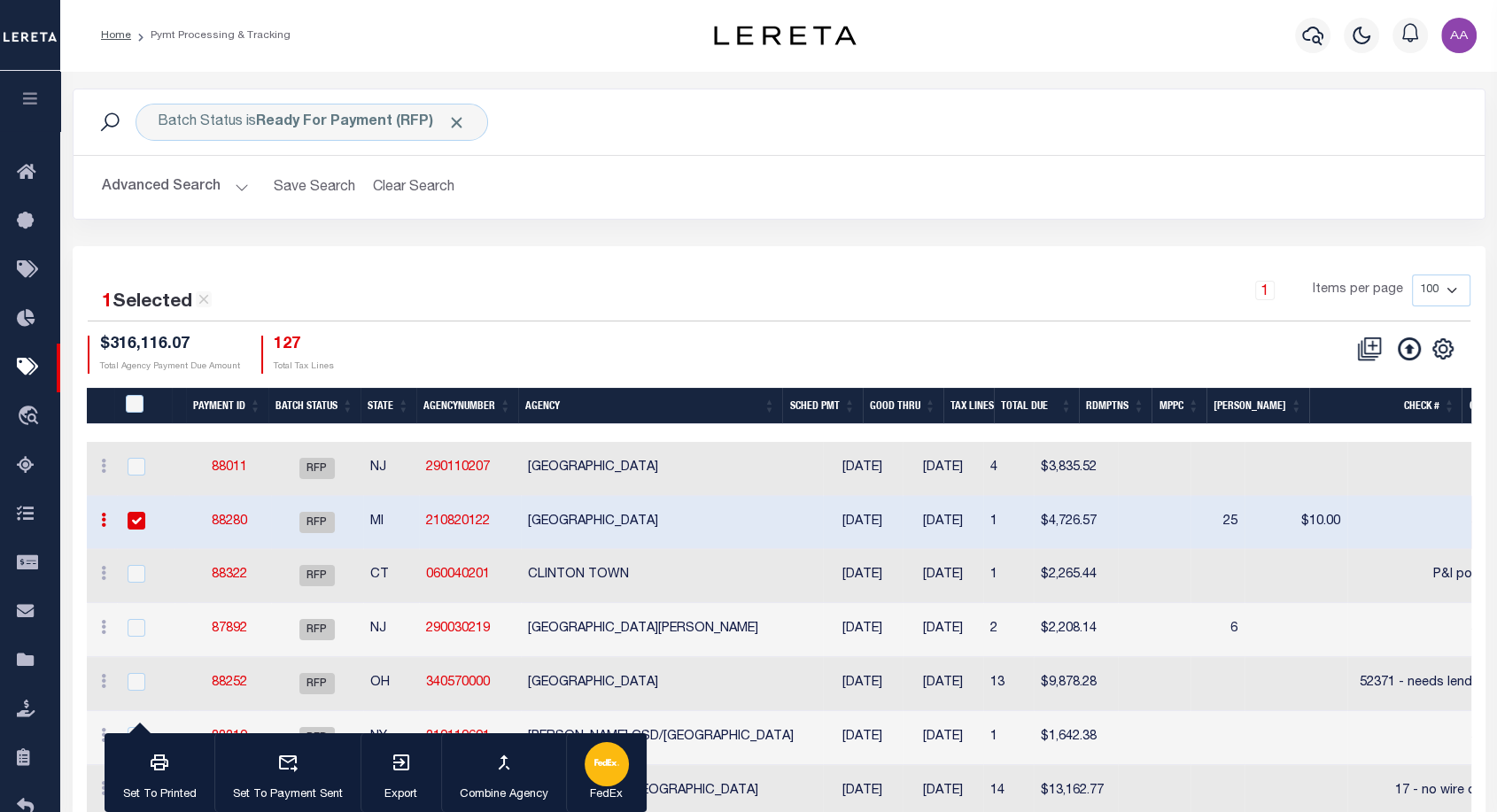
click at [599, 759] on icon "button" at bounding box center [607, 762] width 24 height 24
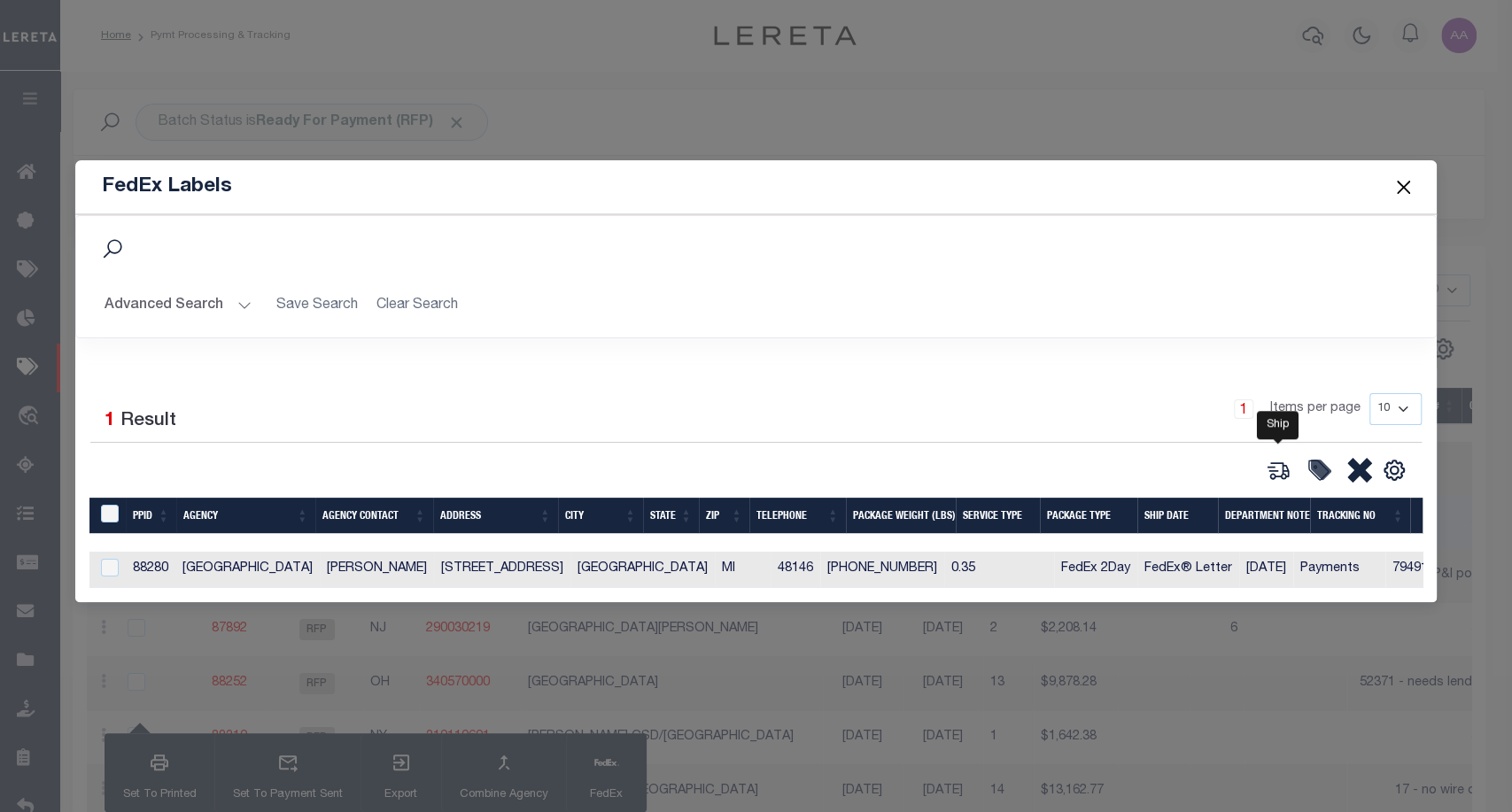
click at [1277, 470] on icon at bounding box center [1279, 470] width 24 height 24
click at [107, 553] on td at bounding box center [108, 569] width 37 height 37
checkbox input "true"
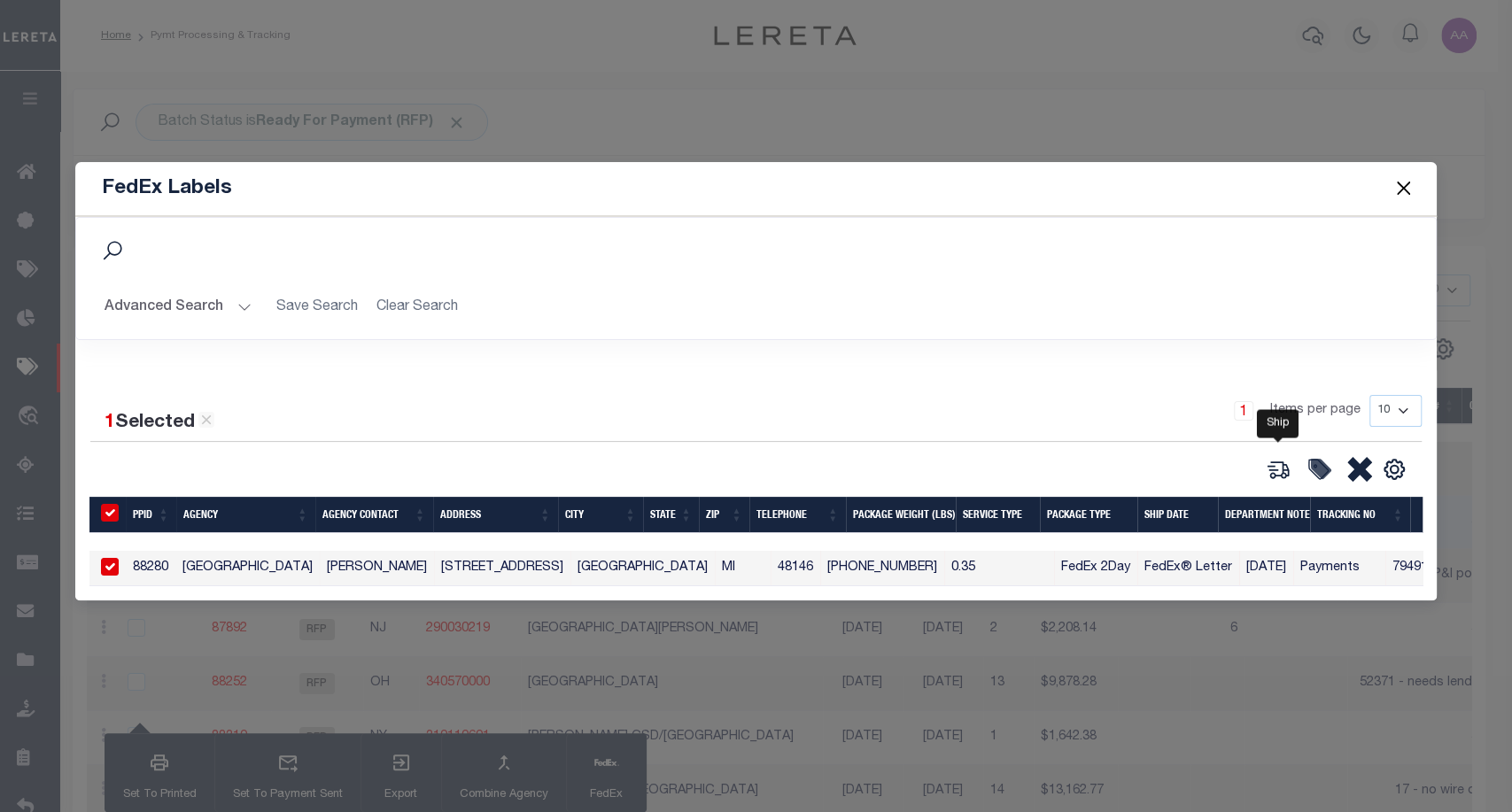
click at [1283, 468] on icon at bounding box center [1279, 470] width 20 height 17
type input "88280"
type input "0.35"
select select "FEDEX_2_DAY"
select select "FEDEX_ENVELOPE"
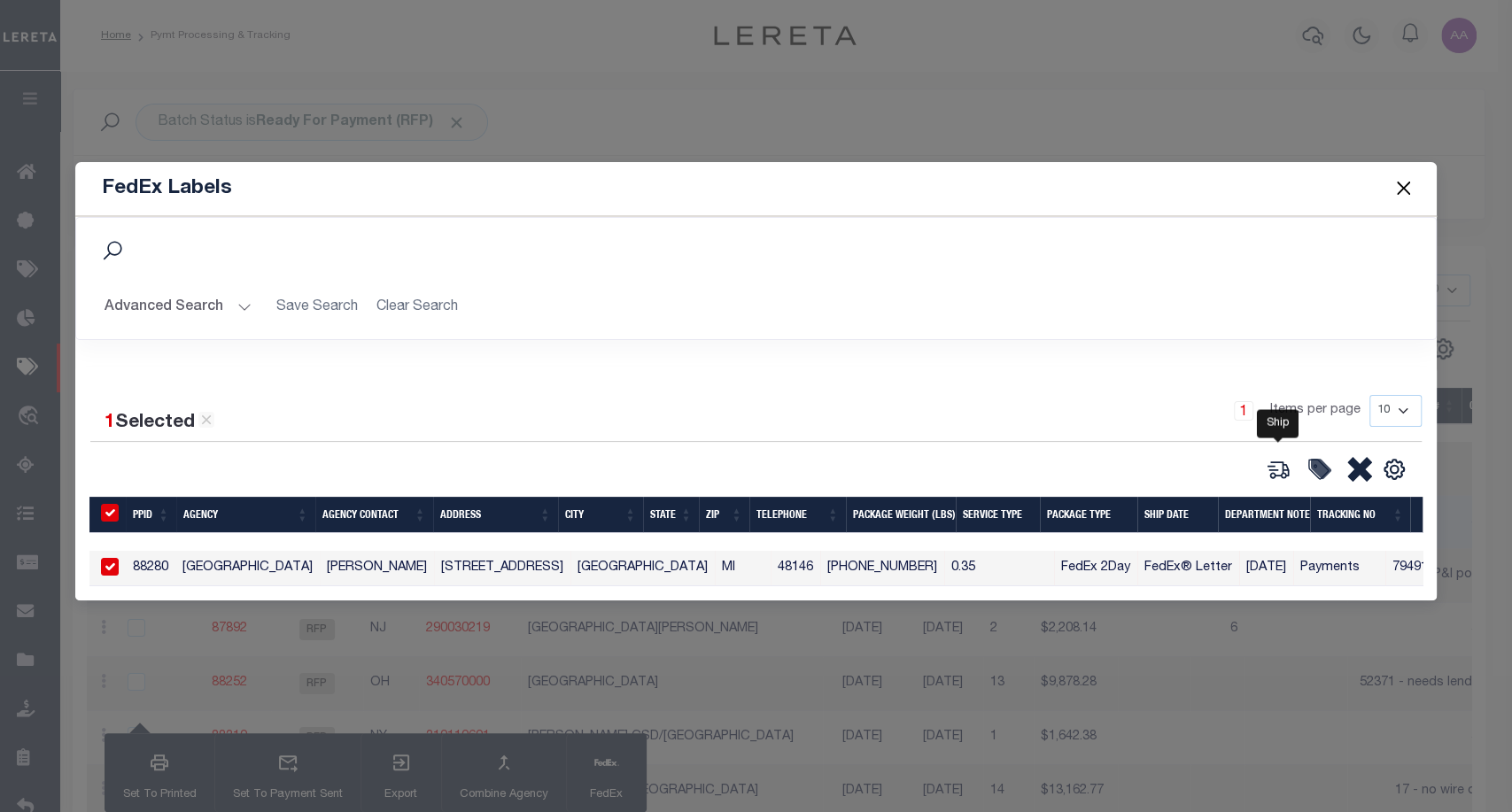
type input "[DATE]"
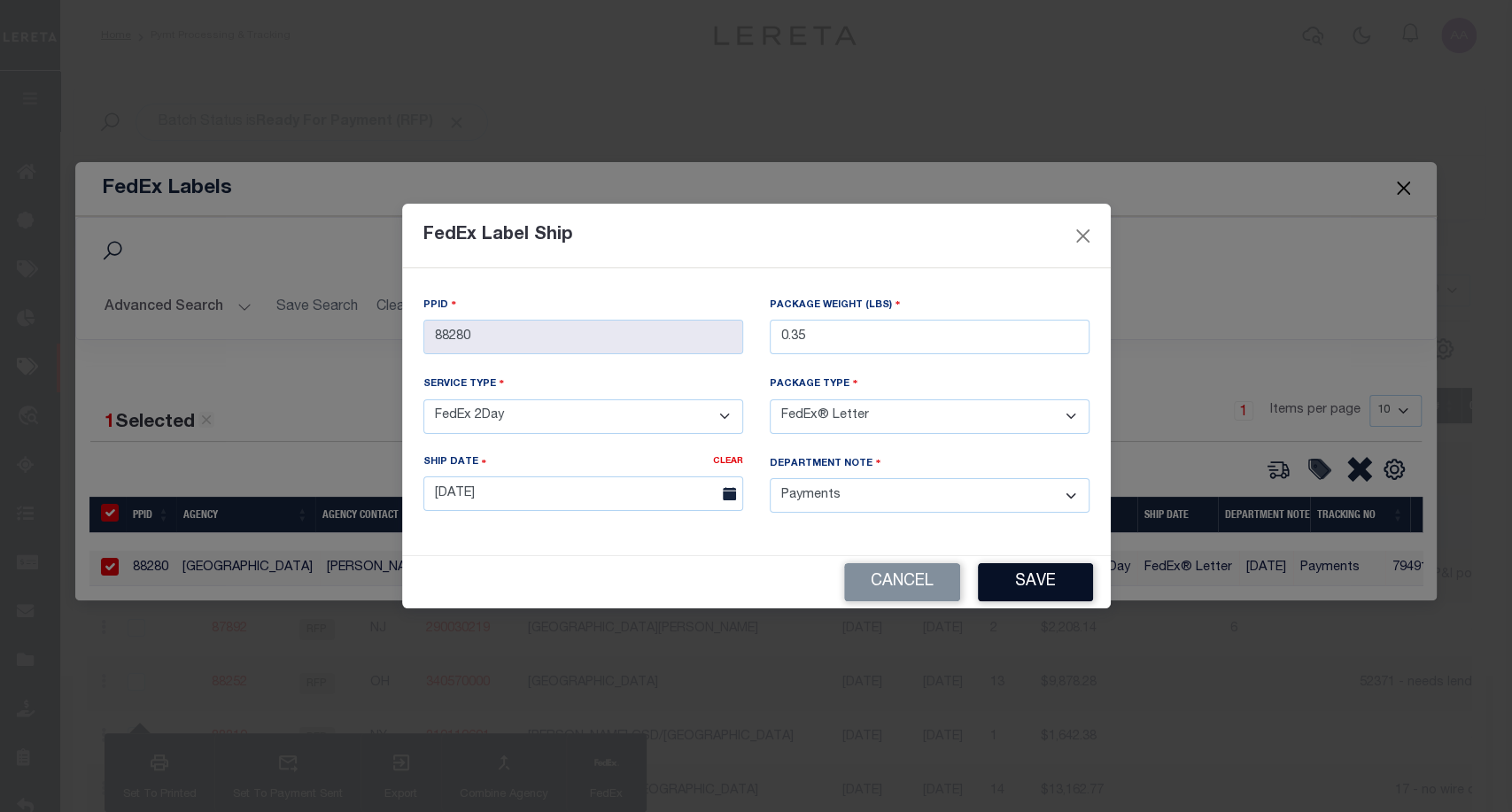
click at [1045, 577] on button "Save" at bounding box center [1035, 583] width 115 height 38
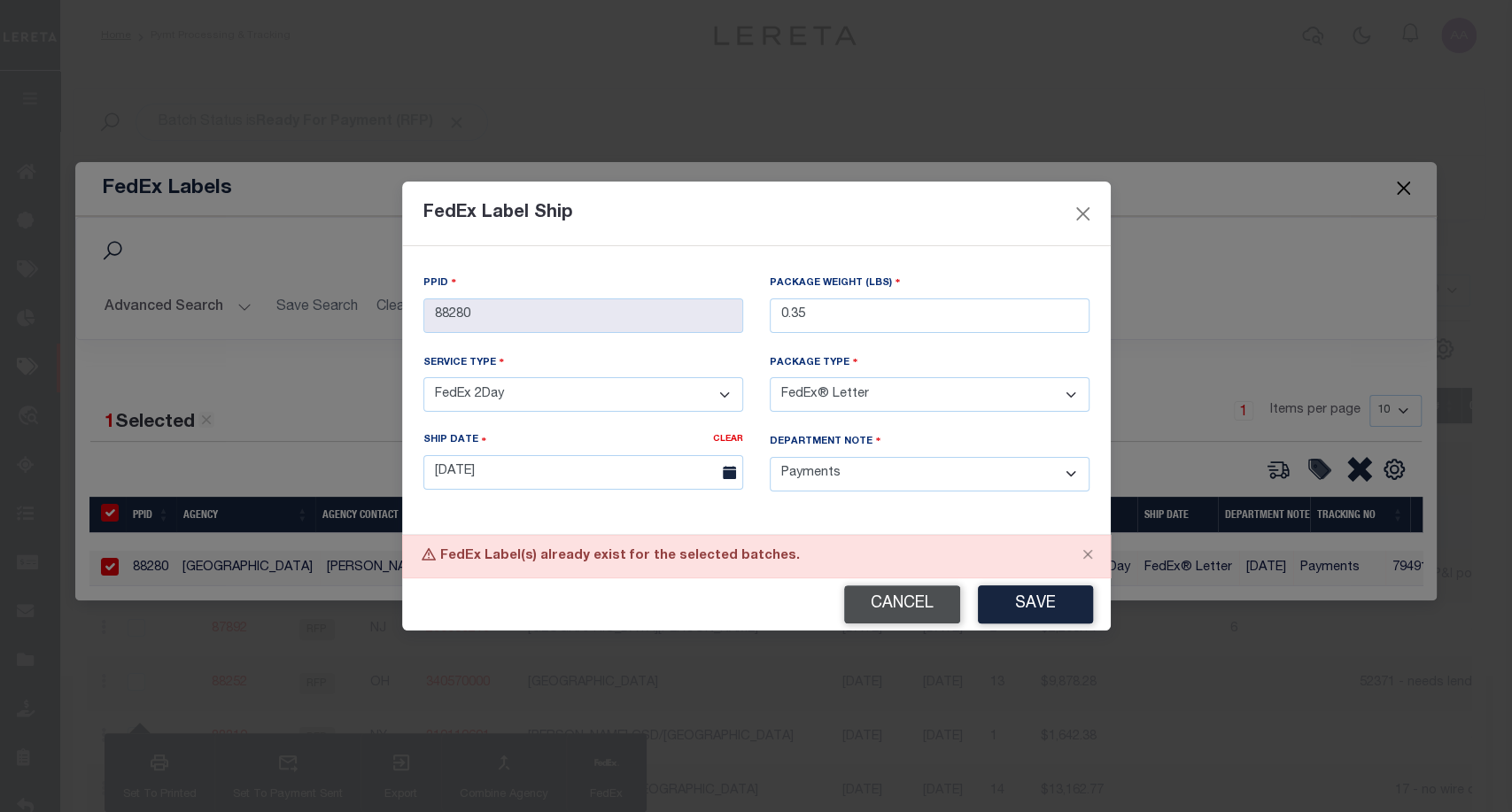
click at [907, 600] on button "Cancel" at bounding box center [902, 604] width 116 height 38
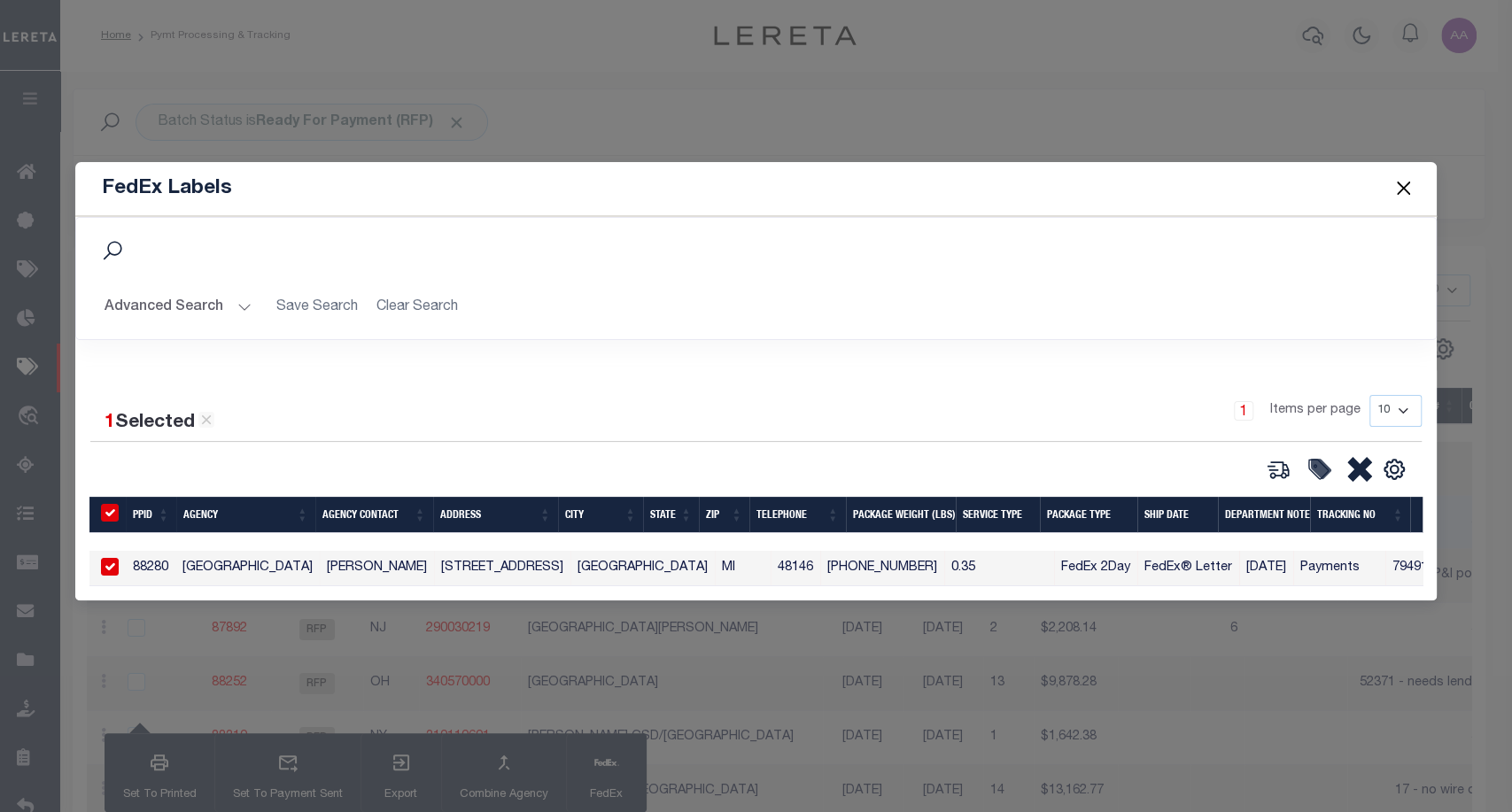
click at [1411, 186] on button "Close" at bounding box center [1403, 188] width 23 height 23
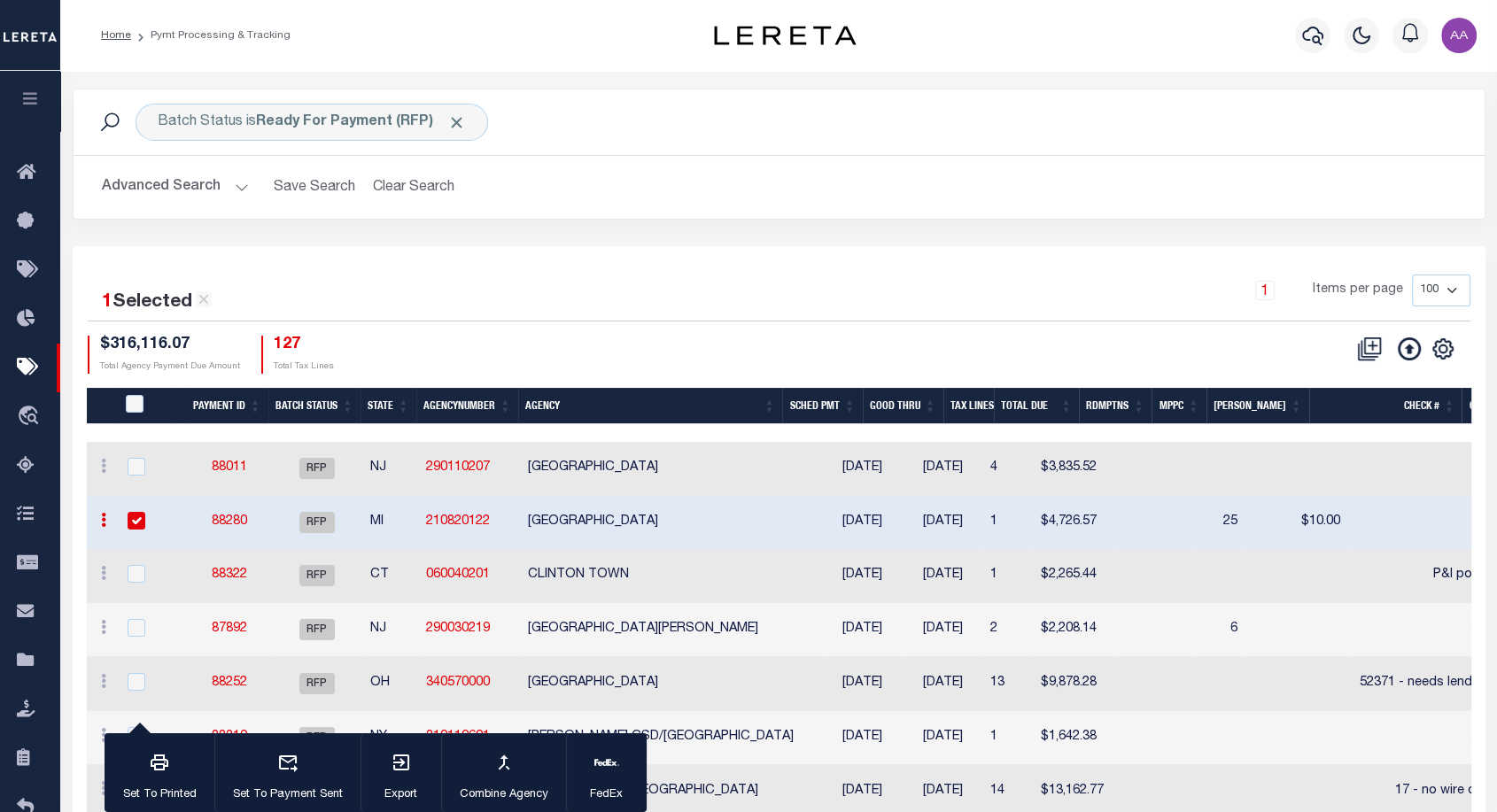
click at [125, 515] on div at bounding box center [145, 522] width 43 height 20
checkbox input "false"
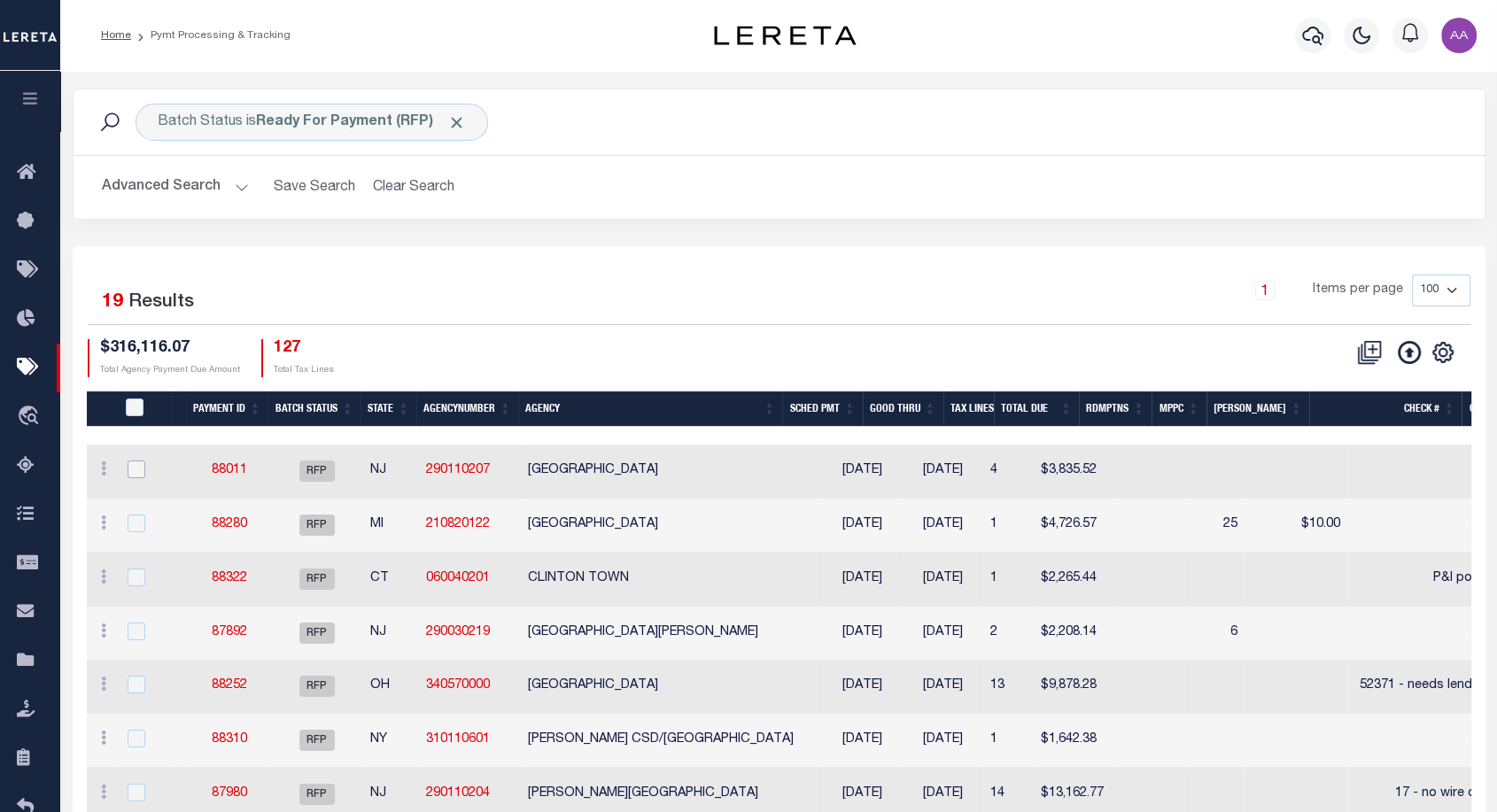
click at [127, 469] on input "checkbox" at bounding box center [136, 469] width 18 height 18
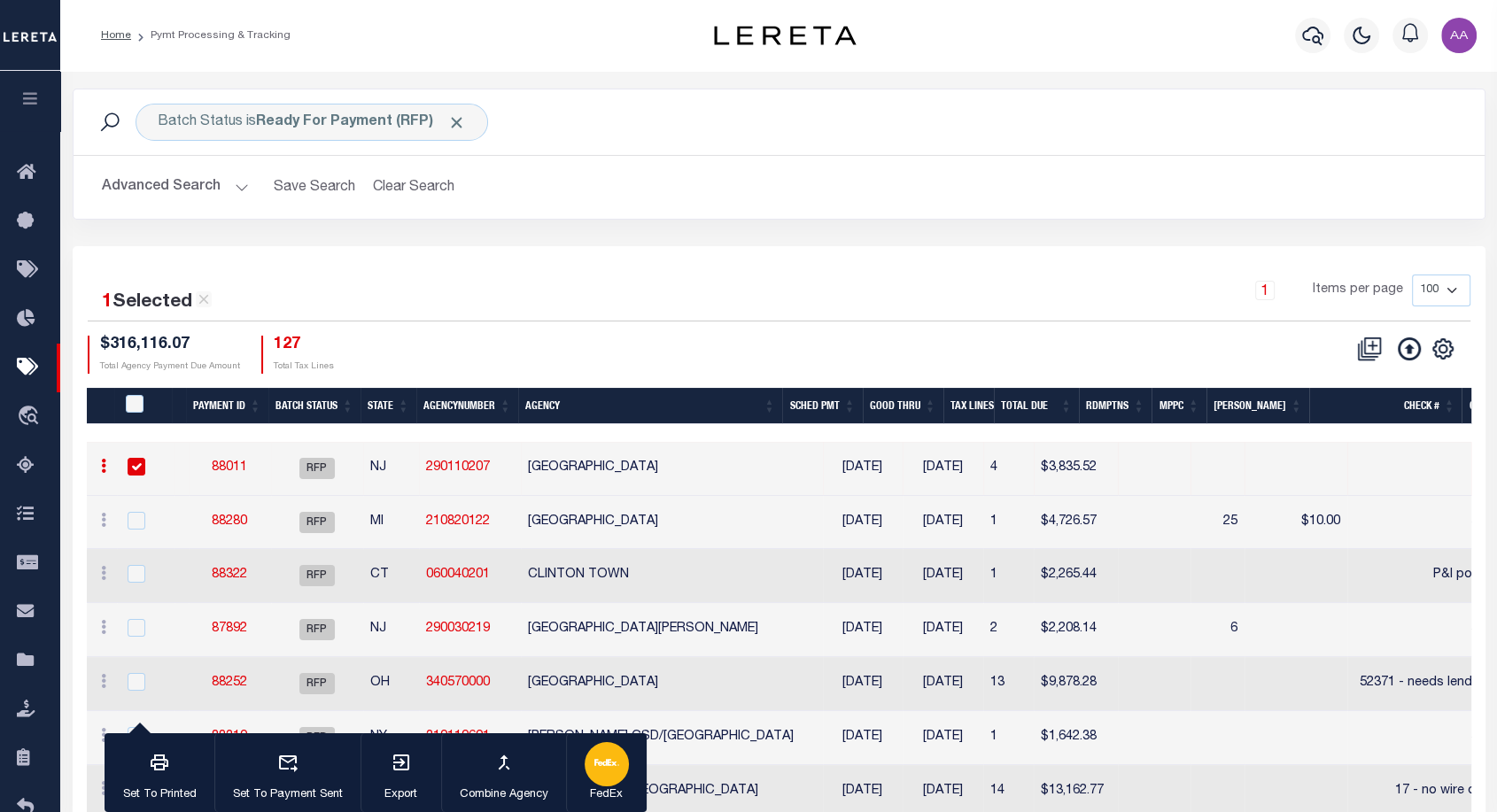
click at [608, 778] on div "button" at bounding box center [606, 764] width 44 height 44
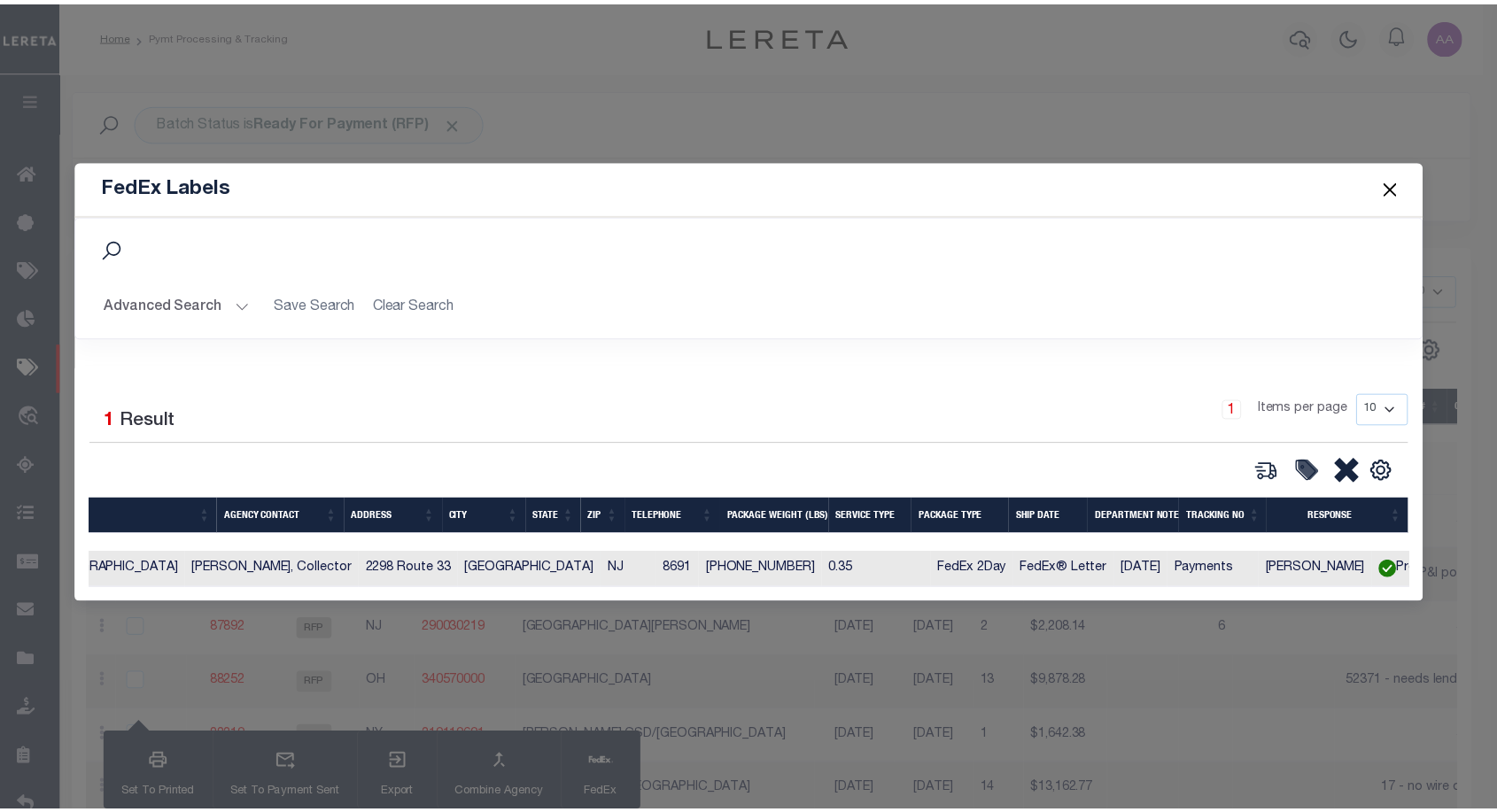
scroll to position [0, 0]
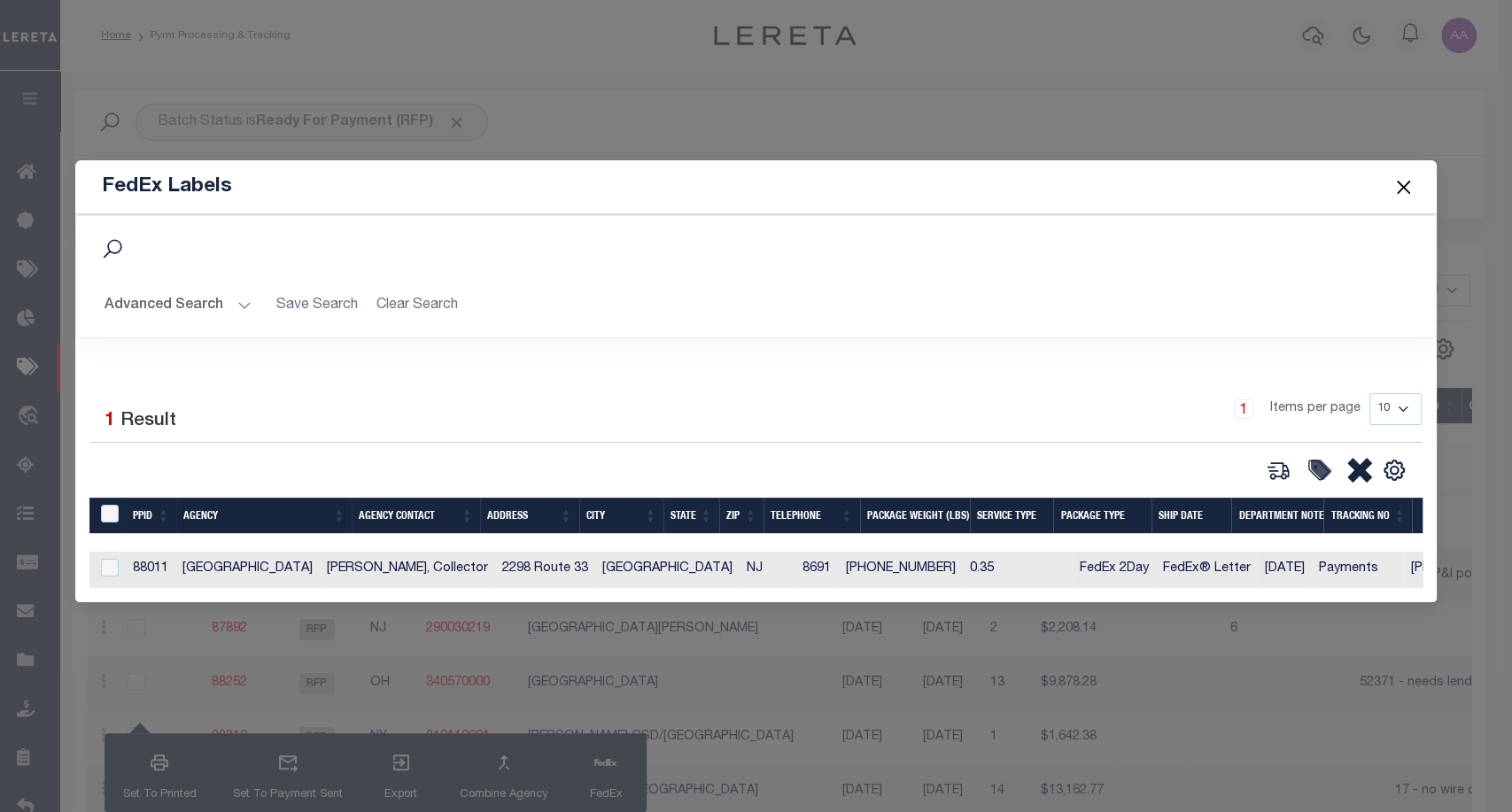
click at [1398, 179] on button "Close" at bounding box center [1403, 186] width 23 height 23
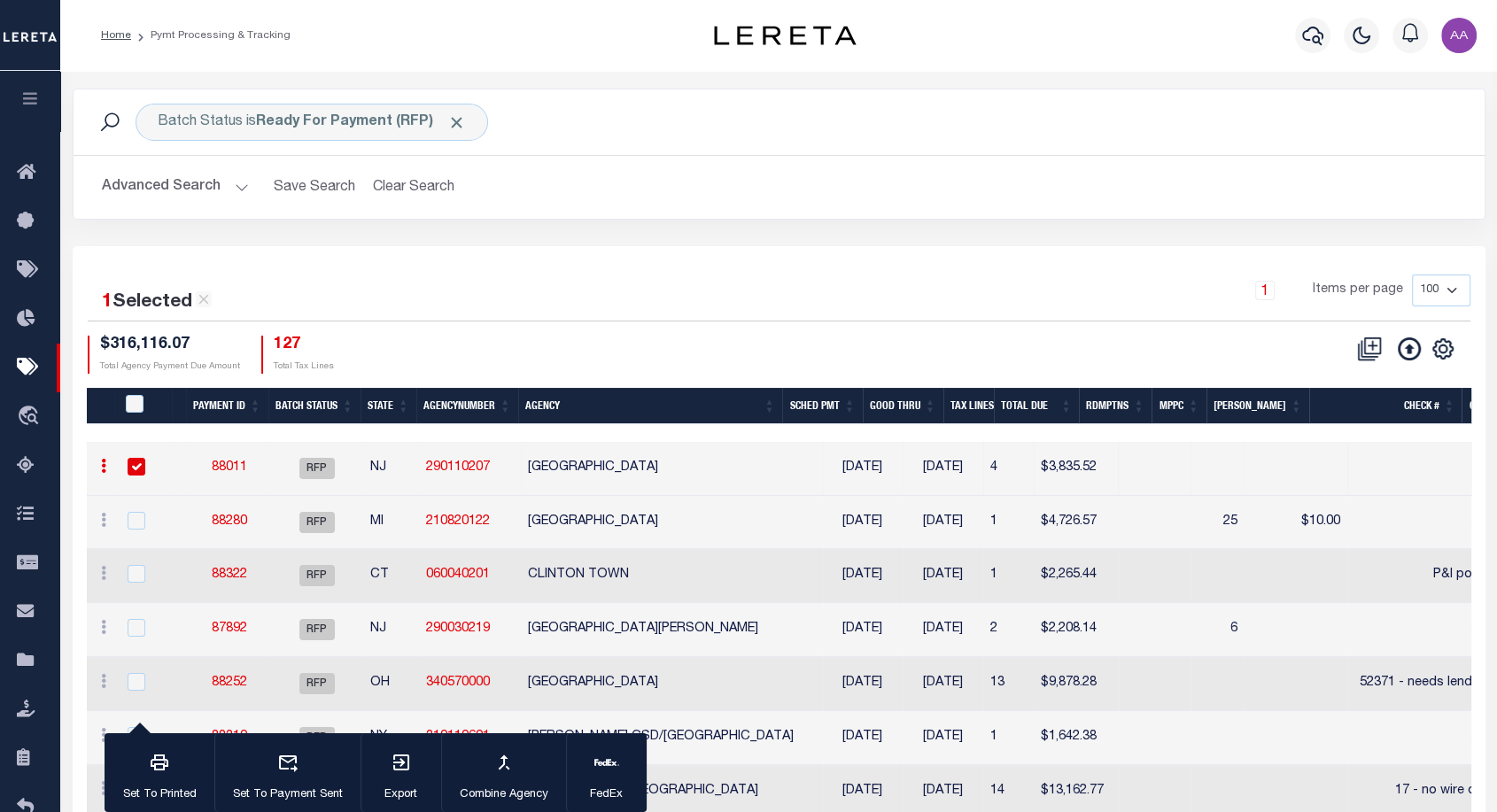
click at [127, 470] on input "checkbox" at bounding box center [136, 466] width 18 height 18
checkbox input "false"
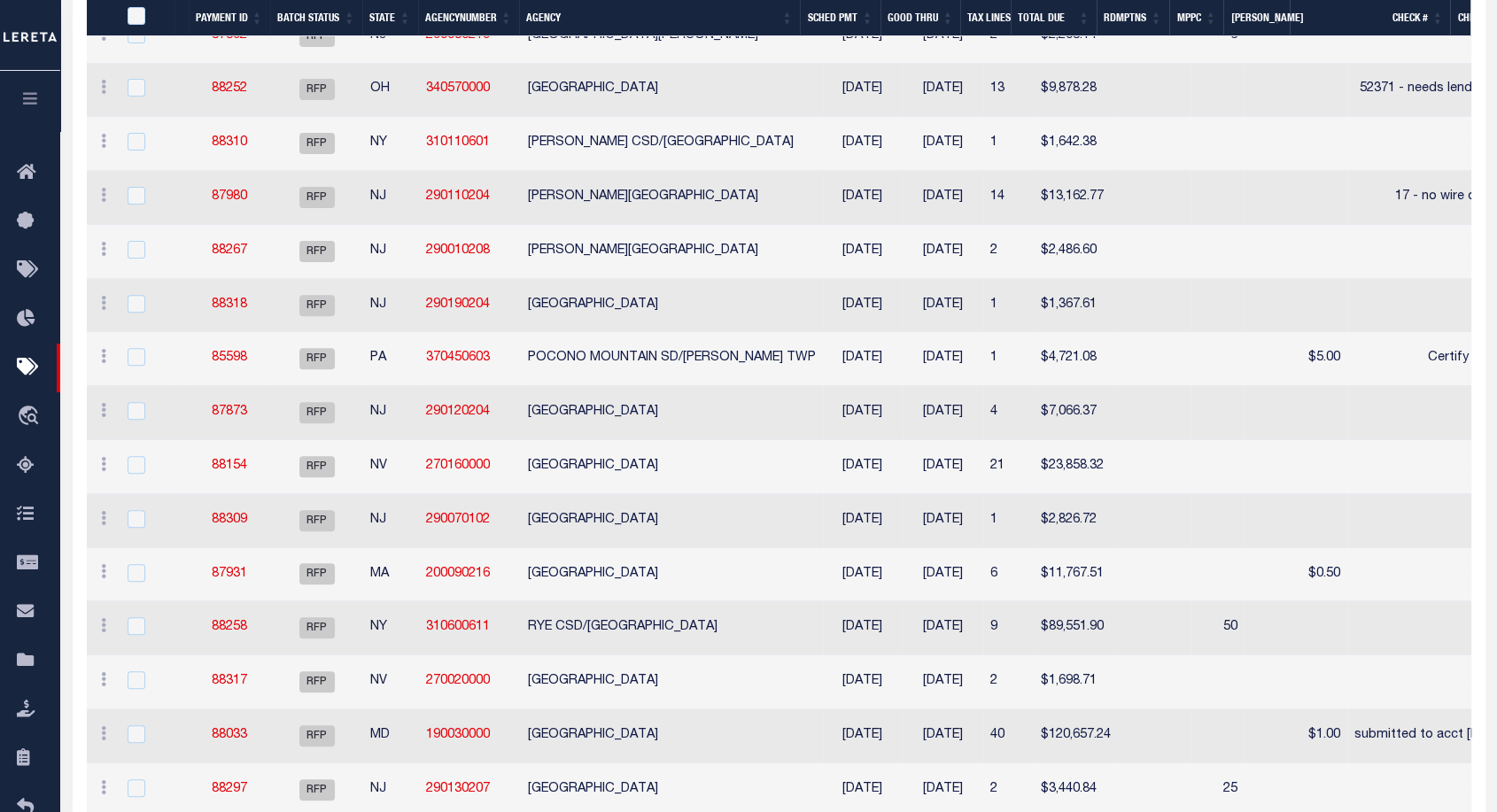
scroll to position [713, 0]
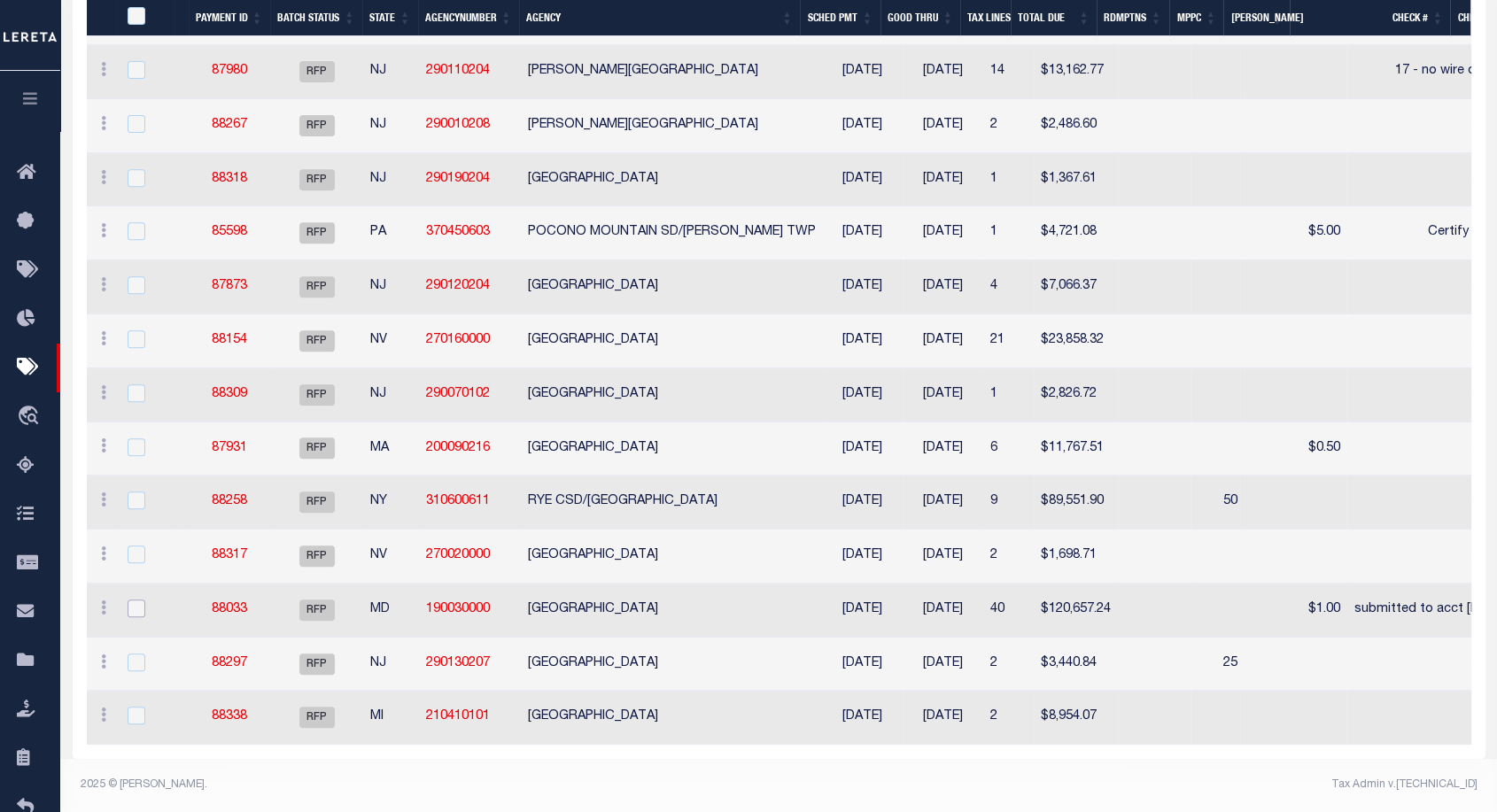
click at [131, 599] on input "checkbox" at bounding box center [136, 608] width 18 height 18
checkbox input "true"
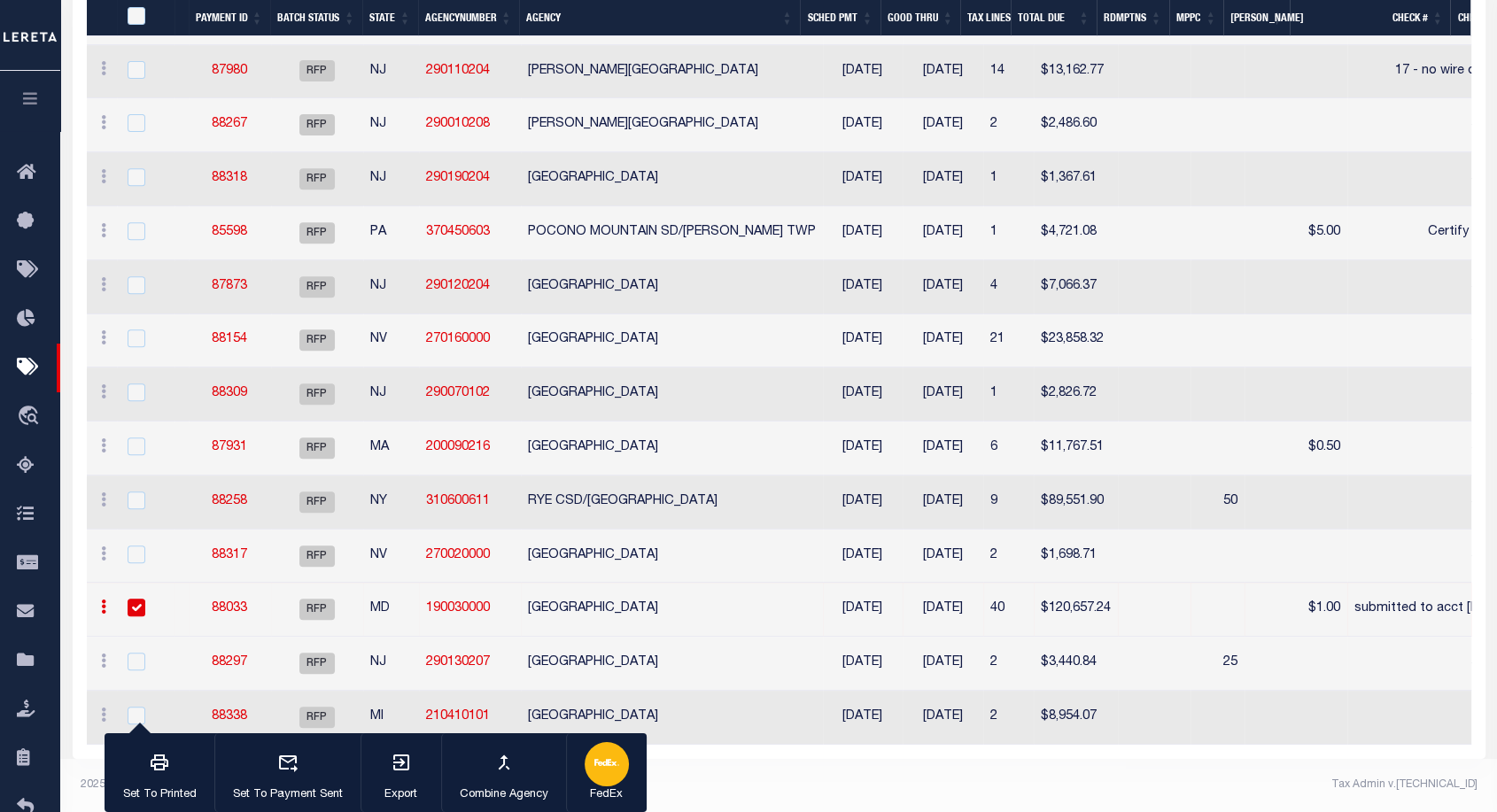
scroll to position [673, 0]
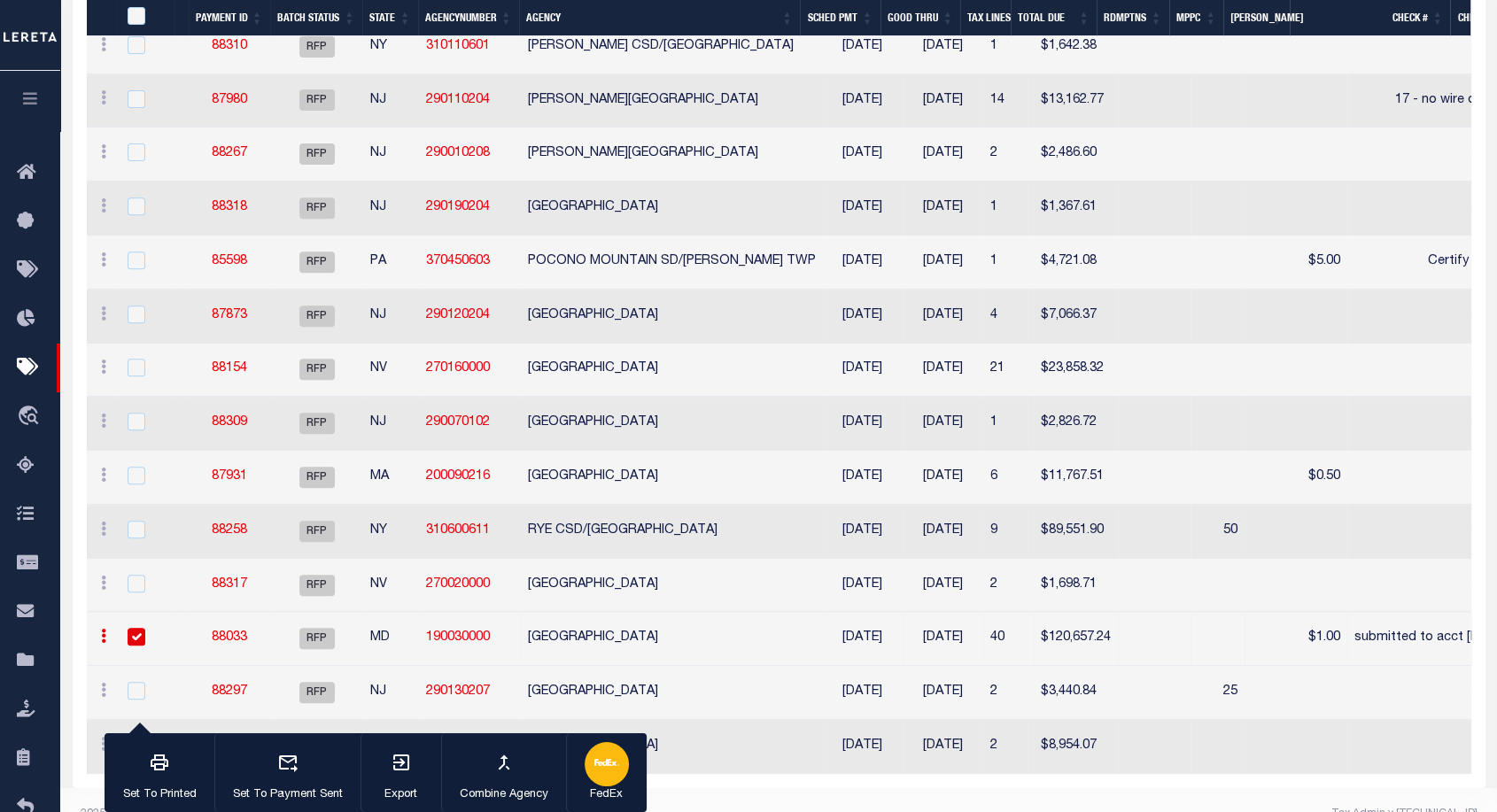
click at [620, 766] on div "button" at bounding box center [606, 764] width 44 height 44
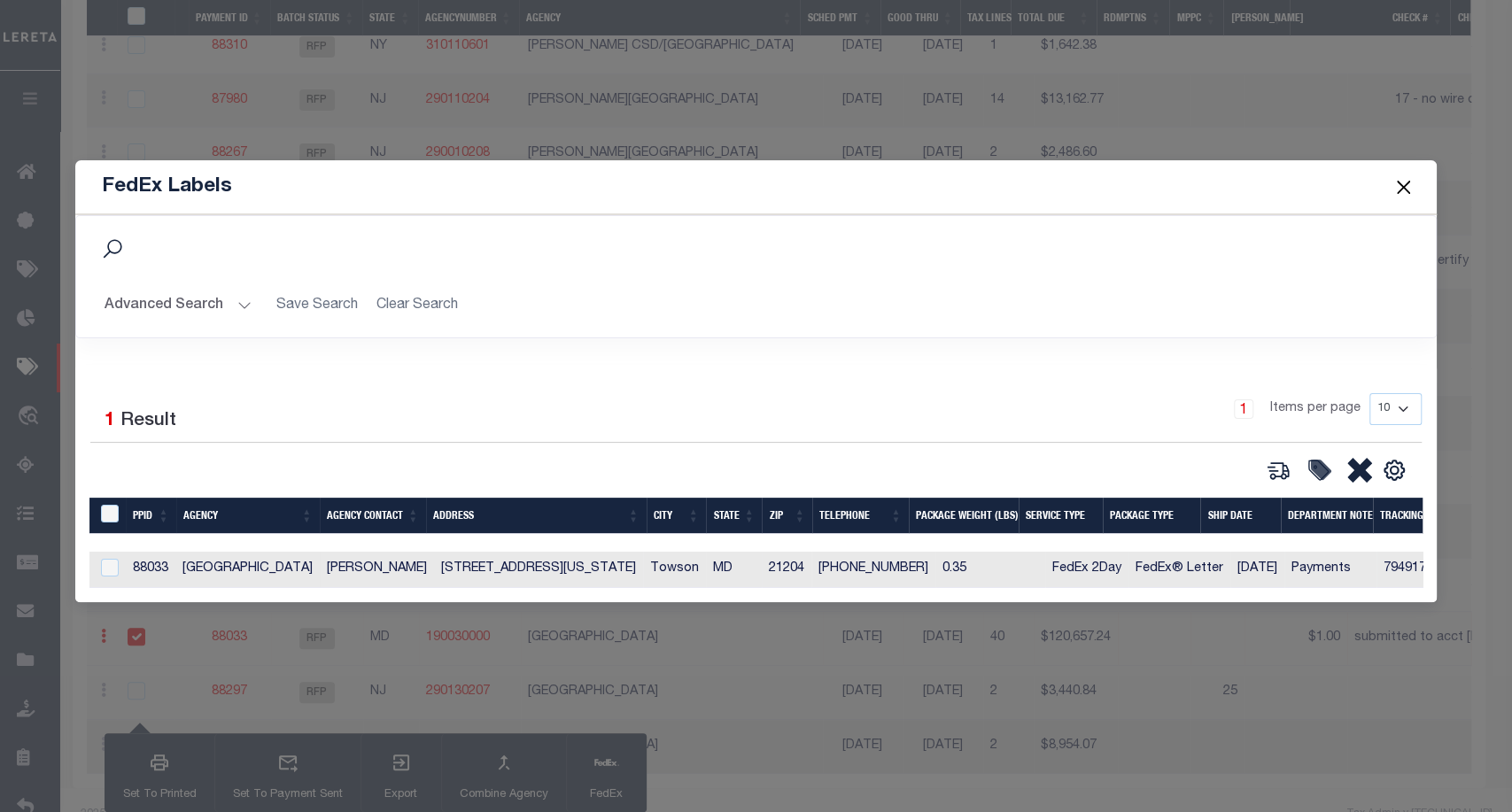
click at [112, 576] on td at bounding box center [108, 569] width 37 height 37
checkbox input "true"
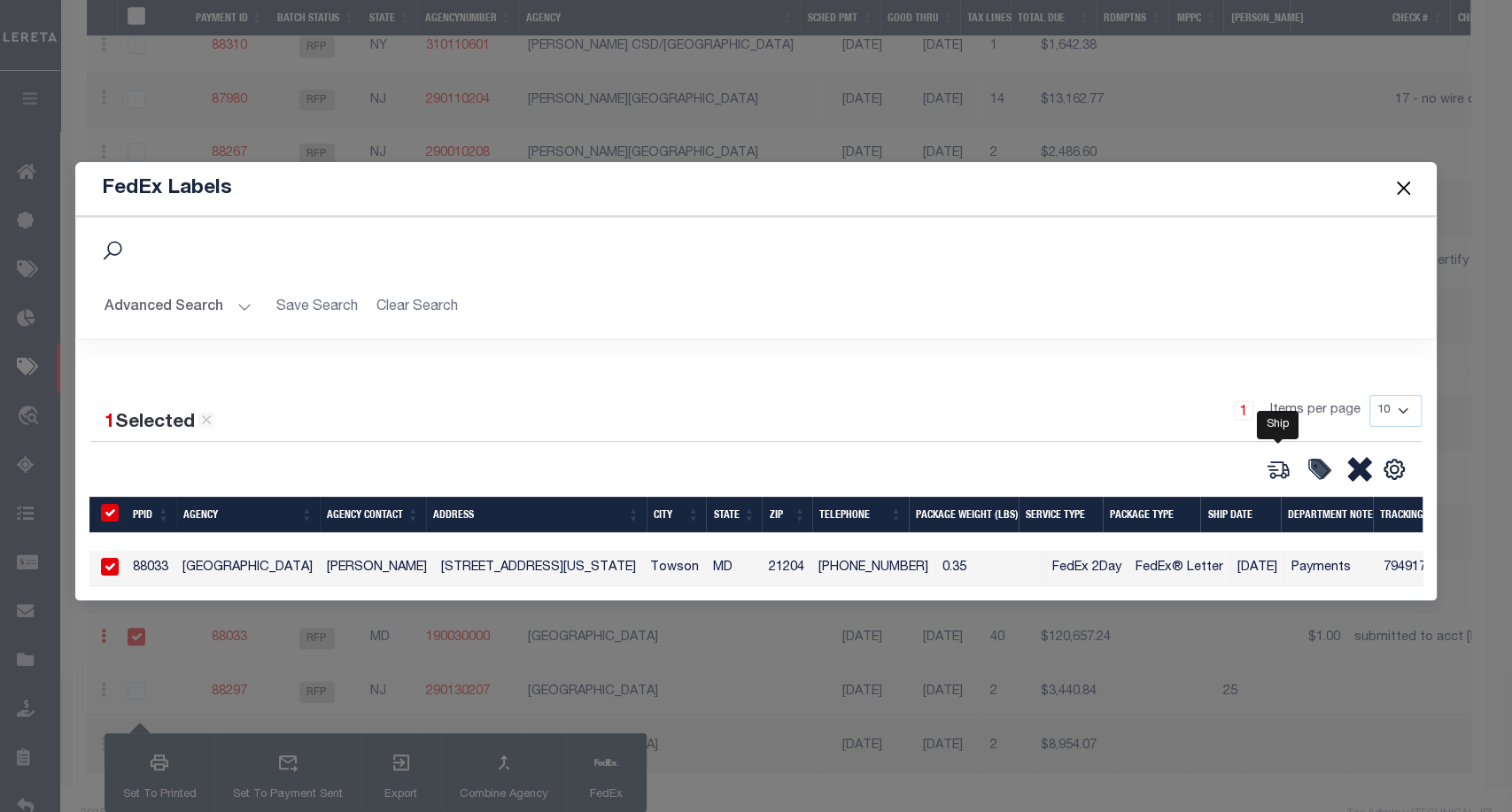
click at [1268, 457] on icon at bounding box center [1279, 469] width 24 height 24
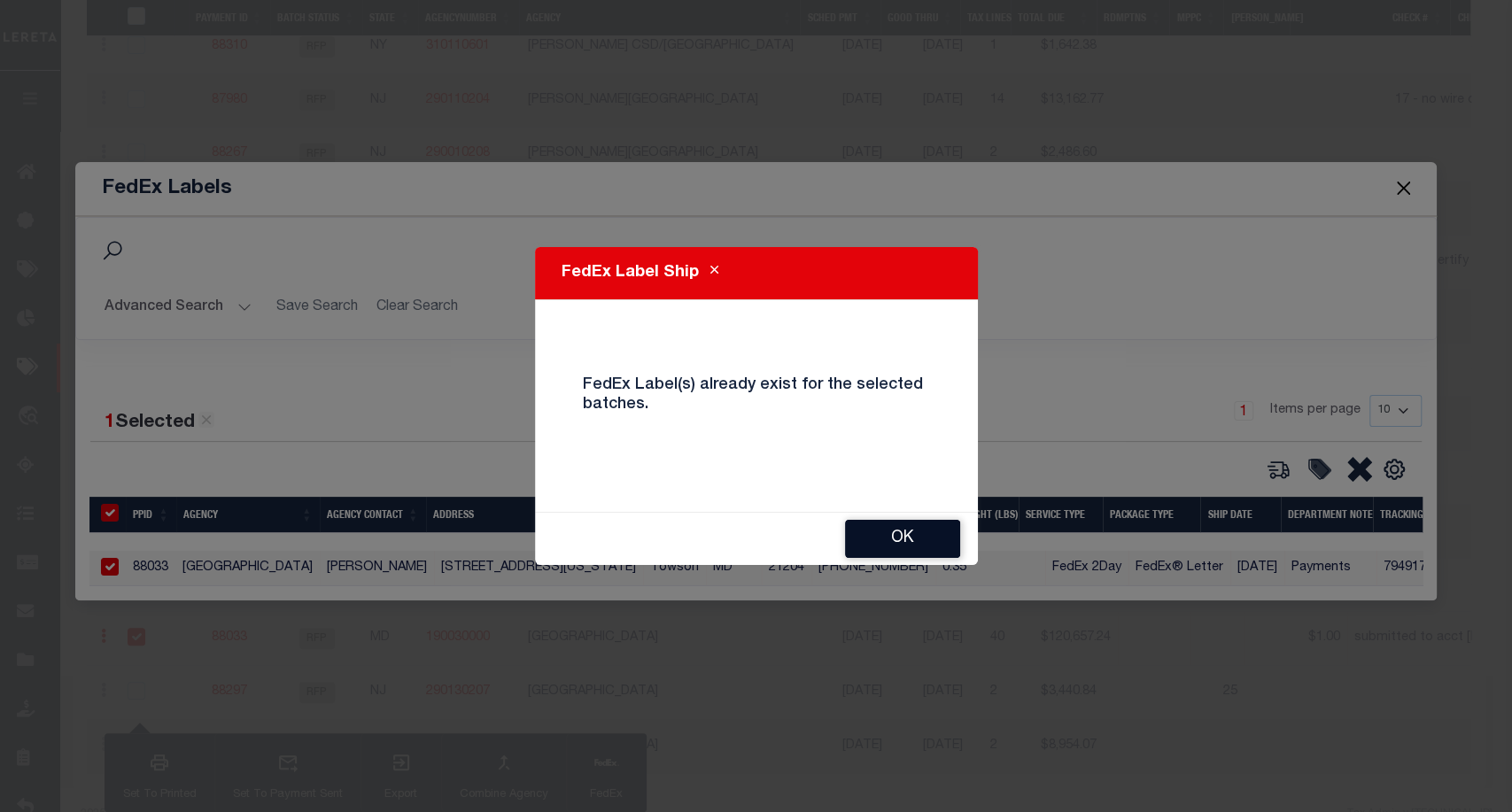
click at [857, 539] on button "OK" at bounding box center [902, 539] width 115 height 38
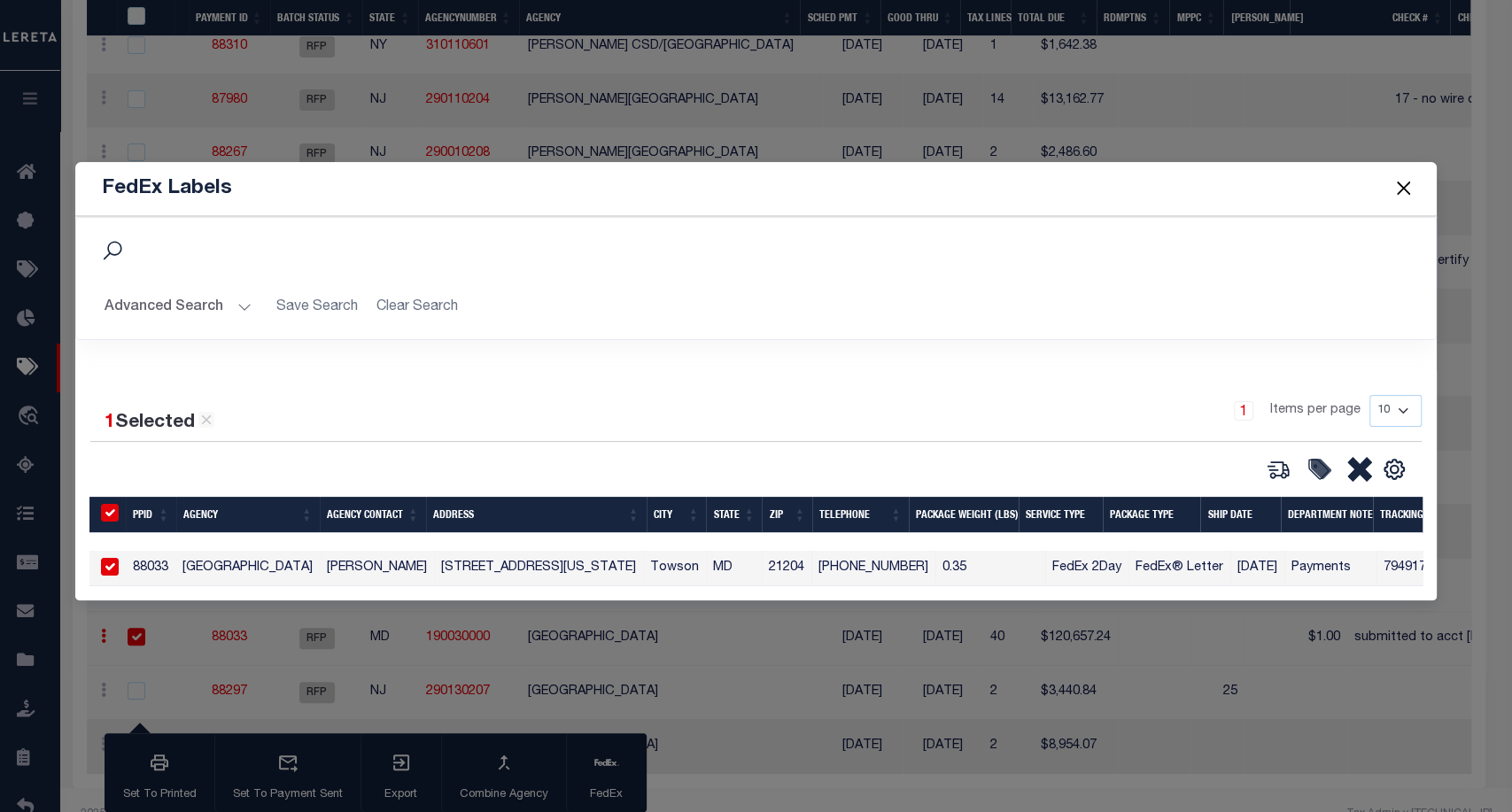
click at [1400, 179] on button "Close" at bounding box center [1403, 188] width 23 height 23
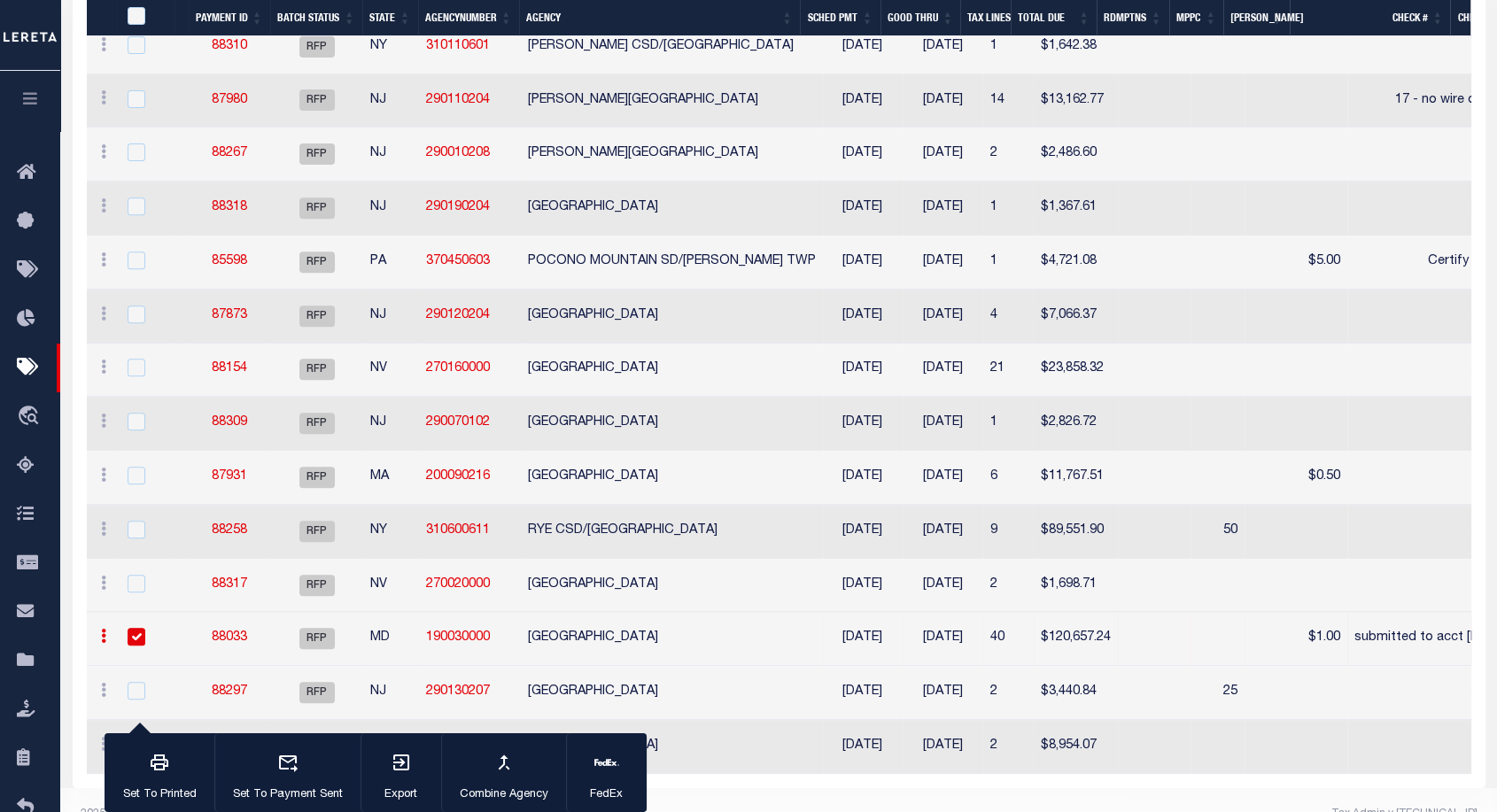
click at [134, 636] on input "checkbox" at bounding box center [136, 637] width 18 height 18
checkbox input "false"
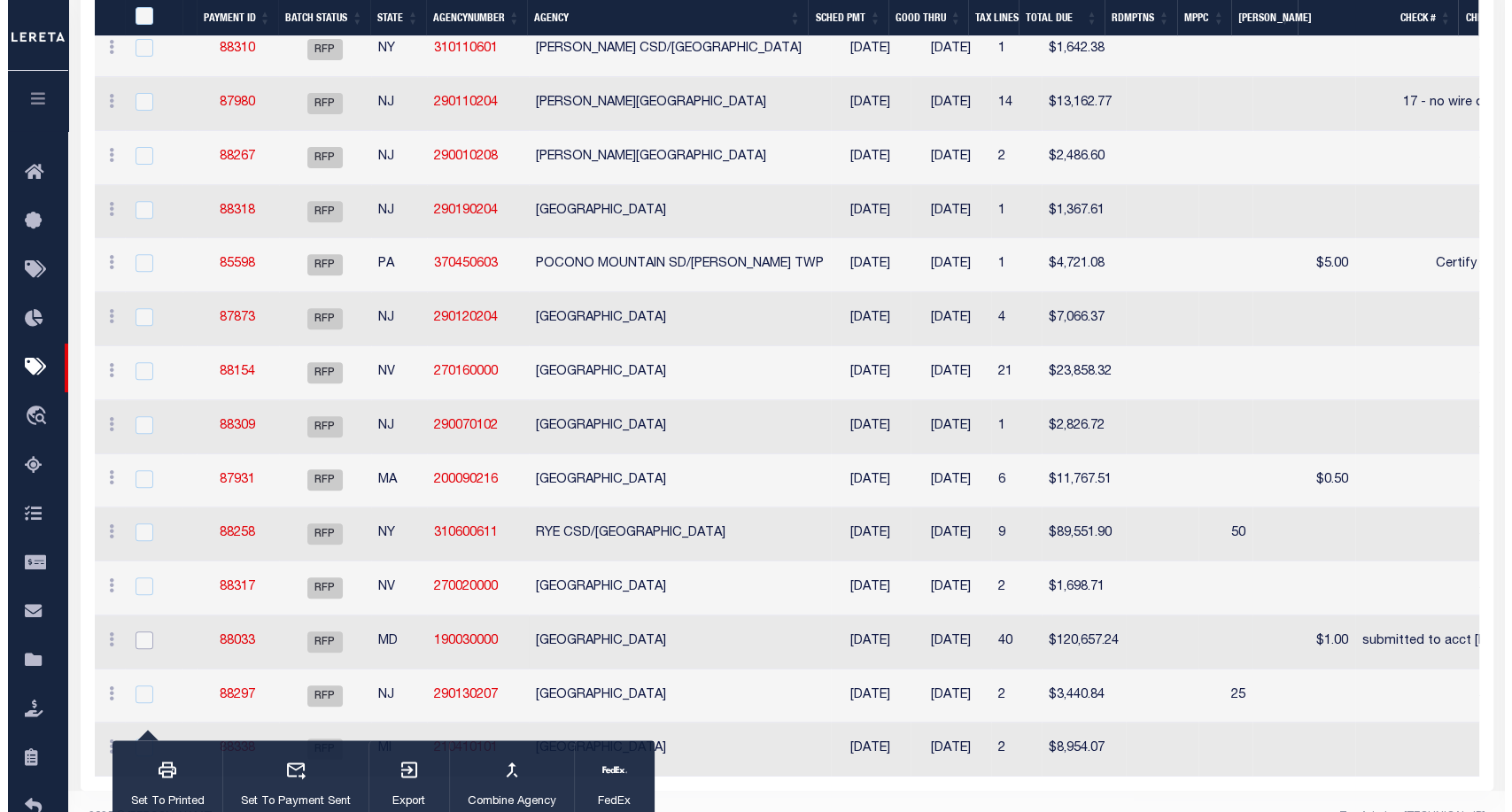
scroll to position [0, 0]
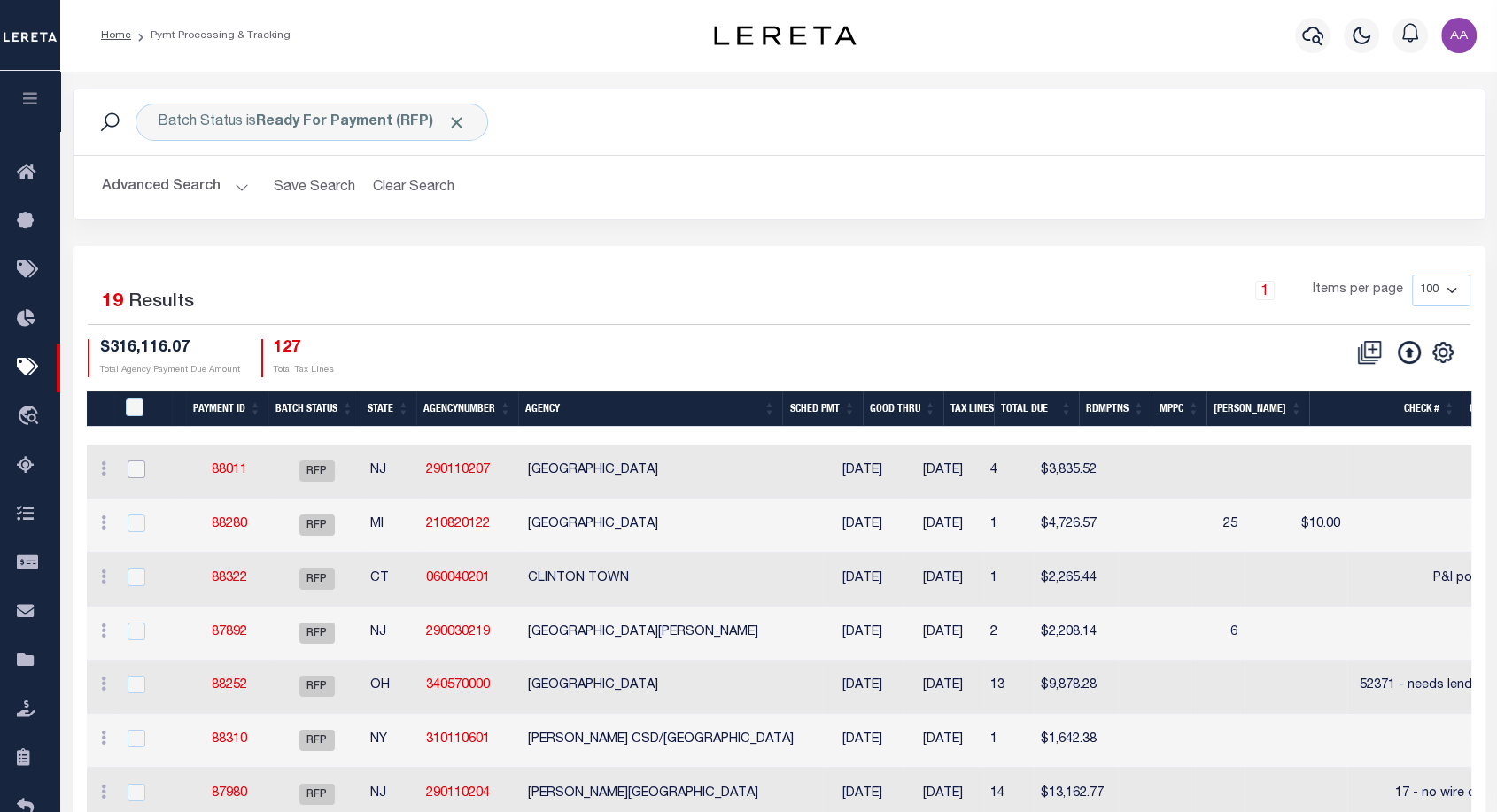
click at [129, 465] on input "checkbox" at bounding box center [136, 469] width 18 height 18
checkbox input "true"
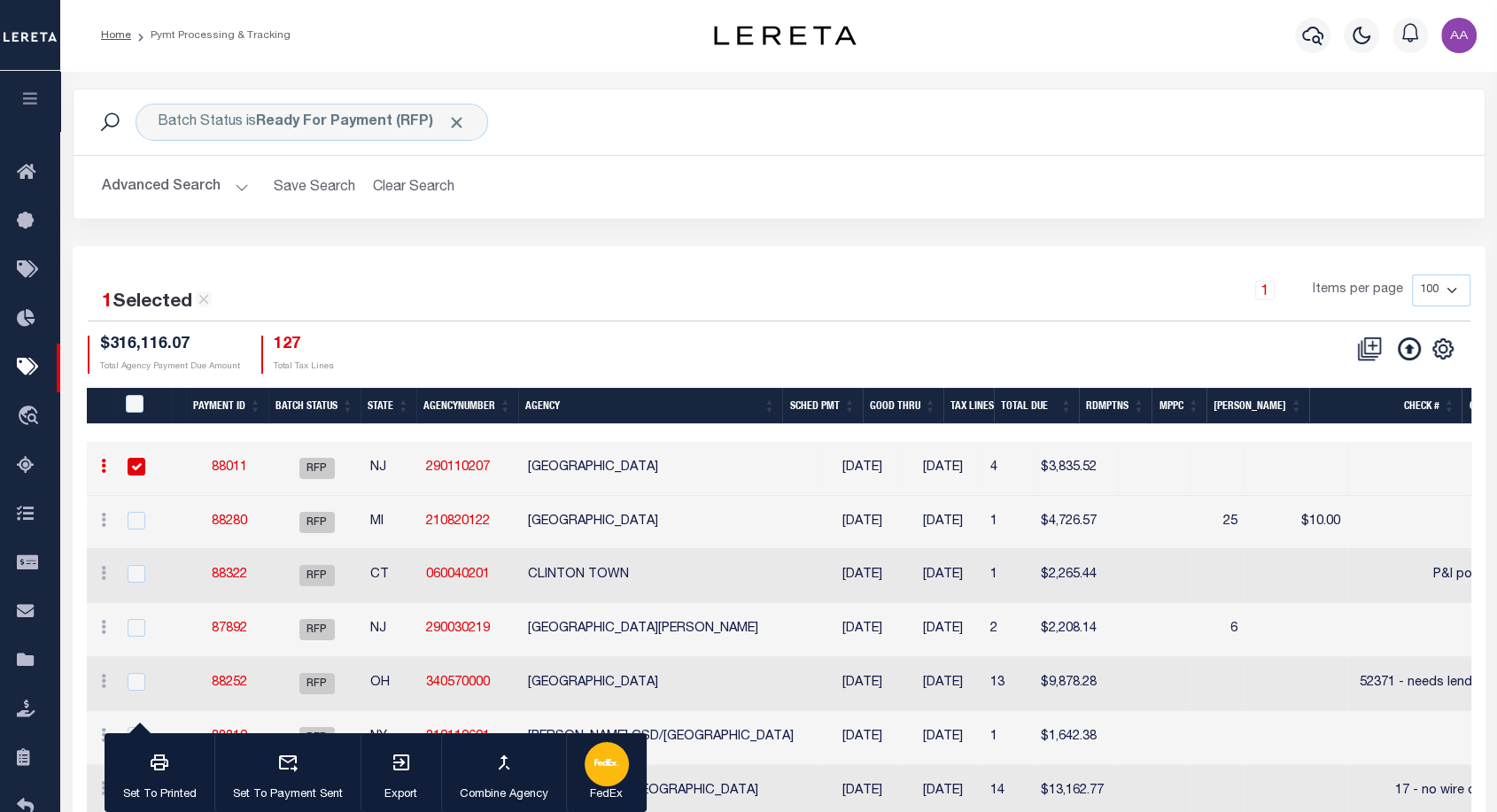
click at [628, 758] on button "FedEx" at bounding box center [606, 773] width 81 height 80
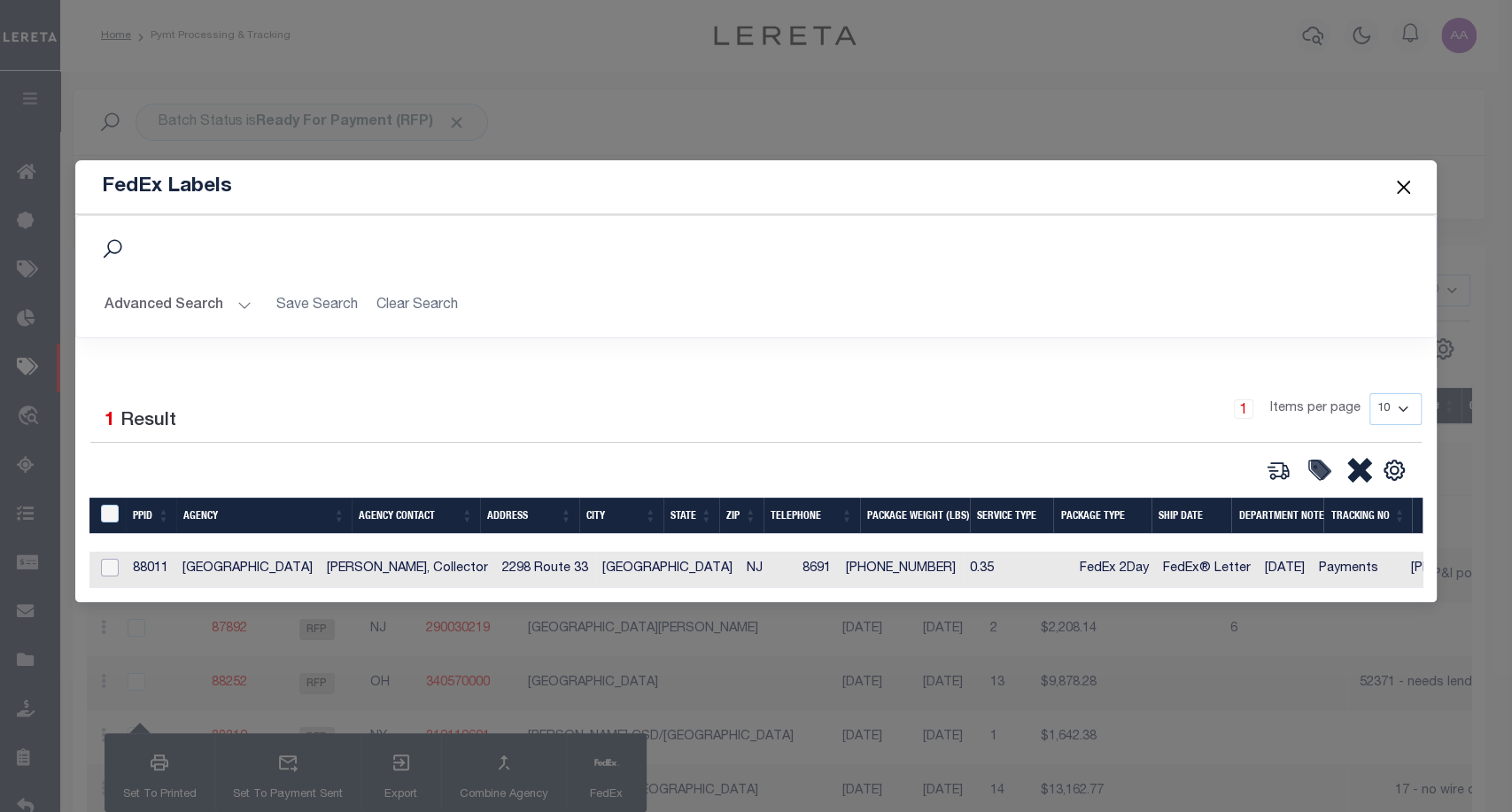
click at [111, 564] on input "checkbox" at bounding box center [110, 568] width 18 height 18
checkbox input "true"
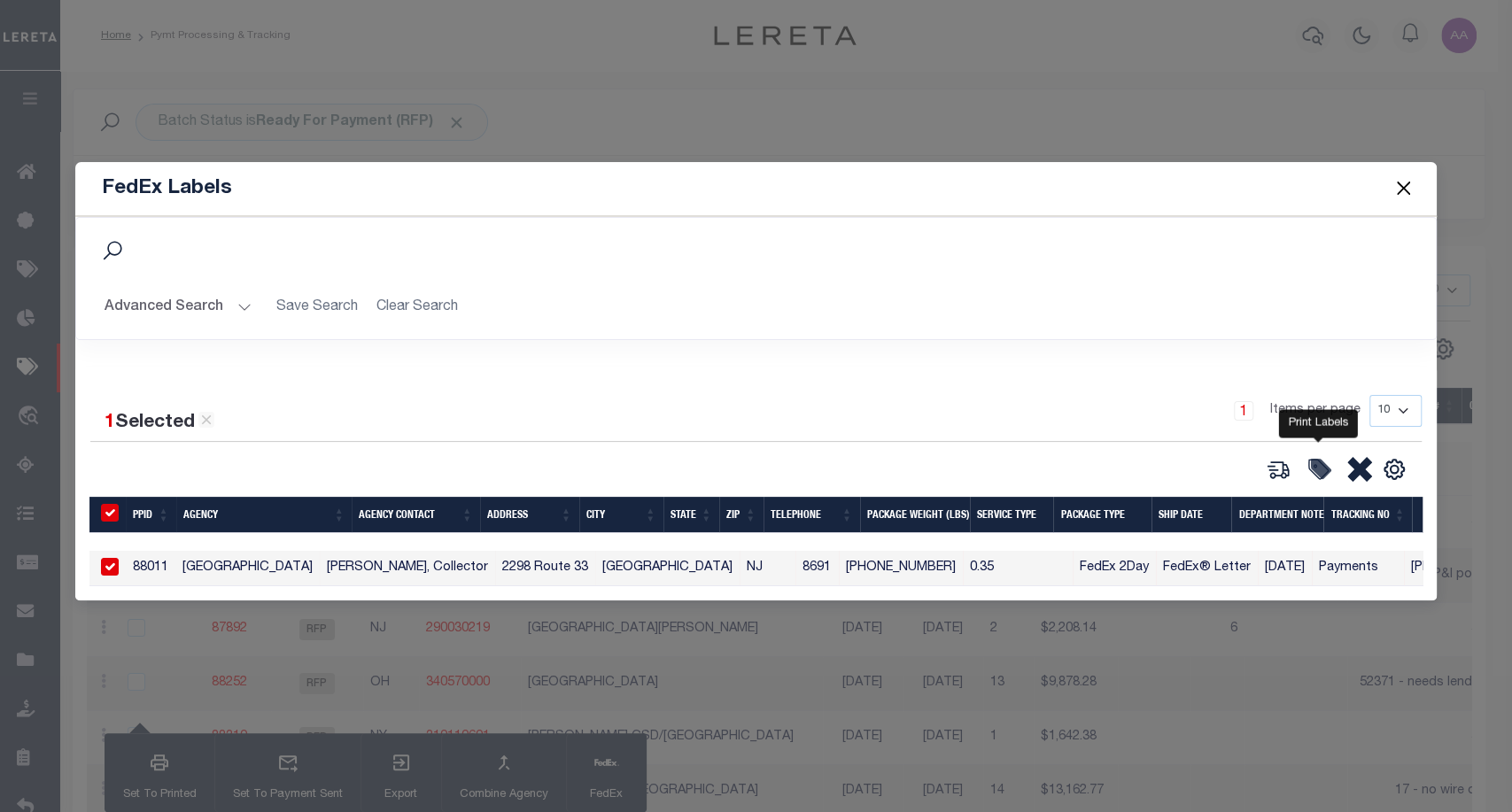
click at [1307, 468] on icon at bounding box center [1319, 469] width 24 height 24
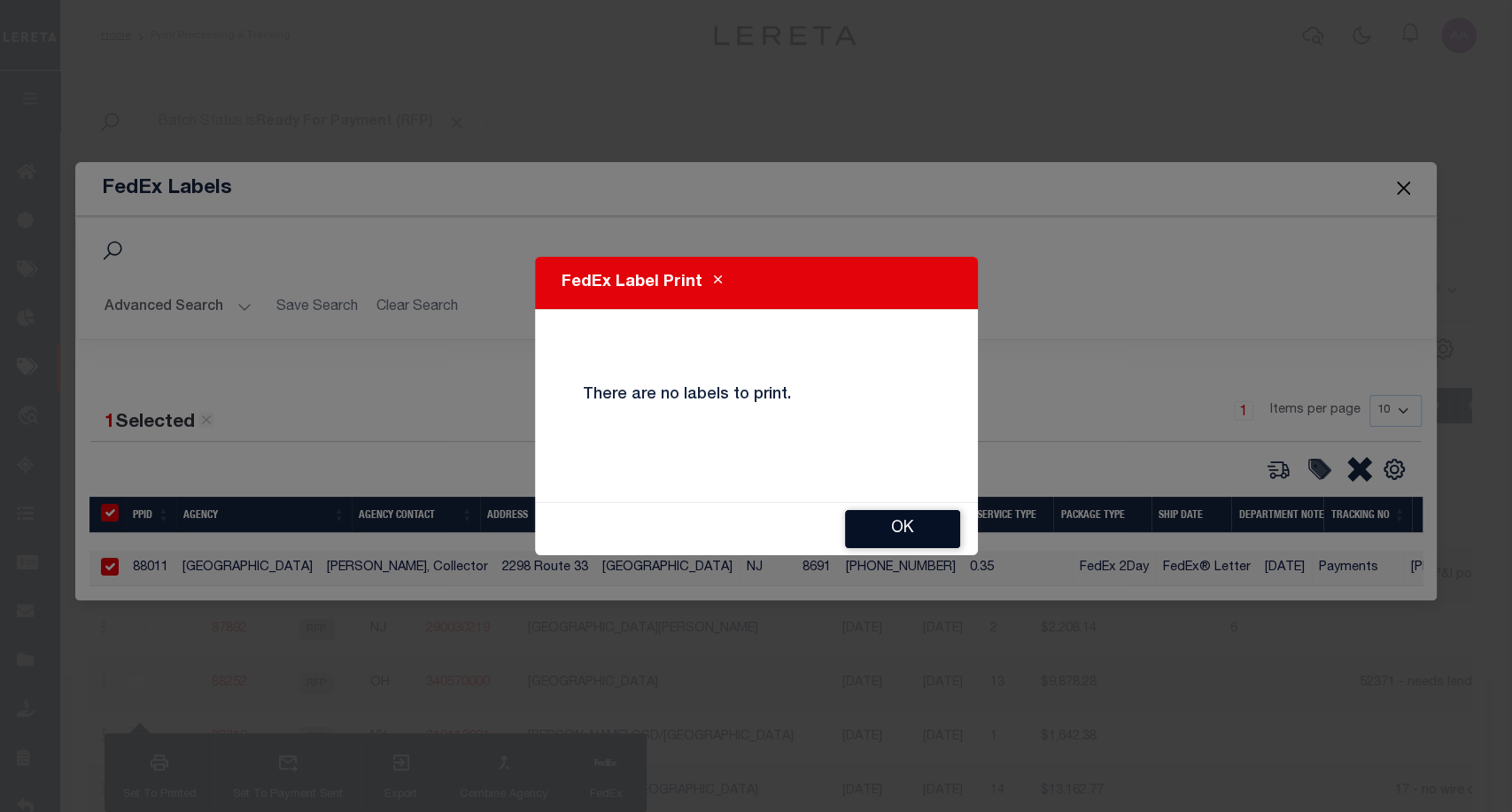
click at [855, 536] on button "OK" at bounding box center [902, 529] width 115 height 38
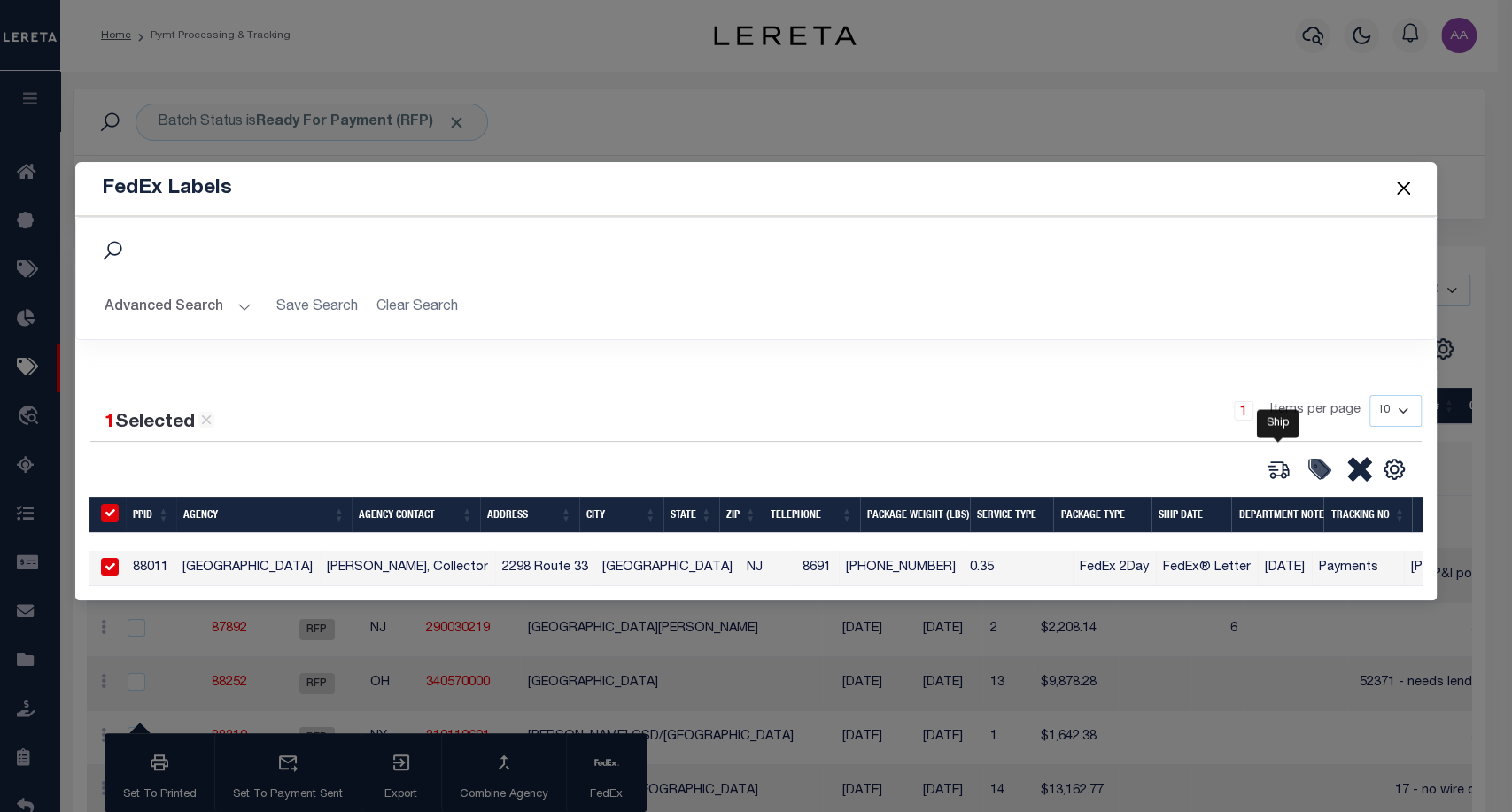
click at [1284, 467] on icon at bounding box center [1279, 470] width 20 height 17
type input "88011"
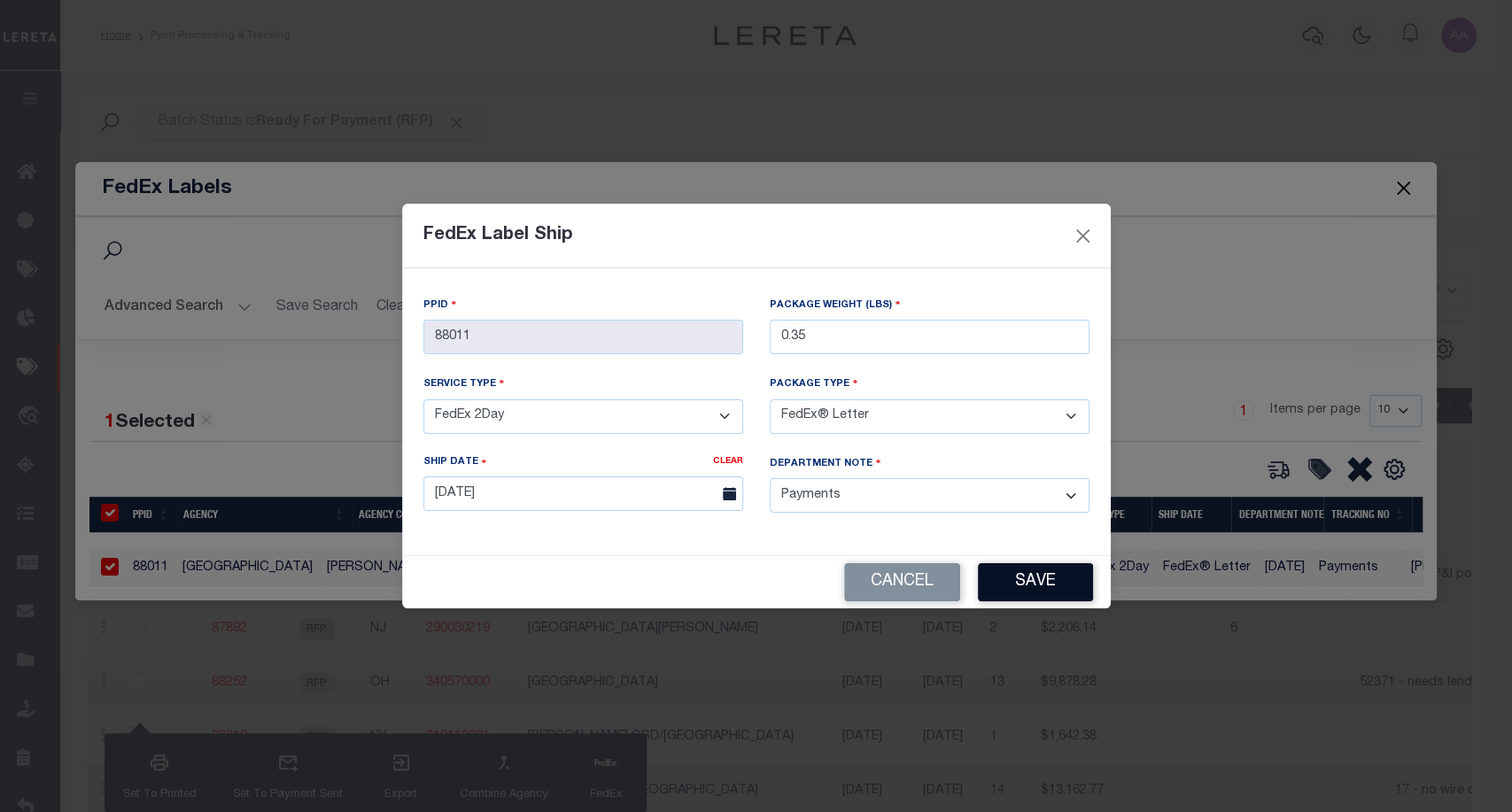
click at [1031, 590] on button "Save" at bounding box center [1035, 583] width 115 height 38
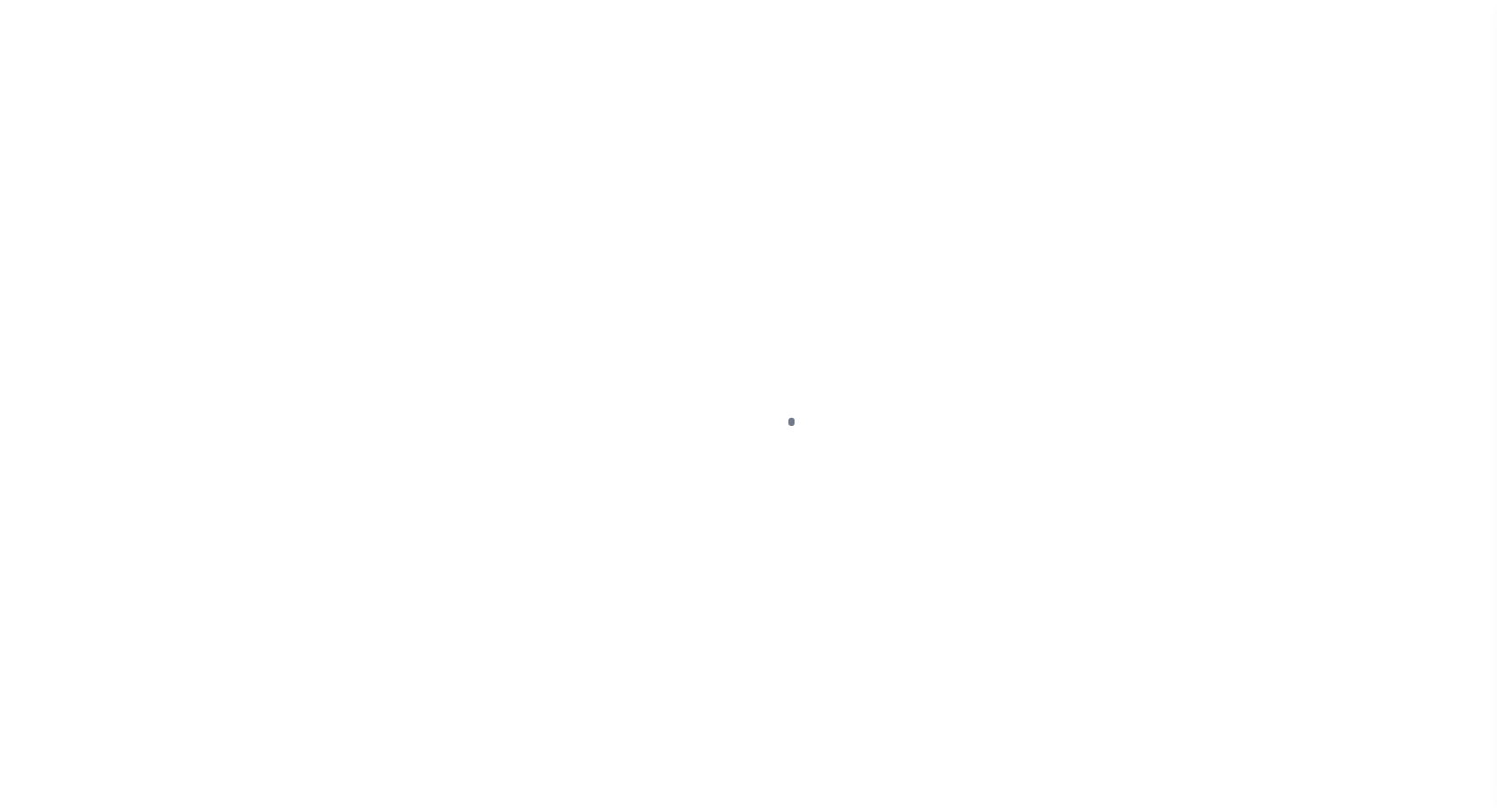
scroll to position [52, 0]
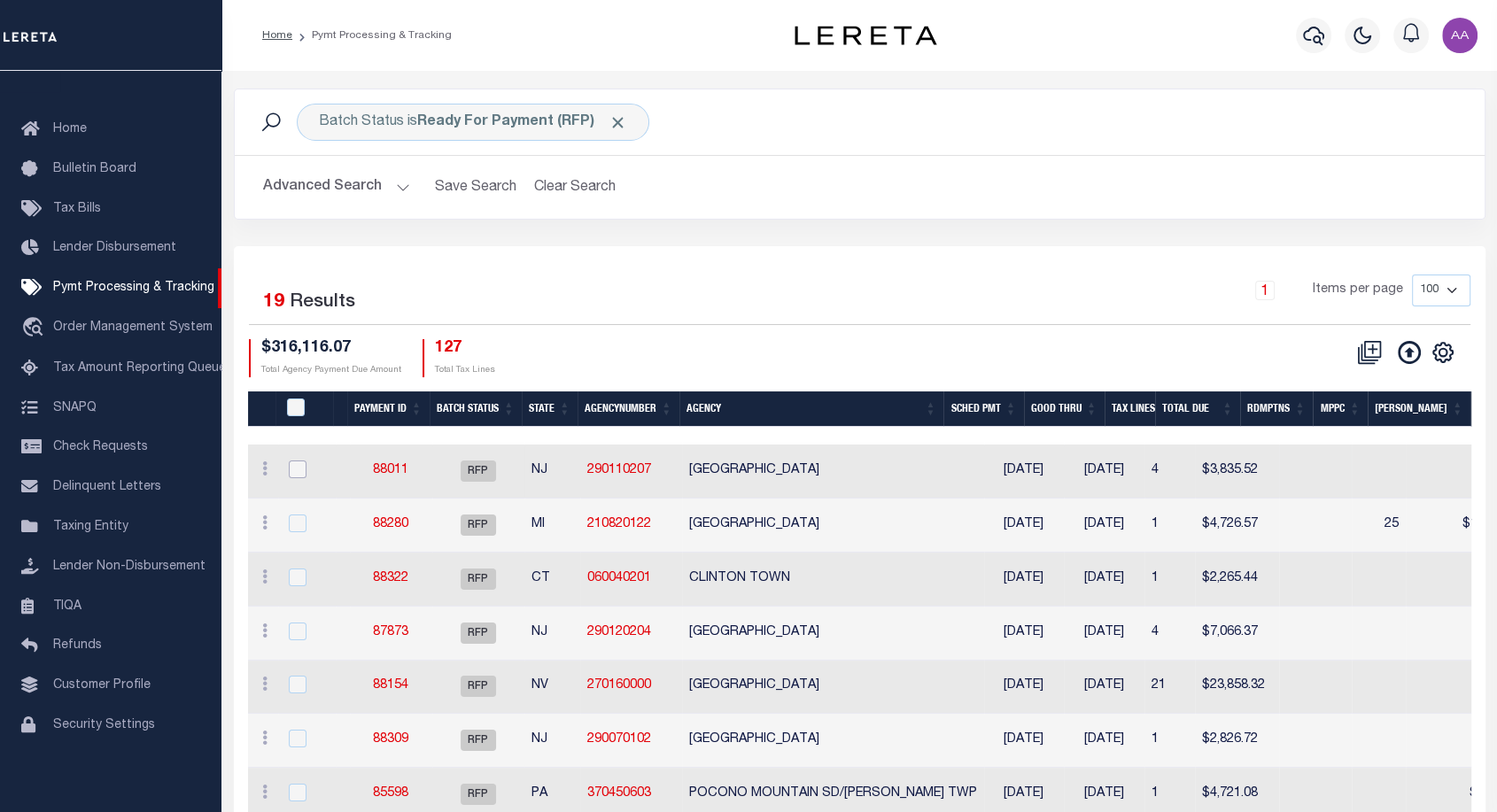
click at [294, 472] on input "checkbox" at bounding box center [297, 469] width 18 height 18
checkbox input "true"
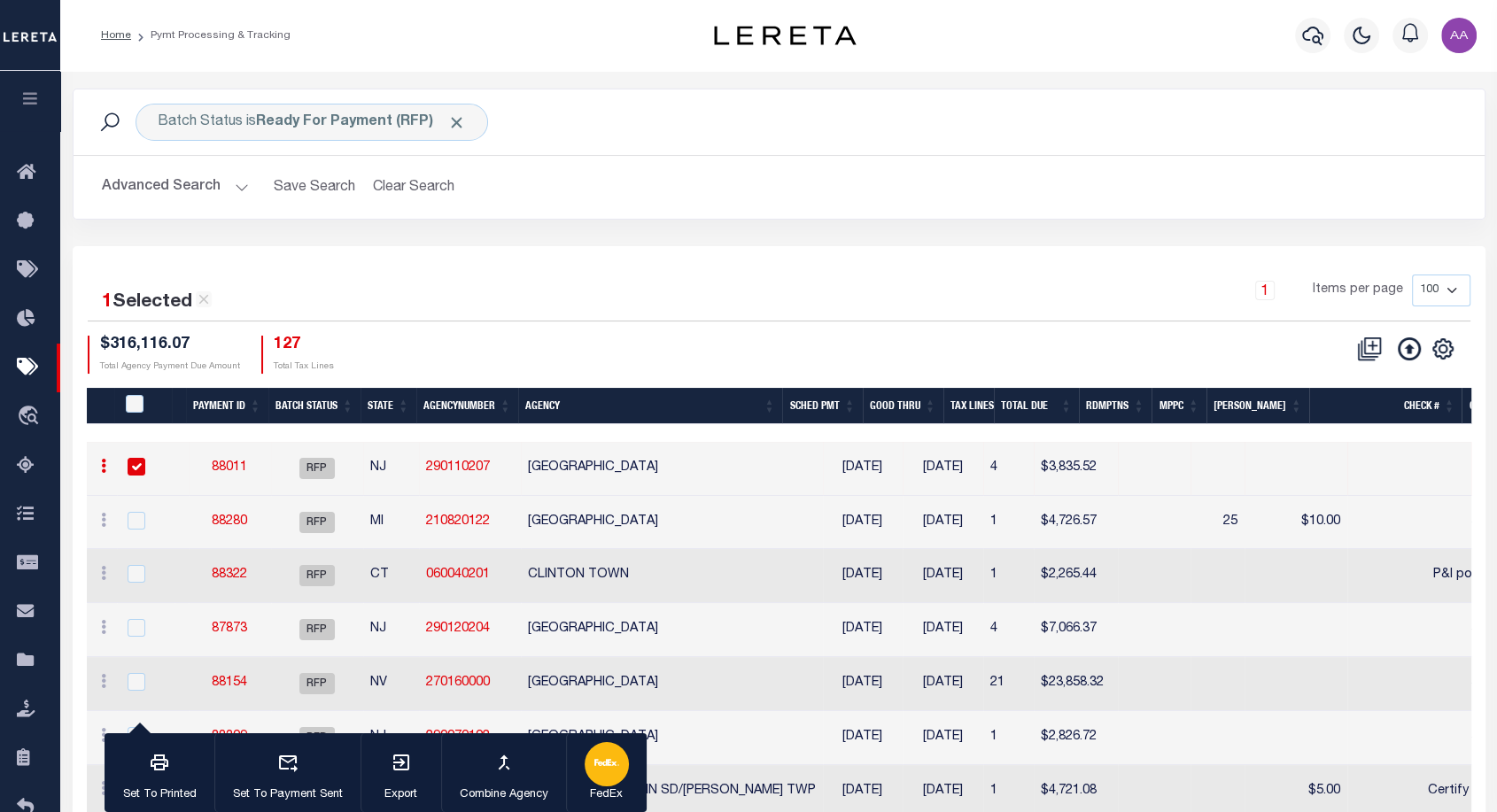
click at [578, 776] on button "FedEx" at bounding box center [606, 773] width 81 height 80
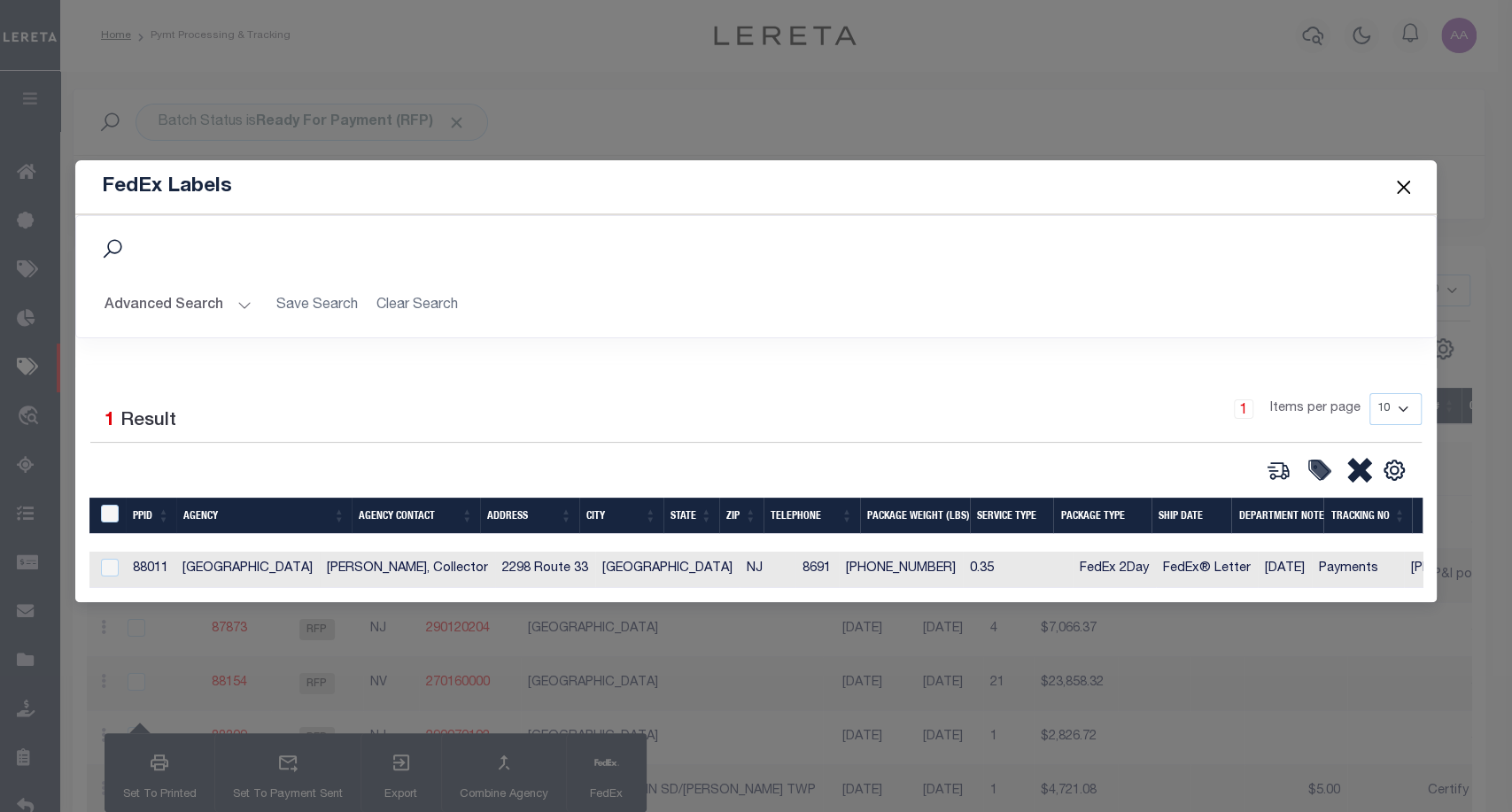
click at [188, 557] on td "[GEOGRAPHIC_DATA]" at bounding box center [247, 569] width 144 height 37
checkbox input "true"
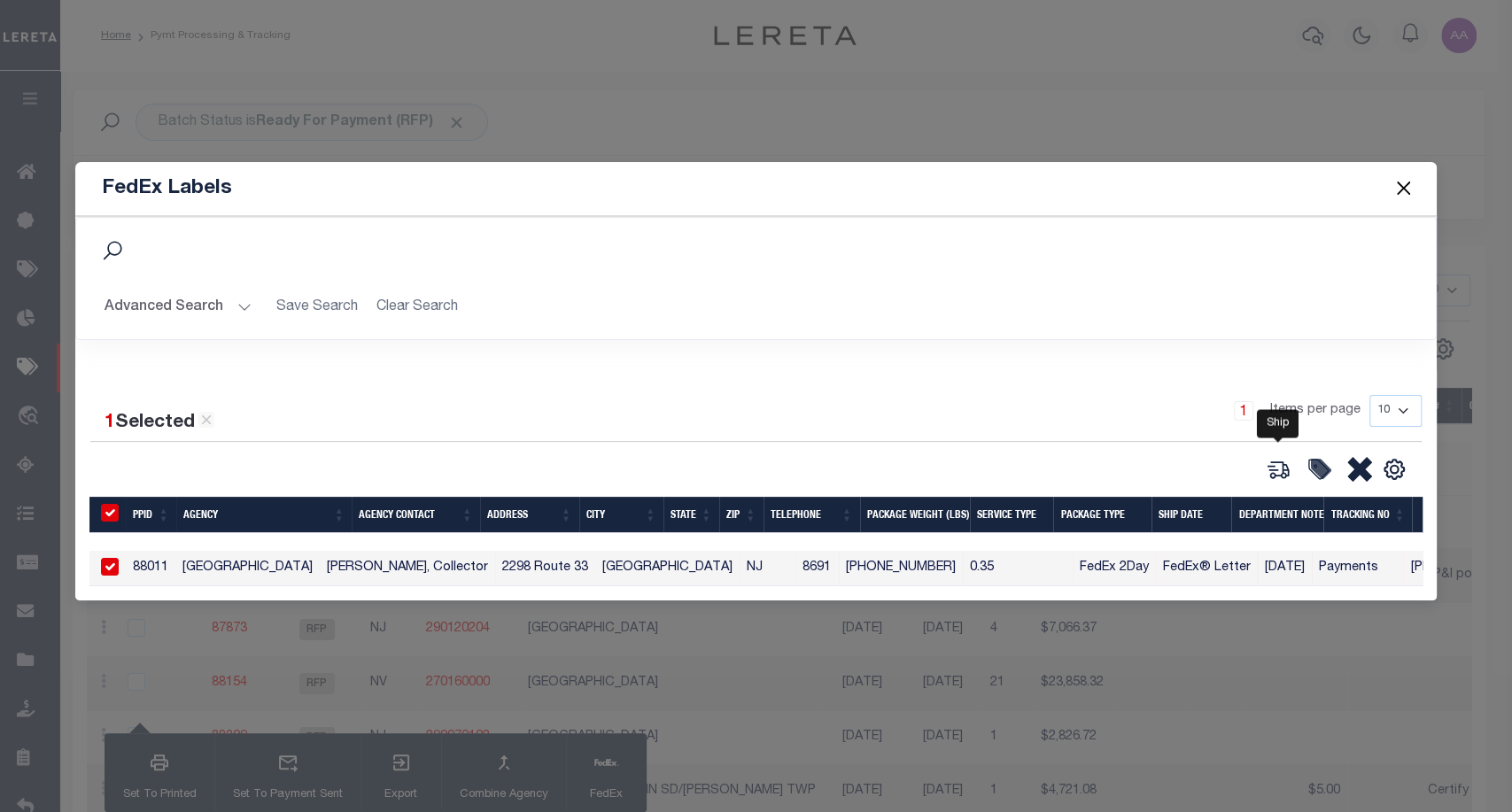
click at [1283, 465] on icon at bounding box center [1279, 470] width 20 height 17
type input "88011"
type input "0.35"
select select "FEDEX_2_DAY"
select select "FEDEX_ENVELOPE"
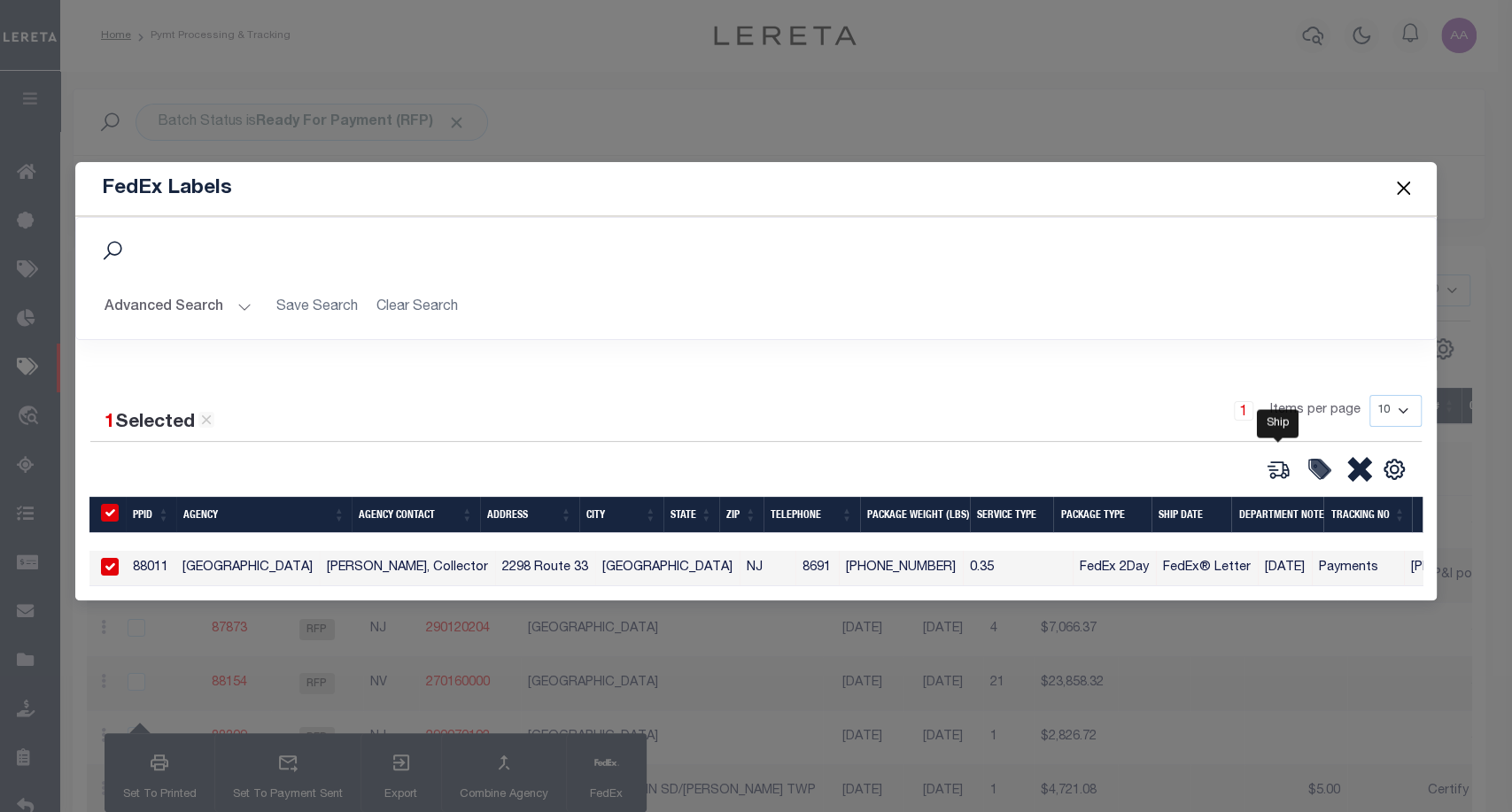
type input "[DATE]"
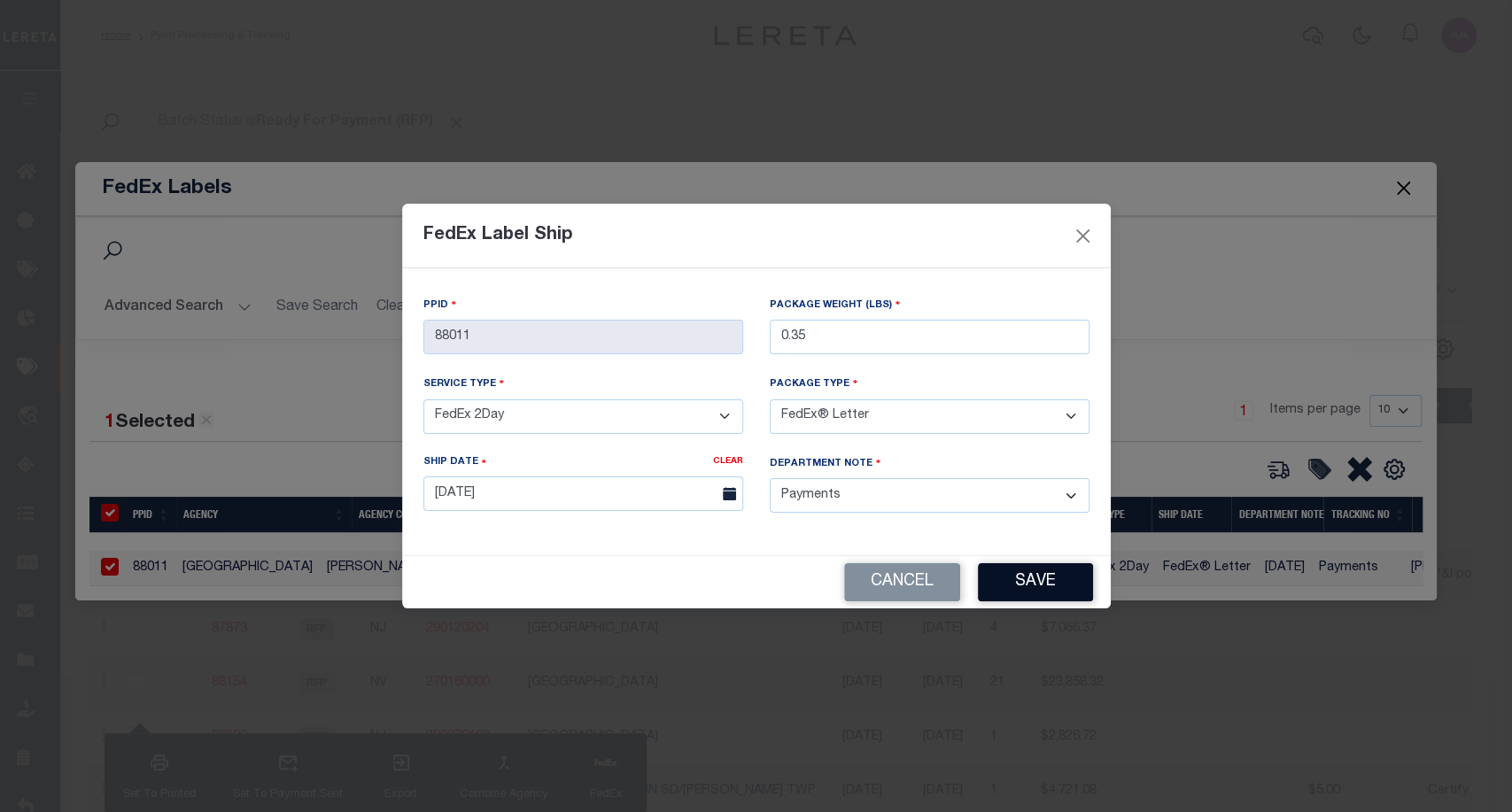
click at [1048, 569] on button "Save" at bounding box center [1035, 583] width 115 height 38
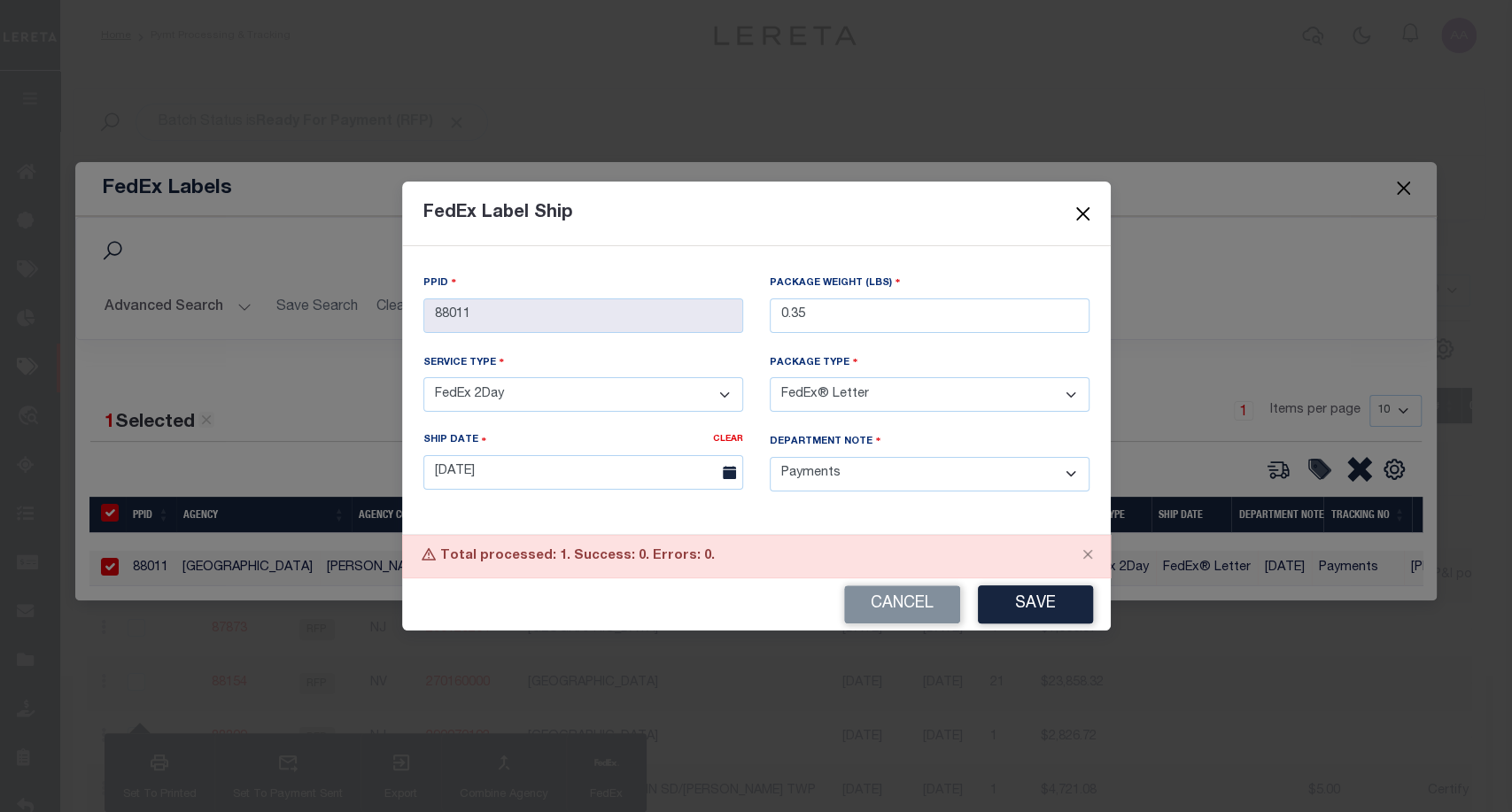
click at [1076, 211] on button "Close" at bounding box center [1082, 214] width 23 height 23
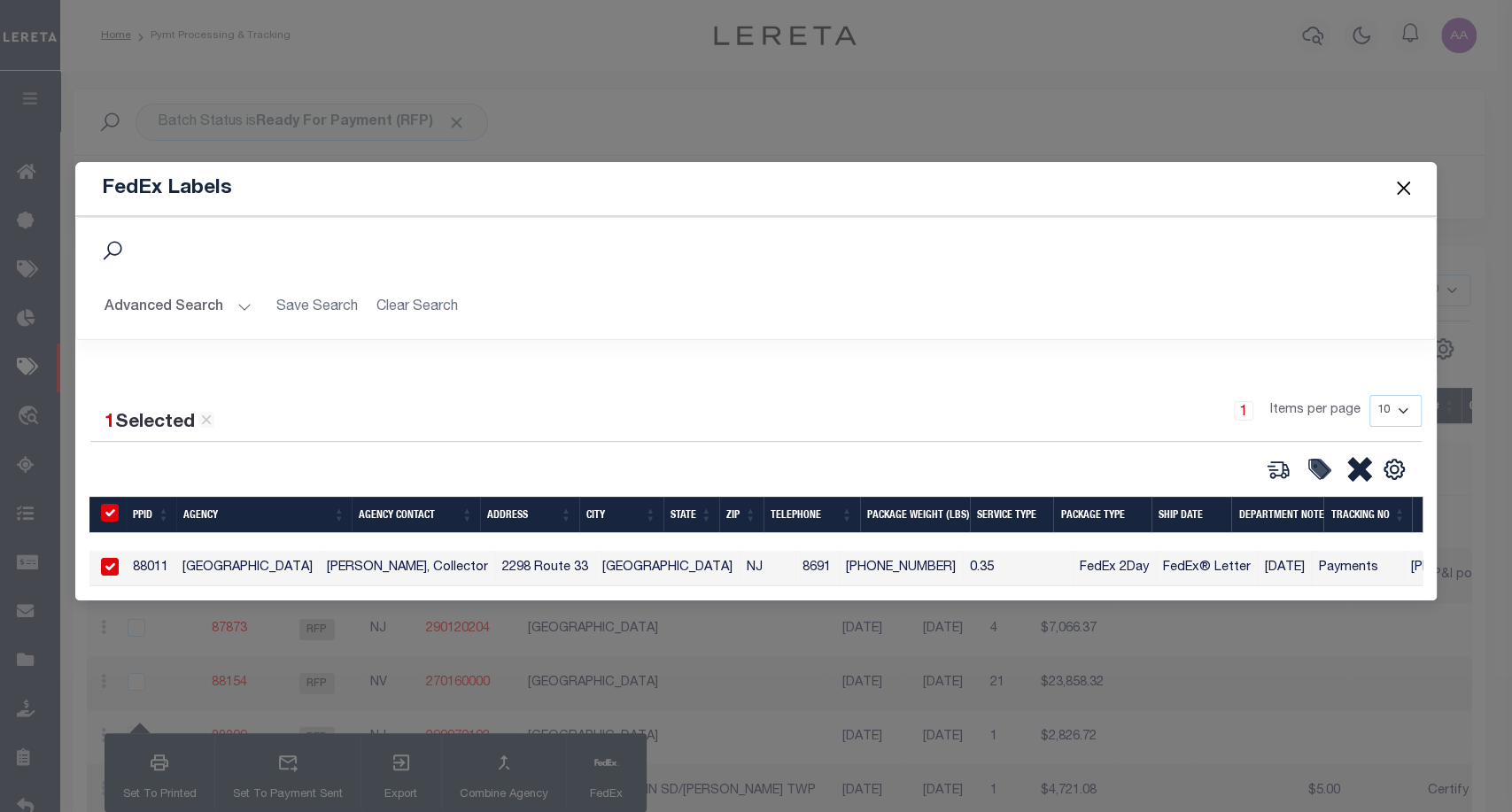
click at [1396, 186] on button "Close" at bounding box center [1403, 188] width 23 height 23
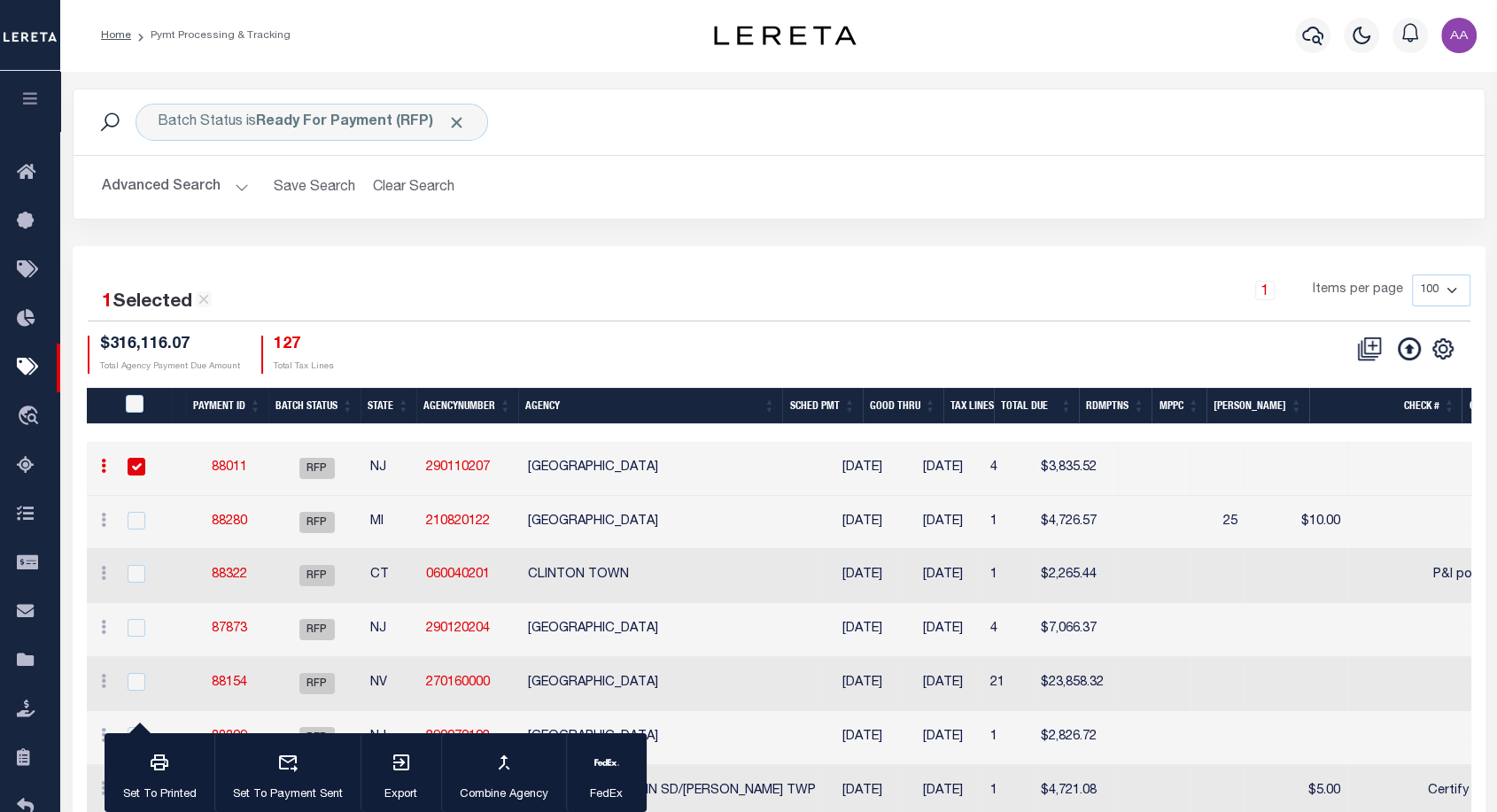
click at [190, 188] on button "Advanced Search" at bounding box center [175, 187] width 147 height 35
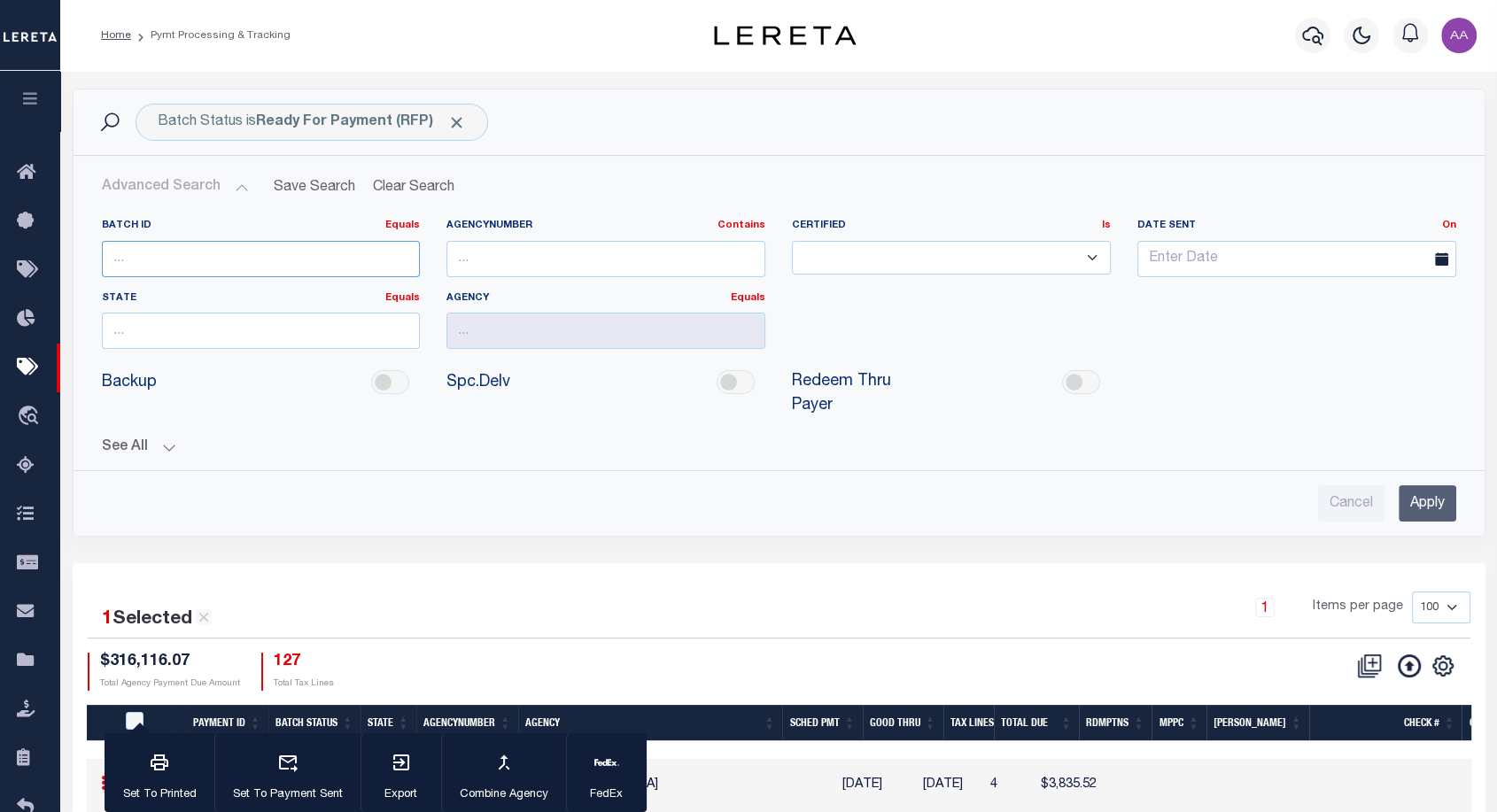
click at [171, 252] on input "number" at bounding box center [261, 258] width 319 height 37
paste input "88339"
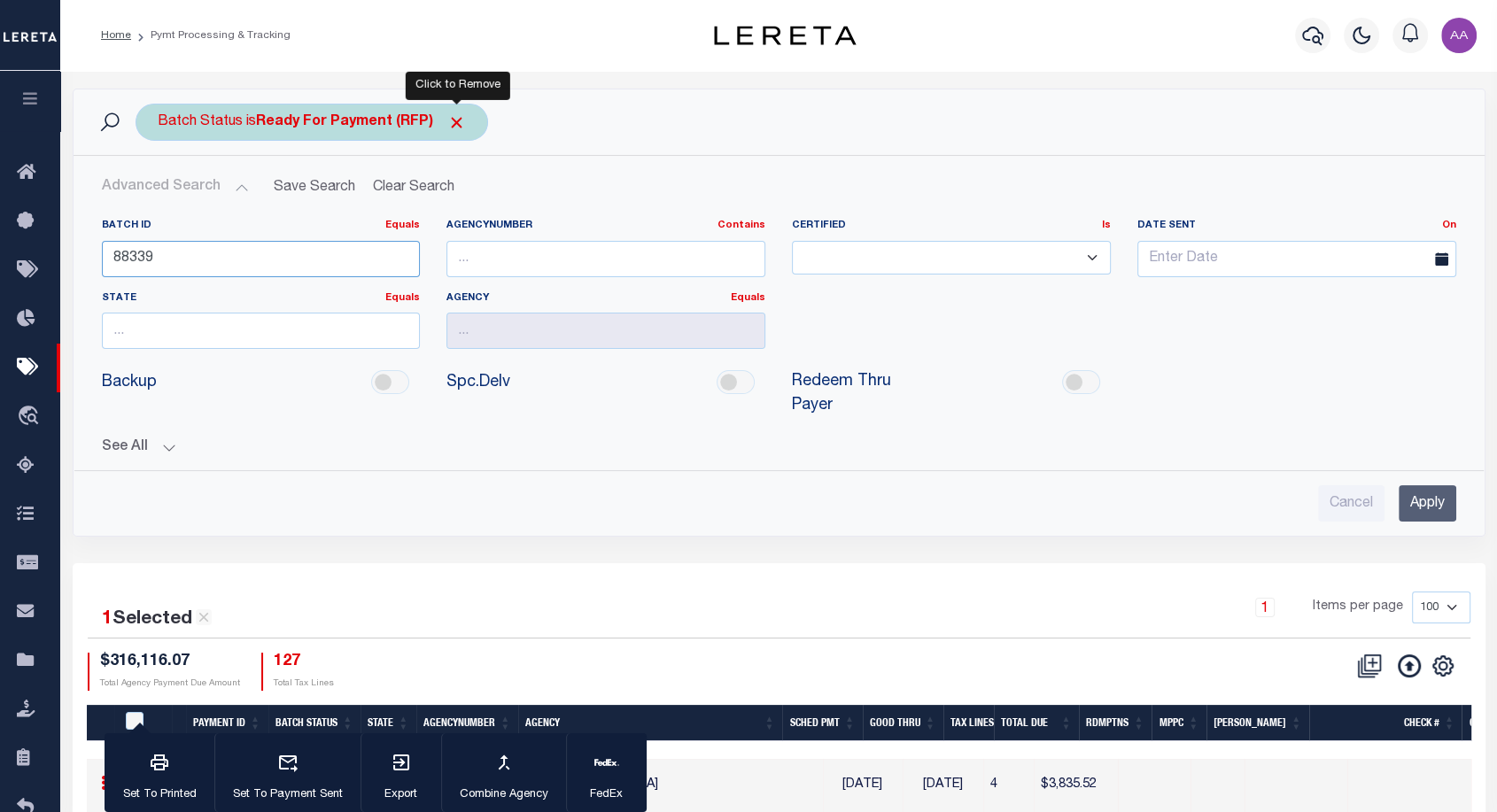
type input "88339"
click at [453, 130] on span "Click to Remove" at bounding box center [457, 123] width 19 height 19
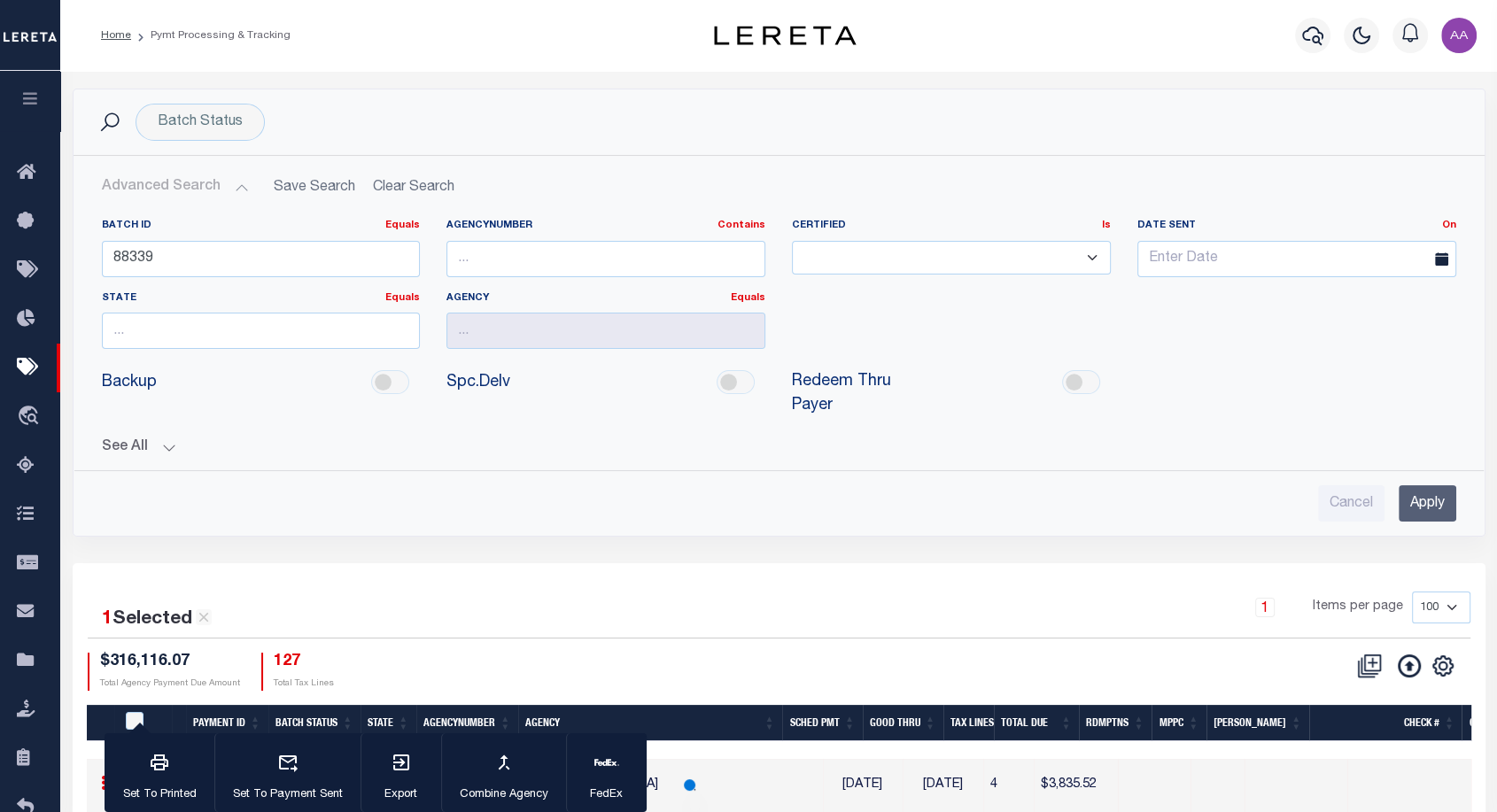
click at [1426, 495] on input "Apply" at bounding box center [1427, 503] width 57 height 37
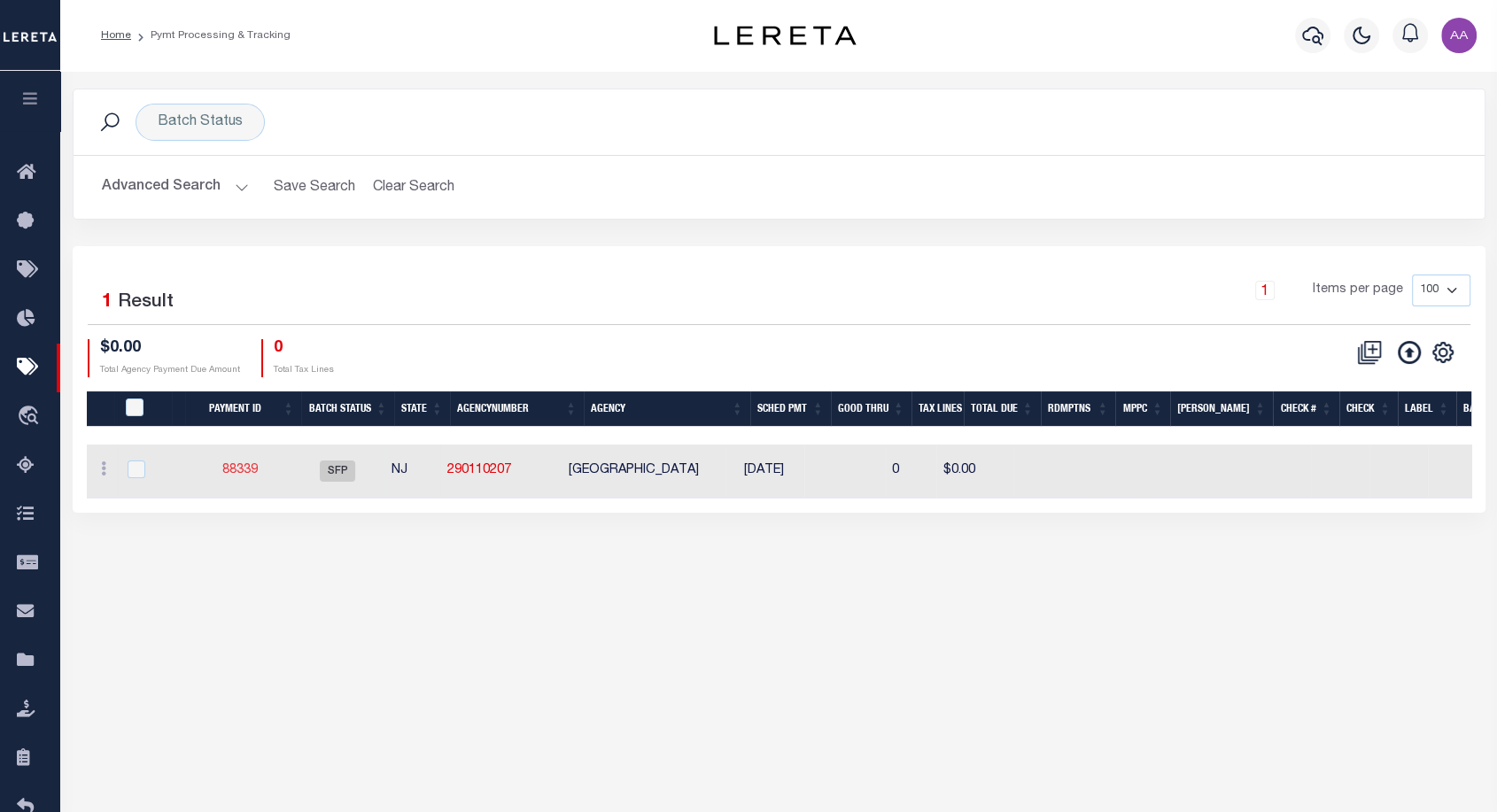
click at [230, 465] on link "88339" at bounding box center [240, 470] width 36 height 12
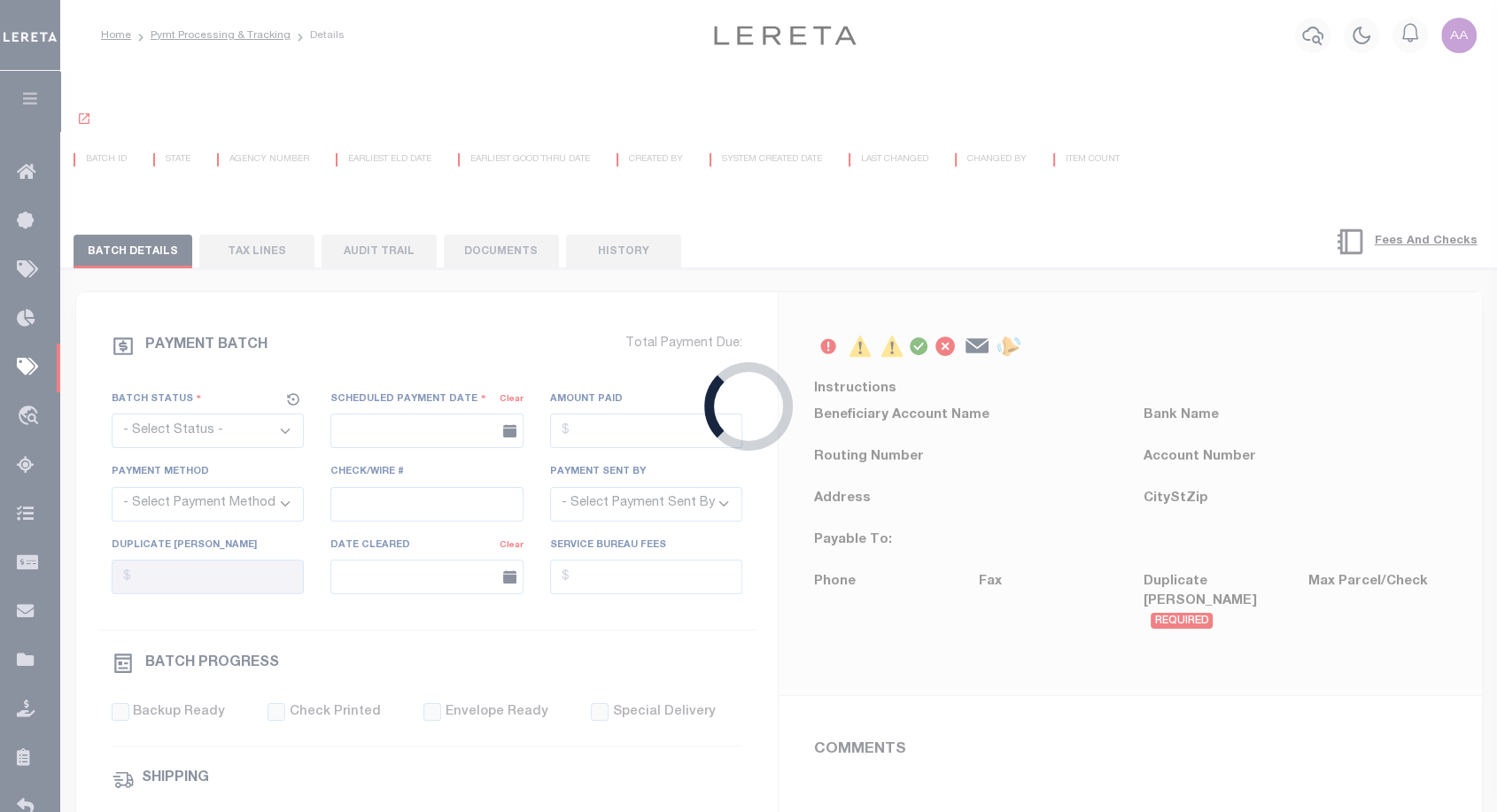
select select "SFP"
type input "[DATE]"
select select
select select "35"
select select "0"
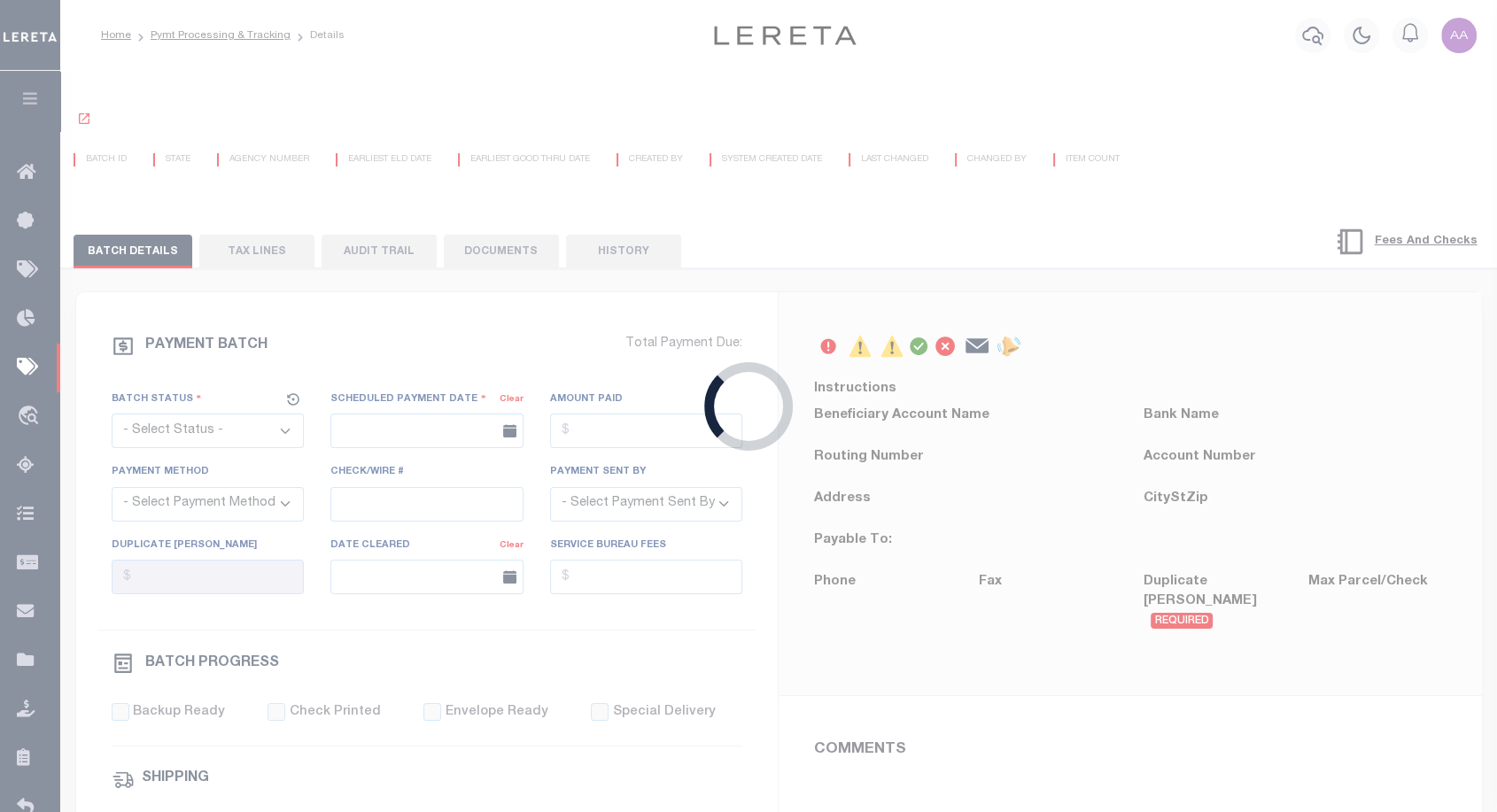
select select "0"
radio input "true"
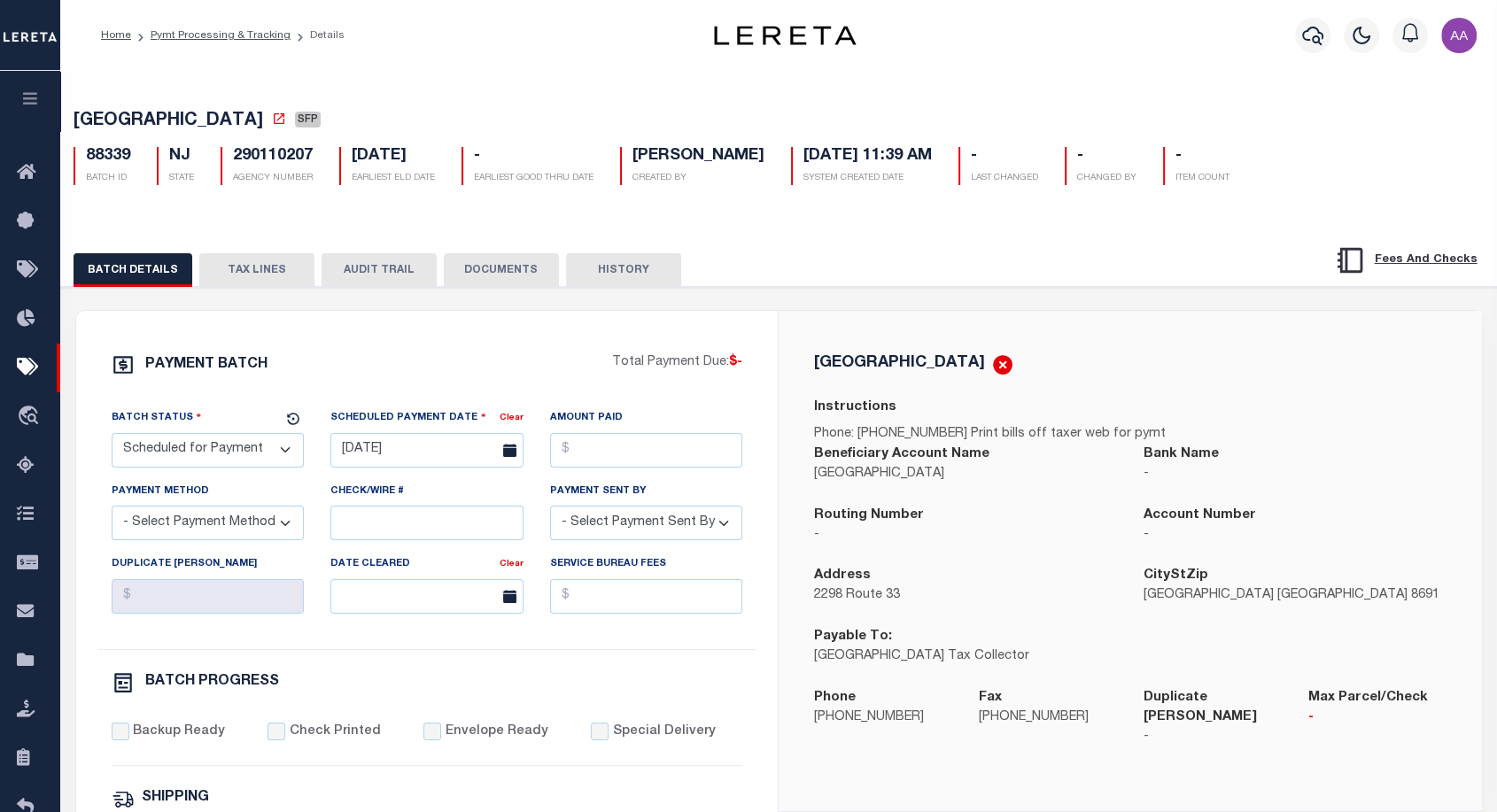
click at [289, 442] on select "- Select Status - Scheduled for Payment Ready For Payment Payment Sent Cleared …" at bounding box center [208, 450] width 193 height 35
select select "RFP"
click at [111, 436] on select "- Select Status - Scheduled for Payment Ready For Payment Payment Sent Cleared …" at bounding box center [208, 450] width 193 height 35
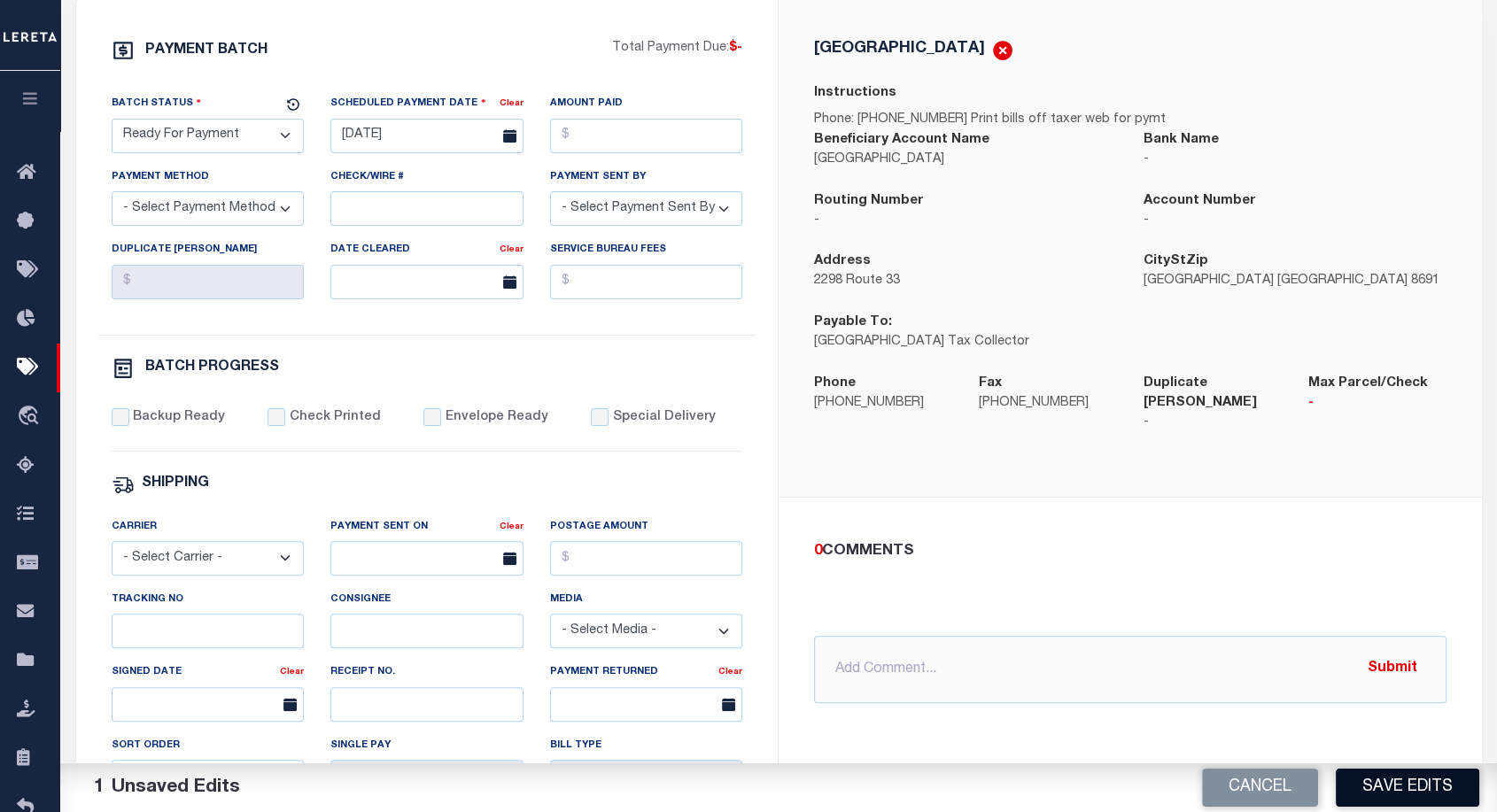
scroll to position [318, 0]
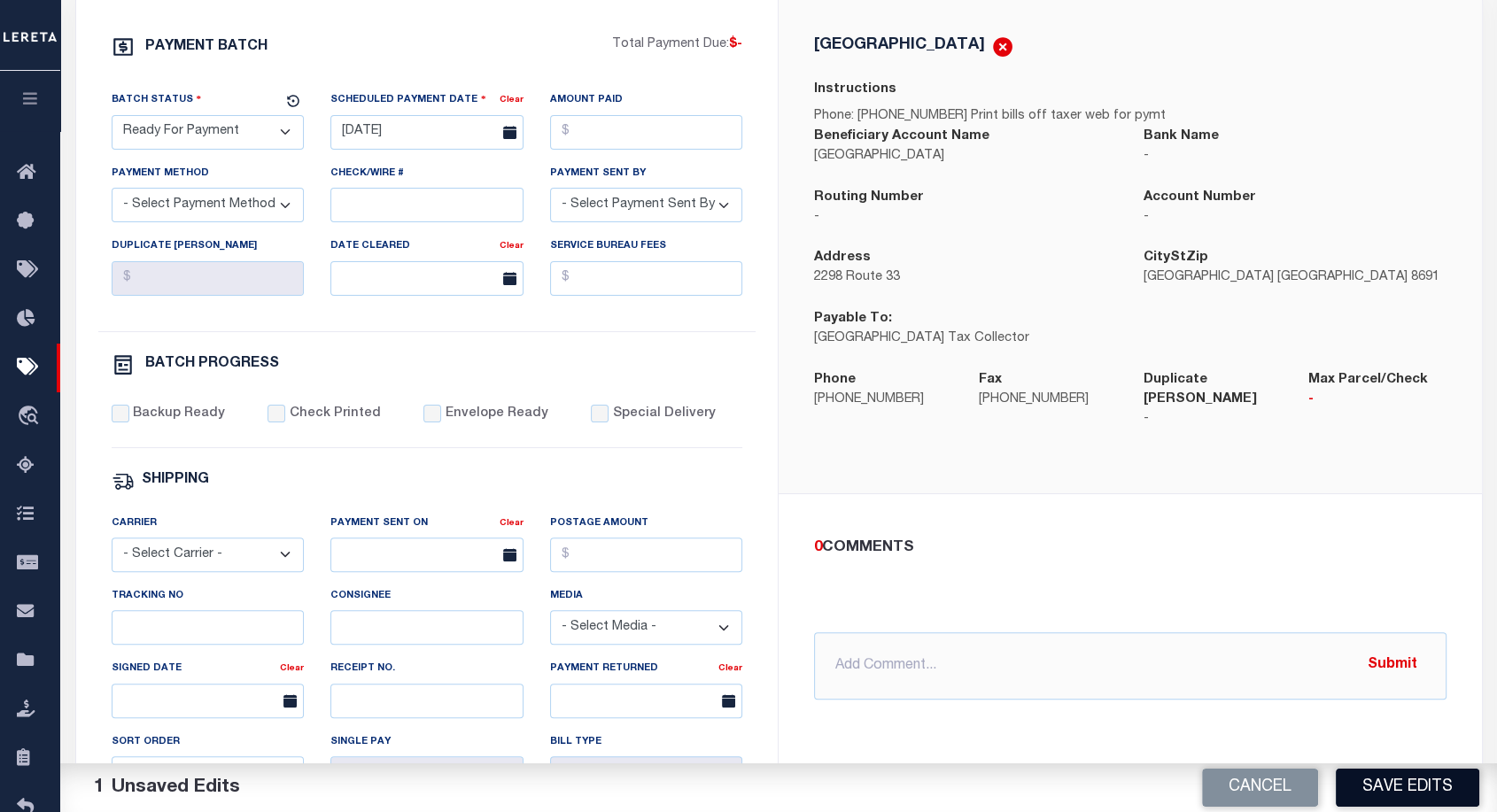
click at [1387, 789] on button "Save Edits" at bounding box center [1407, 788] width 143 height 38
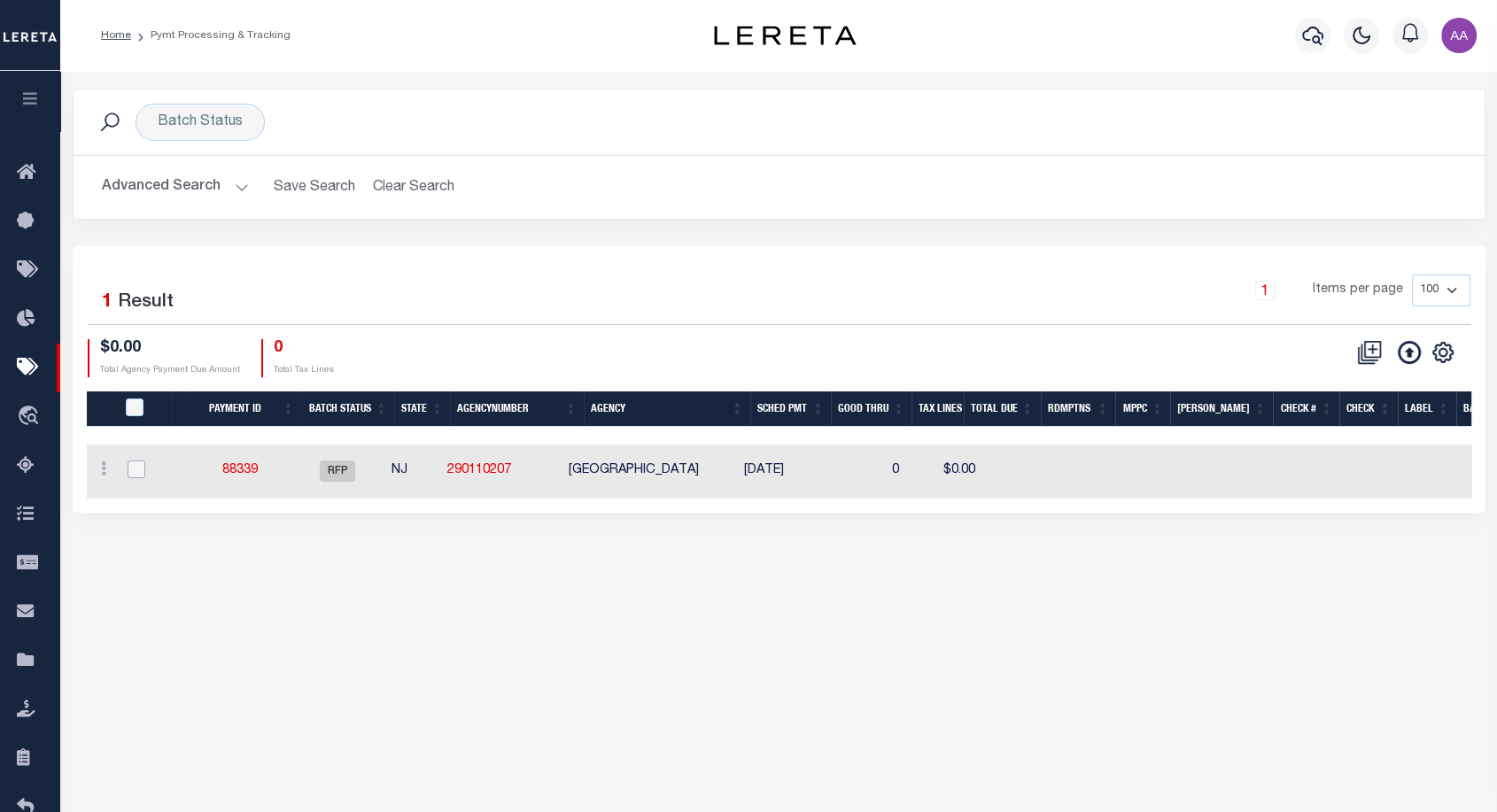
click at [133, 471] on input "checkbox" at bounding box center [136, 469] width 18 height 18
checkbox input "true"
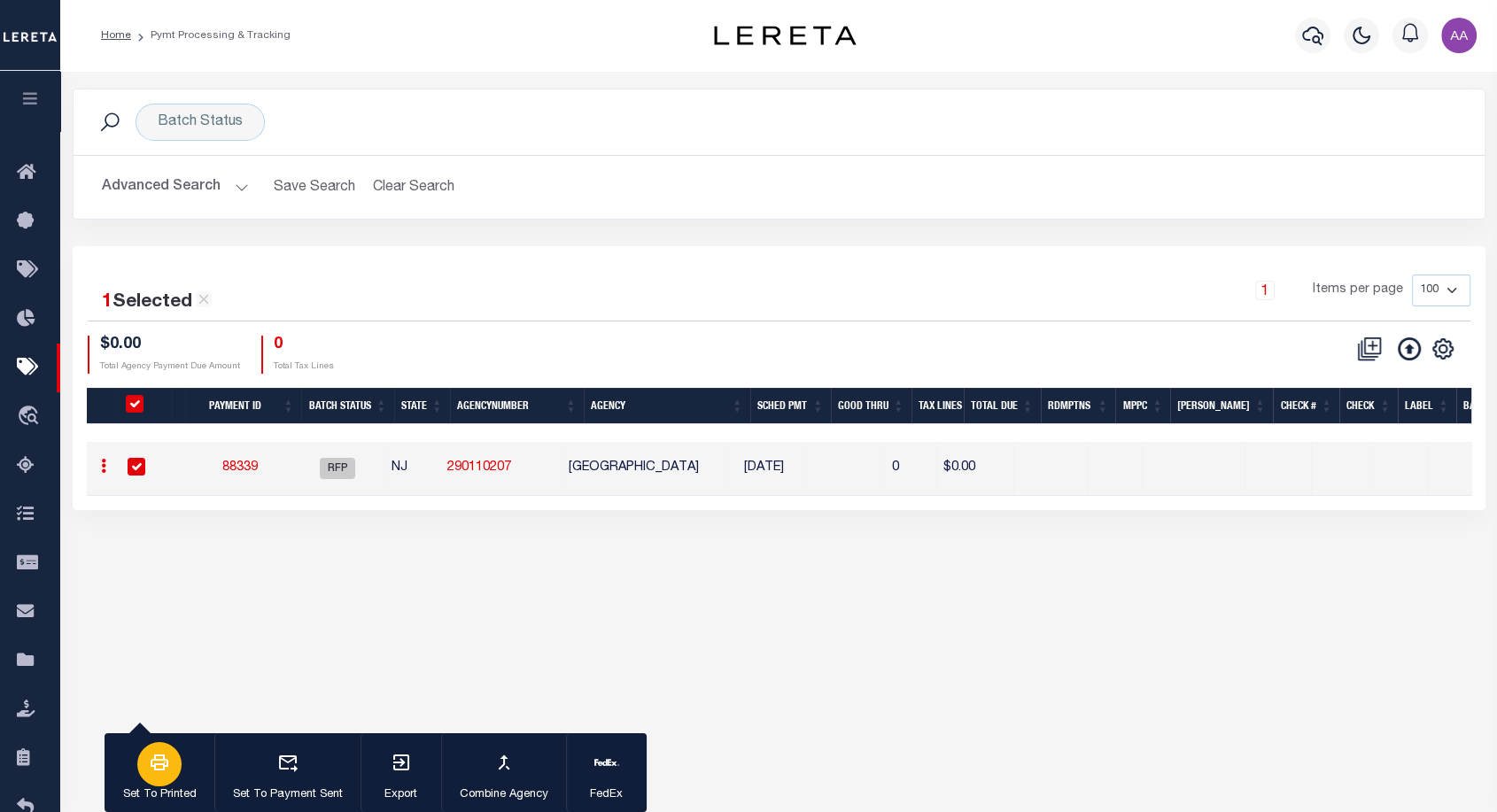
click at [151, 789] on p "Set To Printed" at bounding box center [159, 795] width 74 height 18
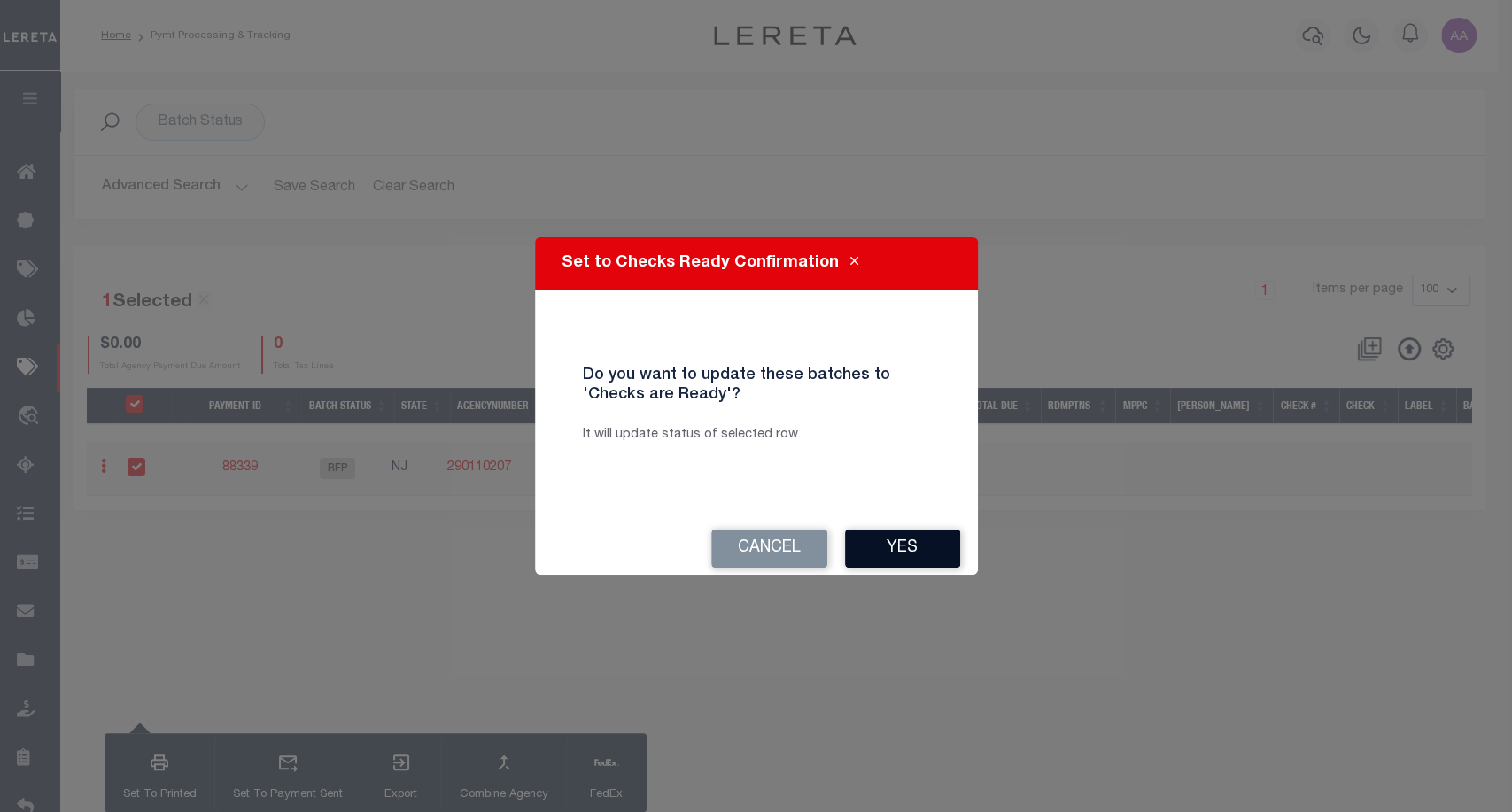
click at [880, 539] on button "Yes" at bounding box center [902, 549] width 115 height 38
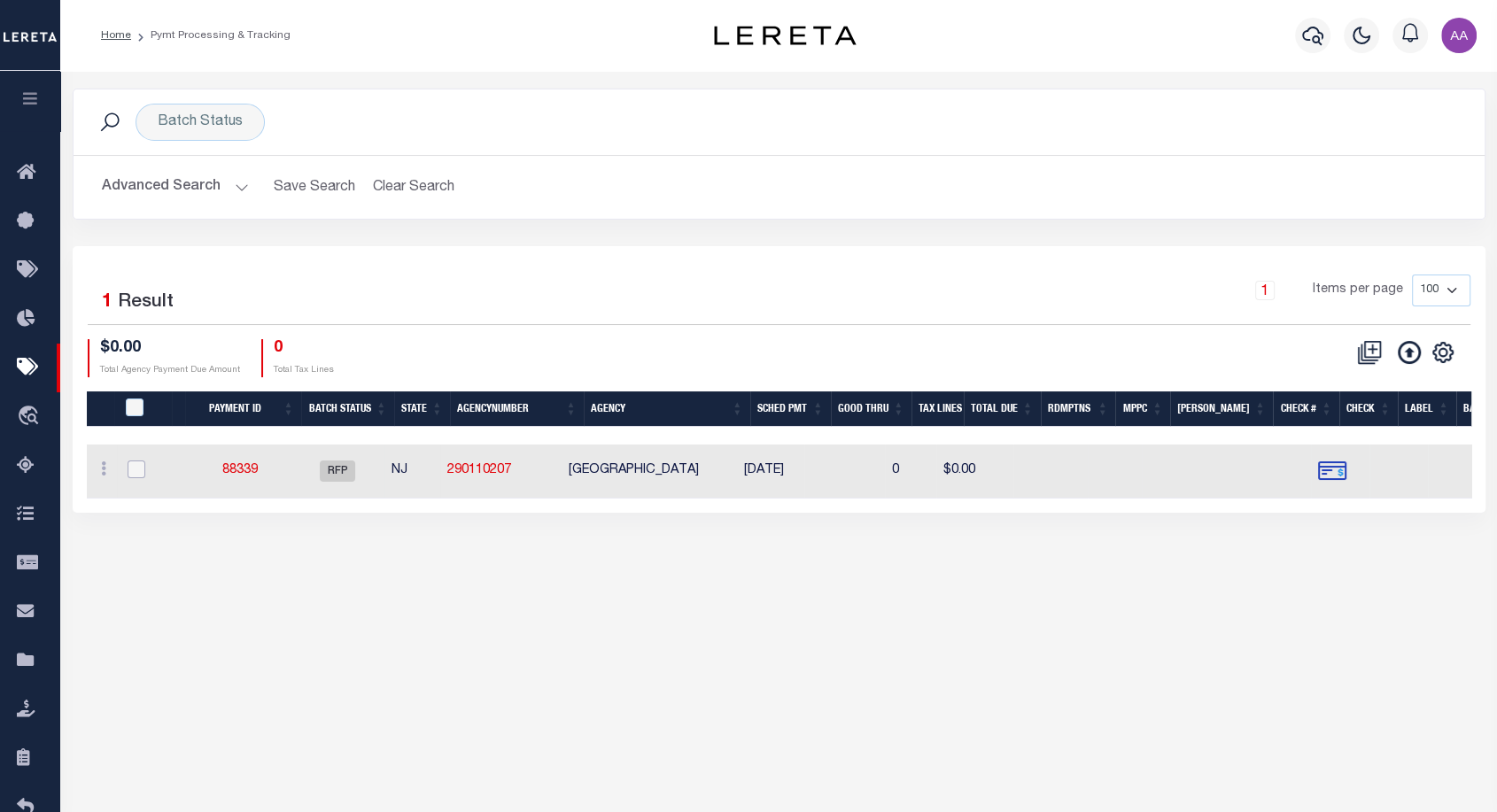
click at [142, 474] on input "checkbox" at bounding box center [136, 469] width 18 height 18
checkbox input "true"
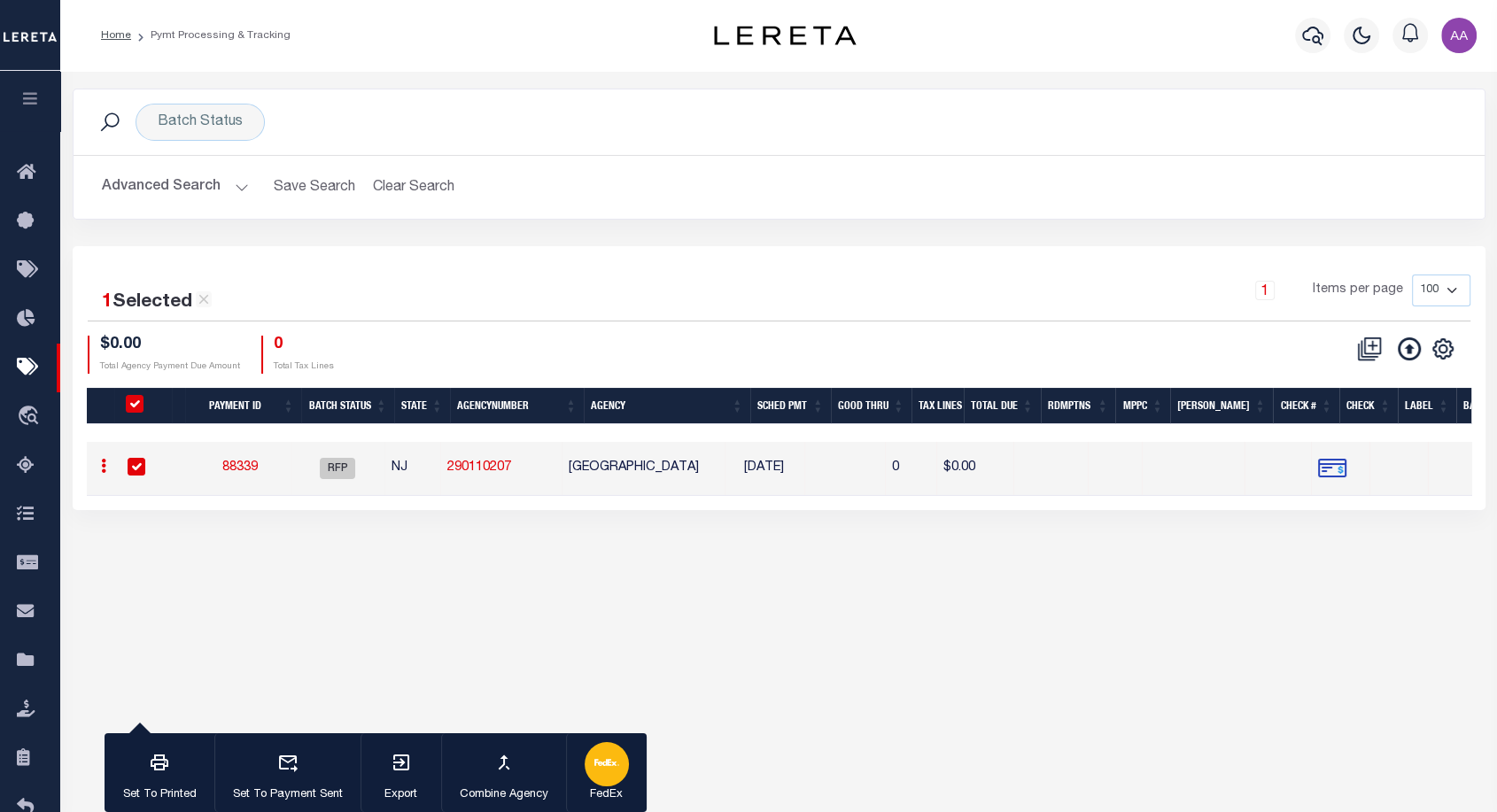
click at [611, 769] on icon "button" at bounding box center [607, 762] width 24 height 24
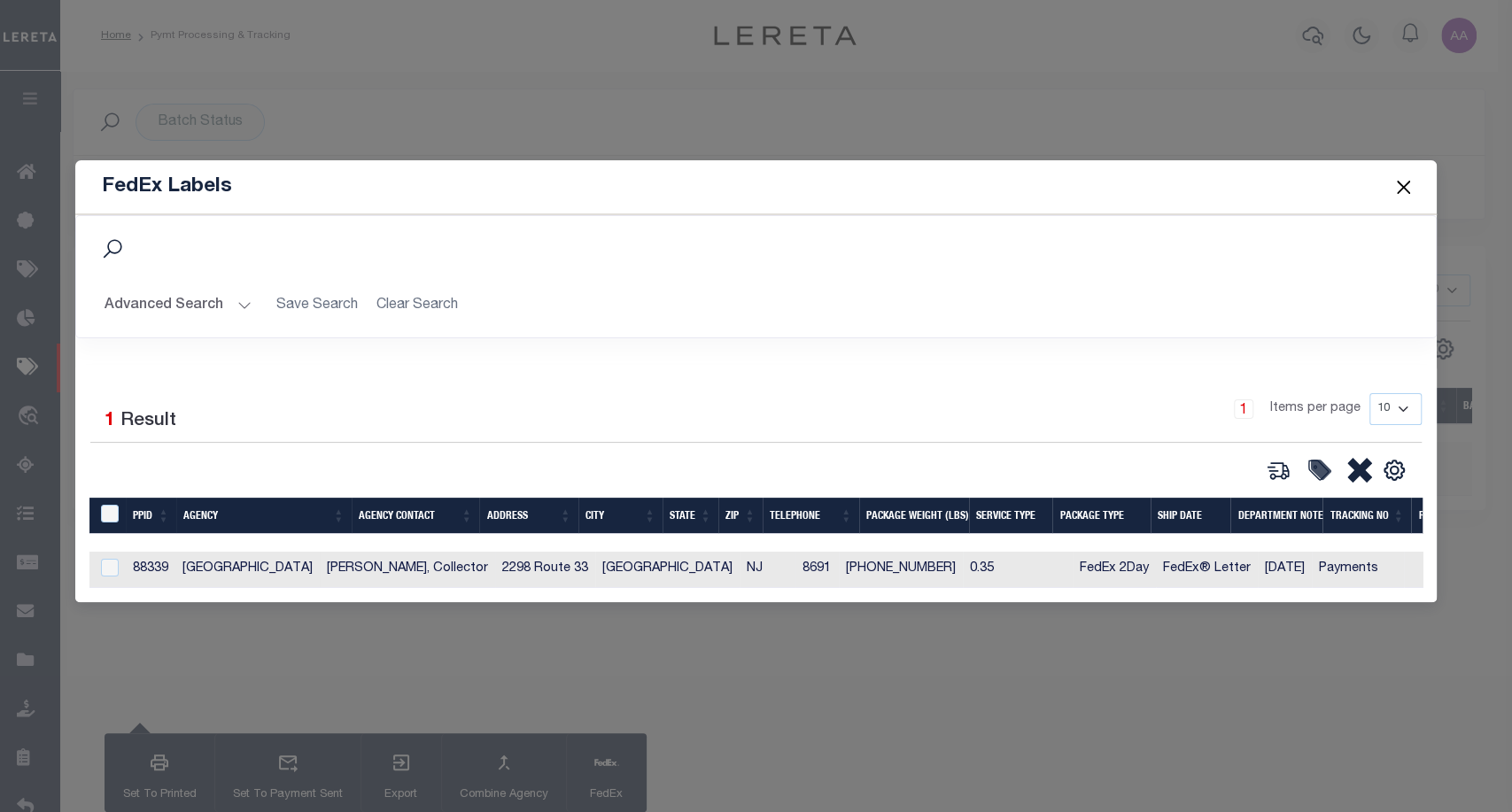
click at [123, 554] on td at bounding box center [108, 569] width 37 height 37
checkbox input "true"
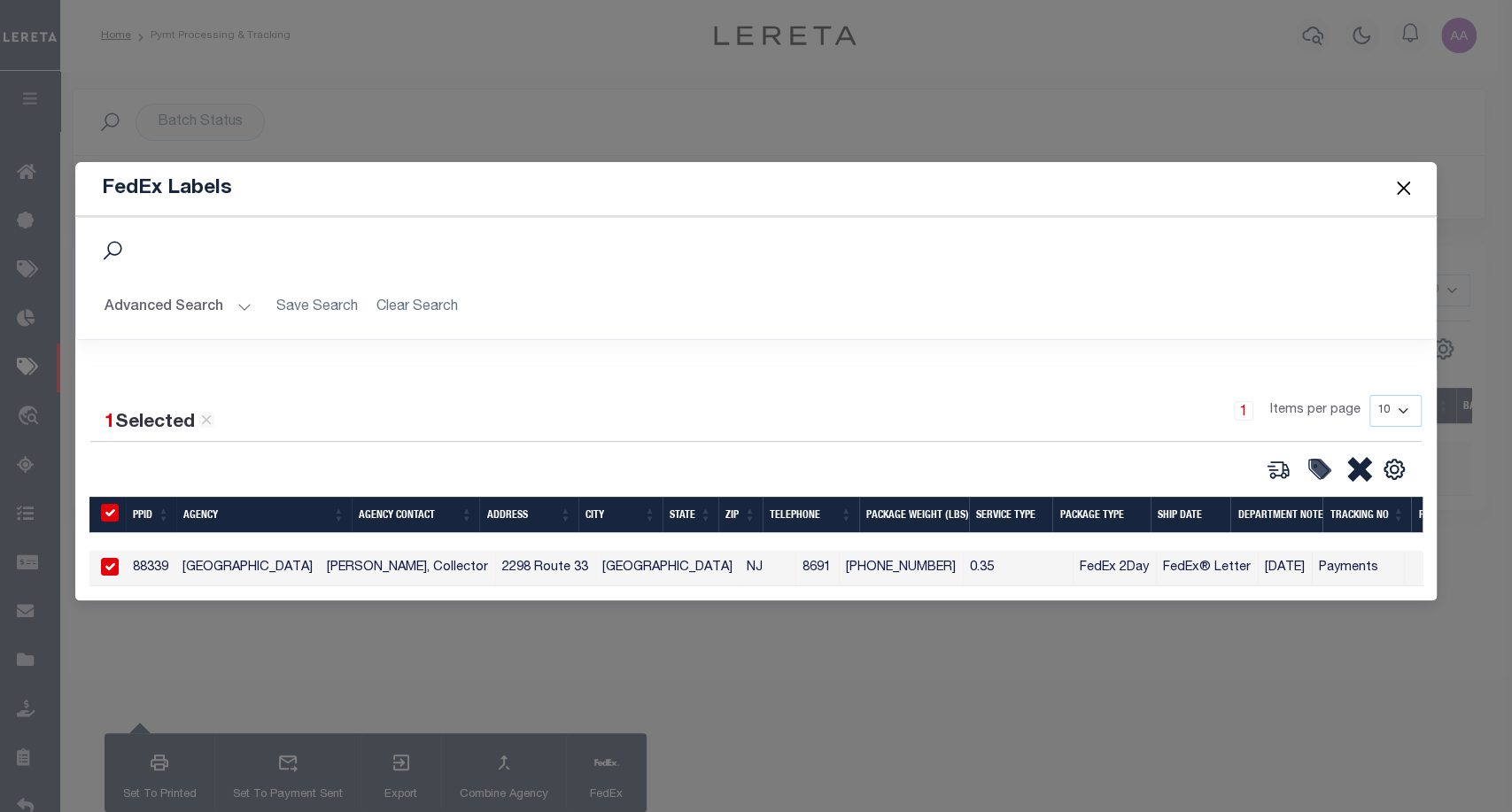
scroll to position [0, 64]
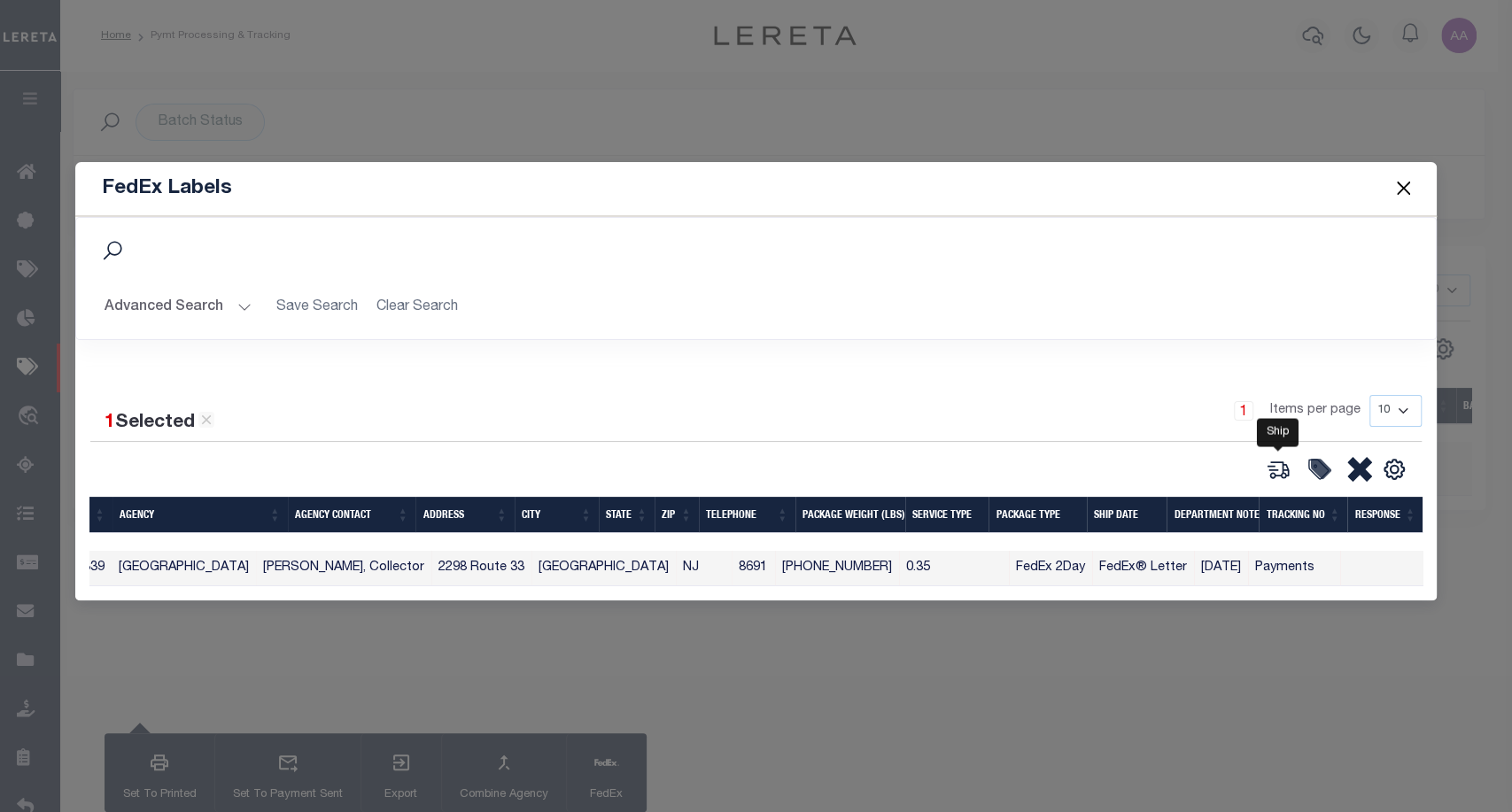
click at [1267, 466] on icon at bounding box center [1279, 469] width 24 height 24
type input "88339"
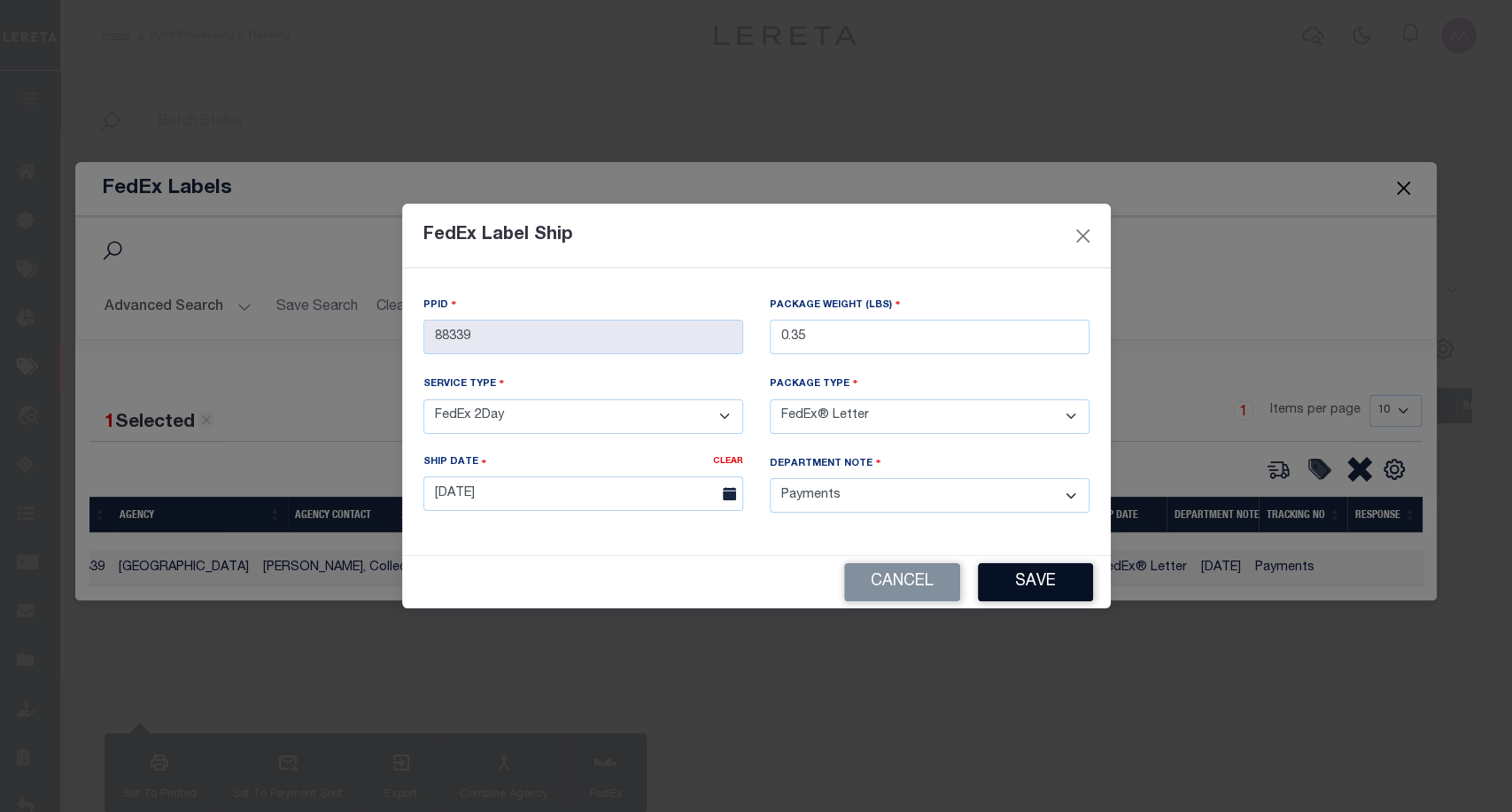
click at [1015, 591] on button "Save" at bounding box center [1035, 583] width 115 height 38
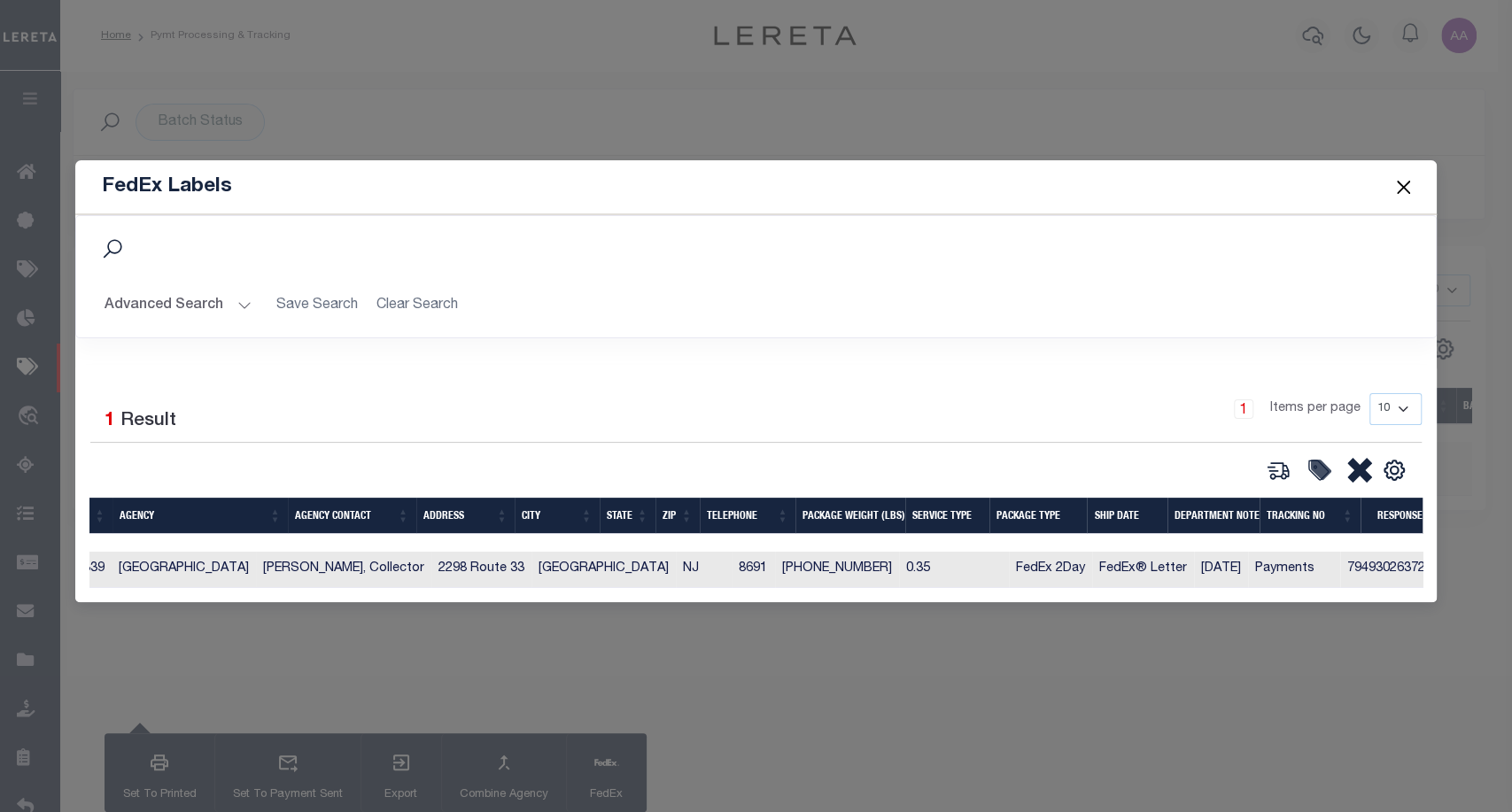
scroll to position [0, 0]
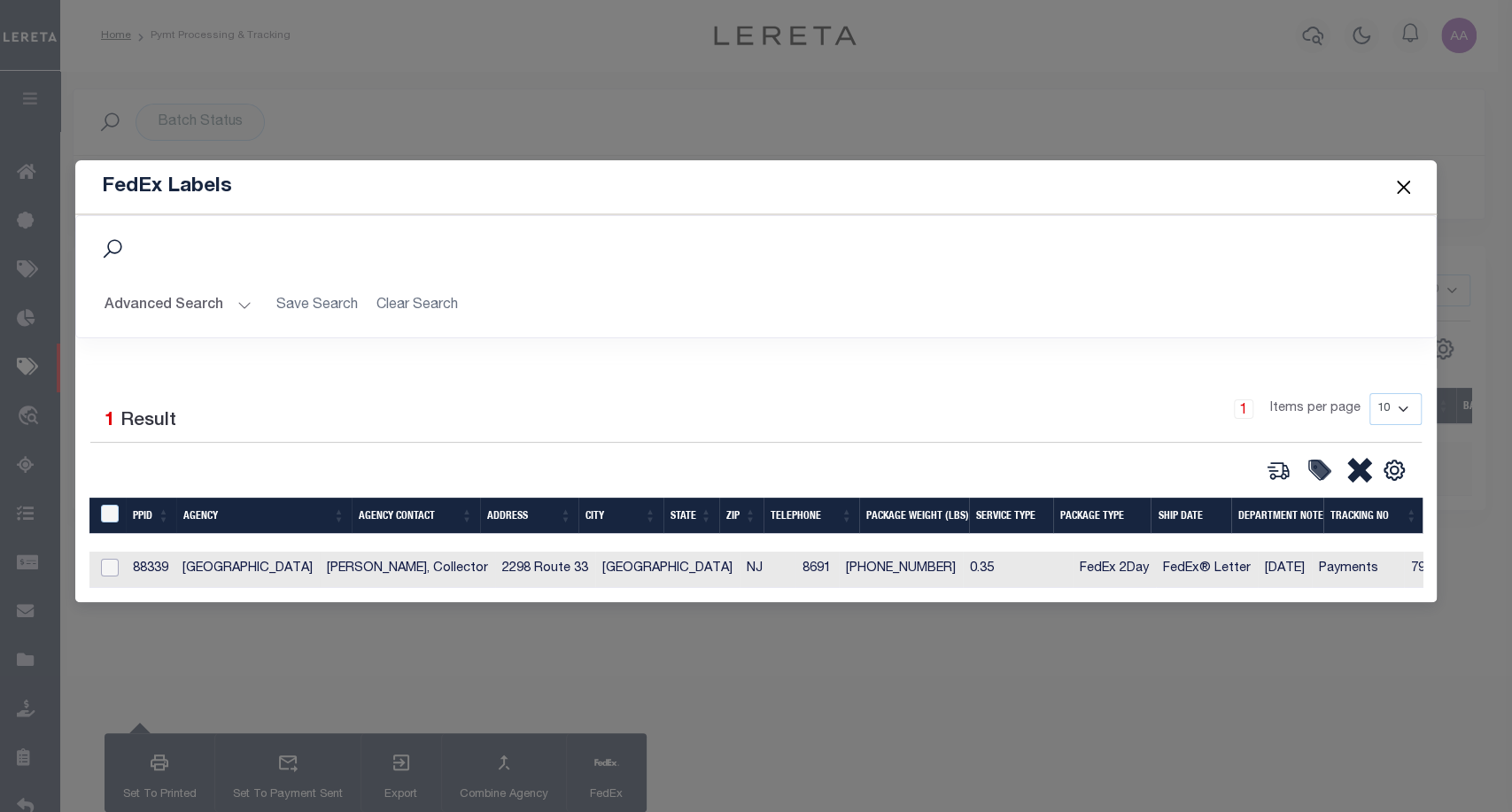
click at [107, 562] on input "checkbox" at bounding box center [110, 568] width 18 height 18
checkbox input "true"
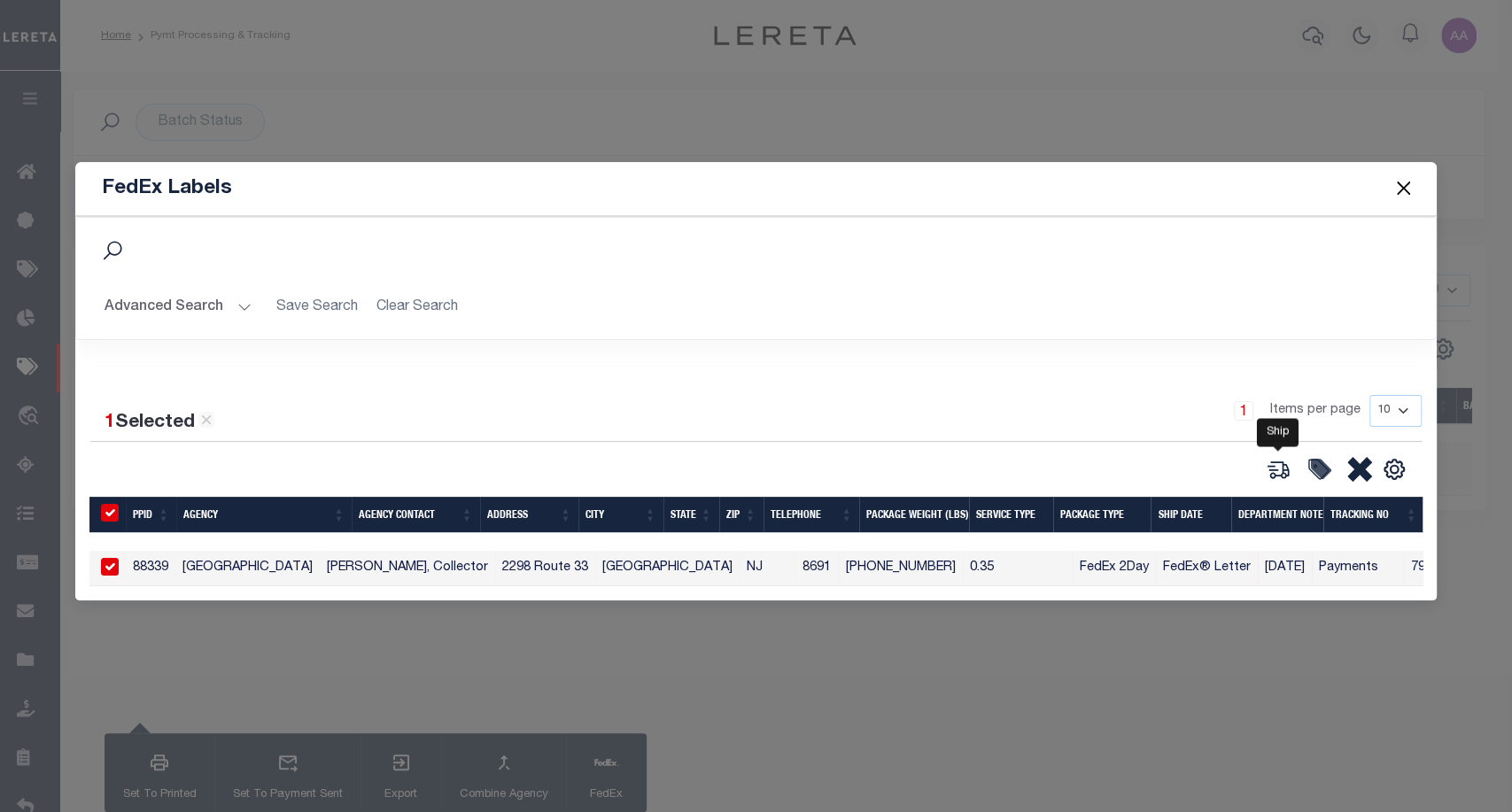
click at [1277, 463] on icon at bounding box center [1279, 469] width 24 height 24
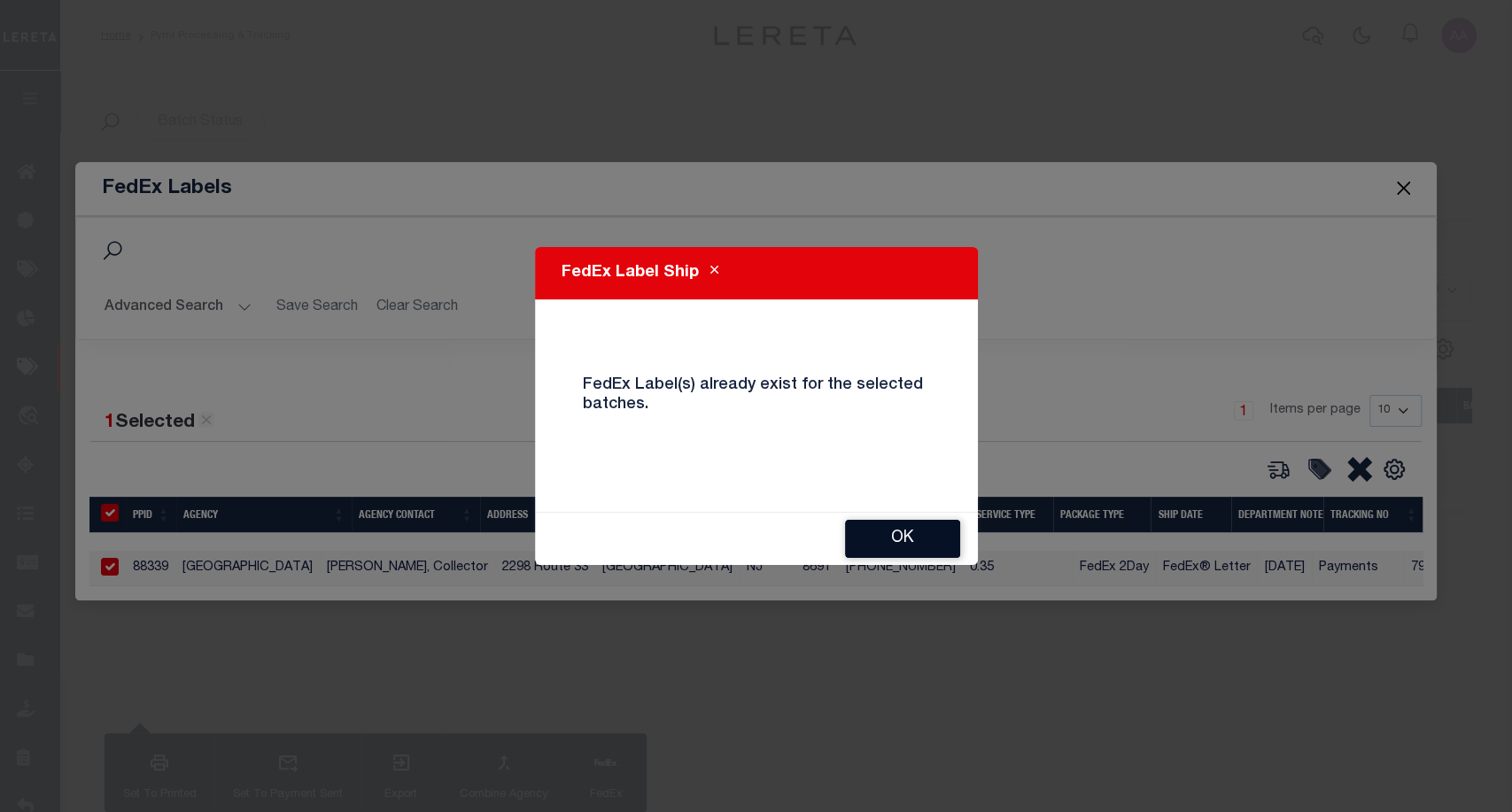
click at [877, 539] on button "OK" at bounding box center [902, 539] width 115 height 38
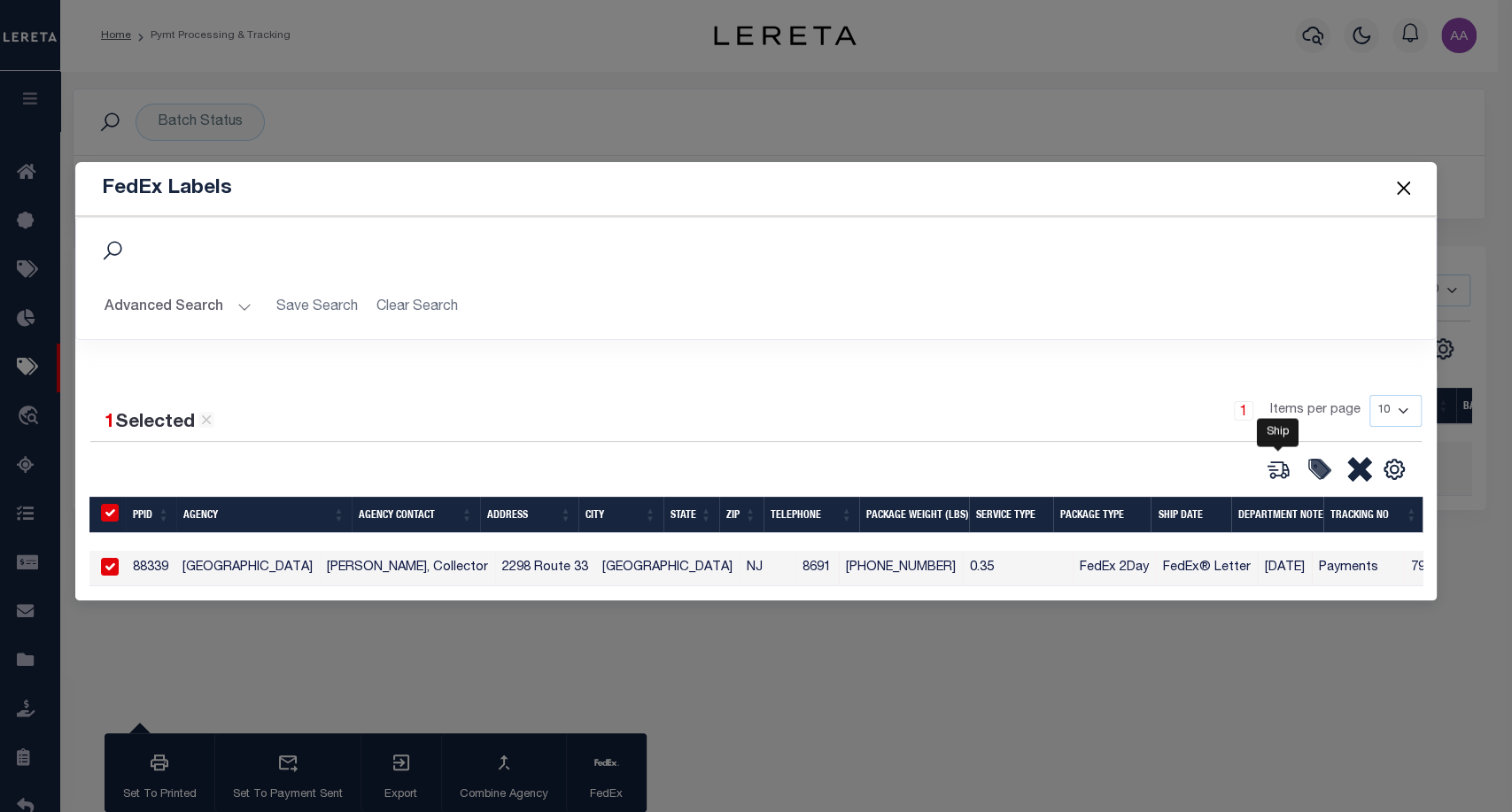
click at [1275, 458] on icon at bounding box center [1279, 469] width 24 height 24
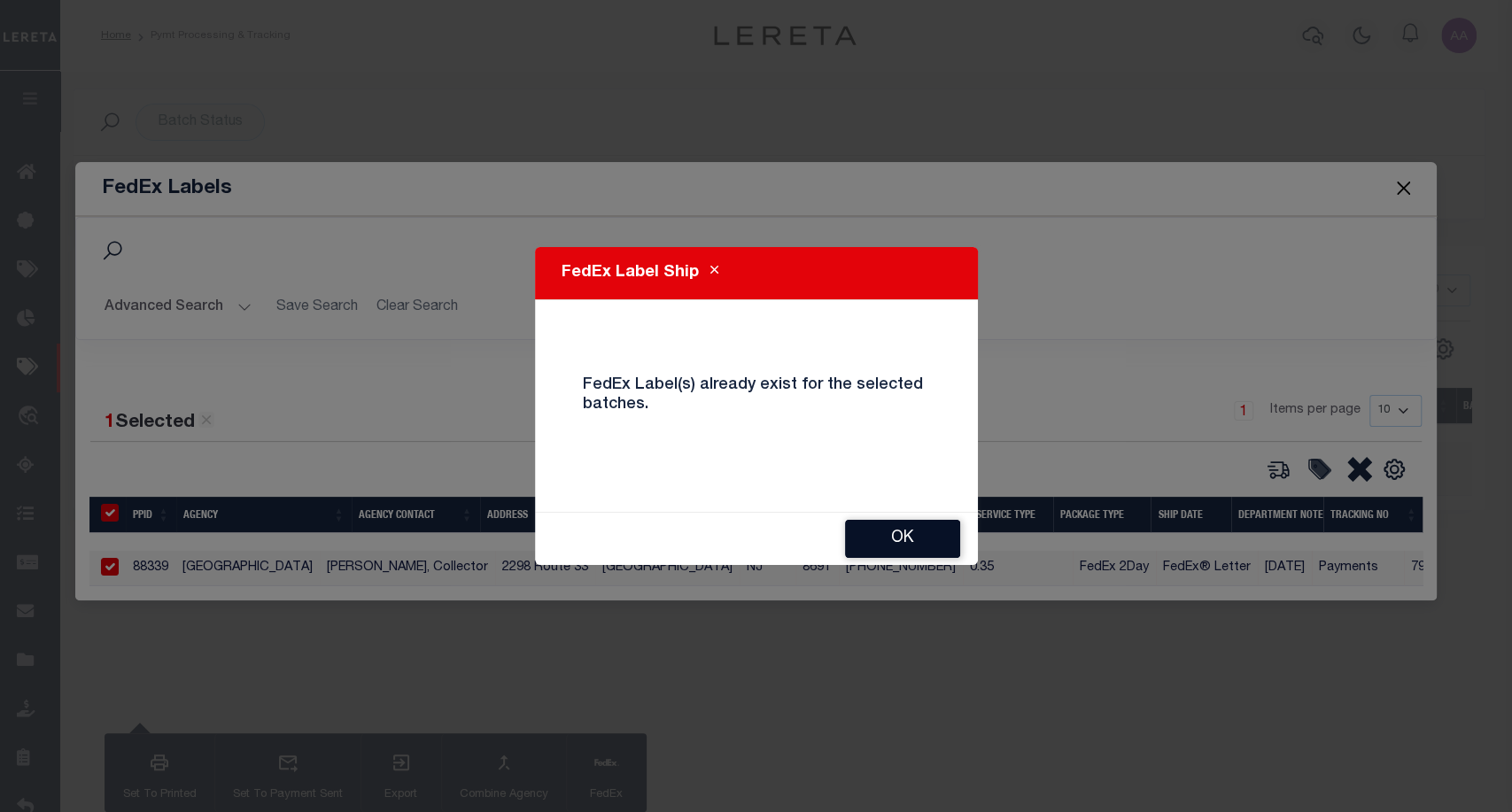
click at [921, 555] on button "OK" at bounding box center [902, 539] width 115 height 38
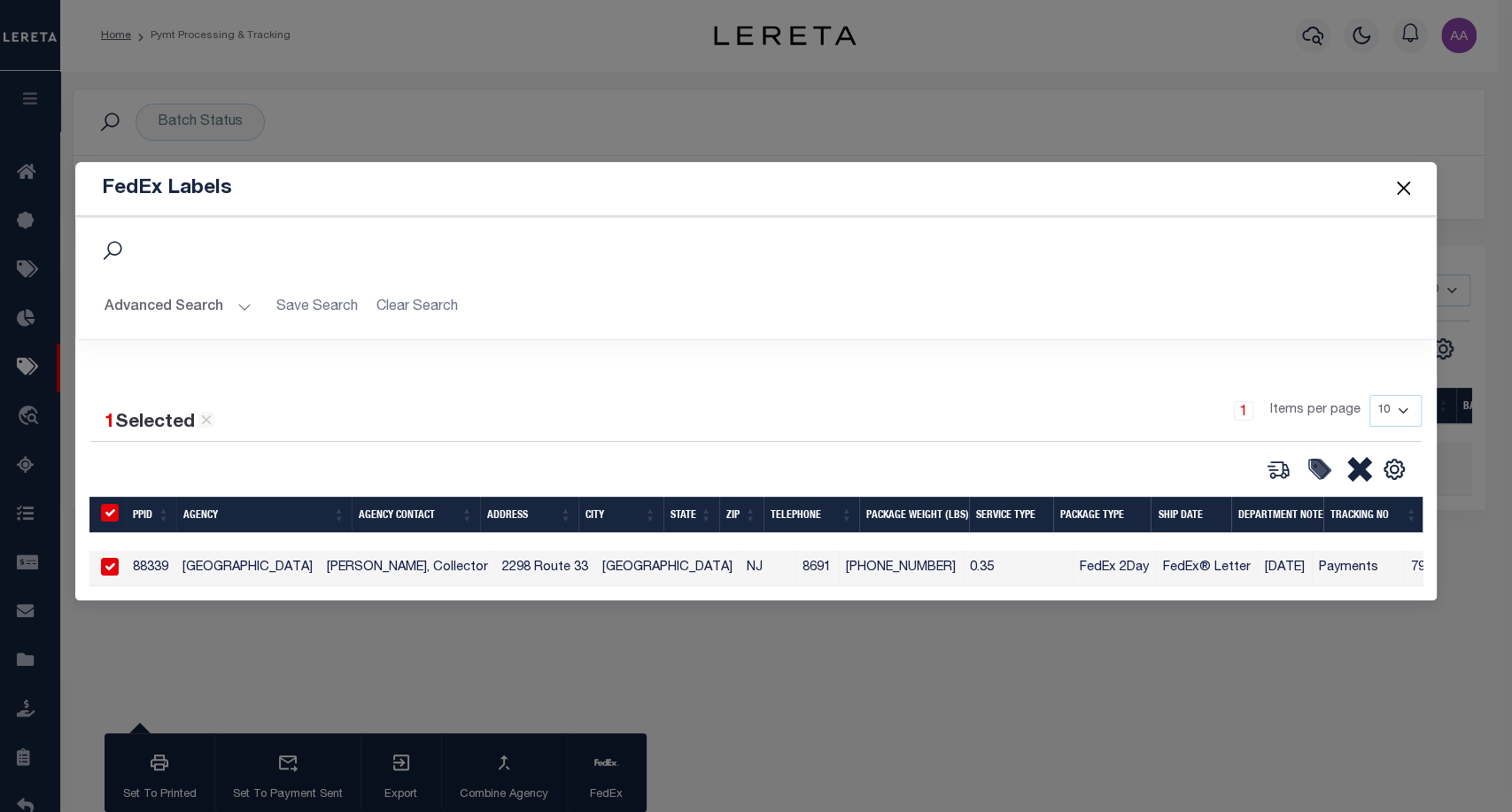
click at [666, 650] on div "FedEx Labels Search Advanced Search Save Search Clear Search 1" at bounding box center [756, 406] width 1512 height 812
click at [679, 639] on div "FedEx Labels Search Advanced Search Save Search Clear Search 1" at bounding box center [756, 406] width 1512 height 812
click at [1407, 186] on button "Close" at bounding box center [1403, 188] width 23 height 23
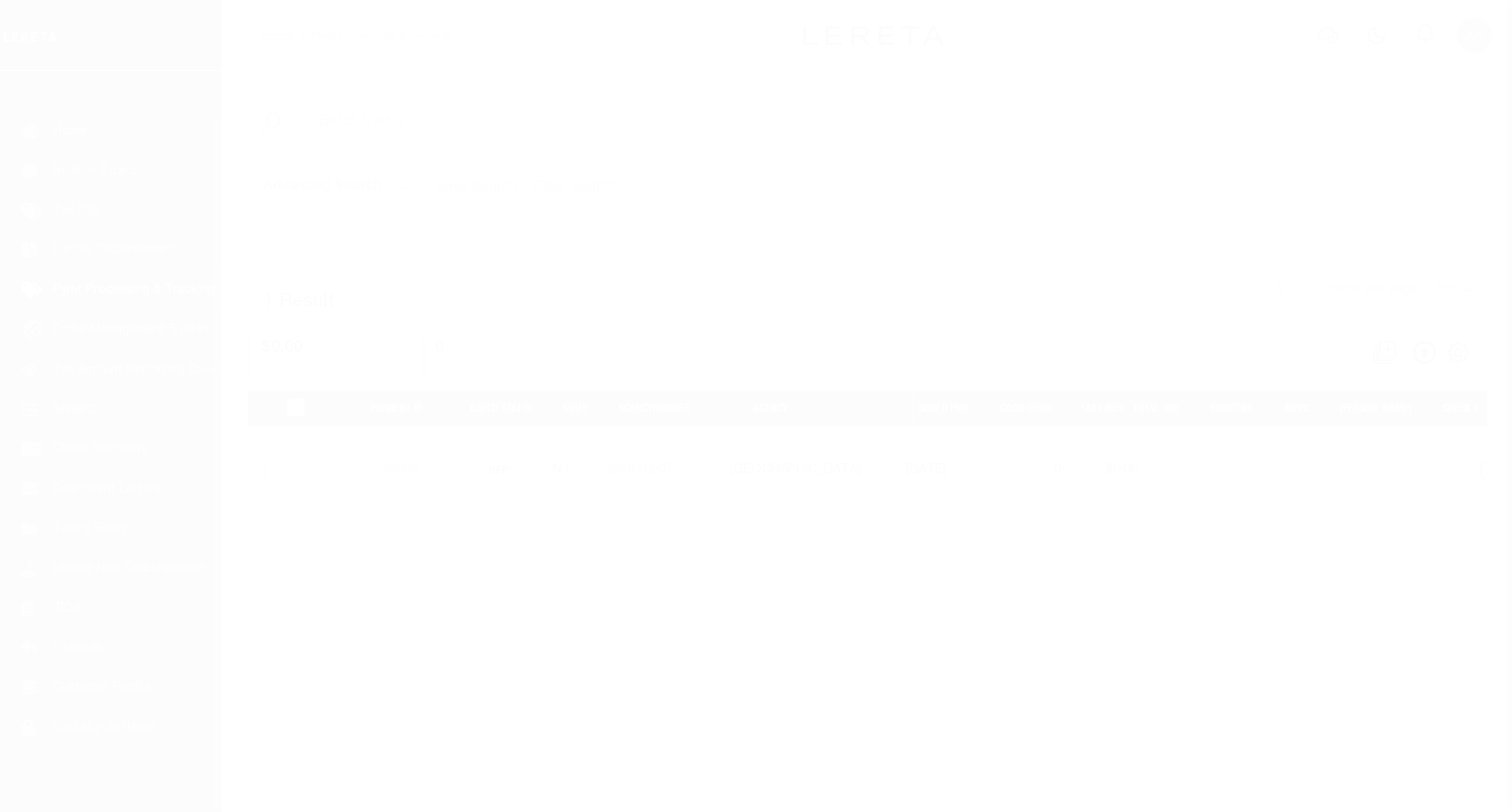
scroll to position [52, 0]
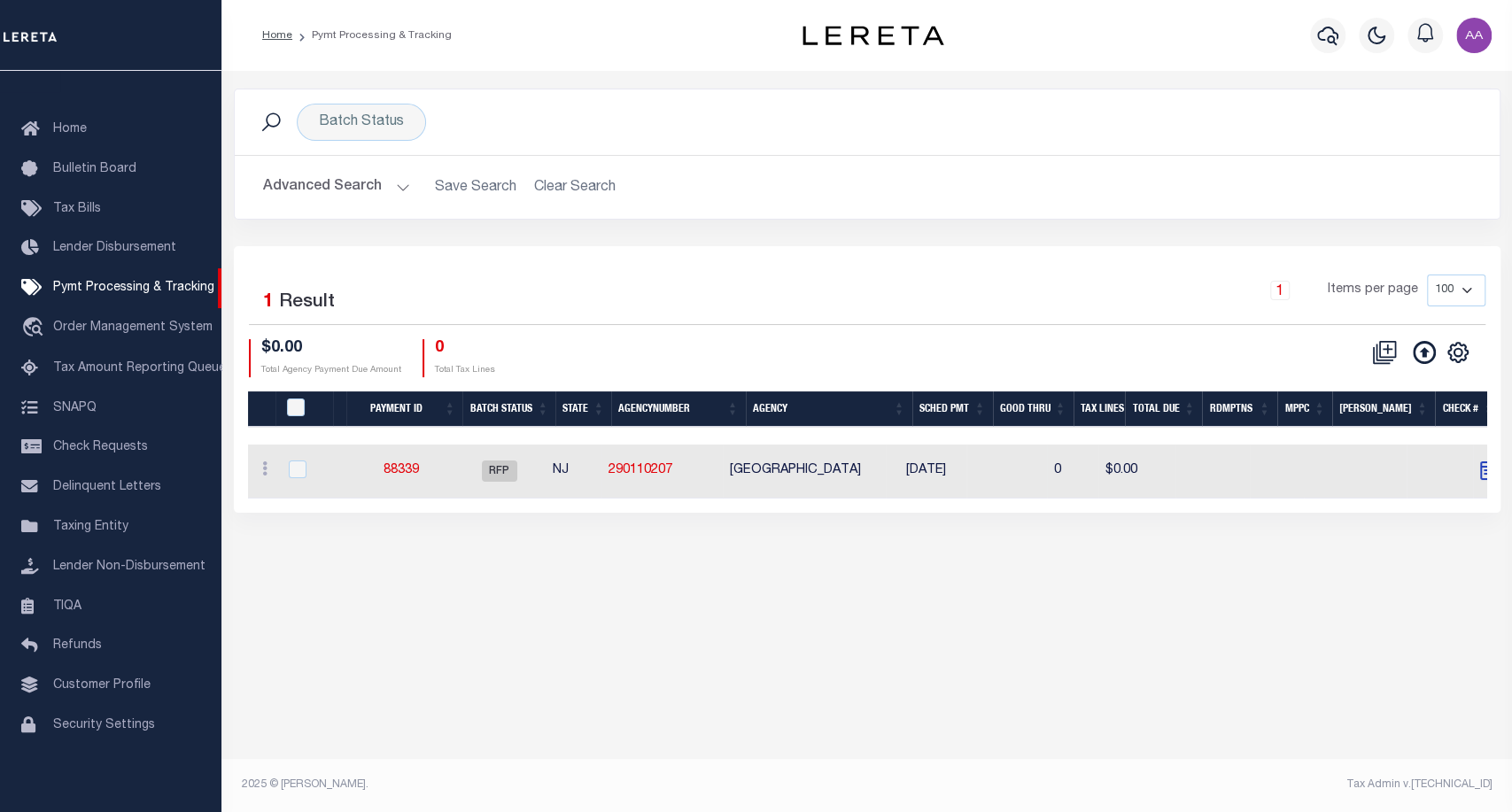
click at [301, 451] on td at bounding box center [306, 472] width 57 height 54
checkbox input "true"
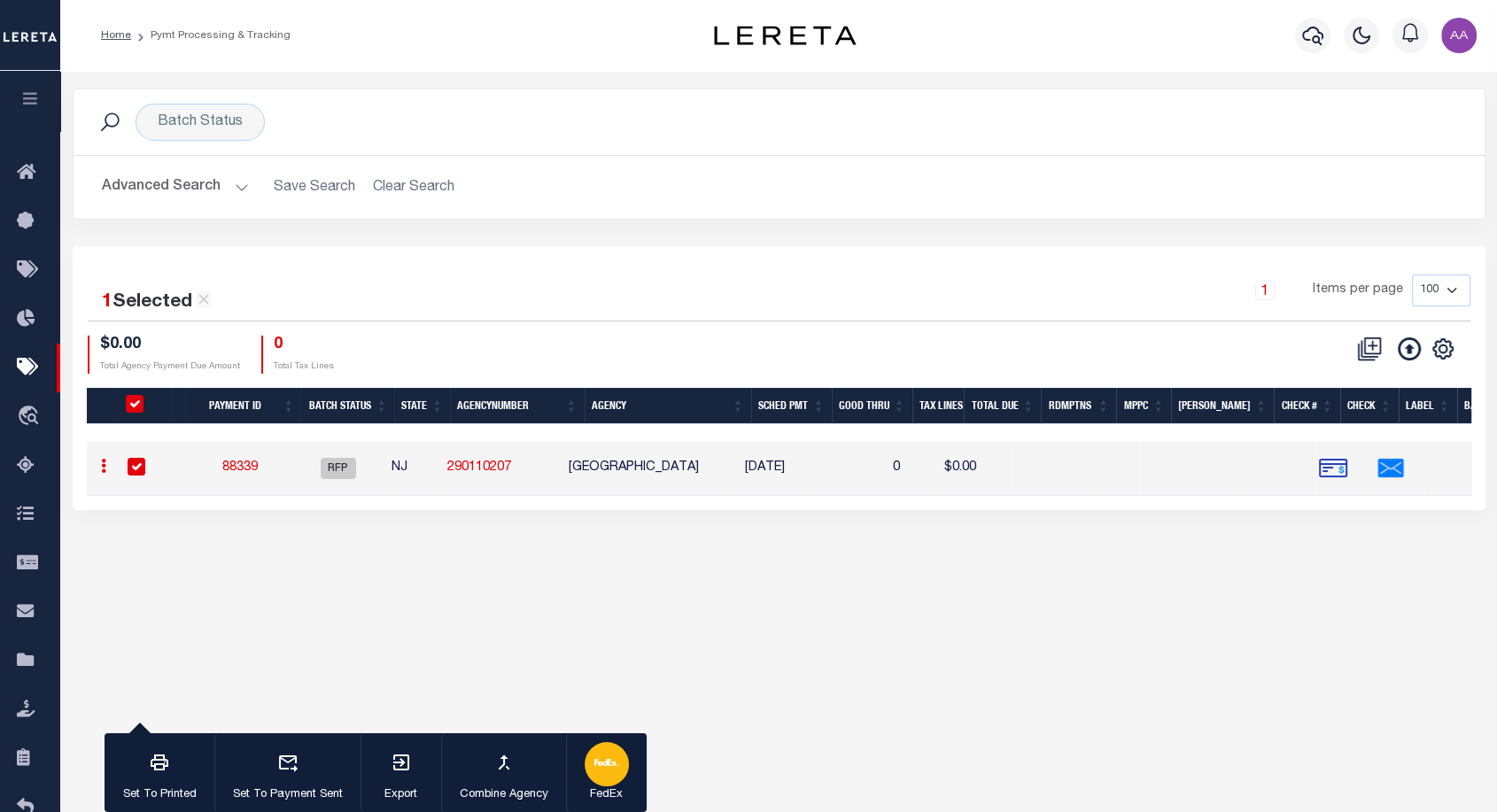
click at [602, 775] on icon "button" at bounding box center [607, 762] width 24 height 24
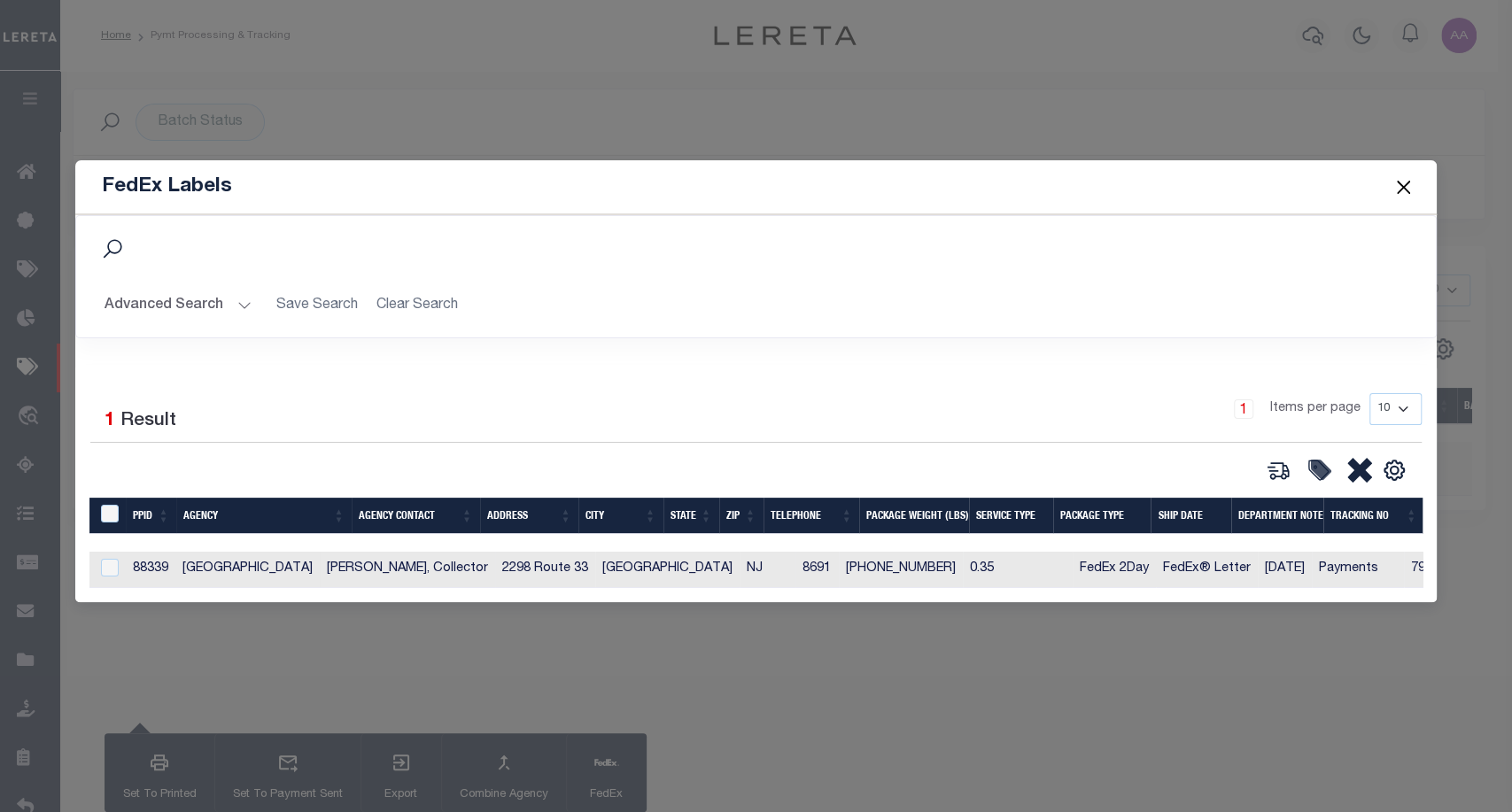
click at [156, 552] on td "88339" at bounding box center [150, 569] width 50 height 37
checkbox input "true"
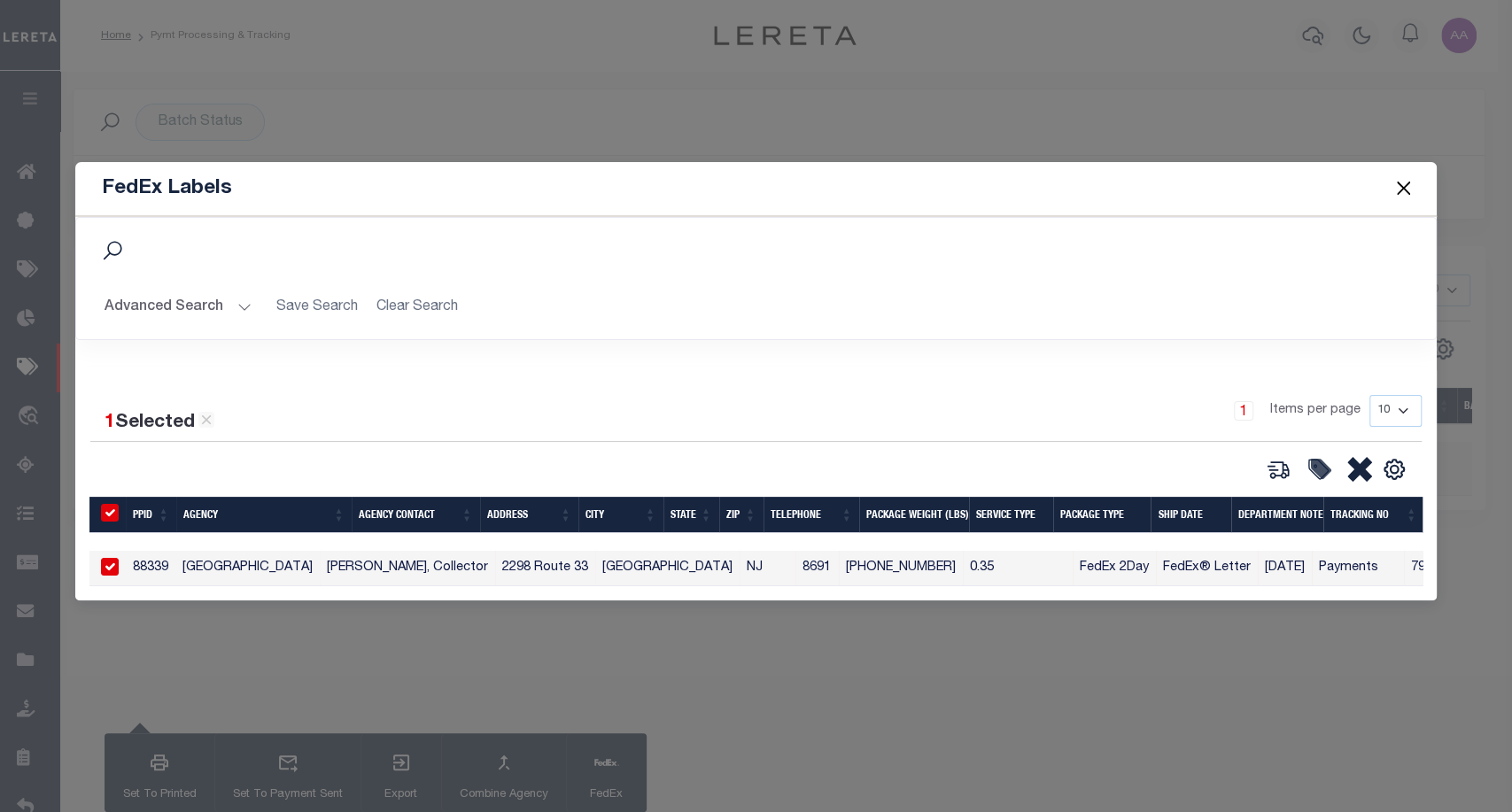
click at [1281, 480] on div "1 Selected 1 Result 1 Items per page 10 25 50 100" at bounding box center [755, 484] width 1361 height 235
click at [1288, 463] on icon at bounding box center [1279, 470] width 20 height 17
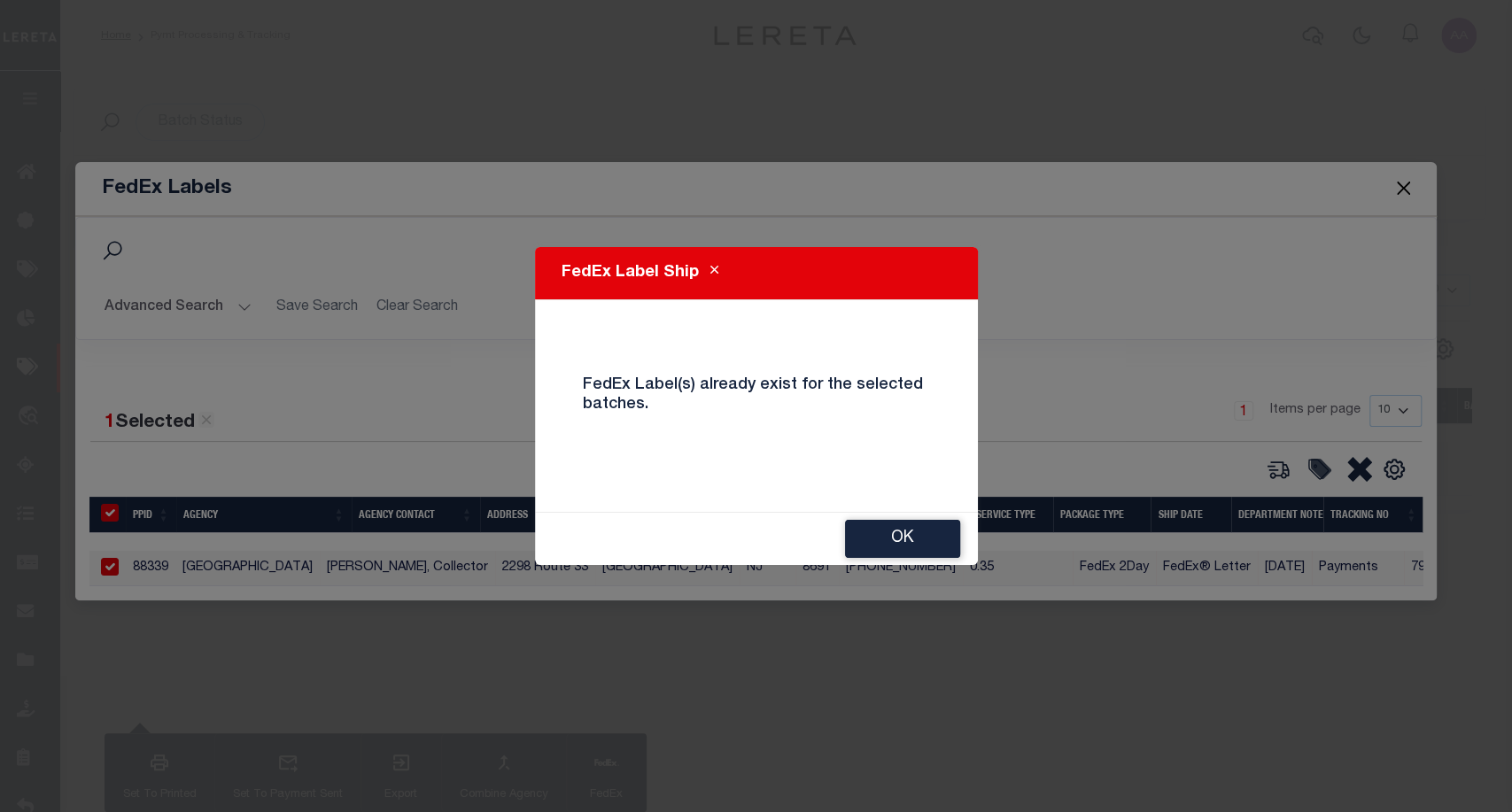
click at [952, 559] on div "OK" at bounding box center [756, 539] width 443 height 52
click at [711, 267] on icon "Close" at bounding box center [715, 271] width 8 height 13
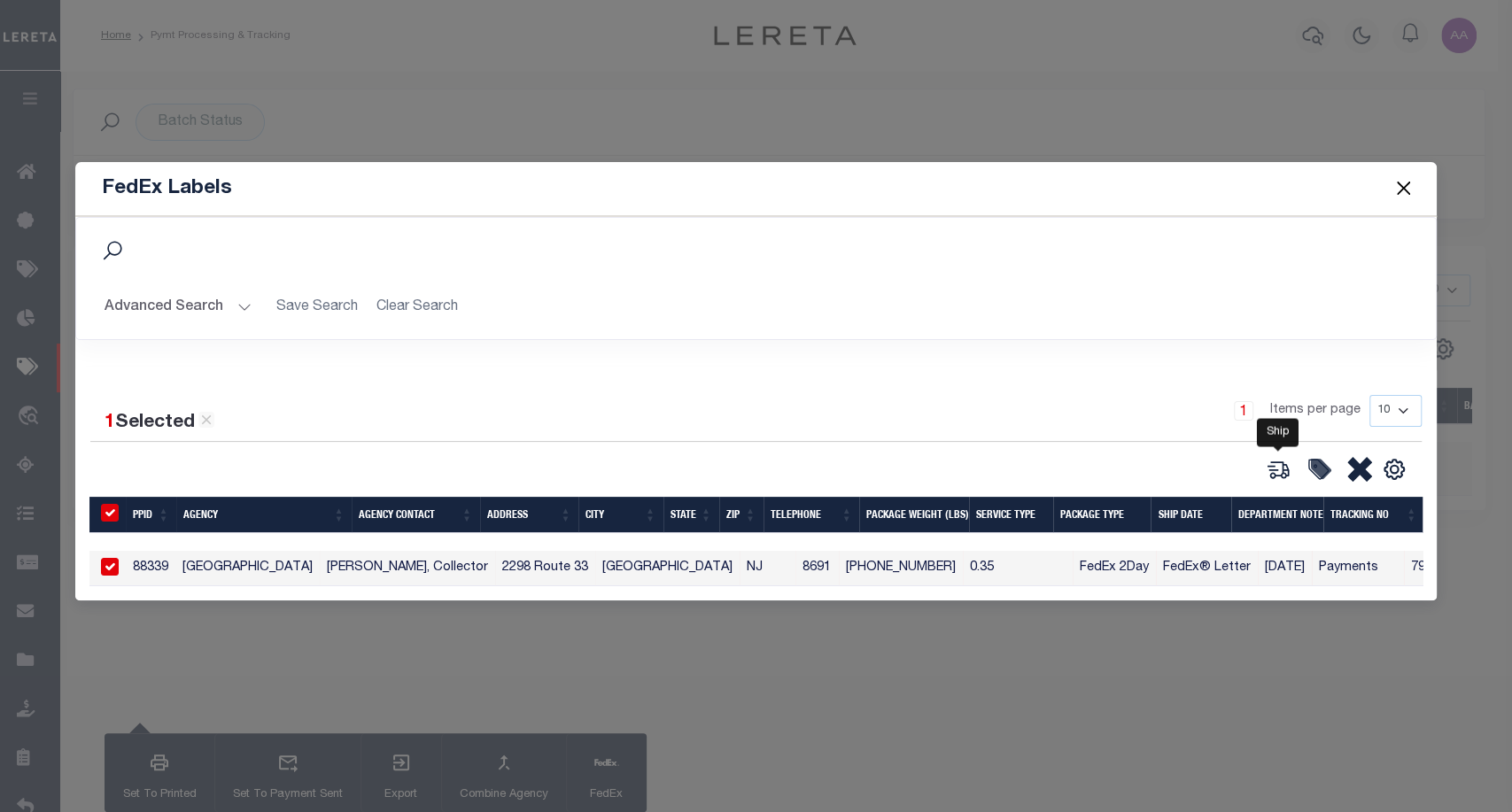
click at [1286, 465] on icon at bounding box center [1279, 470] width 20 height 17
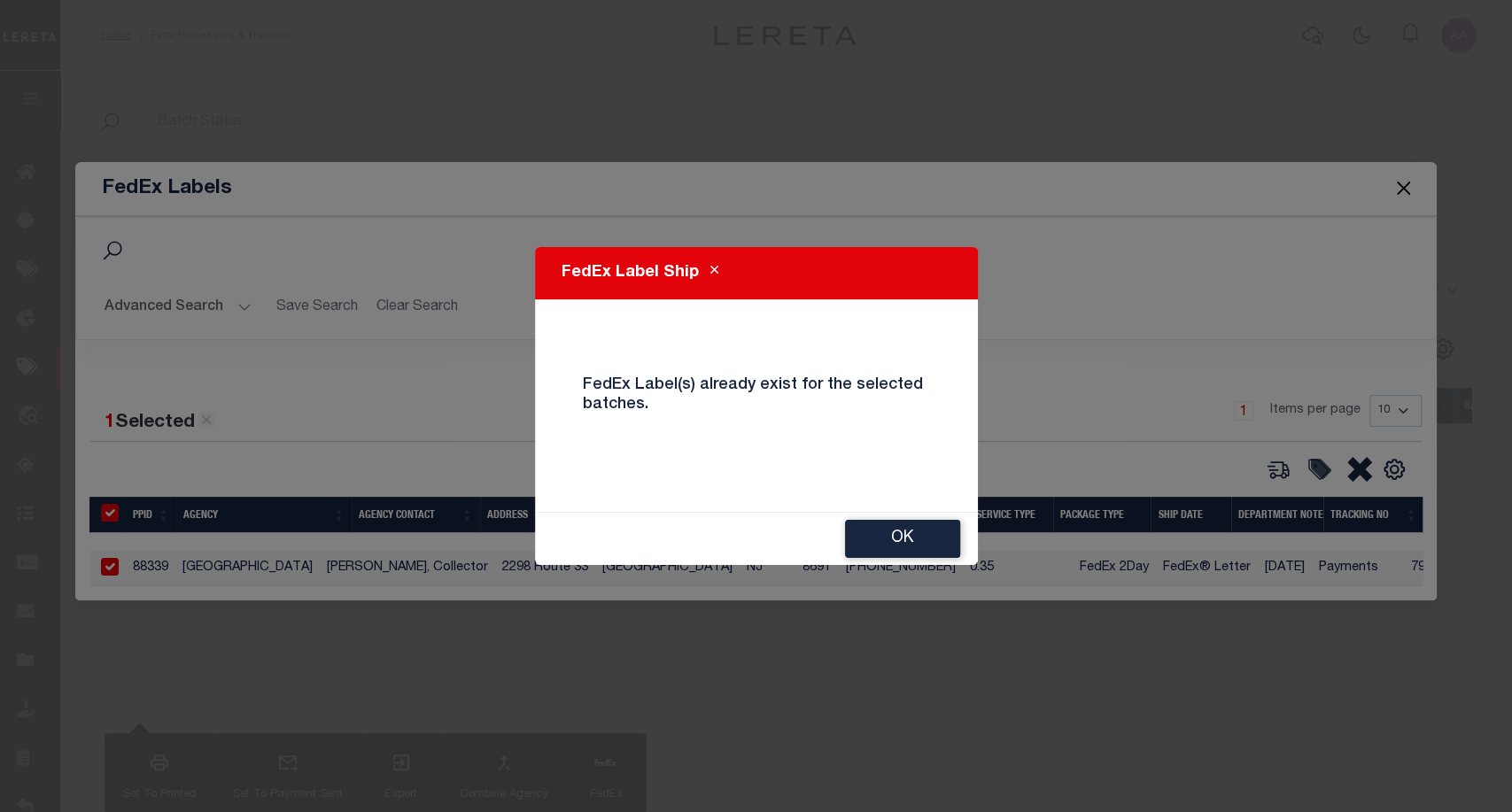
click at [986, 536] on div "FedEx Label Ship FedEx Label(s) already exist for the selected batches. OK" at bounding box center [756, 406] width 1512 height 812
click at [713, 267] on icon "Close" at bounding box center [715, 271] width 8 height 13
